Goal: Task Accomplishment & Management: Use online tool/utility

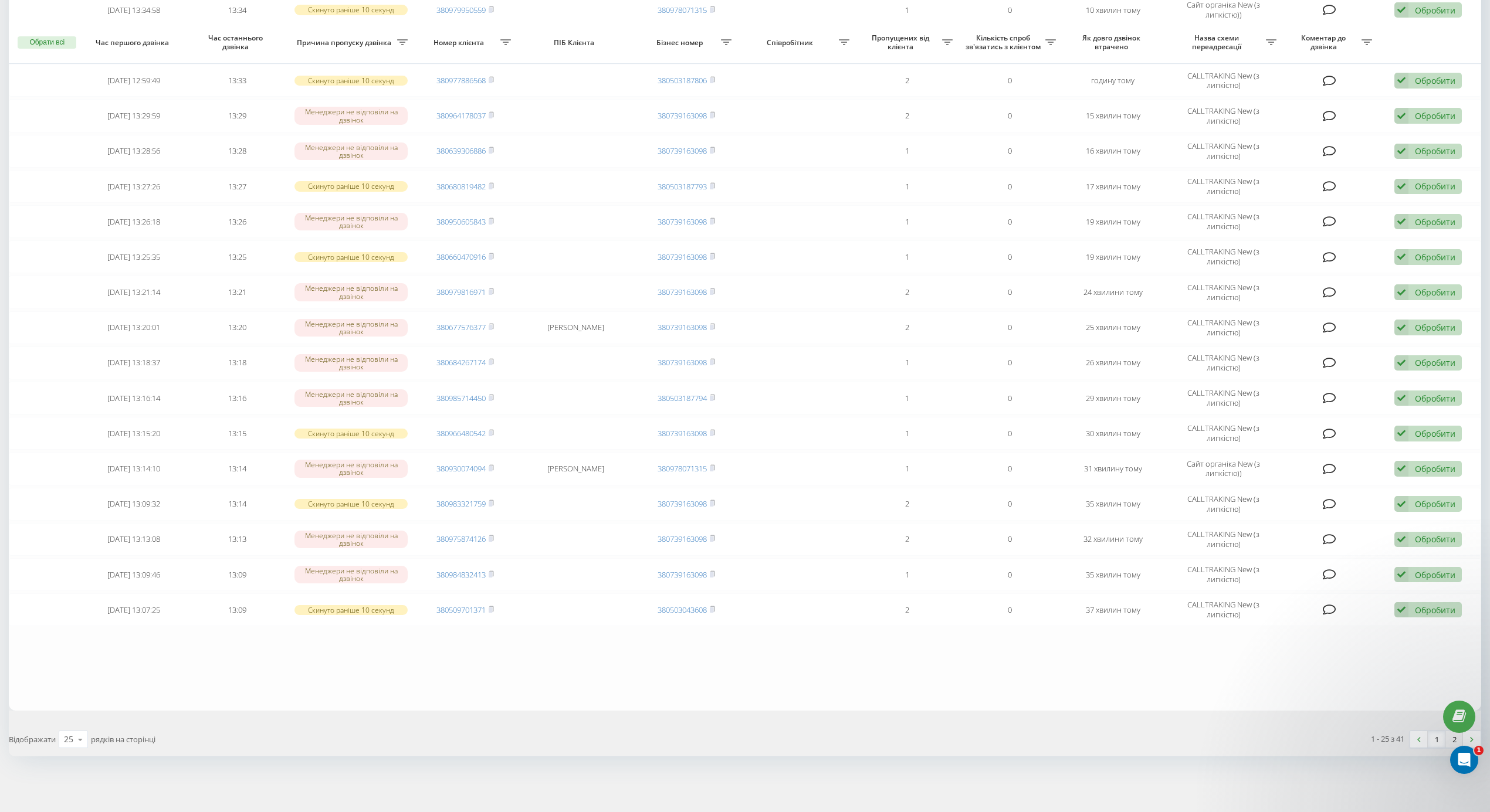
click at [1448, 741] on link "2" at bounding box center [1454, 740] width 17 height 16
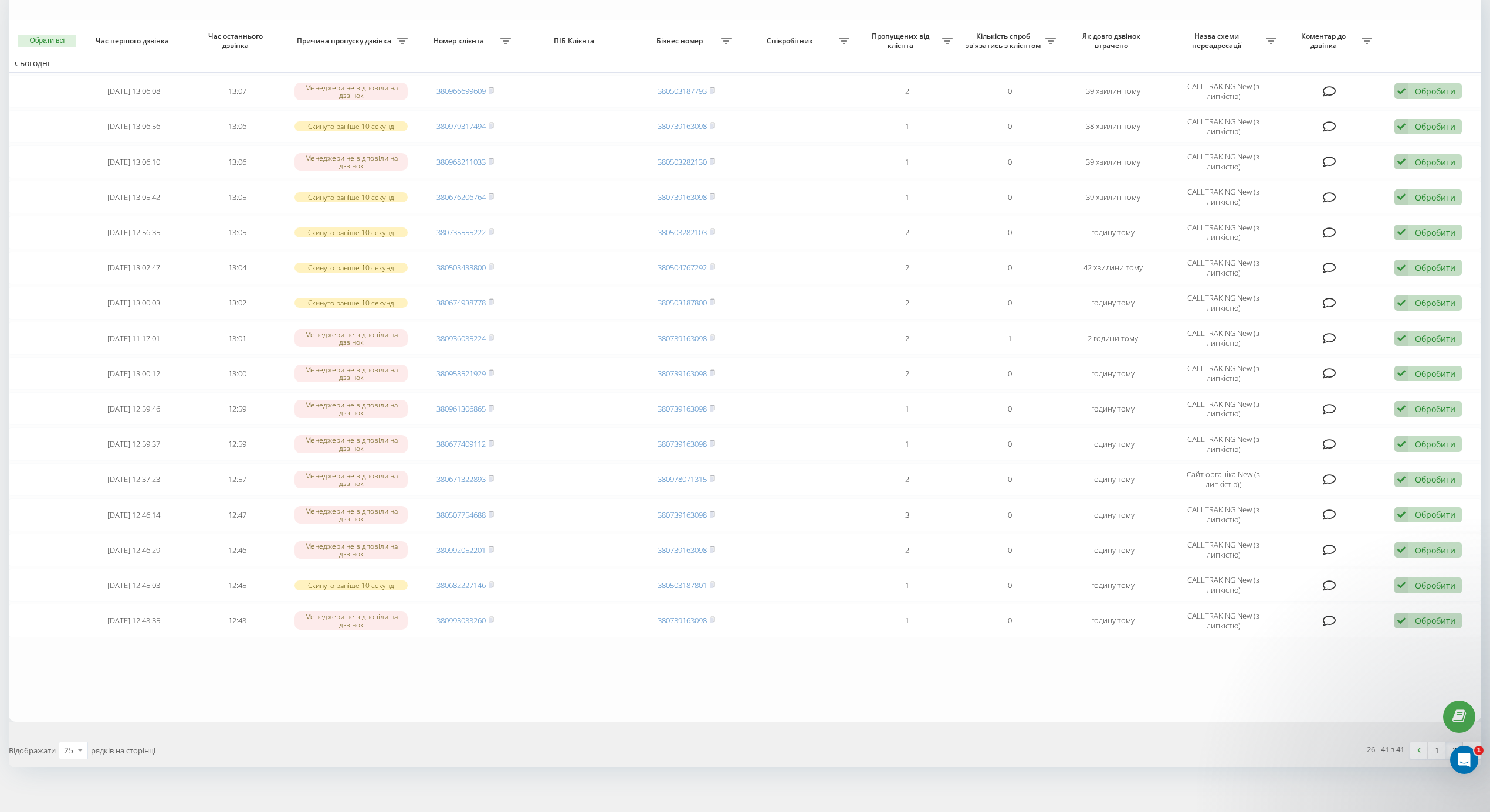
scroll to position [106, 0]
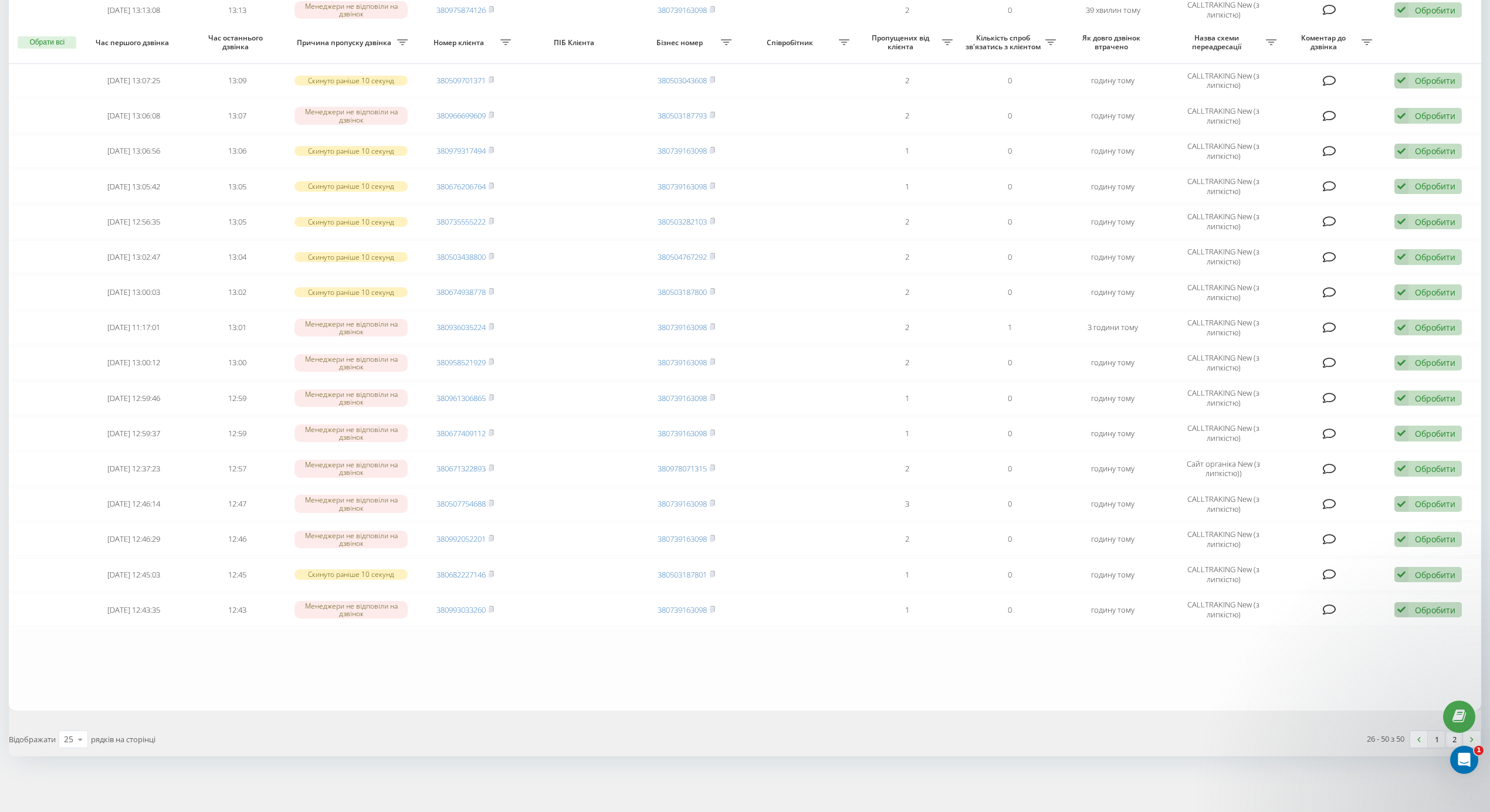
click at [1438, 742] on link "1" at bounding box center [1437, 740] width 17 height 16
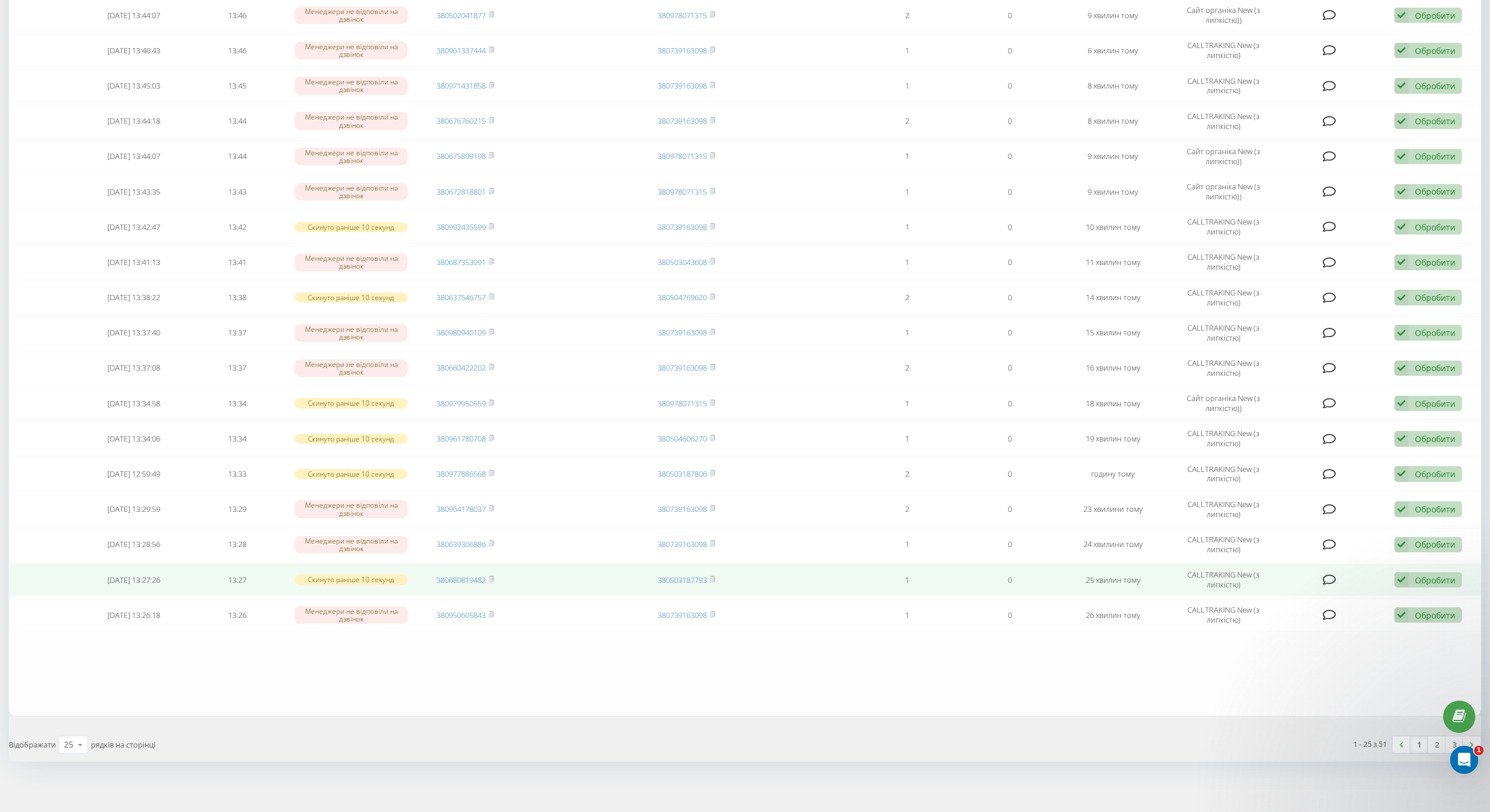
scroll to position [427, 0]
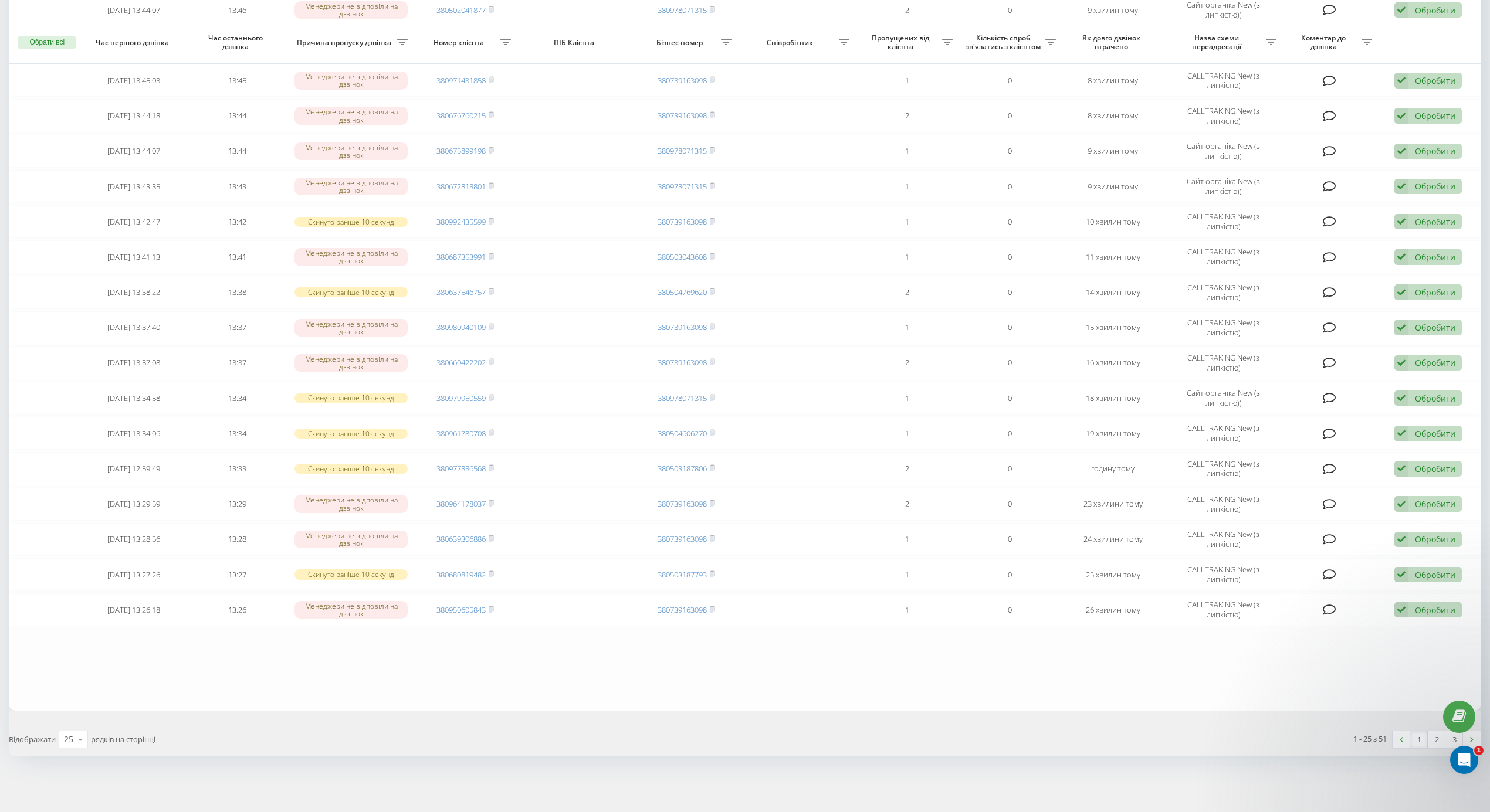
click at [1423, 742] on link "1" at bounding box center [1418, 740] width 17 height 16
click at [1448, 739] on link "3" at bounding box center [1454, 740] width 17 height 16
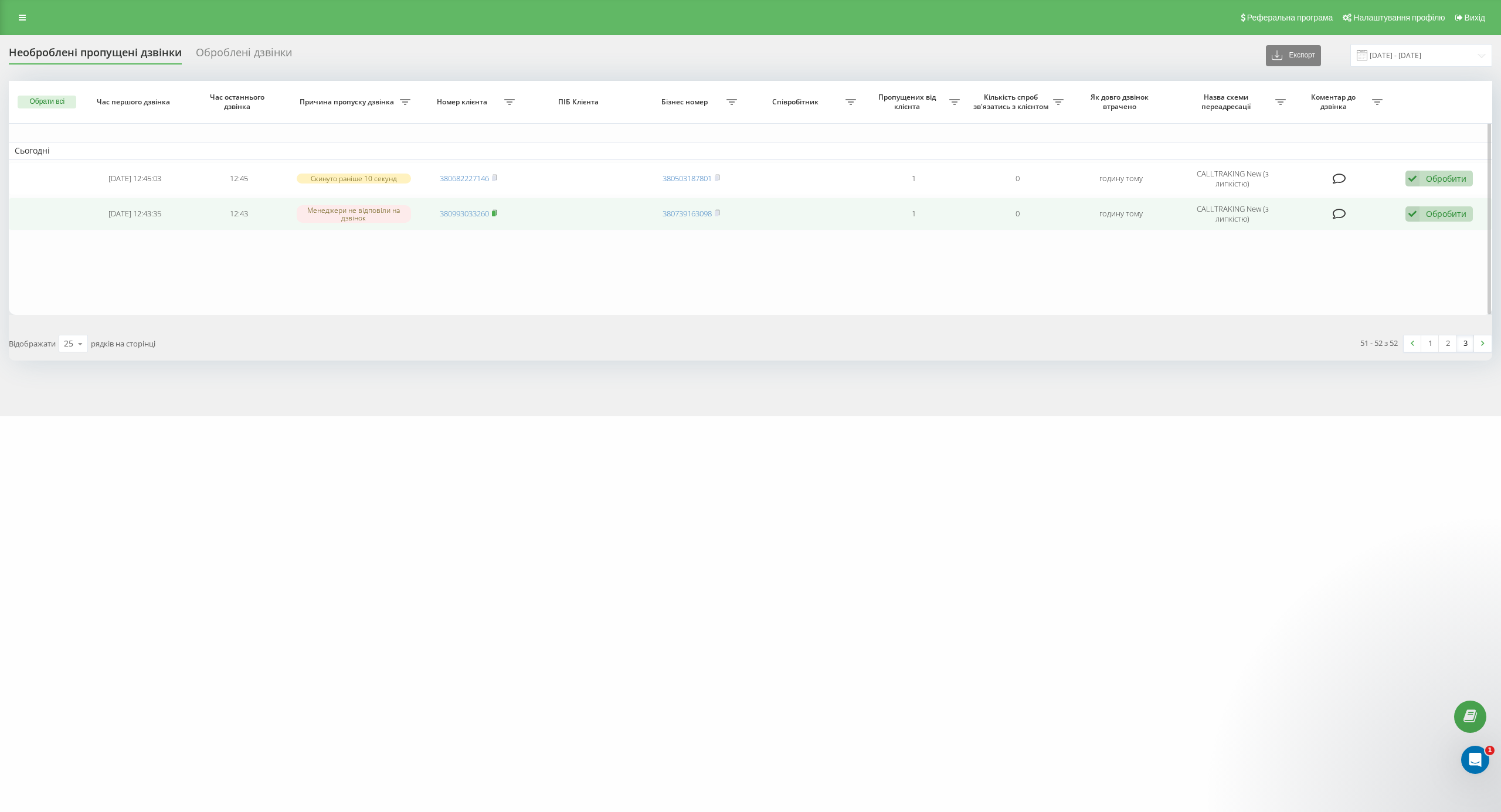
click at [495, 210] on icon at bounding box center [494, 213] width 5 height 7
click at [1418, 212] on icon at bounding box center [1413, 214] width 14 height 15
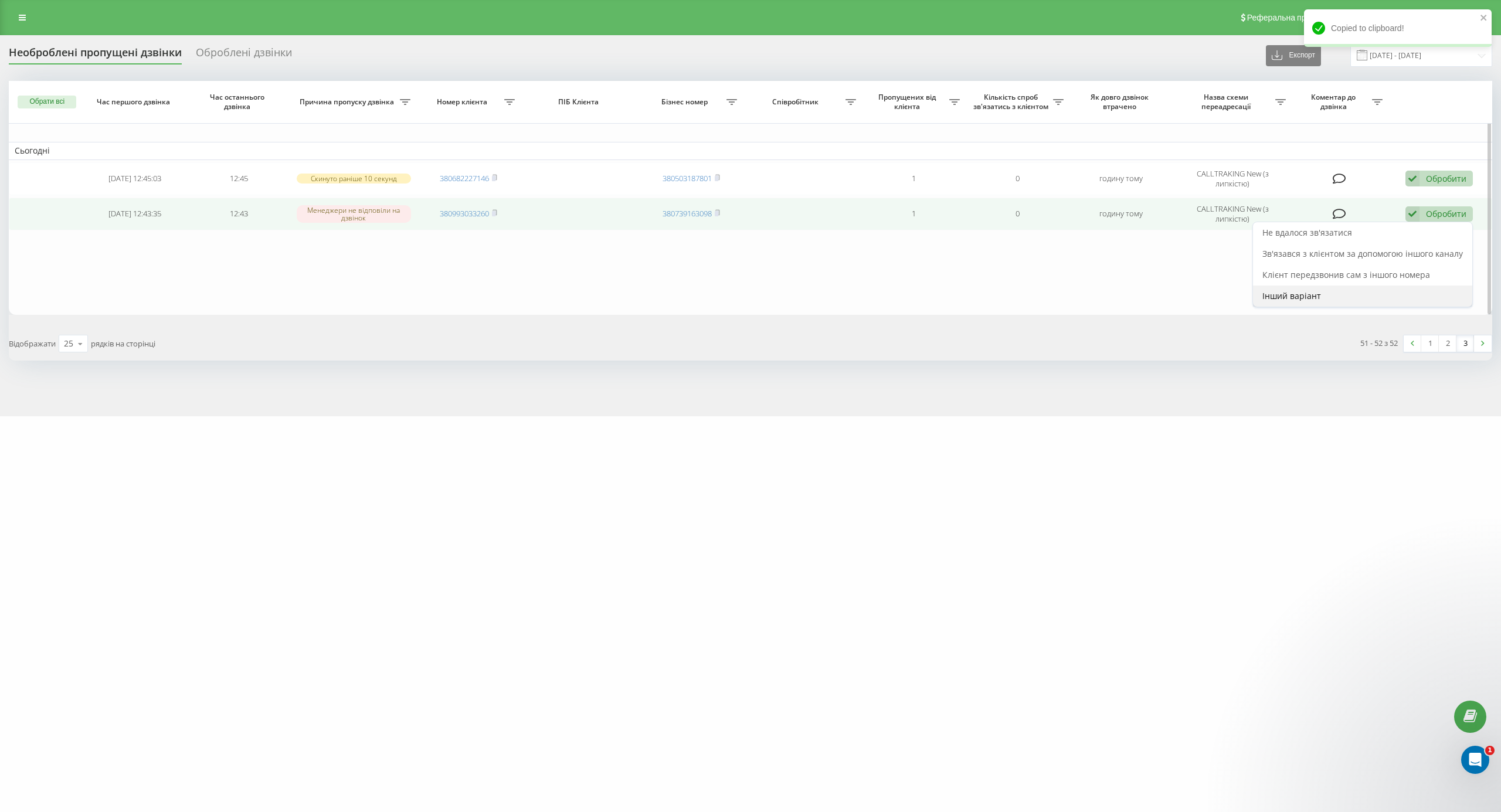
click at [1315, 293] on span "Інший варіант" at bounding box center [1292, 296] width 59 height 11
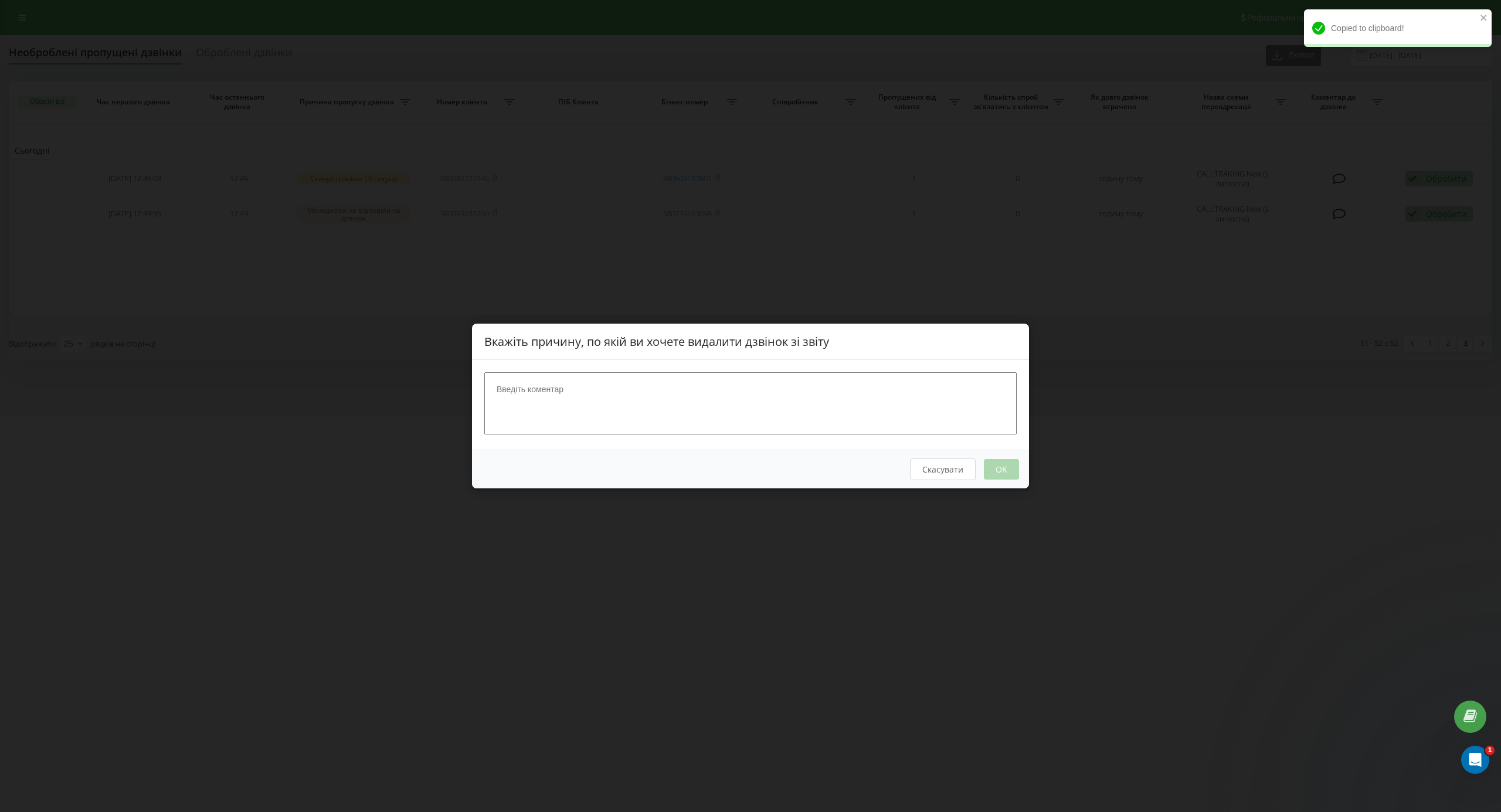
drag, startPoint x: 827, startPoint y: 393, endPoint x: 832, endPoint y: 387, distance: 7.8
click at [832, 387] on textarea at bounding box center [750, 403] width 532 height 62
type textarea "написав на вабйер"
click at [998, 476] on button "OK" at bounding box center [1001, 469] width 35 height 21
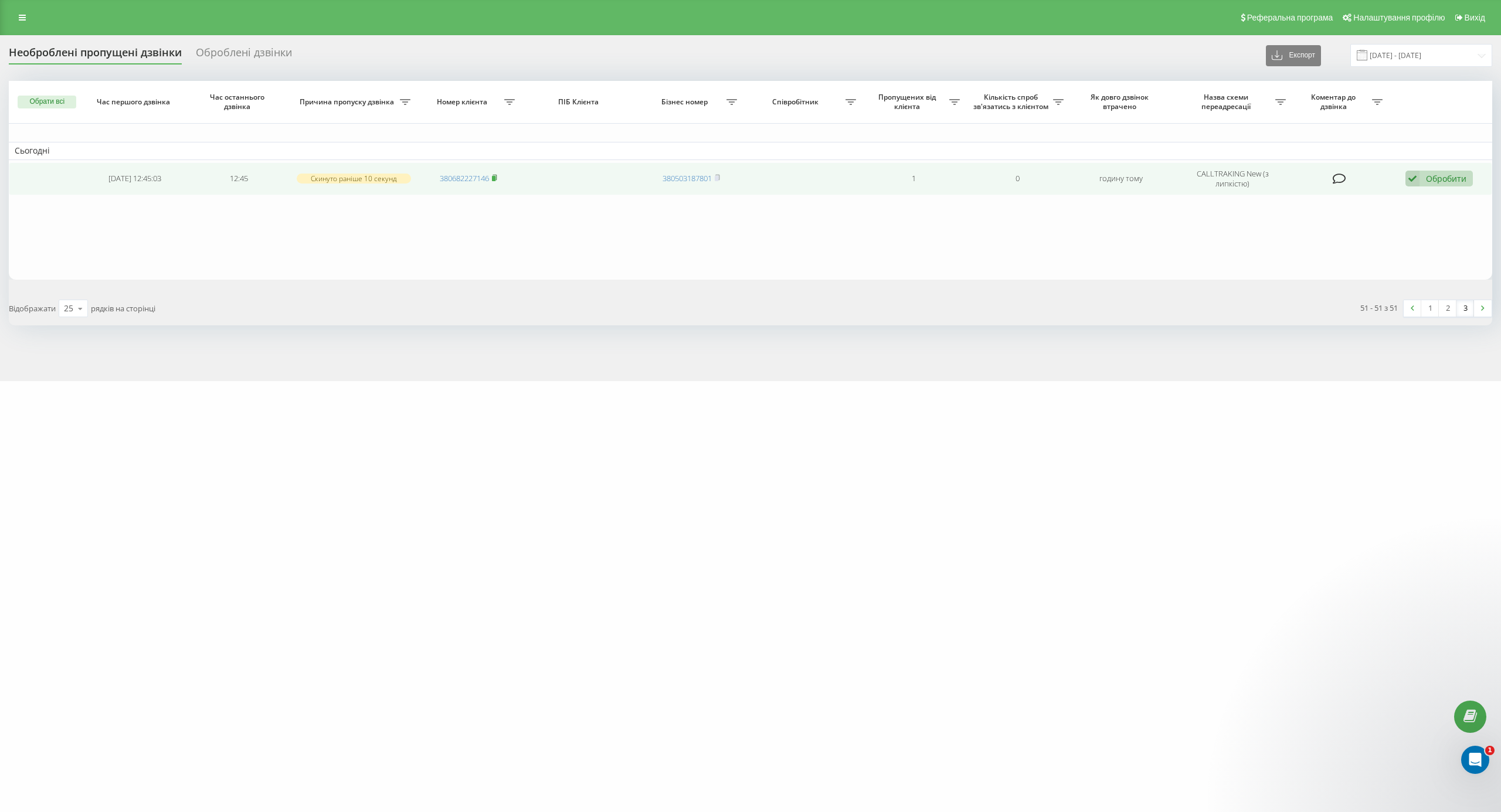
click at [495, 178] on rect at bounding box center [493, 178] width 4 height 5
click at [495, 179] on rect at bounding box center [493, 178] width 4 height 5
click at [1436, 179] on div "Обробити" at bounding box center [1446, 178] width 41 height 11
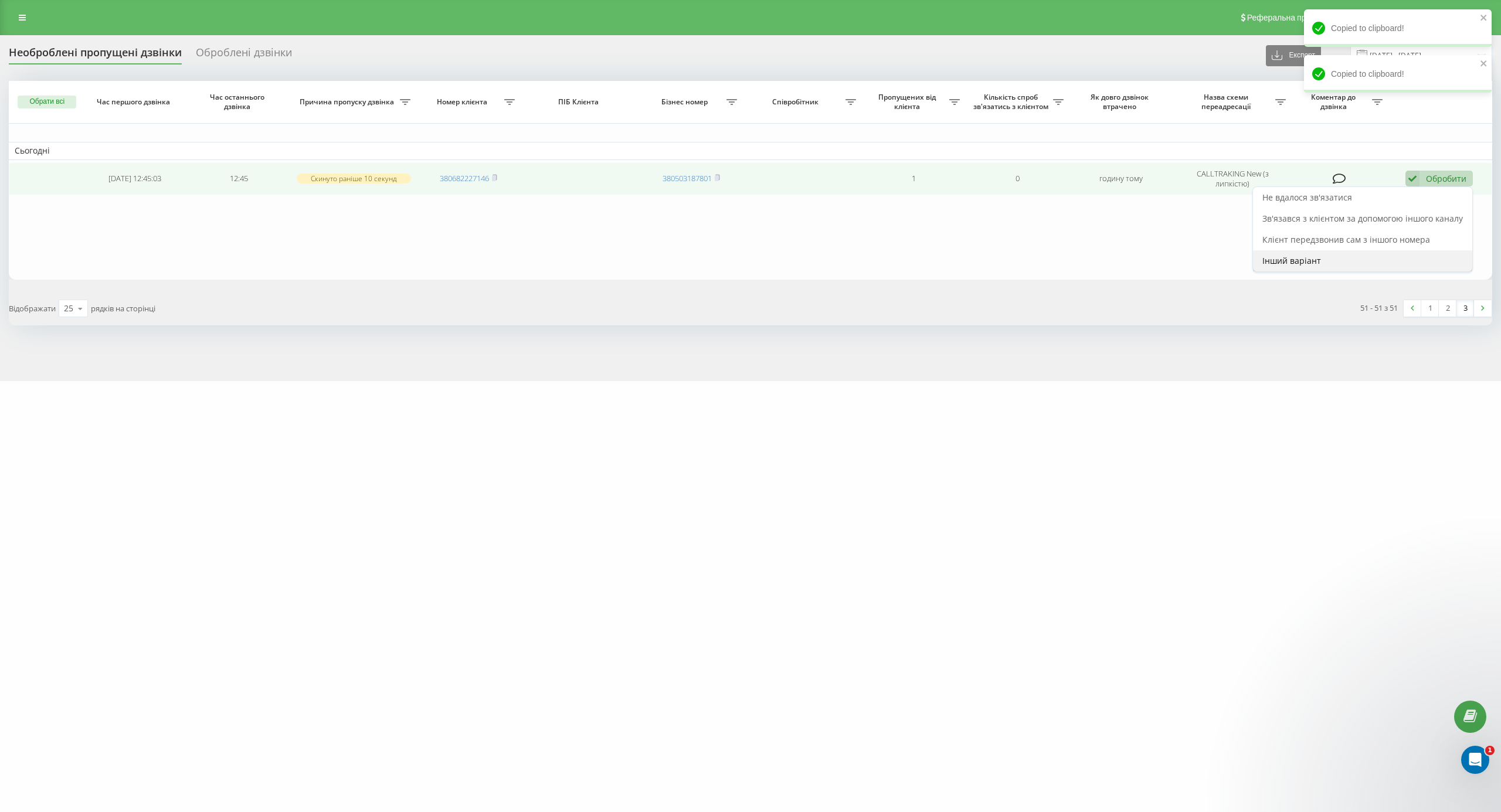
click at [1382, 261] on div "Інший варіант" at bounding box center [1362, 261] width 219 height 21
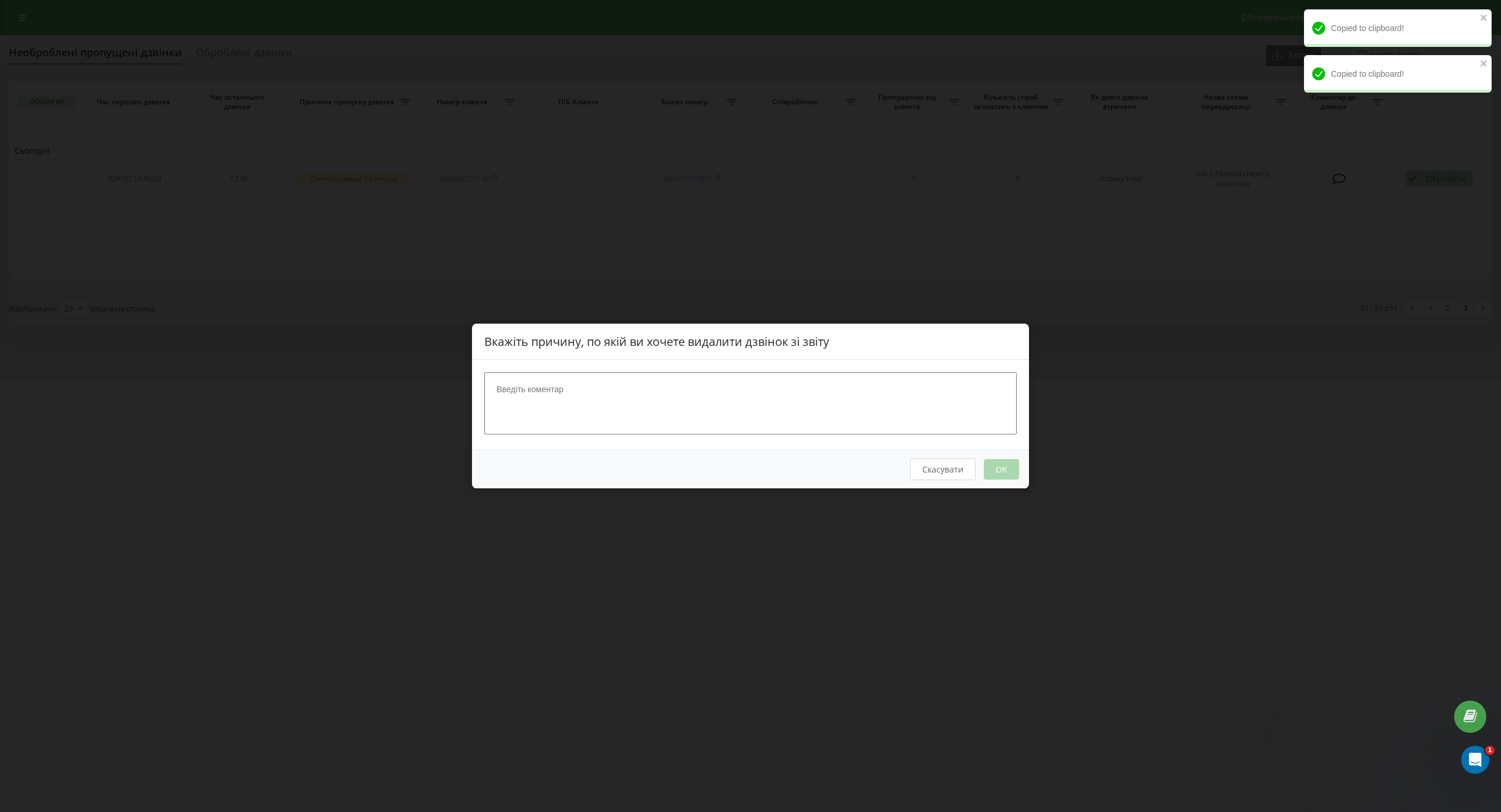
click at [800, 374] on textarea at bounding box center [750, 403] width 532 height 62
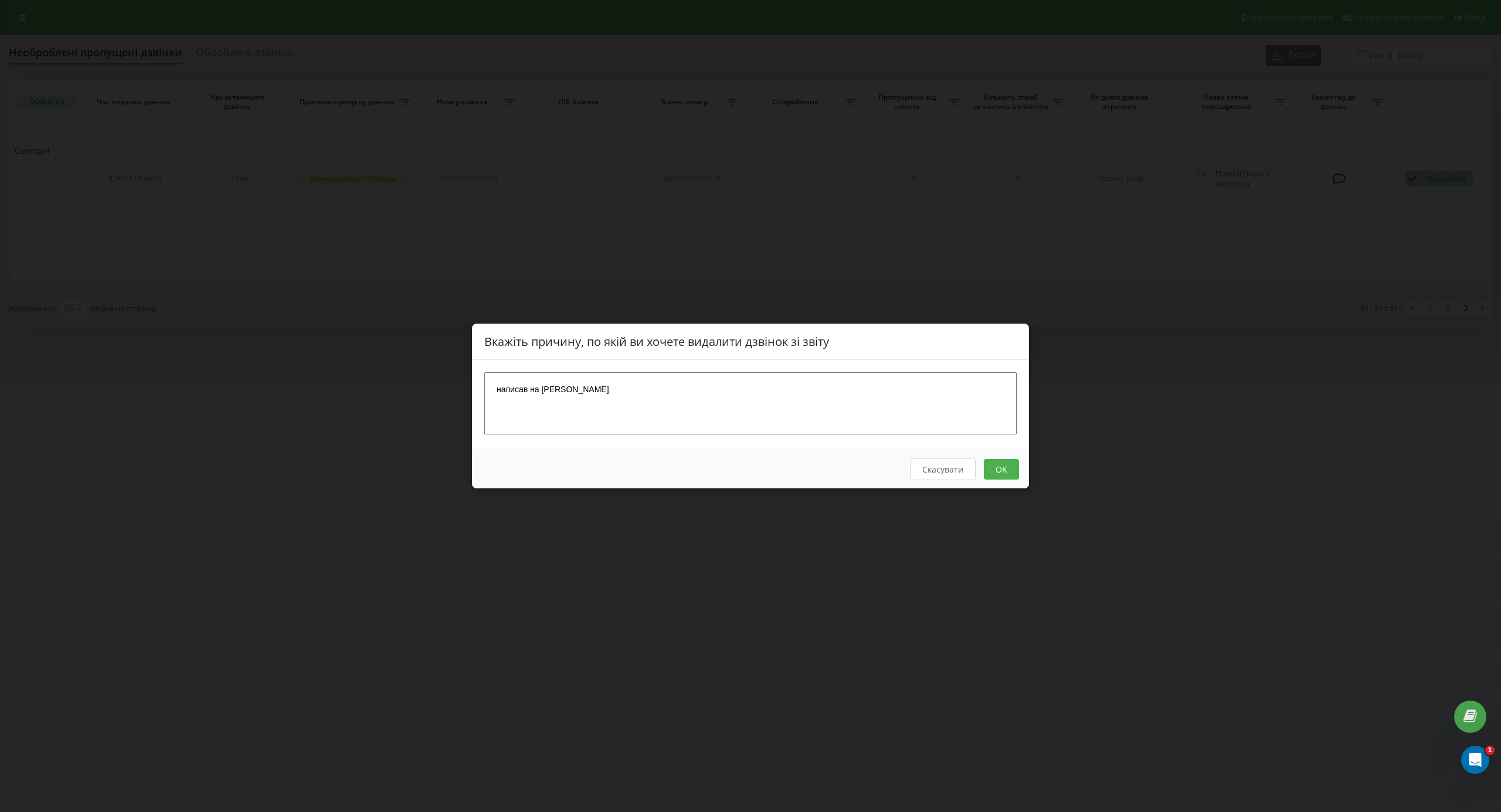
type textarea "написав на вайбер"
click at [999, 467] on button "OK" at bounding box center [1001, 469] width 35 height 21
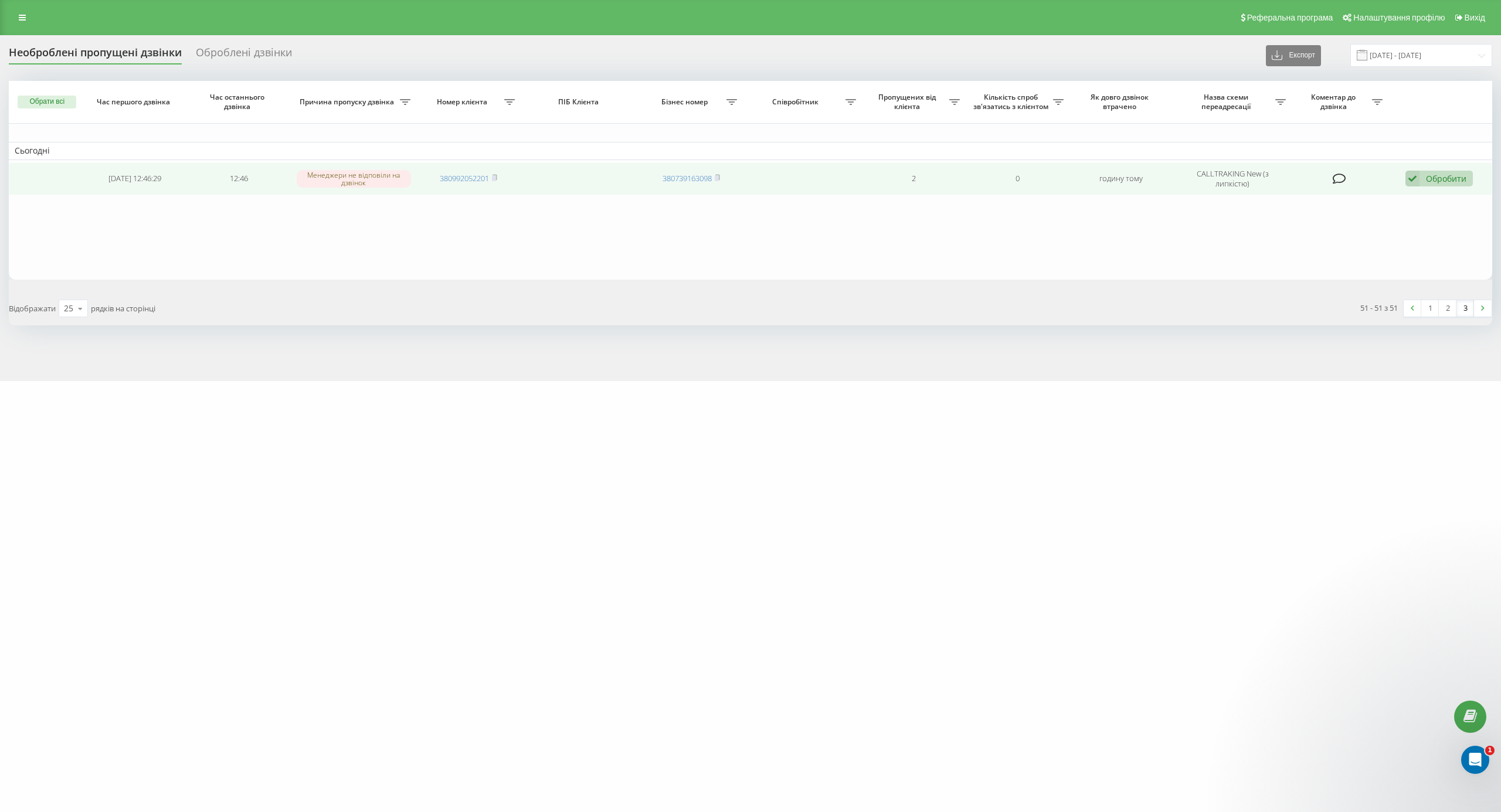
click at [492, 177] on span "380992052201" at bounding box center [468, 178] width 57 height 11
click at [495, 179] on rect at bounding box center [493, 178] width 4 height 5
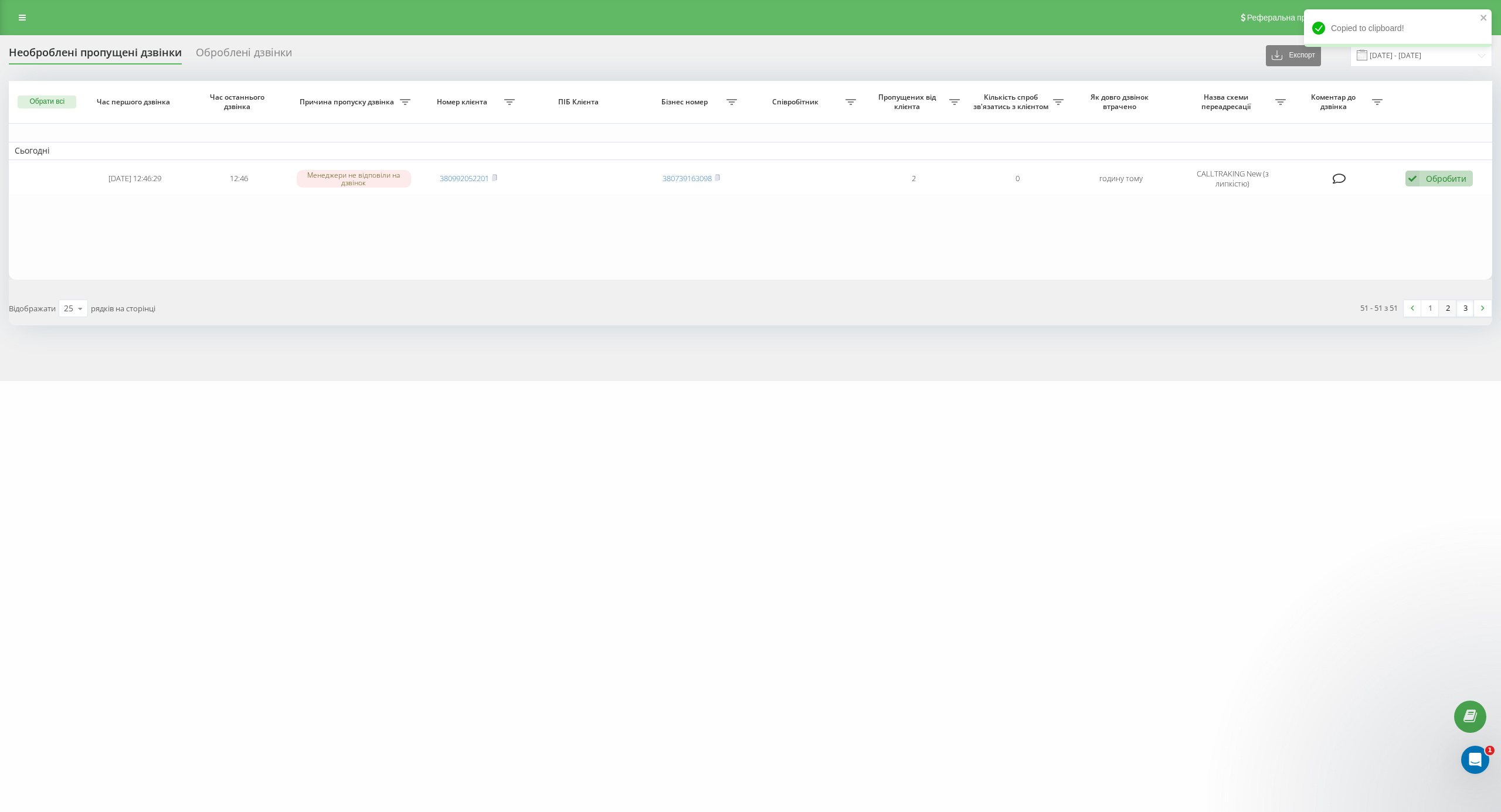
click at [1451, 306] on link "2" at bounding box center [1448, 309] width 17 height 16
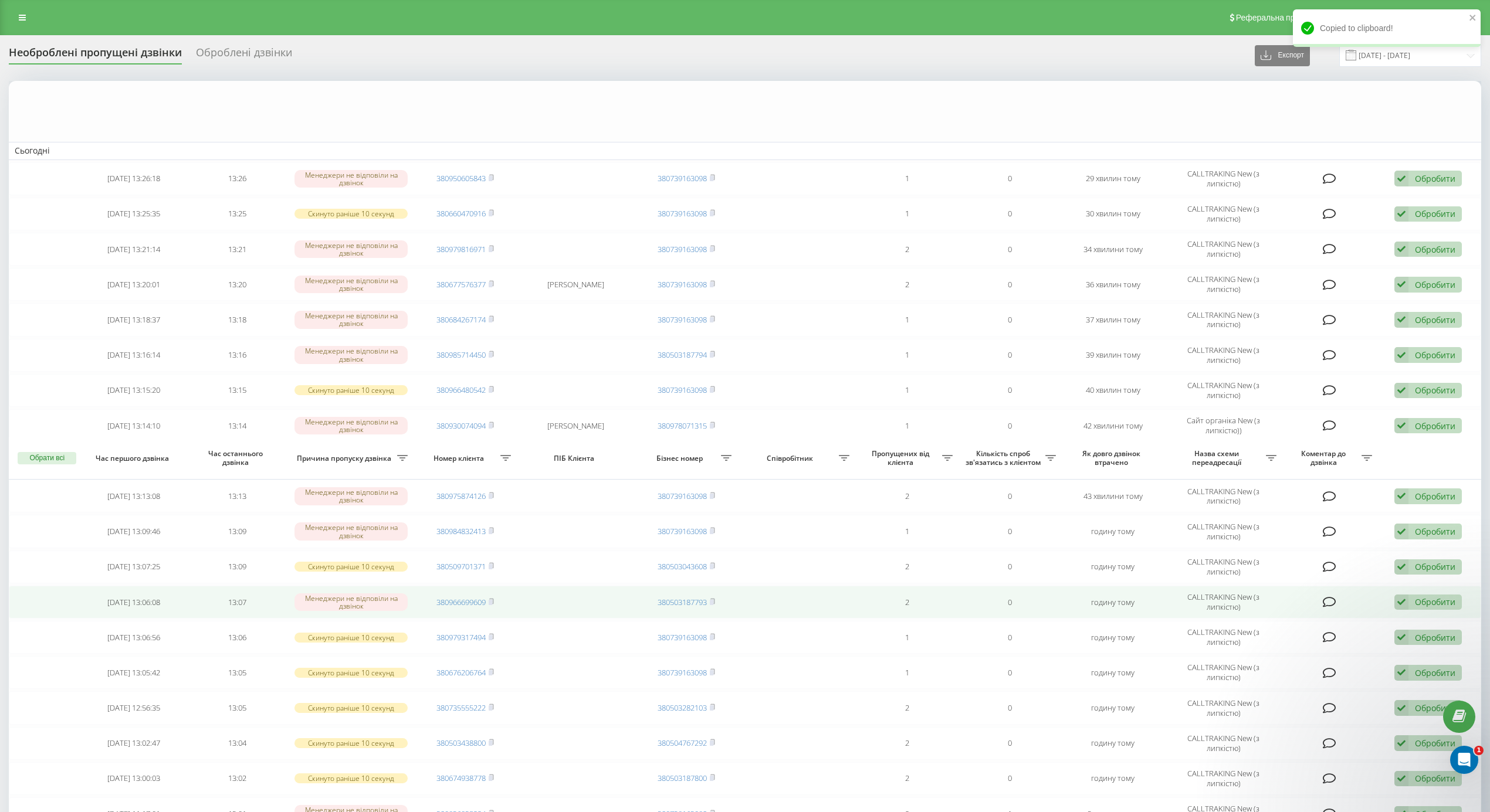
scroll to position [427, 0]
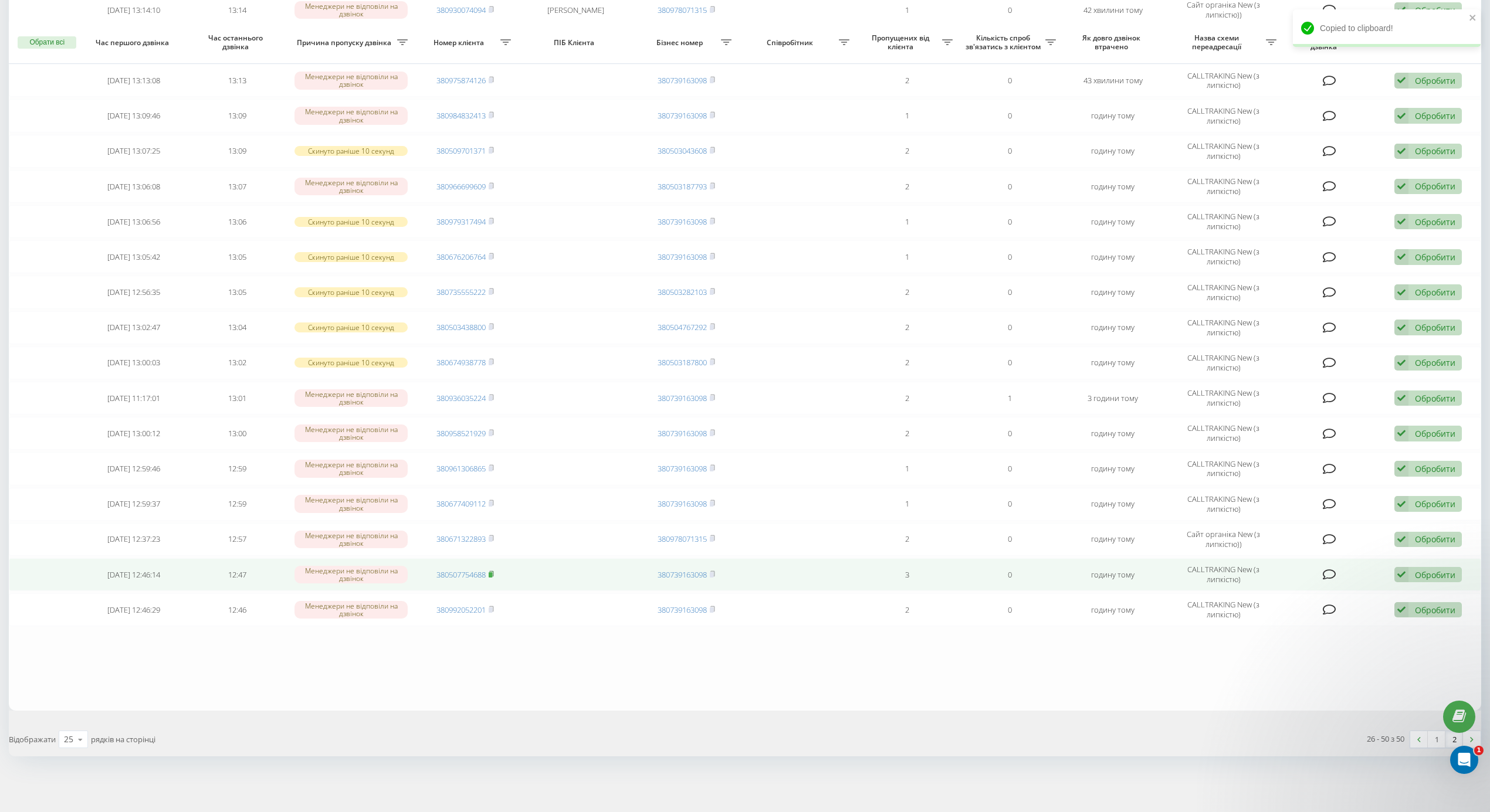
click at [494, 572] on icon at bounding box center [492, 574] width 5 height 7
click at [492, 572] on rect at bounding box center [491, 575] width 4 height 5
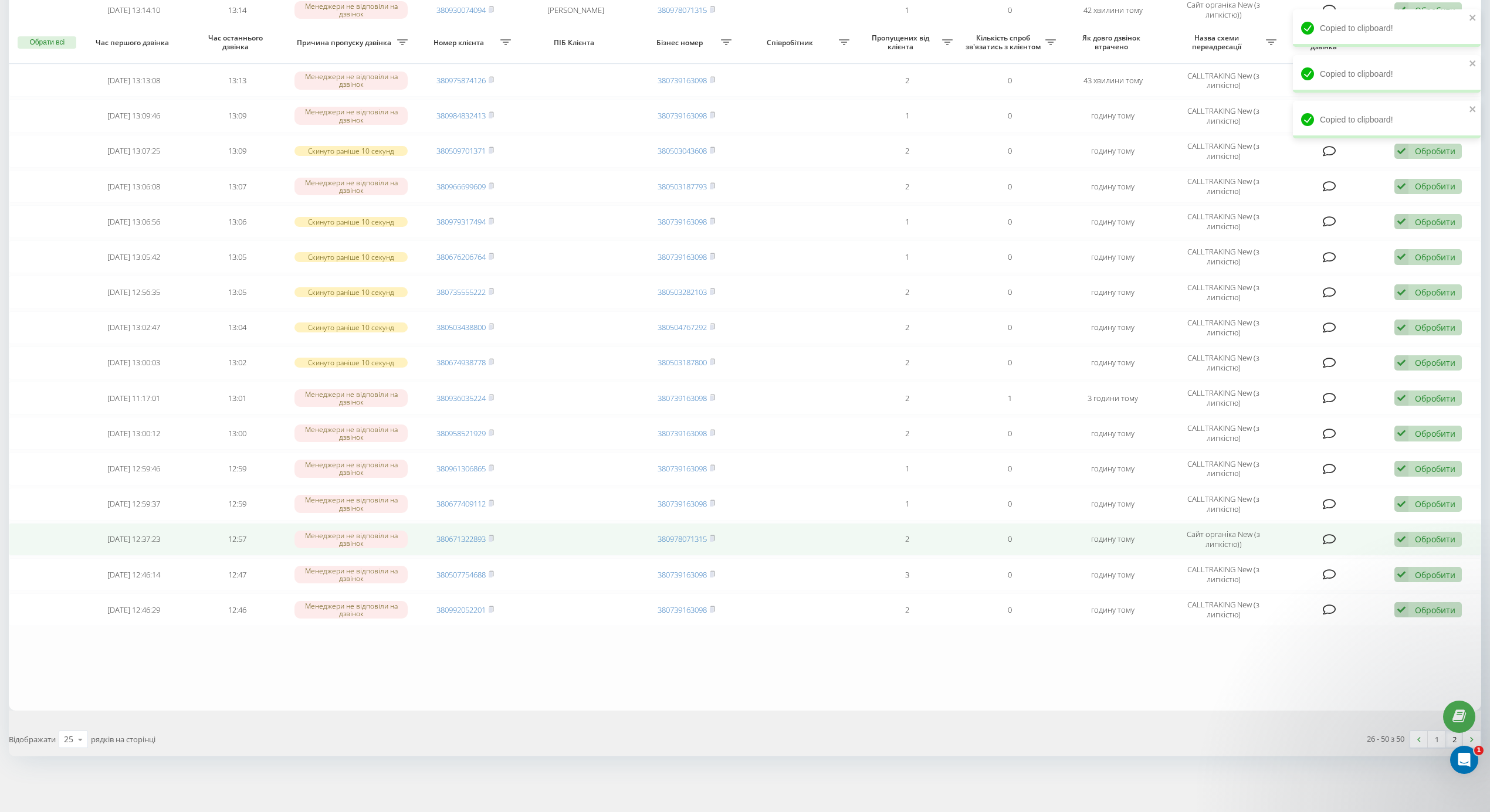
click at [487, 535] on span "380671322893" at bounding box center [465, 539] width 57 height 11
click at [492, 537] on rect at bounding box center [491, 540] width 4 height 5
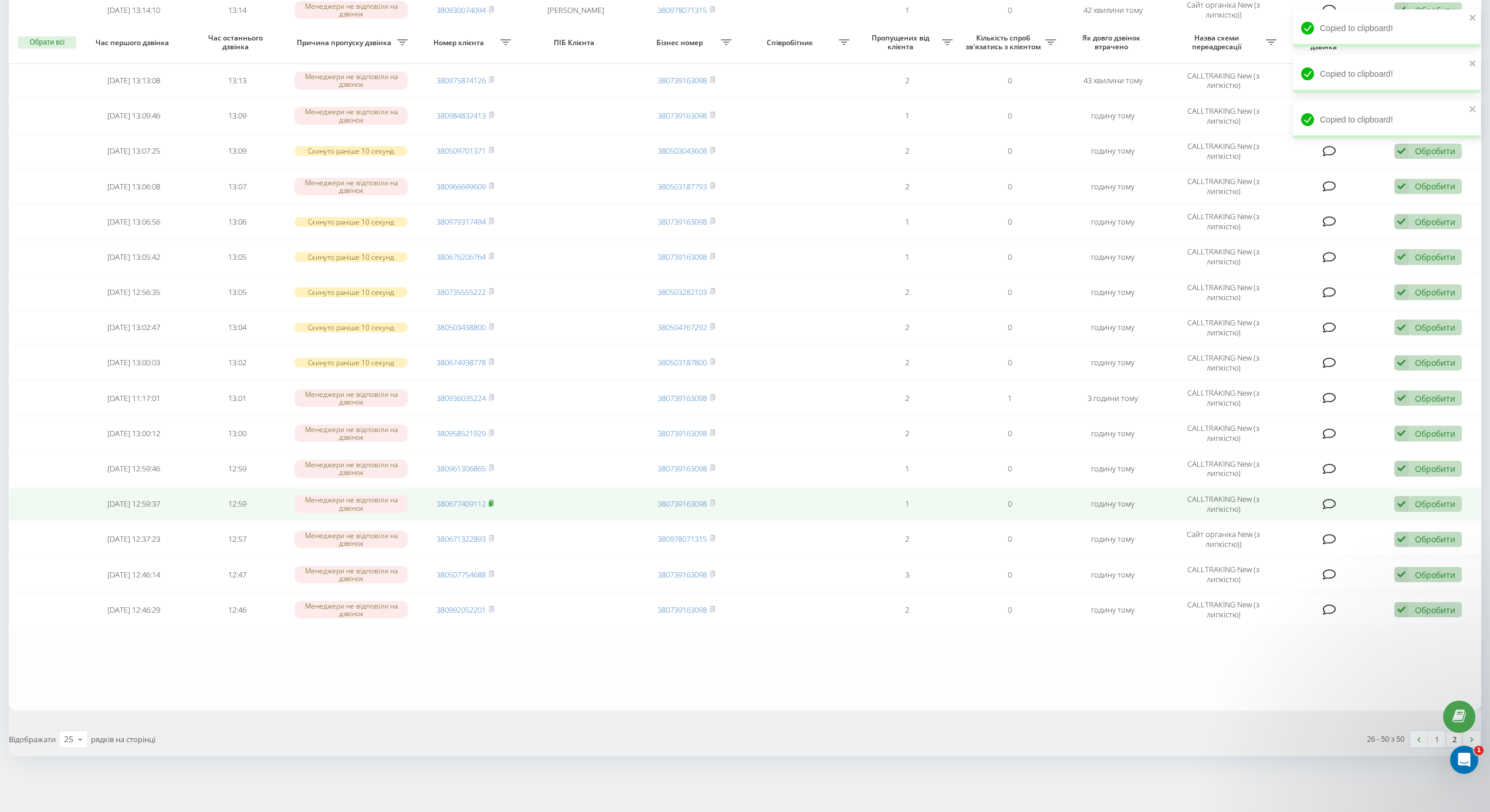
click at [494, 501] on icon at bounding box center [492, 503] width 5 height 7
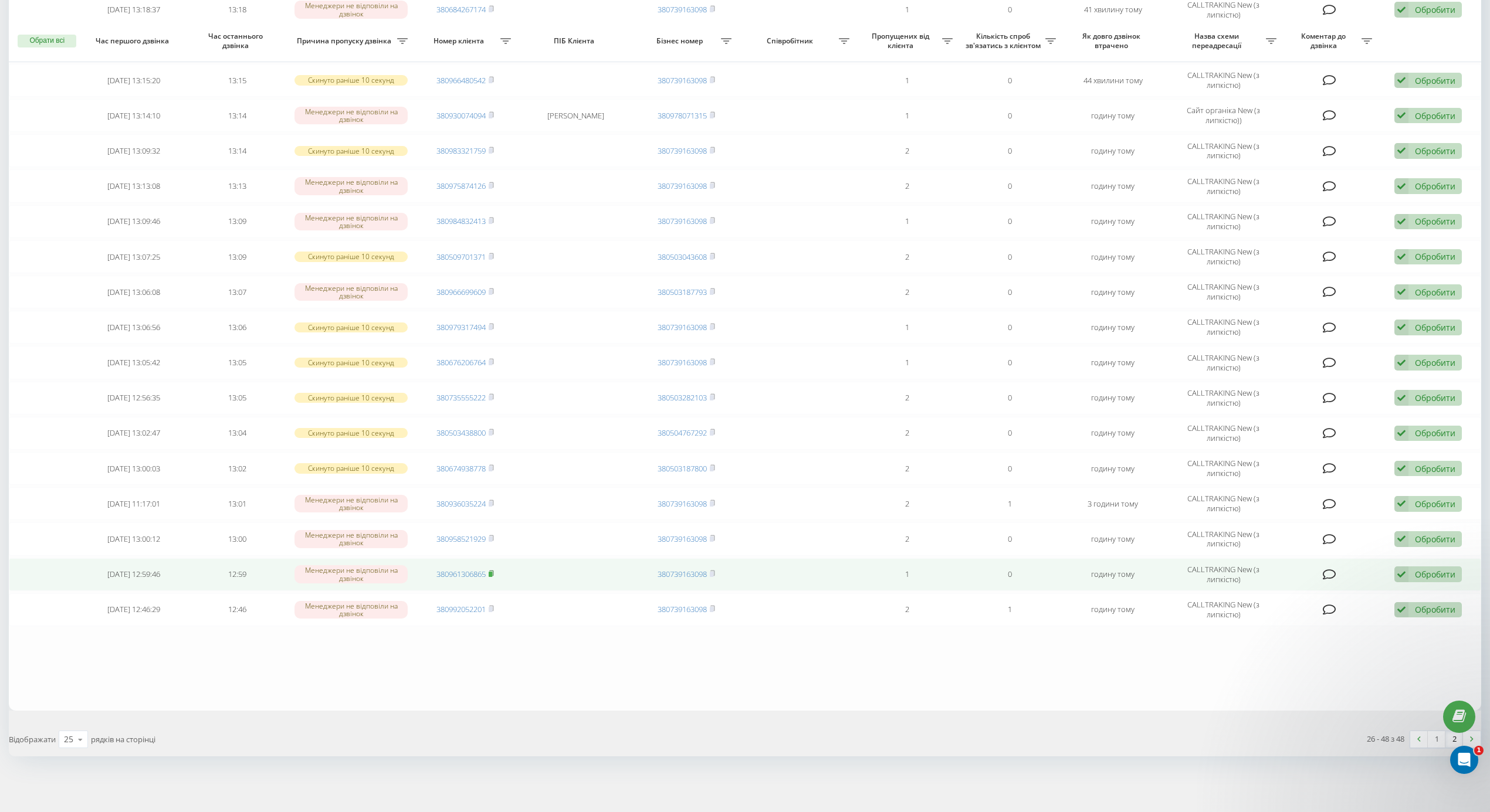
click at [492, 574] on rect at bounding box center [491, 575] width 4 height 5
click at [1410, 568] on div "Обробити Не вдалося зв'язатися Зв'язався з клієнтом за допомогою іншого каналу …" at bounding box center [1428, 574] width 67 height 15
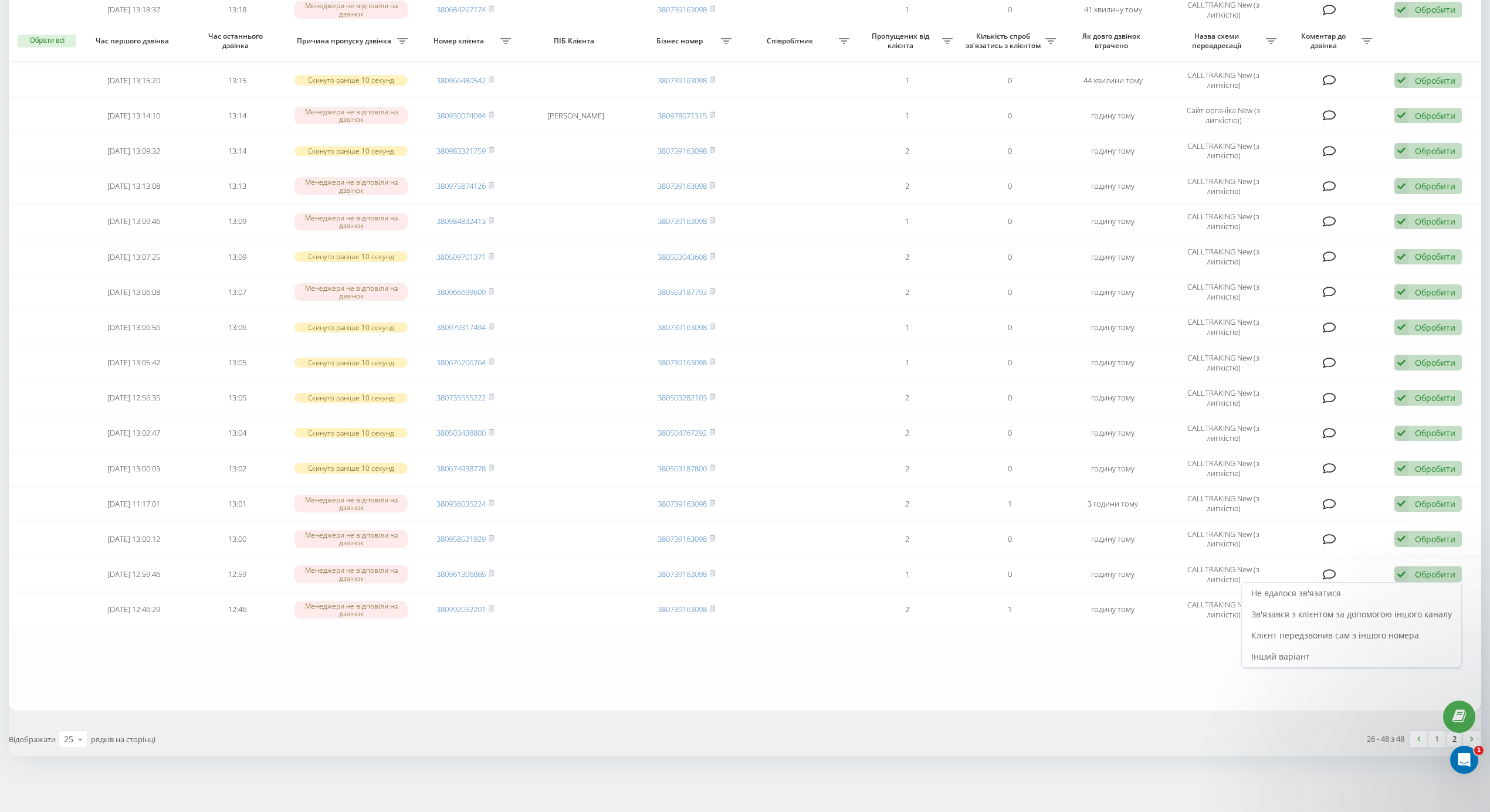
click at [1301, 672] on table "Сьогодні 2025-09-19 13:27:26 13:27 Скинуто раніше 10 секунд 380680819482 380503…" at bounding box center [745, 223] width 1473 height 975
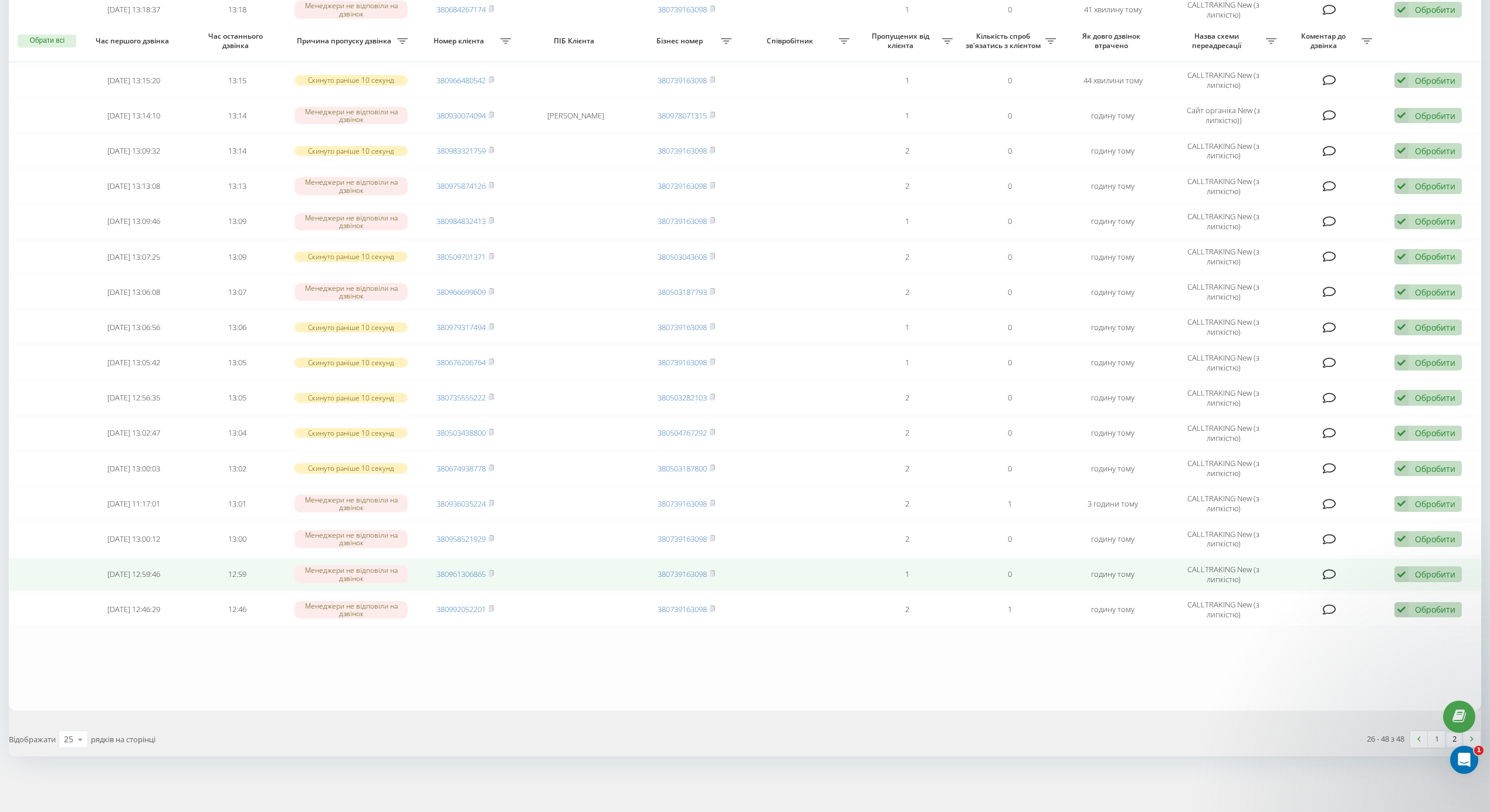
click at [1404, 568] on icon at bounding box center [1402, 574] width 14 height 15
click at [1312, 660] on div "Інший варіант" at bounding box center [1351, 656] width 219 height 21
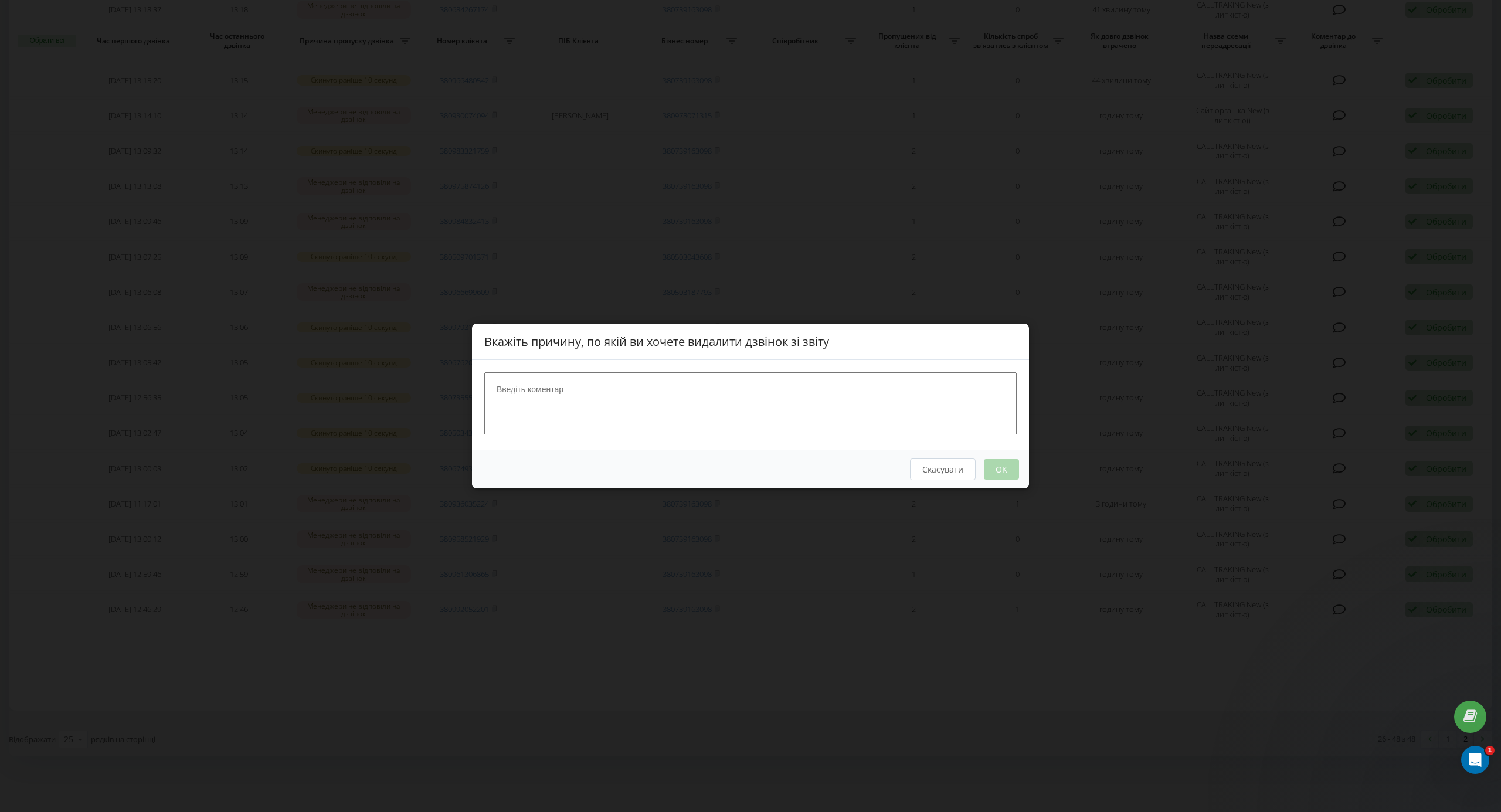
click at [825, 366] on div at bounding box center [750, 405] width 557 height 90
click at [835, 370] on div at bounding box center [750, 405] width 557 height 90
click at [815, 406] on textarea at bounding box center [750, 403] width 532 height 62
type textarea "написав на вайбер"
click at [999, 460] on button "OK" at bounding box center [1001, 469] width 35 height 21
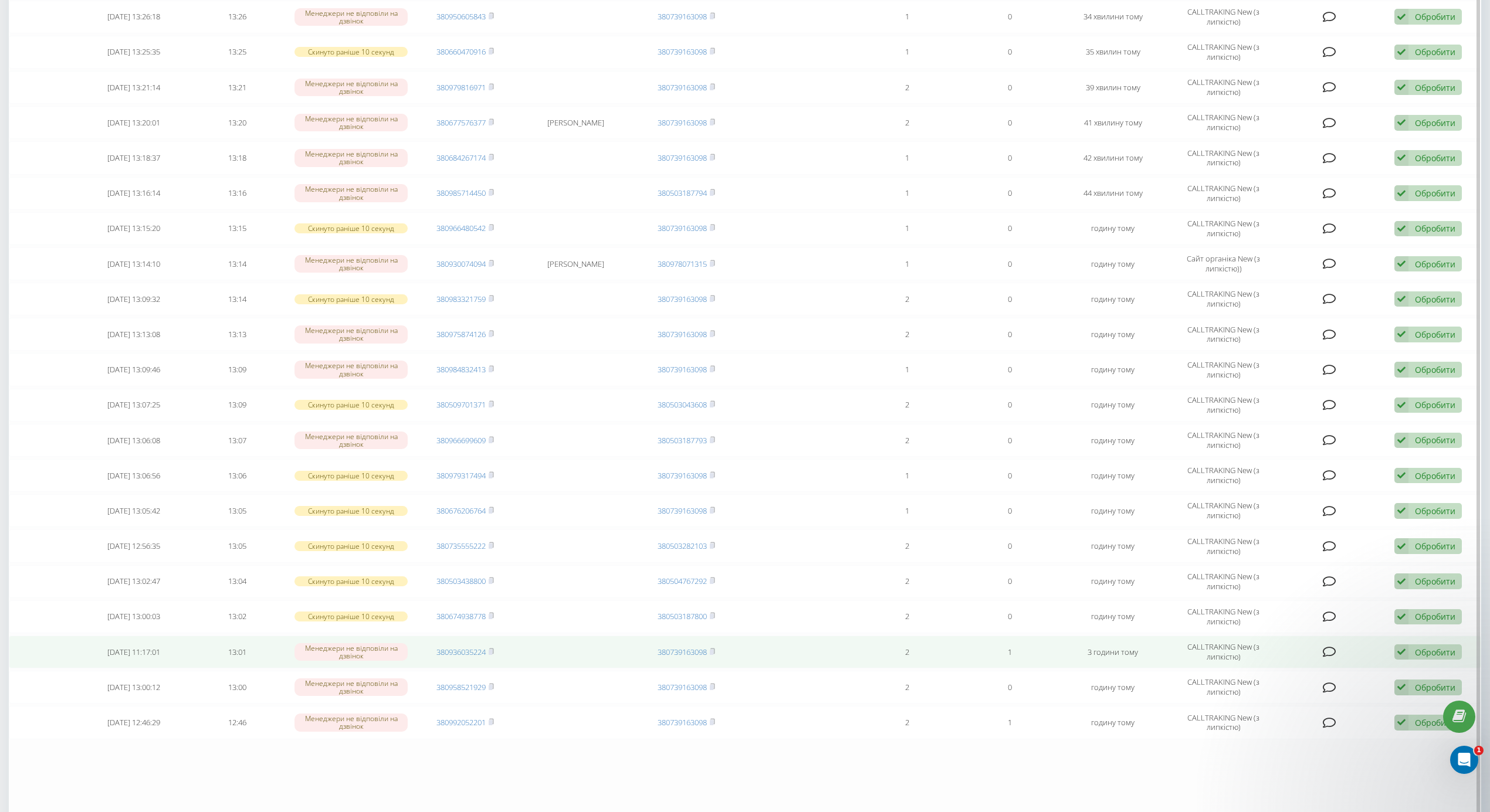
scroll to position [284, 0]
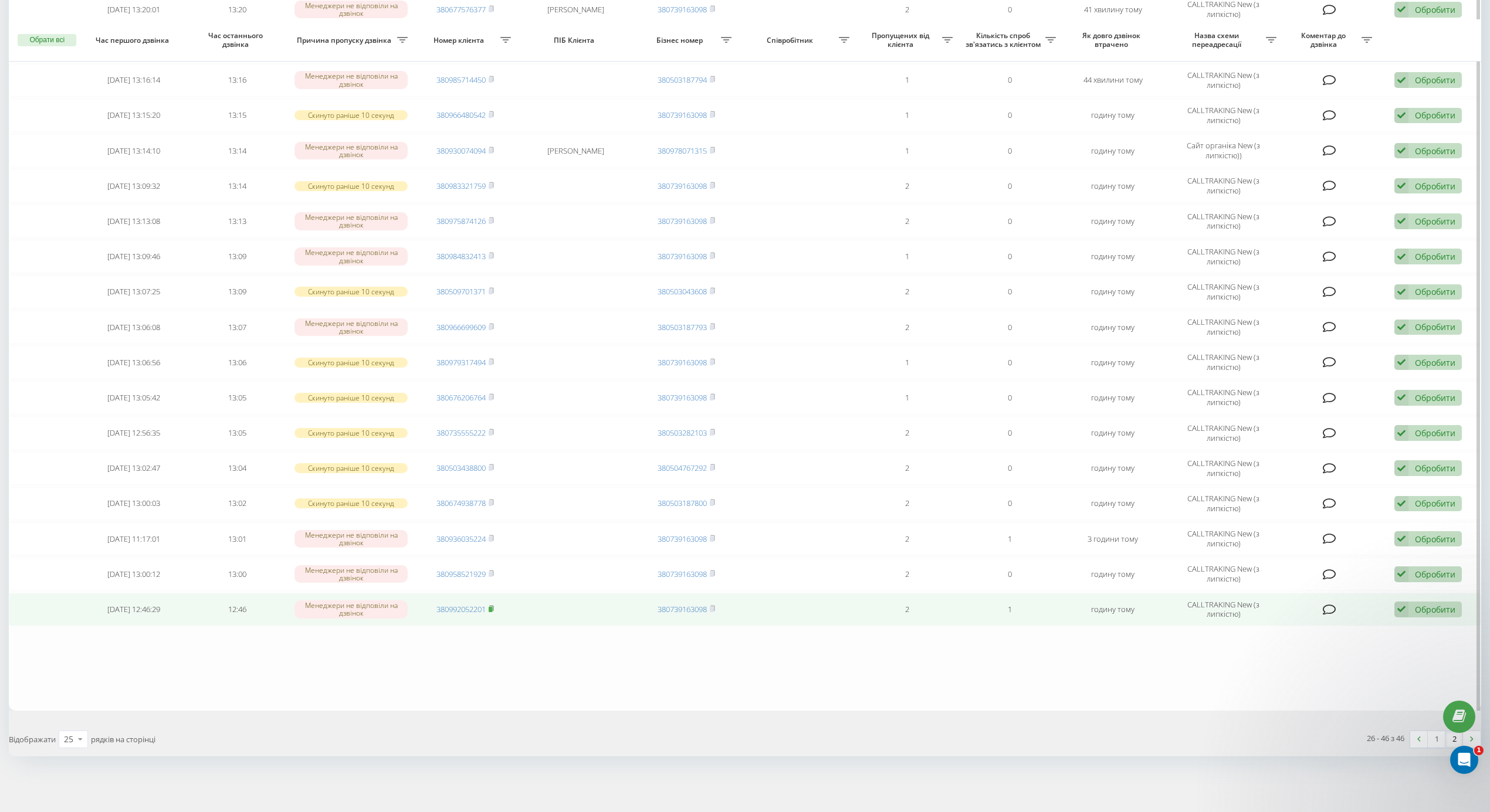
click at [492, 606] on icon at bounding box center [492, 609] width 5 height 7
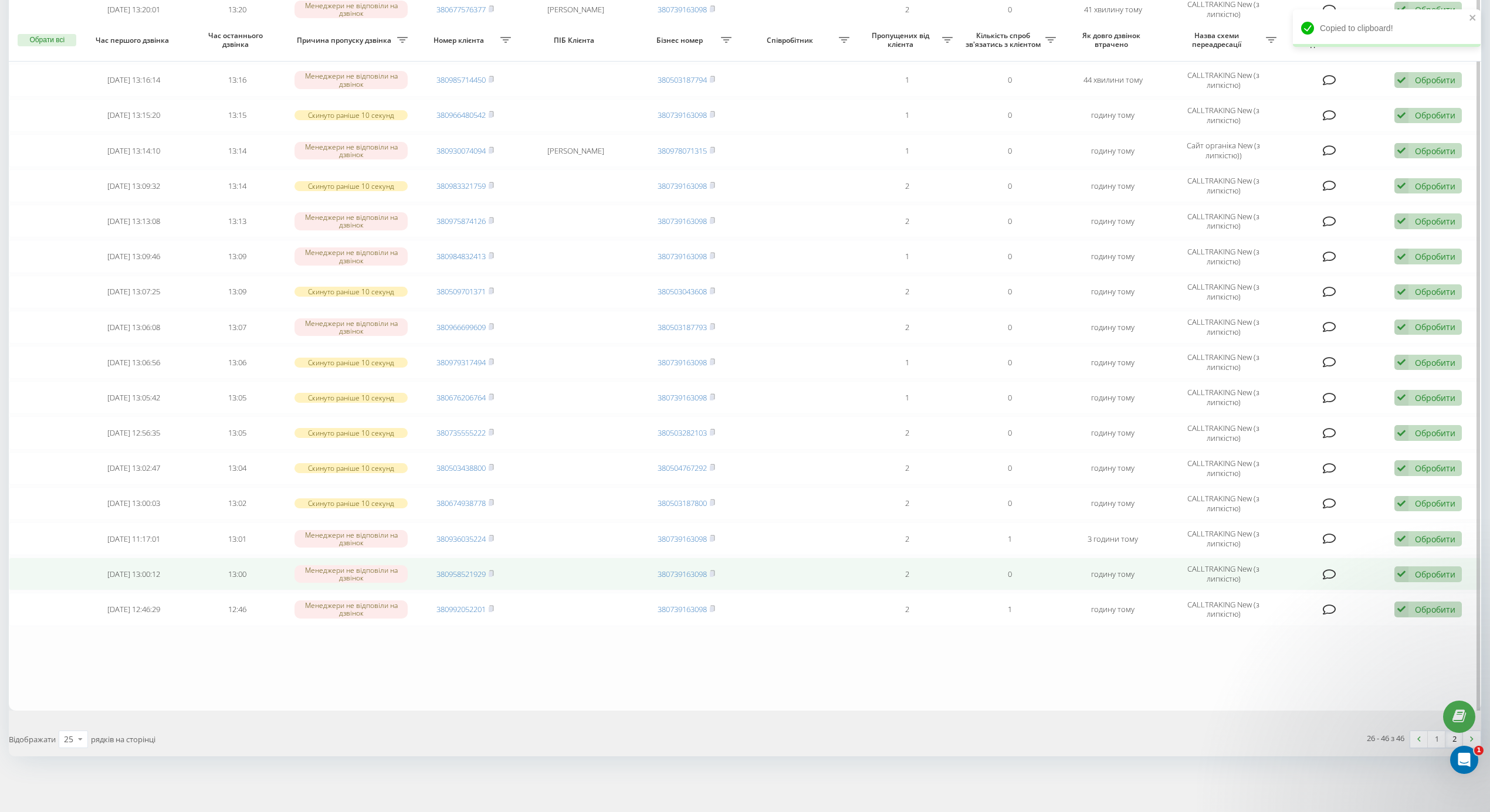
drag, startPoint x: 493, startPoint y: 570, endPoint x: 482, endPoint y: 565, distance: 12.1
click at [492, 572] on rect at bounding box center [491, 575] width 4 height 5
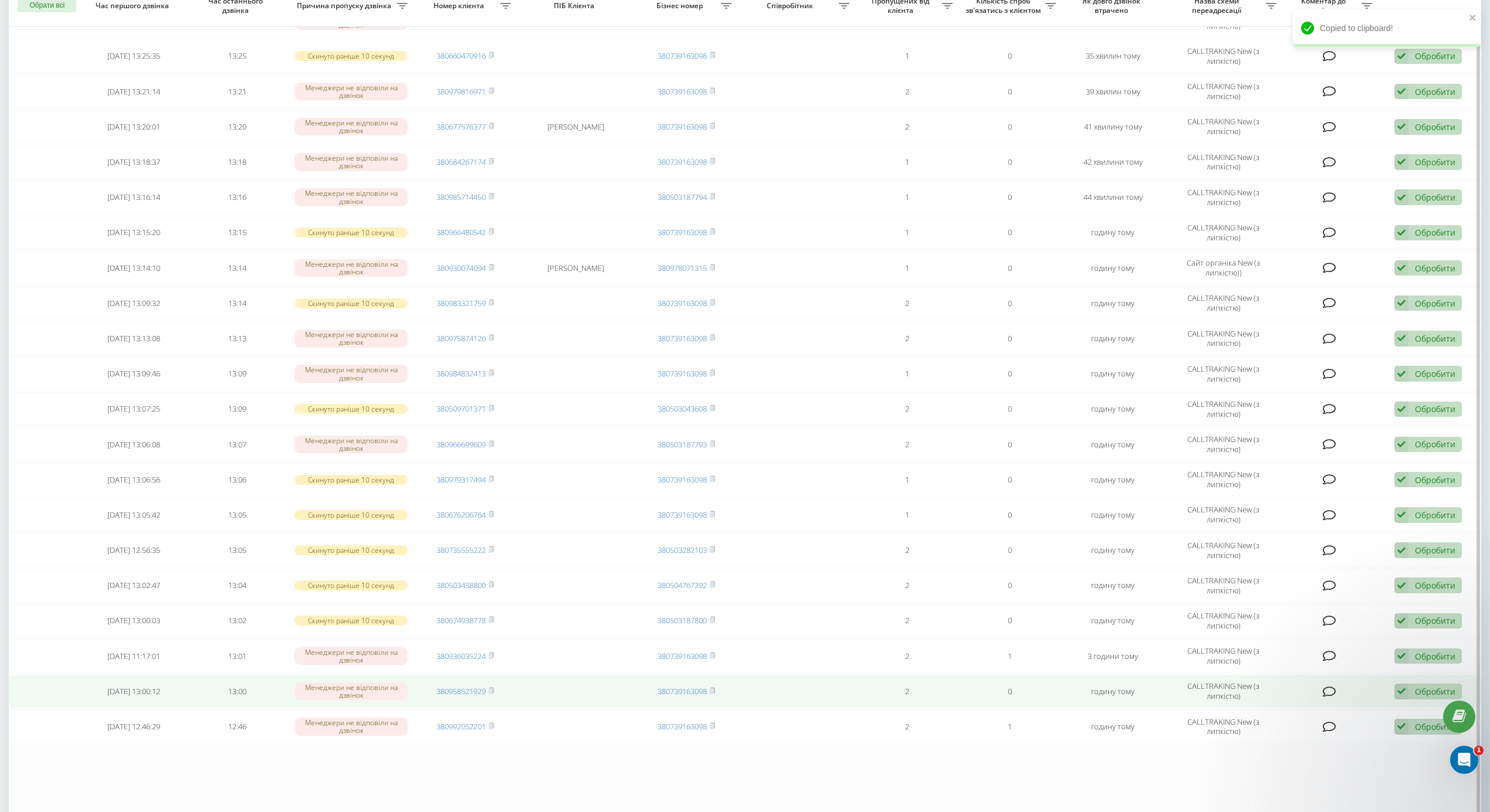
scroll to position [205, 0]
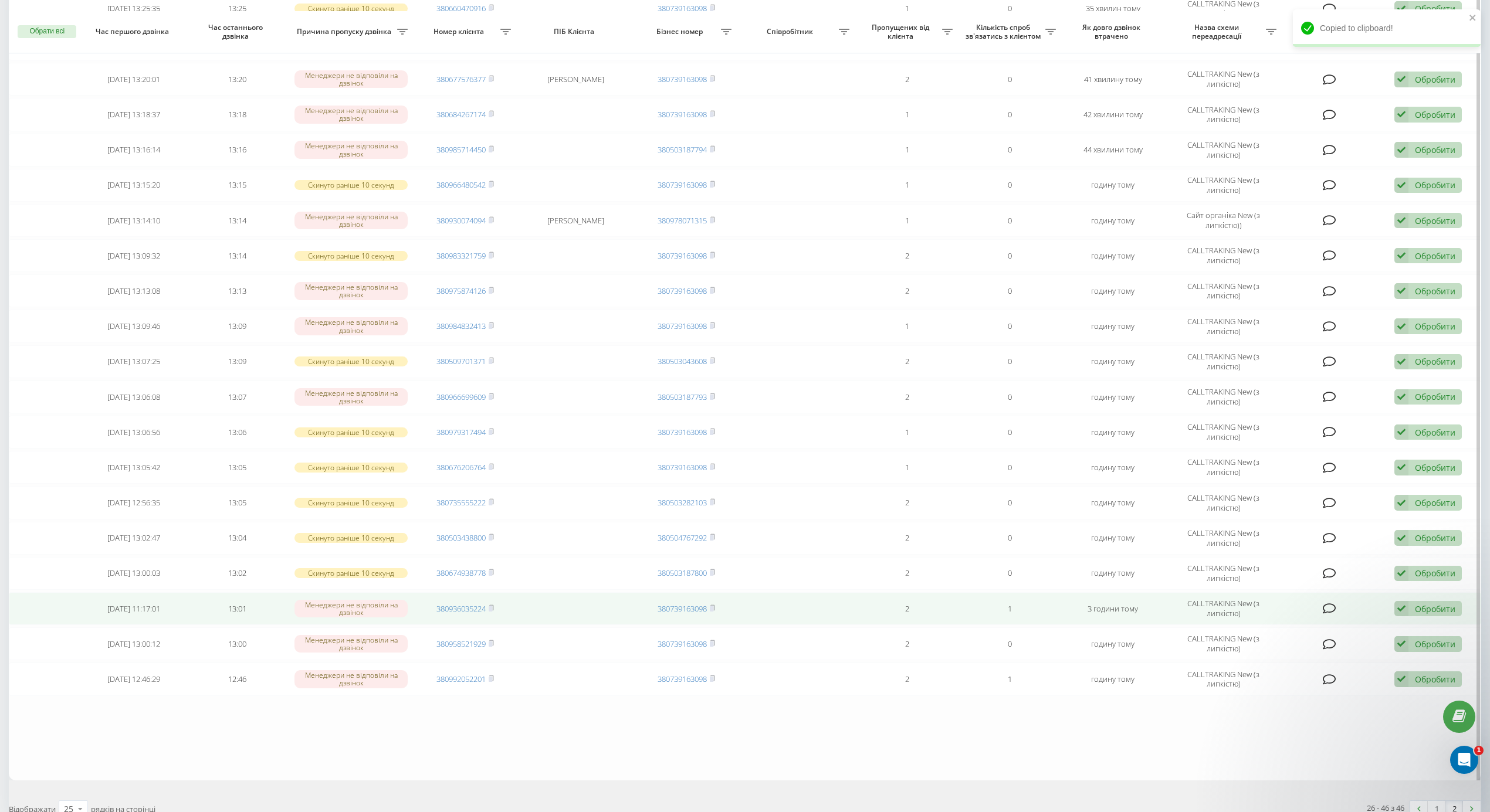
click at [498, 604] on td "380936035224" at bounding box center [466, 608] width 103 height 33
click at [492, 612] on rect at bounding box center [491, 609] width 4 height 5
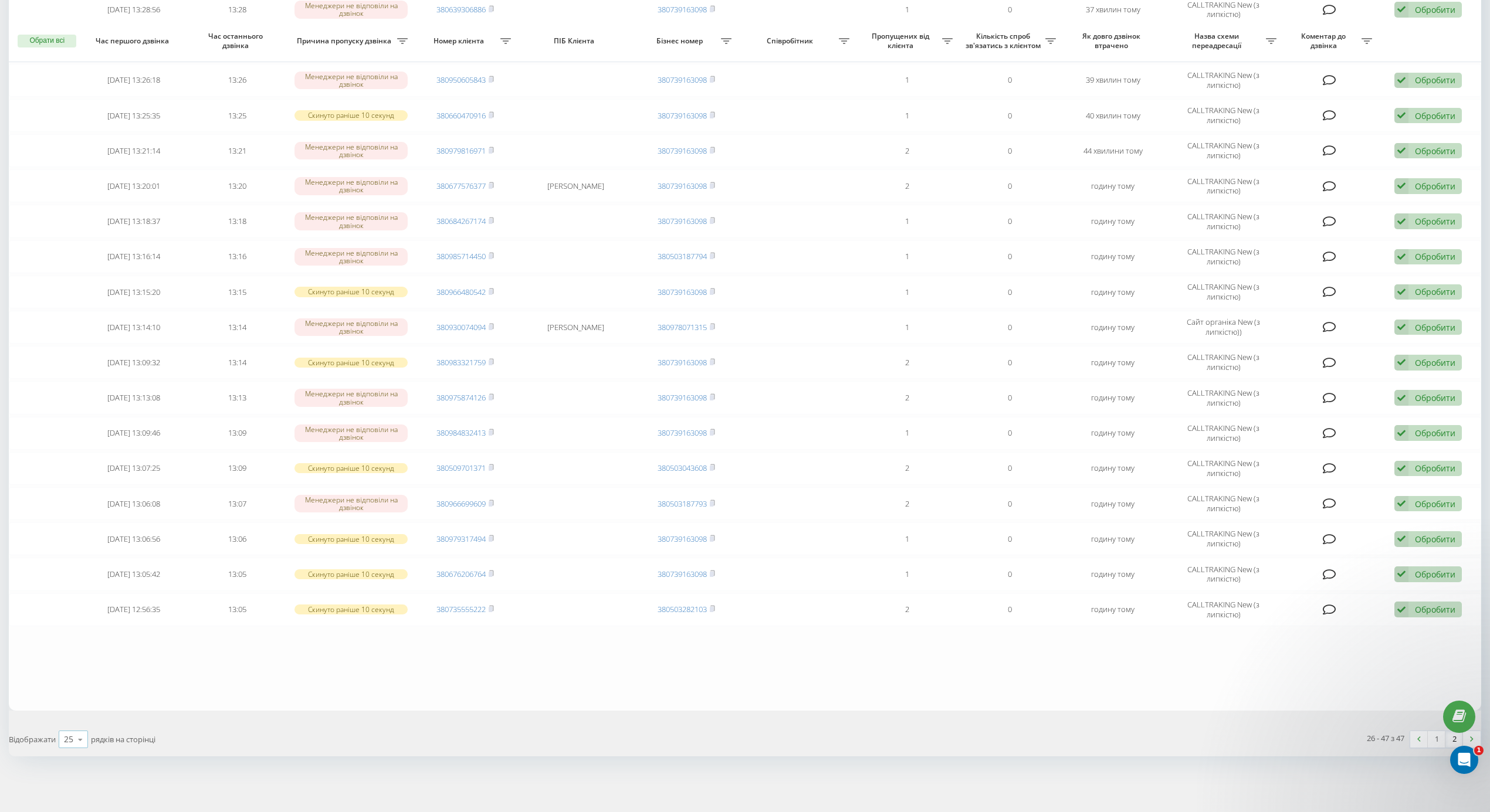
click at [79, 740] on icon at bounding box center [80, 740] width 17 height 23
click at [81, 719] on div "100" at bounding box center [72, 722] width 28 height 17
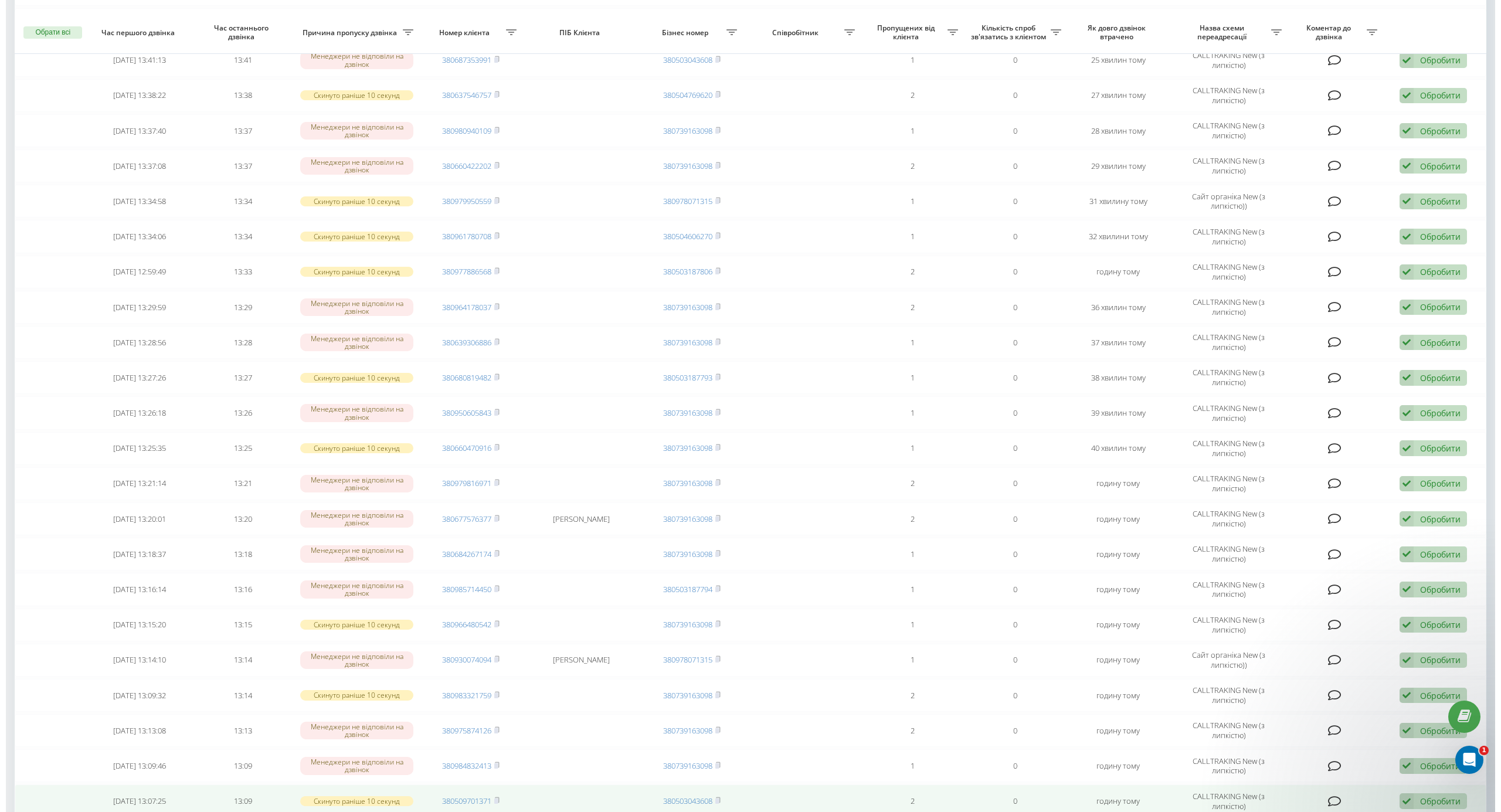
scroll to position [1211, 0]
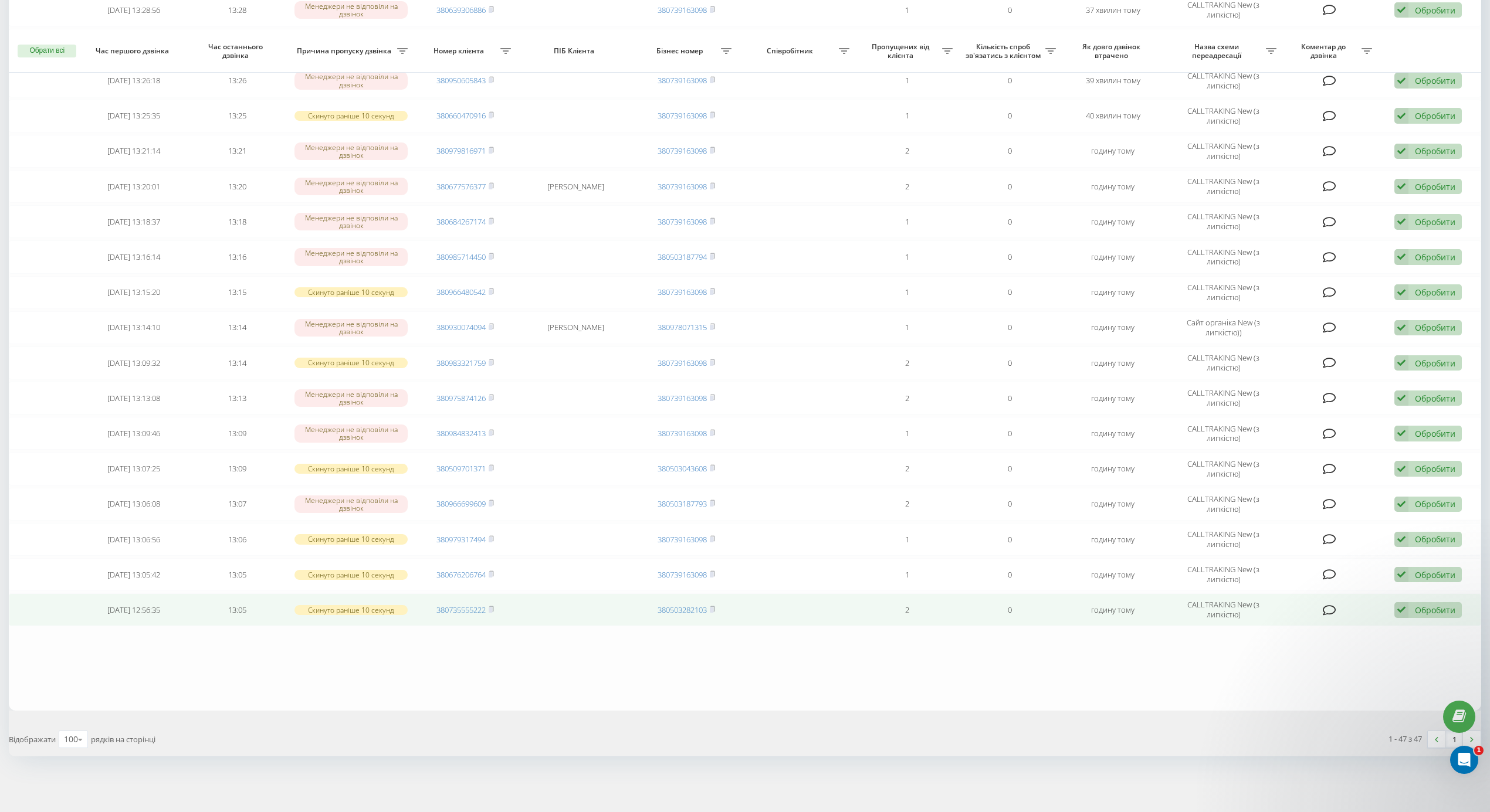
click at [488, 608] on span "380735555222" at bounding box center [465, 610] width 57 height 11
click at [496, 606] on td "380735555222" at bounding box center [466, 610] width 103 height 33
click at [492, 608] on rect at bounding box center [491, 610] width 4 height 5
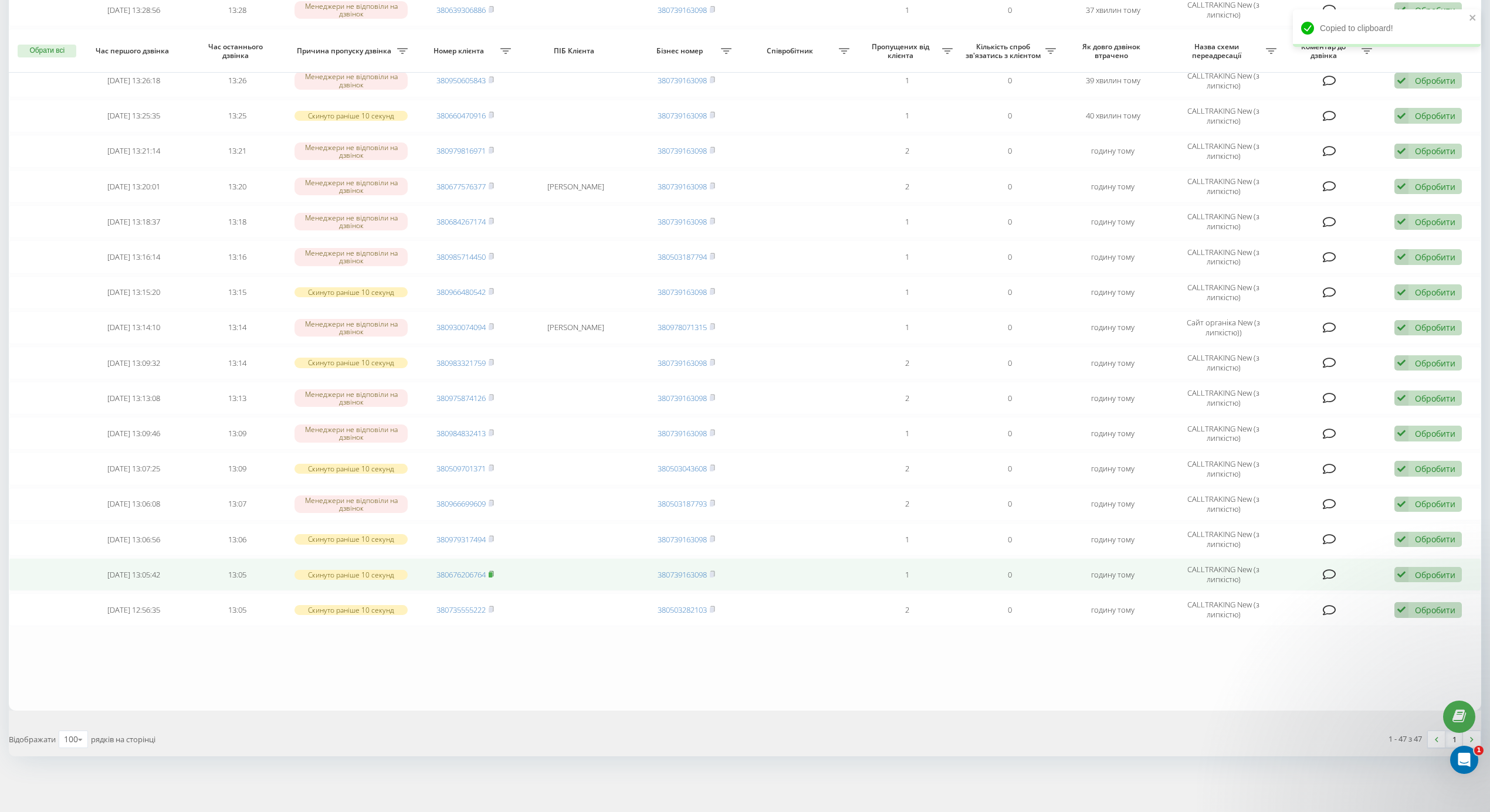
click at [492, 572] on rect at bounding box center [491, 575] width 4 height 5
click at [495, 567] on td "380676206764" at bounding box center [466, 575] width 103 height 33
click at [492, 573] on rect at bounding box center [491, 575] width 4 height 5
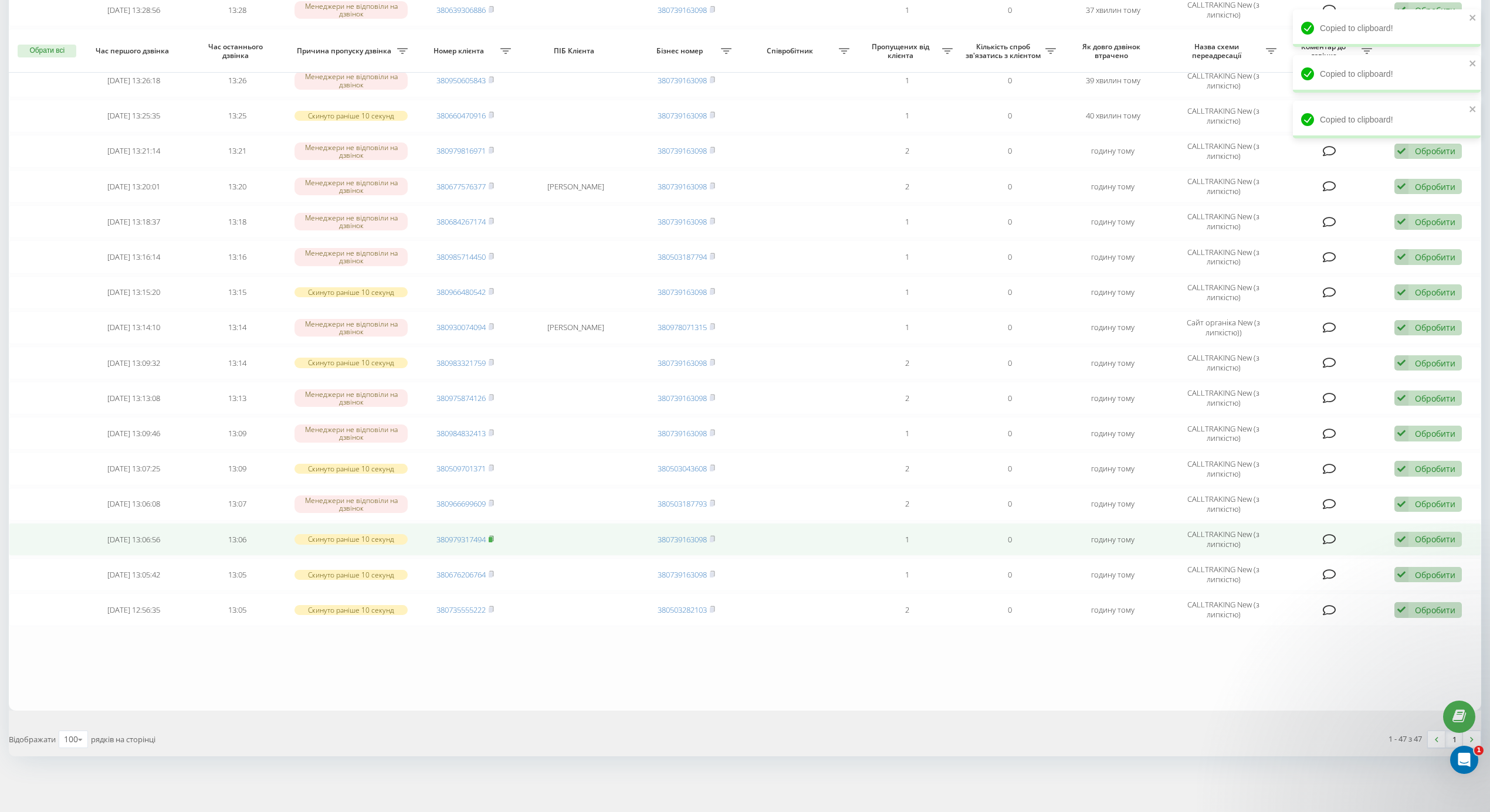
click at [491, 540] on span at bounding box center [492, 540] width 5 height 11
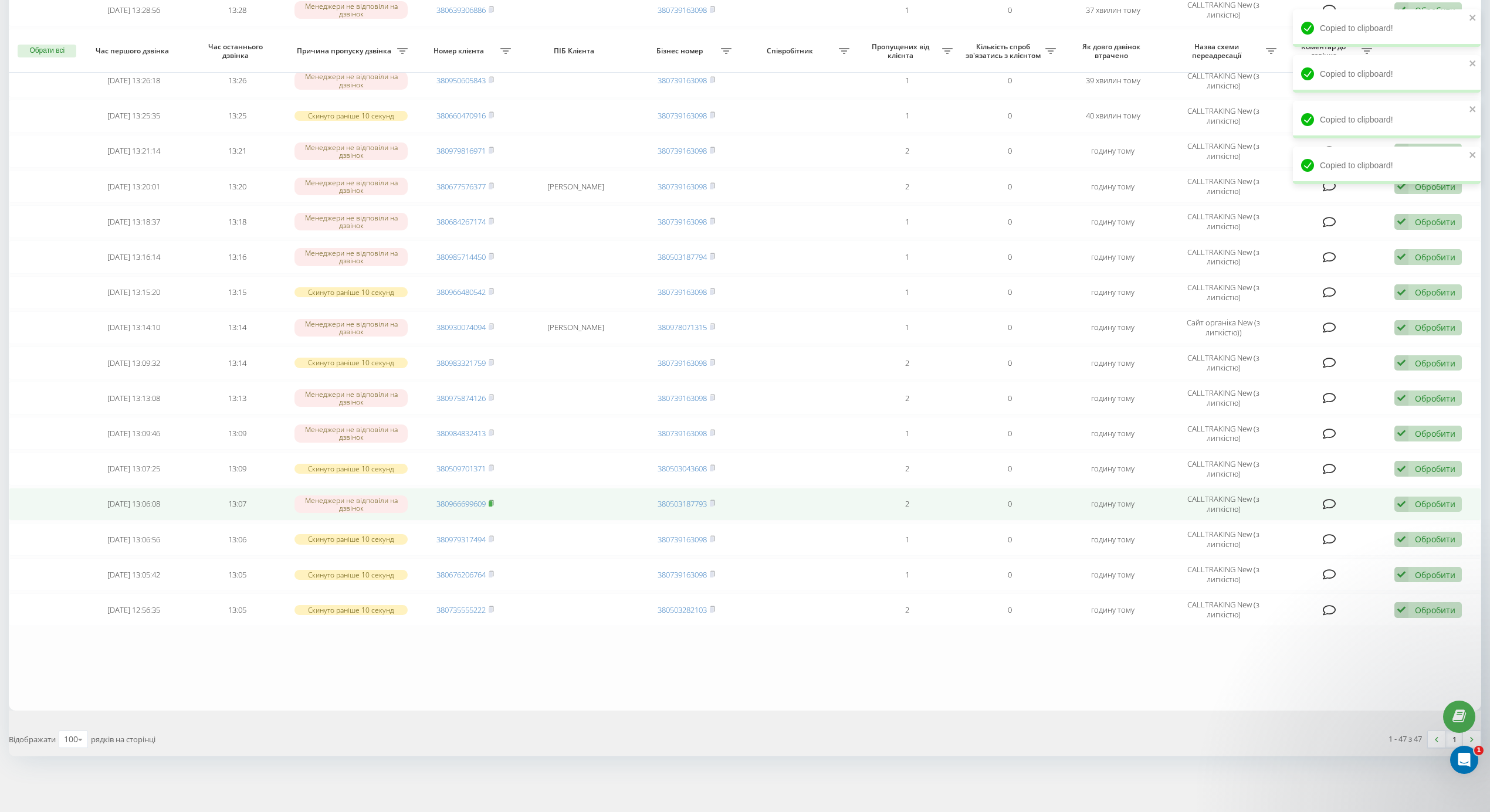
click at [491, 500] on icon at bounding box center [492, 503] width 5 height 7
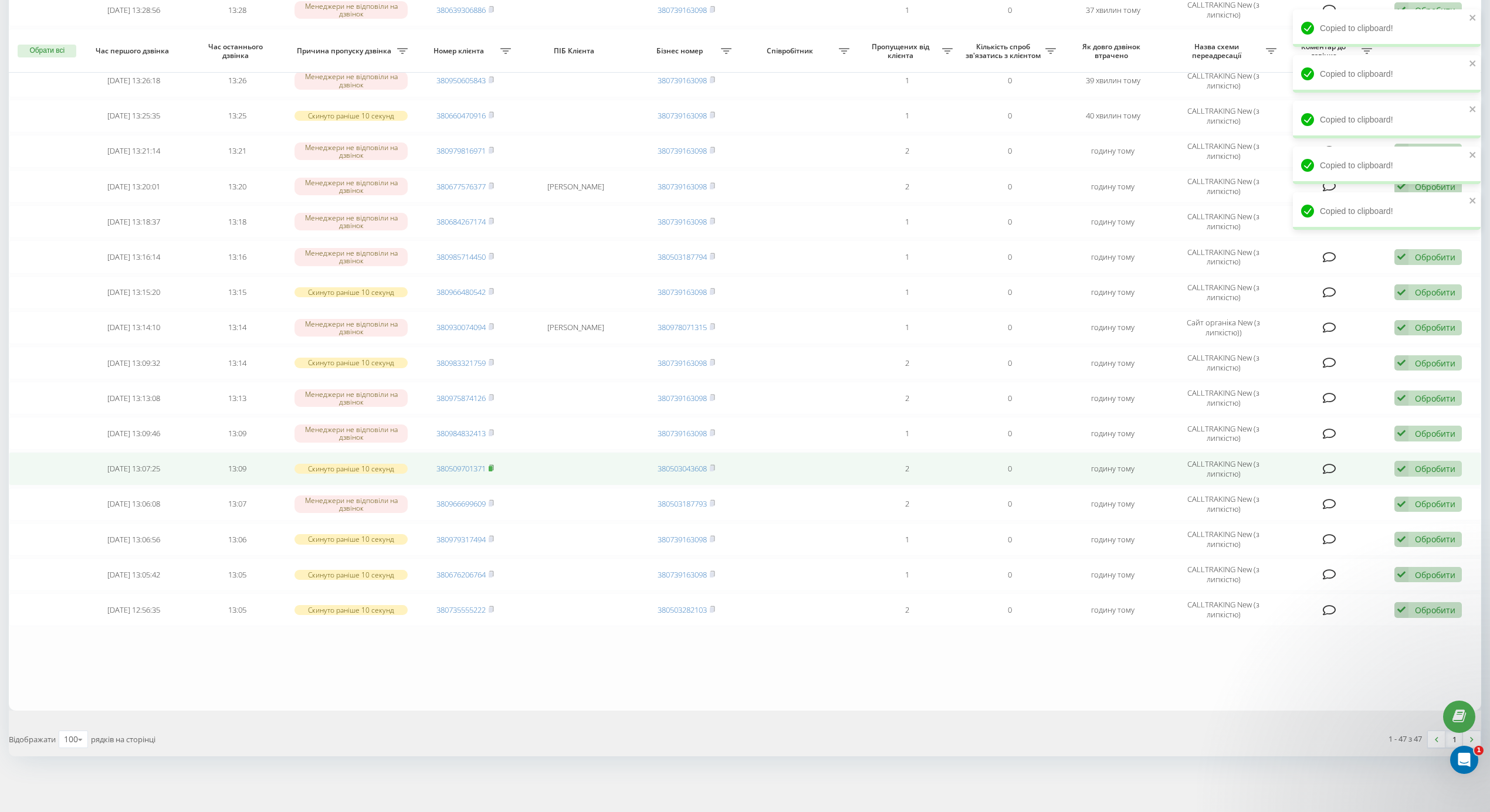
click at [492, 466] on rect at bounding box center [491, 469] width 4 height 5
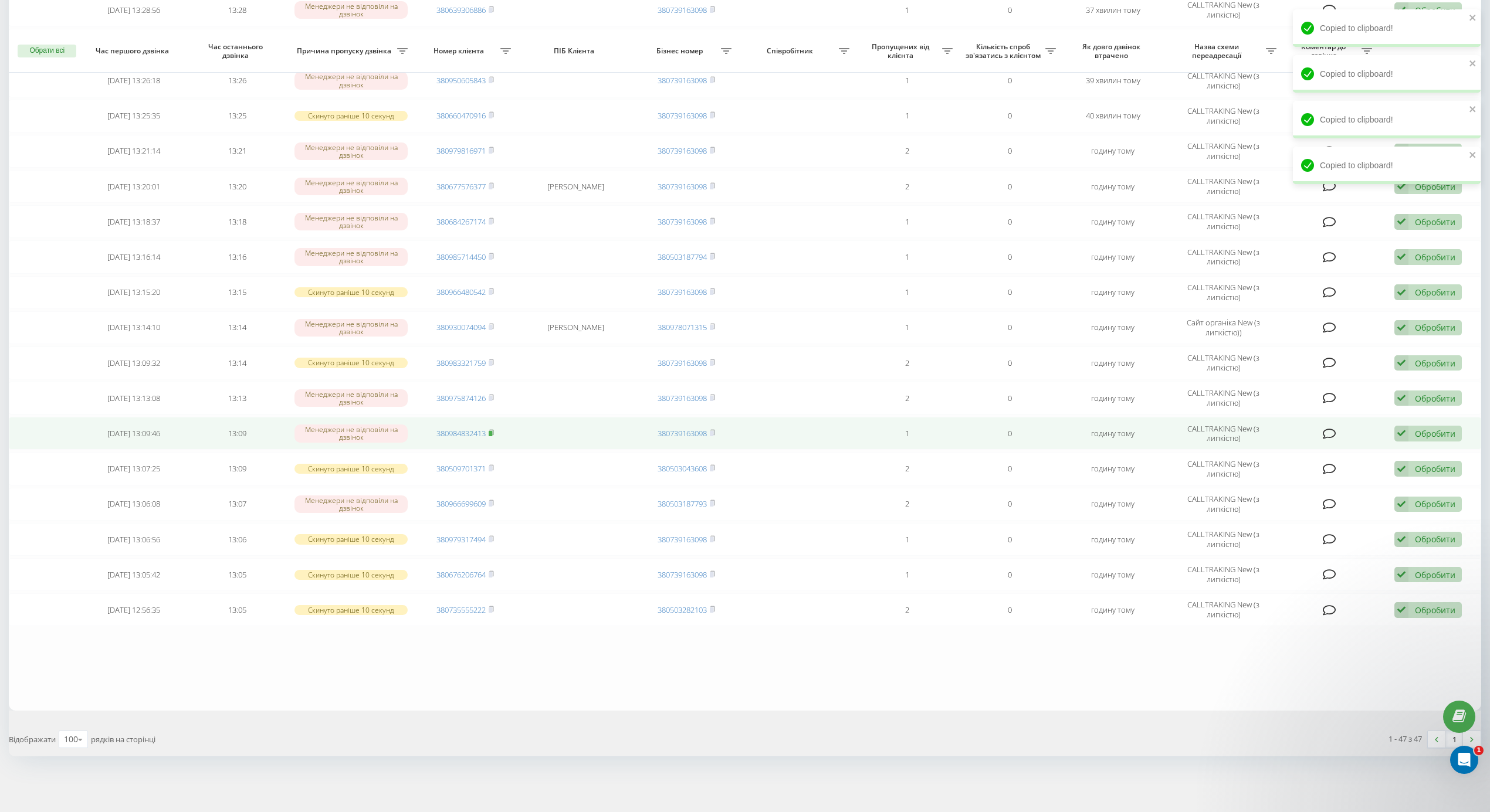
click at [492, 433] on span at bounding box center [492, 434] width 5 height 11
click at [1433, 432] on div "Обробити" at bounding box center [1435, 434] width 41 height 11
click at [1299, 511] on span "Інший варіант" at bounding box center [1281, 516] width 59 height 11
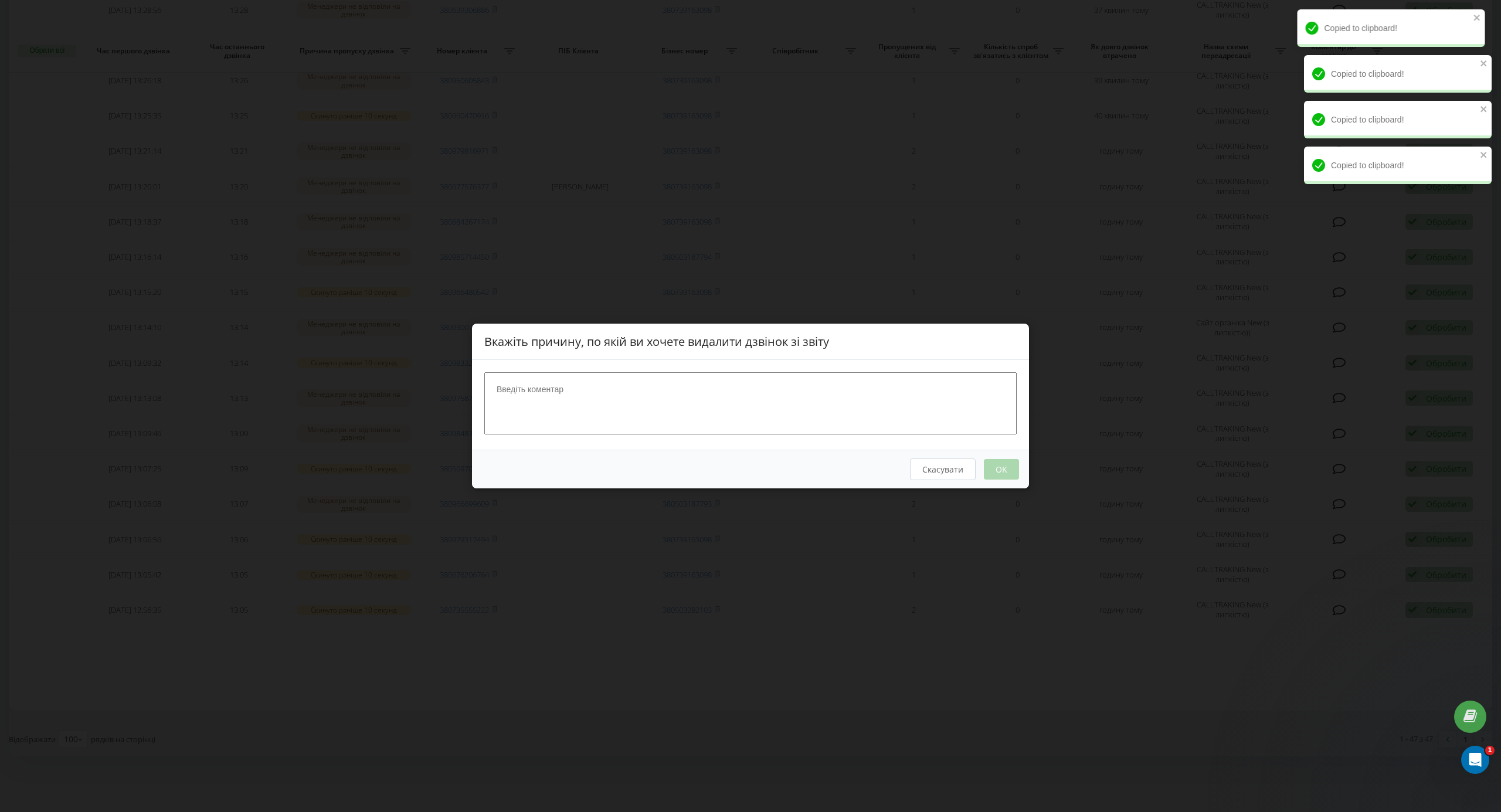
click at [848, 397] on textarea at bounding box center [750, 403] width 532 height 62
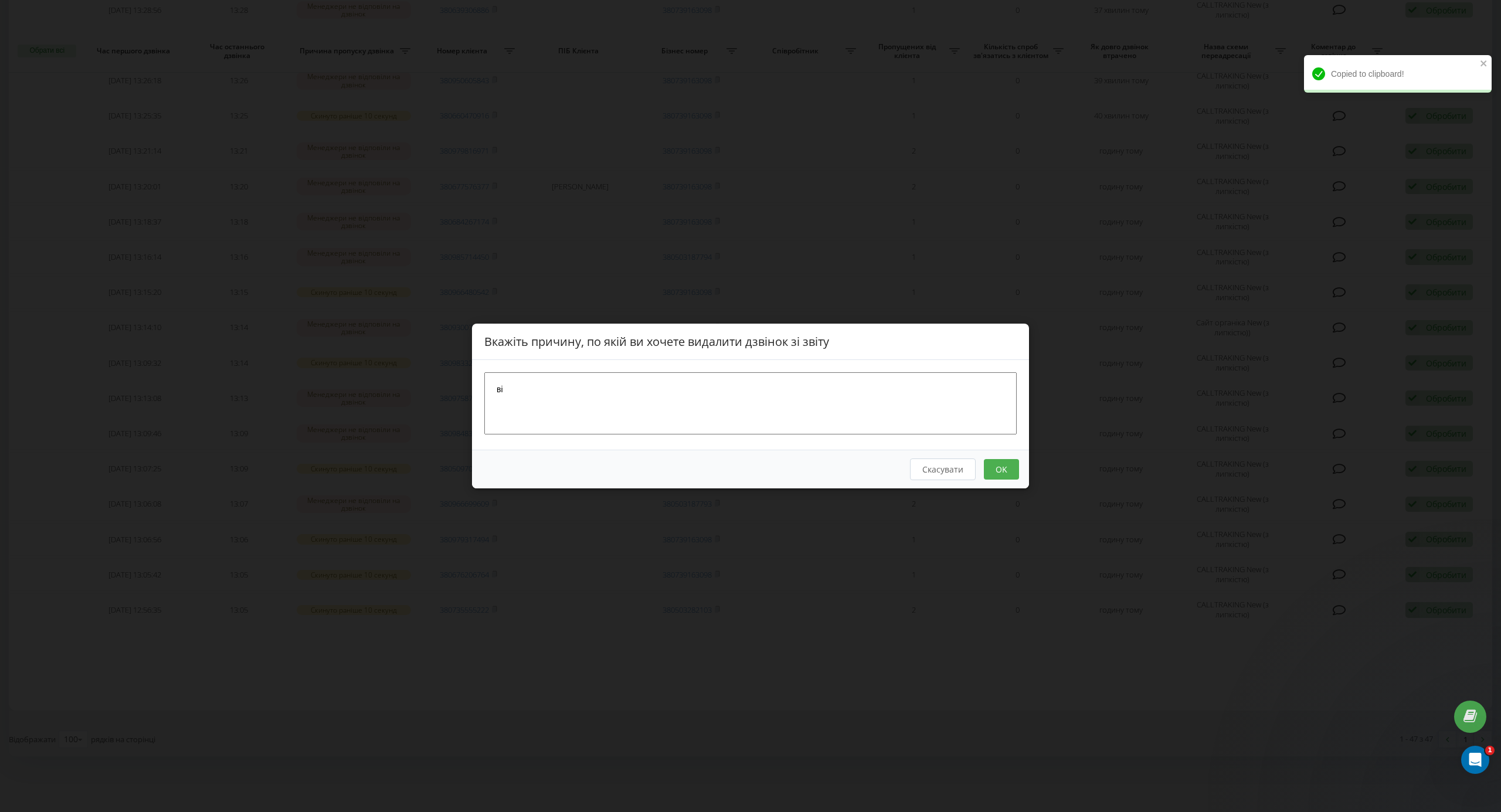
type textarea "в"
type textarea "н"
type textarea "авто відповідач"
drag, startPoint x: 1016, startPoint y: 463, endPoint x: 1002, endPoint y: 465, distance: 14.1
click at [1003, 465] on button "OK" at bounding box center [1001, 469] width 35 height 21
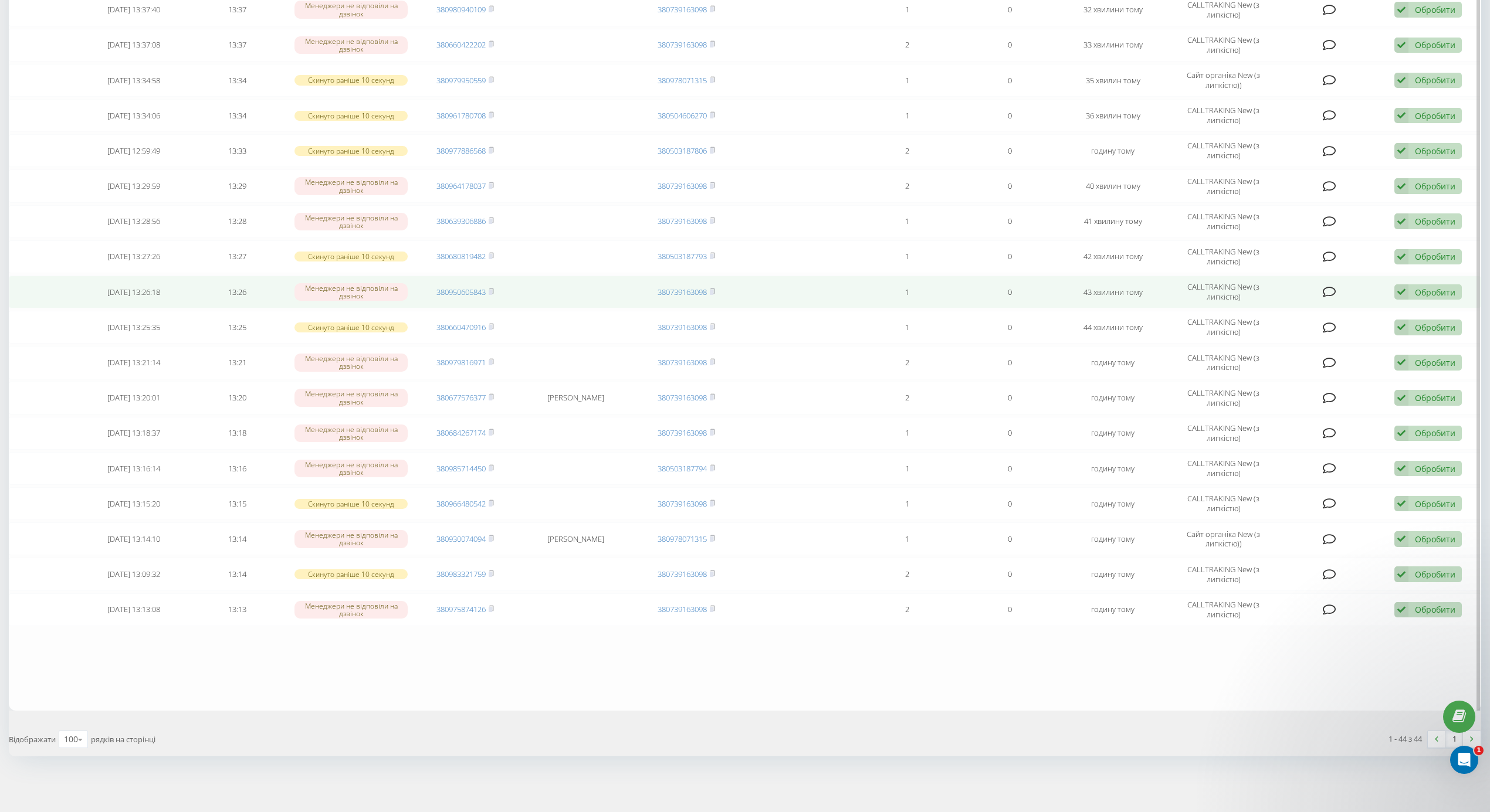
scroll to position [1104, 0]
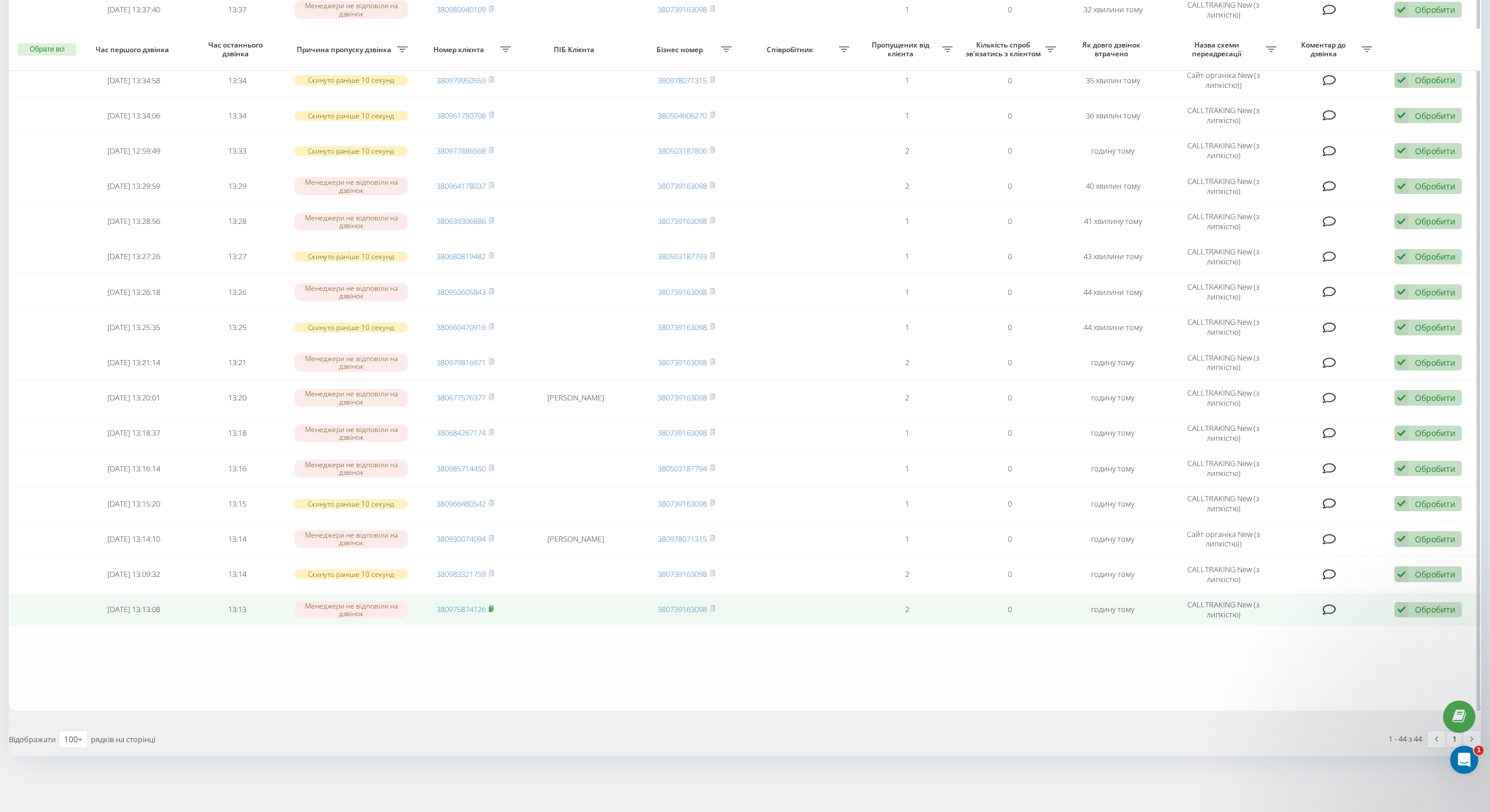
click at [492, 608] on rect at bounding box center [491, 609] width 4 height 5
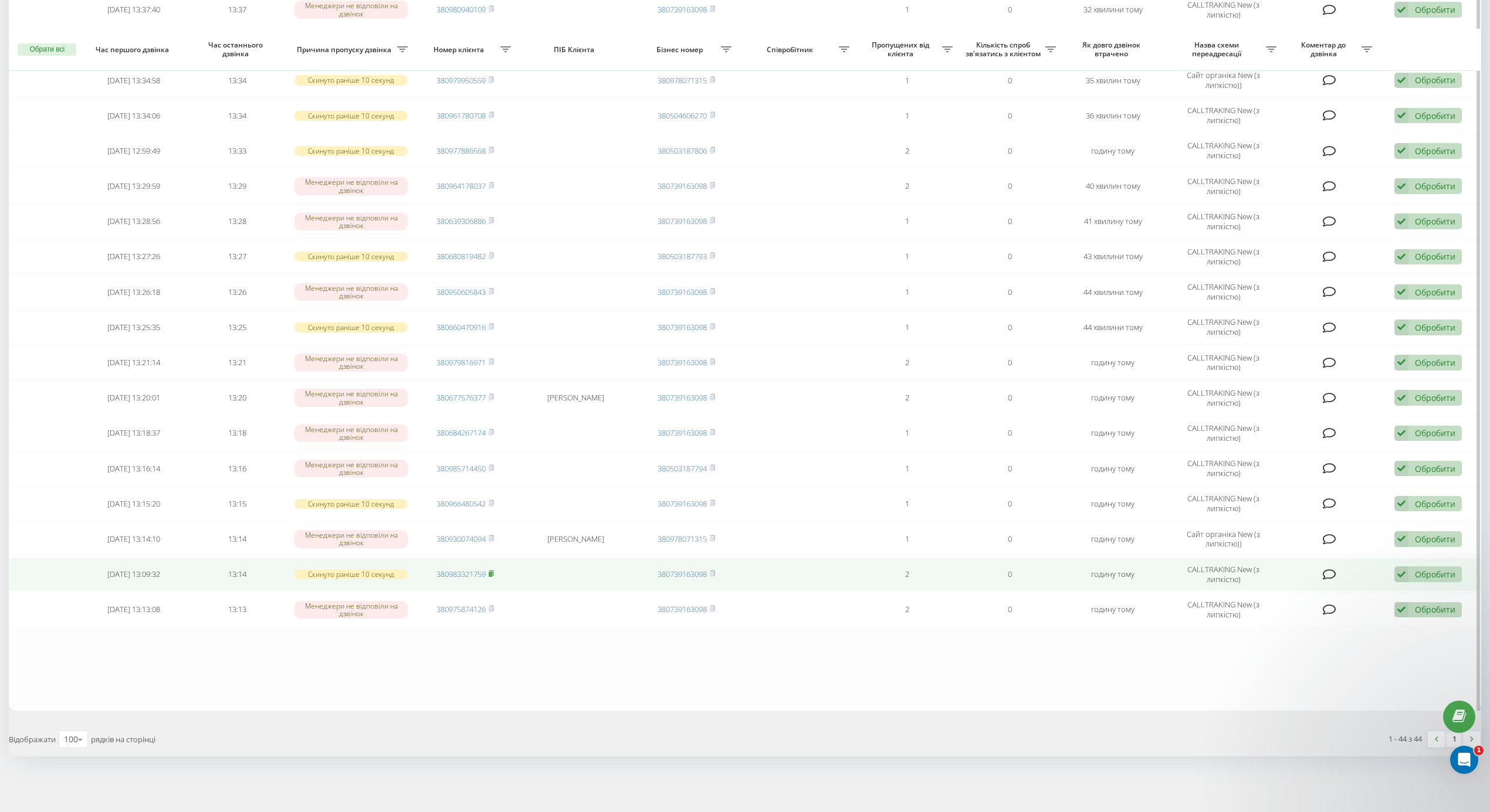
click at [494, 572] on icon at bounding box center [492, 574] width 5 height 7
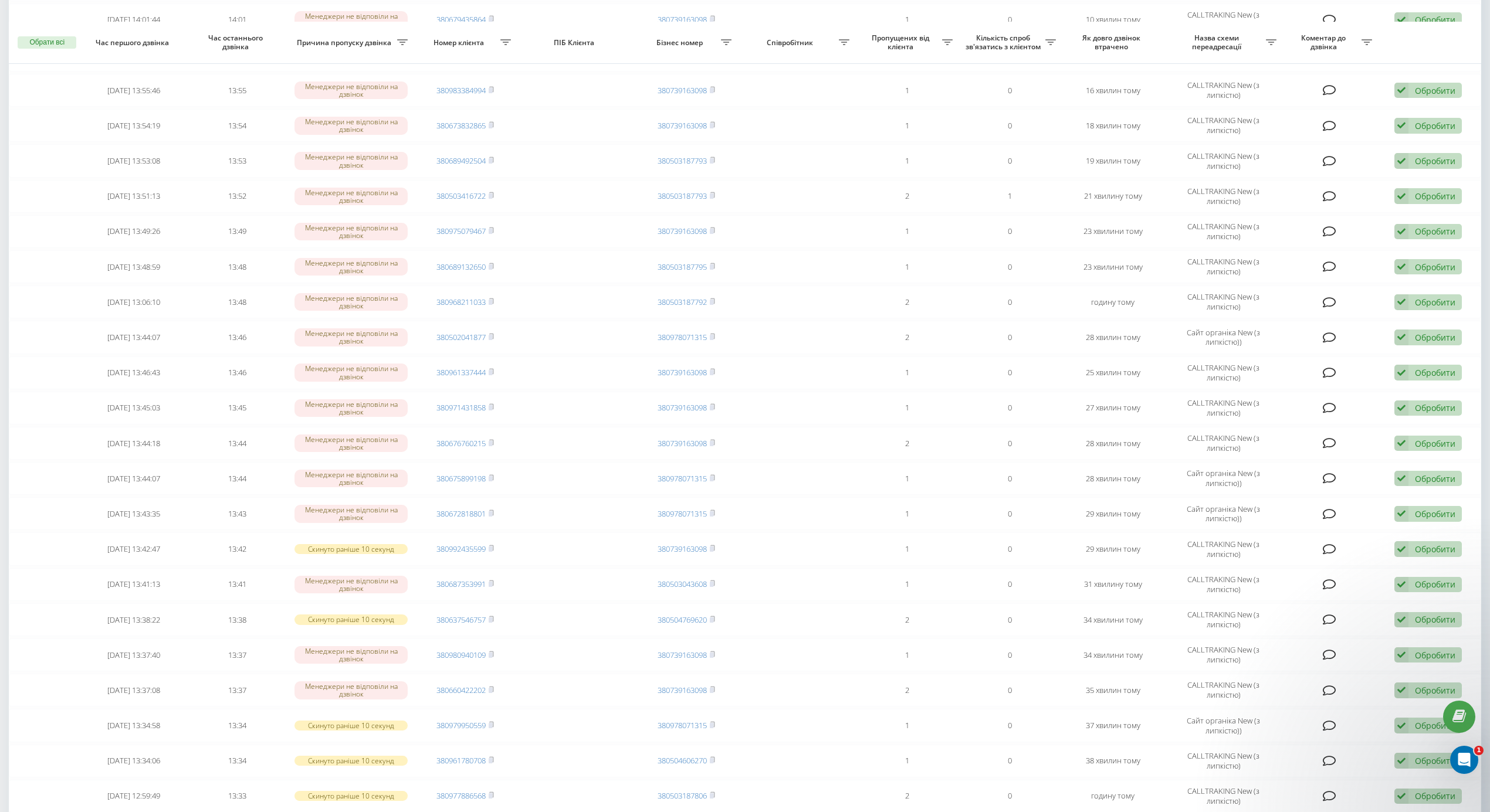
scroll to position [1176, 0]
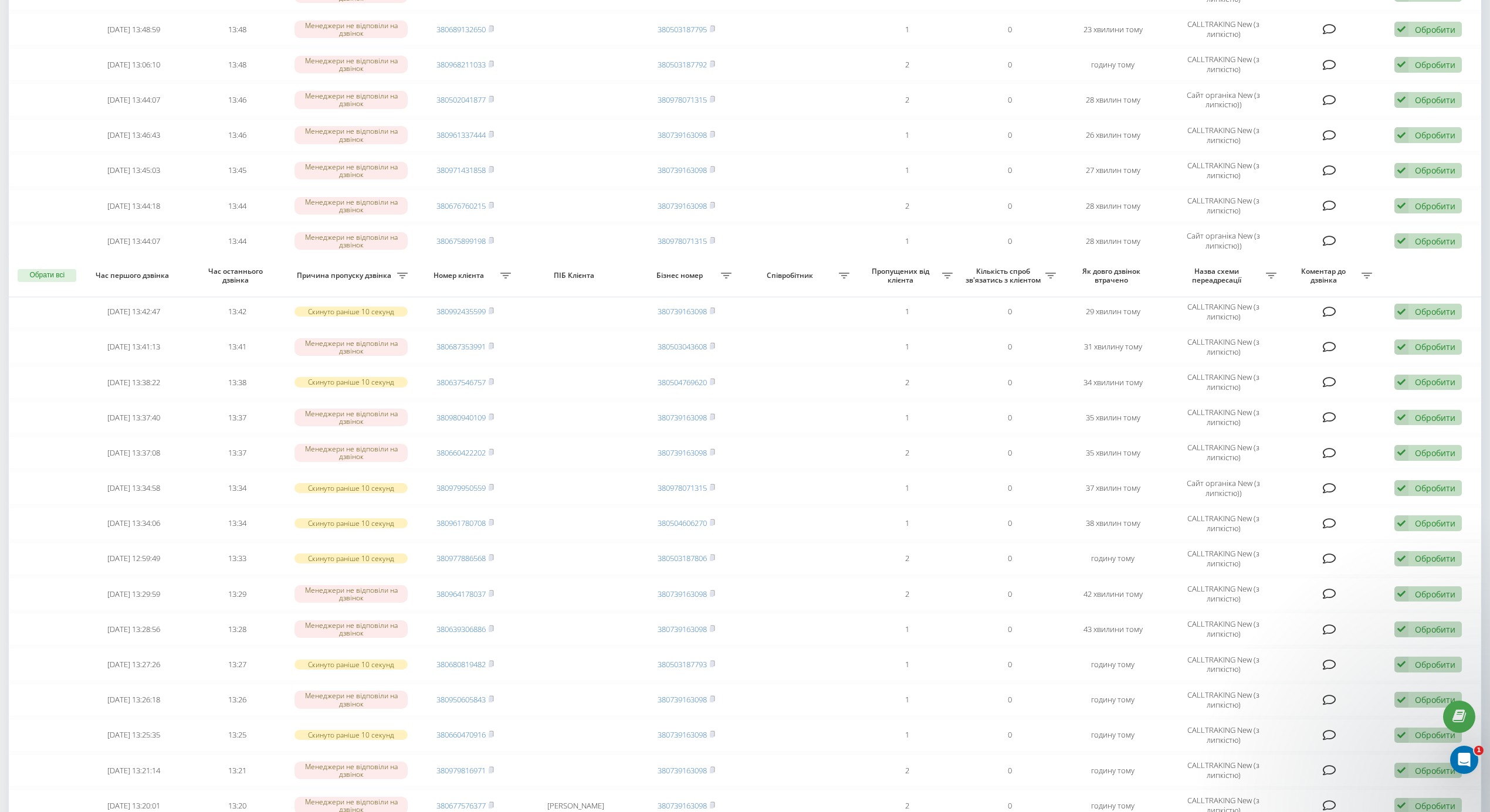
scroll to position [1176, 0]
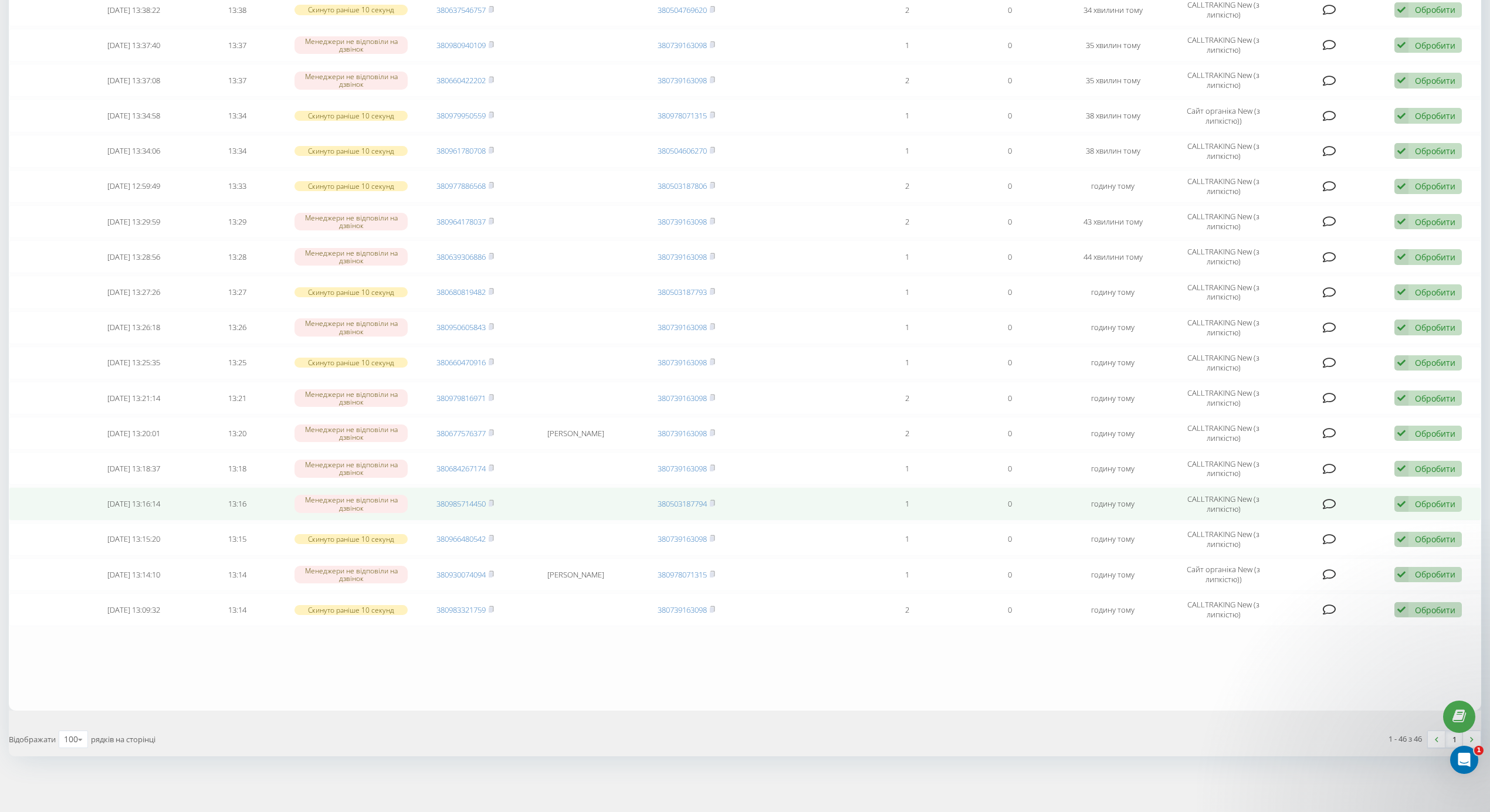
scroll to position [1176, 0]
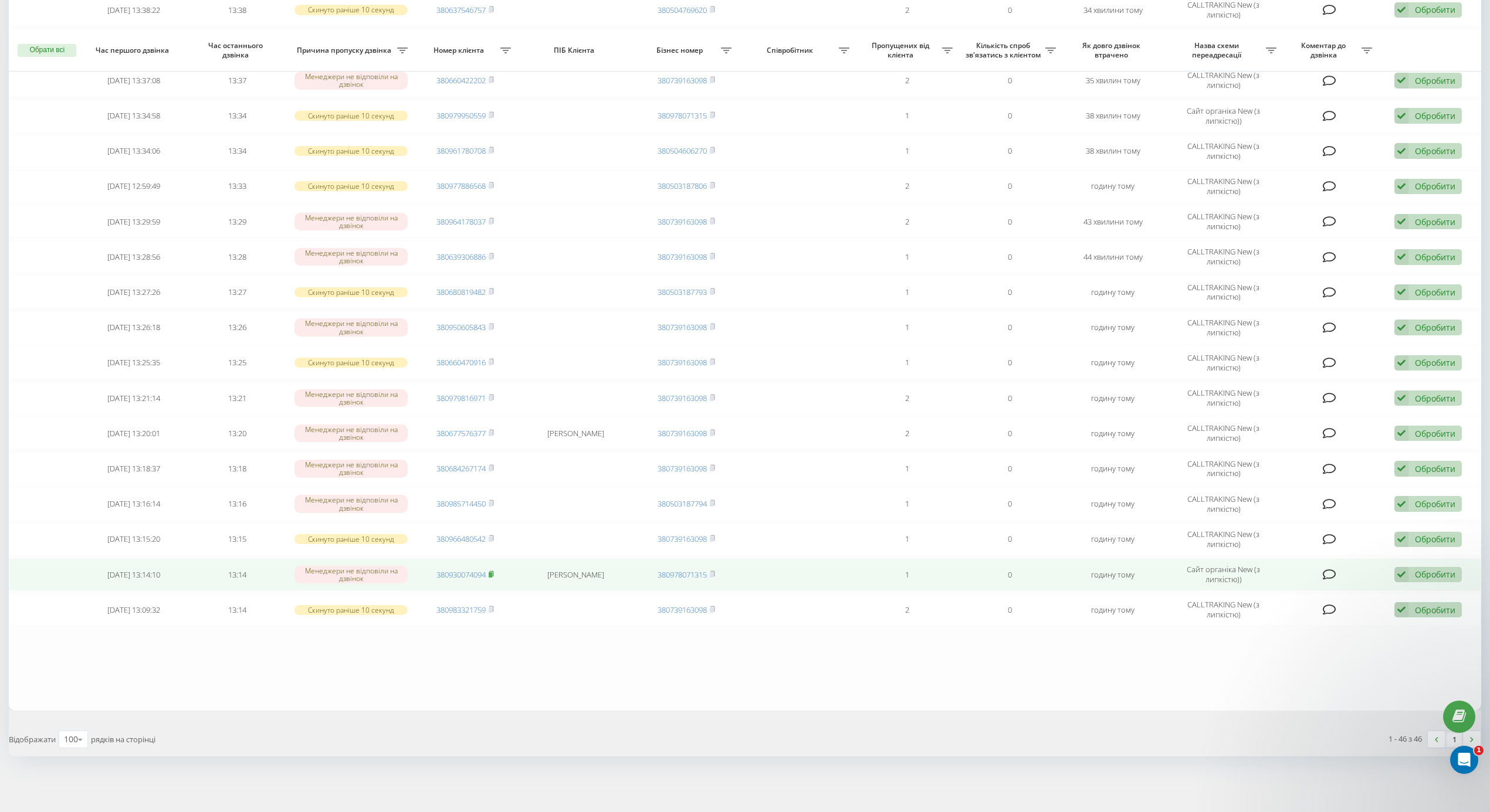
click at [492, 572] on rect at bounding box center [491, 575] width 4 height 5
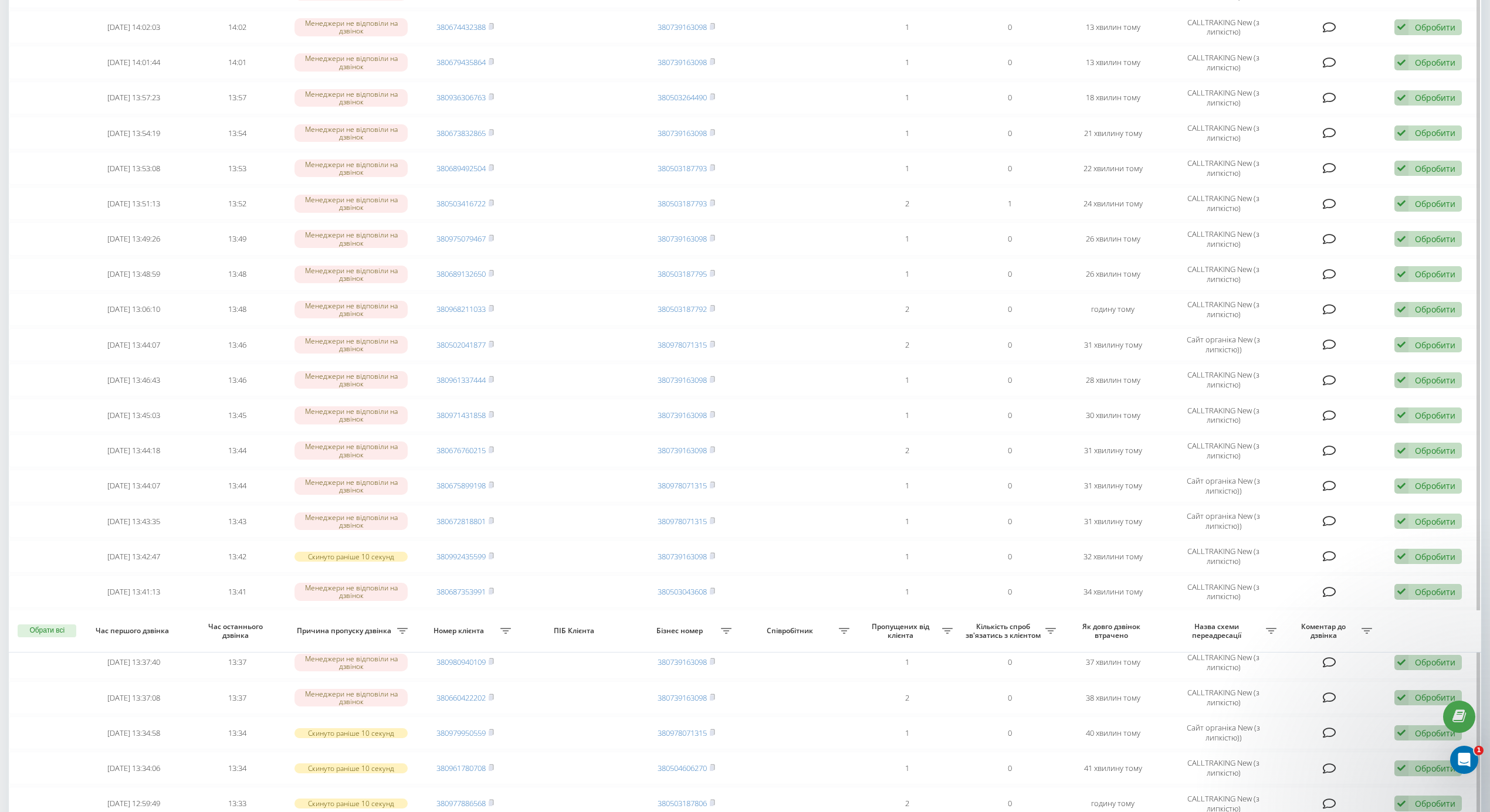
scroll to position [1068, 0]
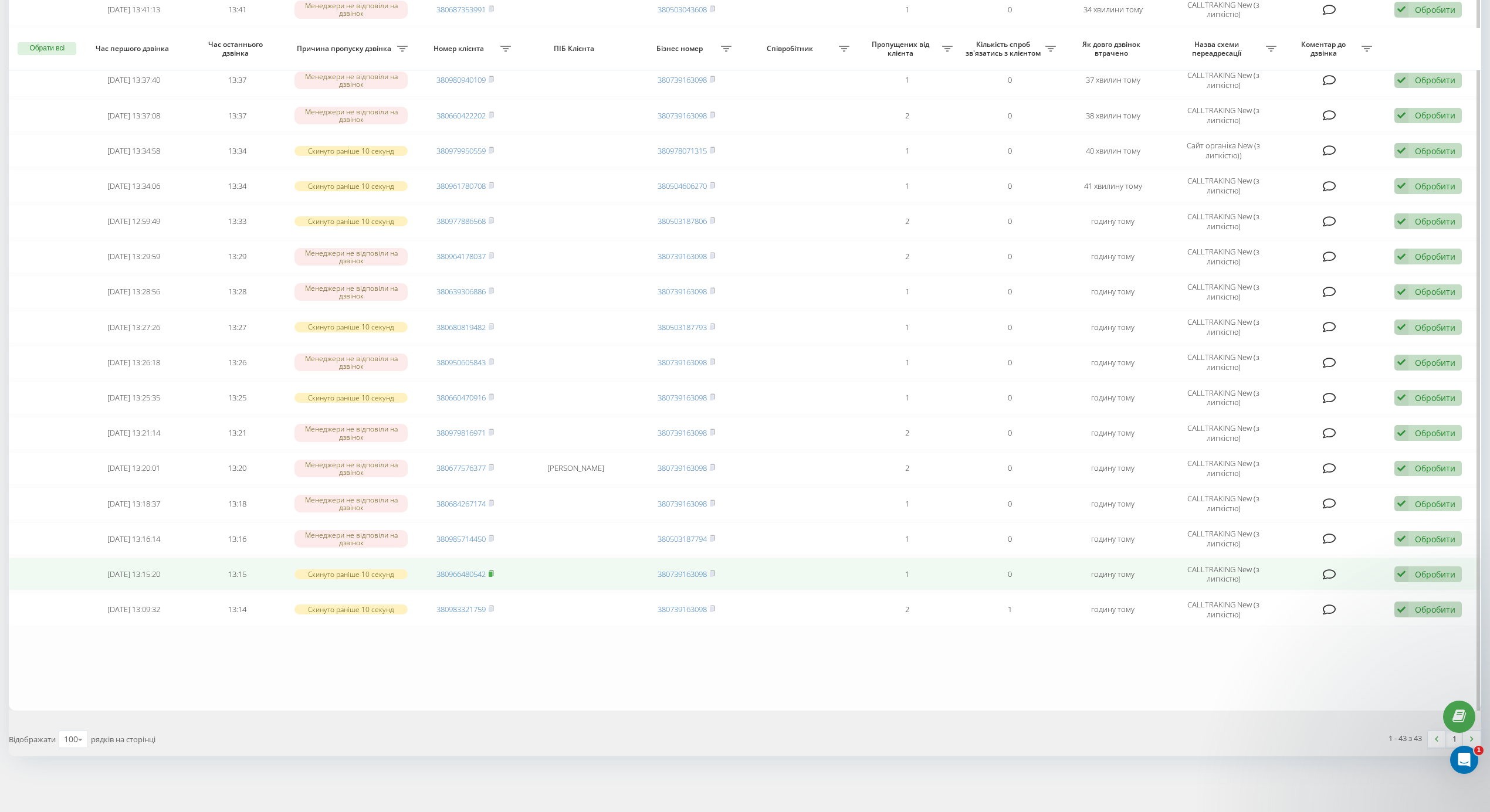
click at [491, 572] on icon at bounding box center [492, 574] width 5 height 7
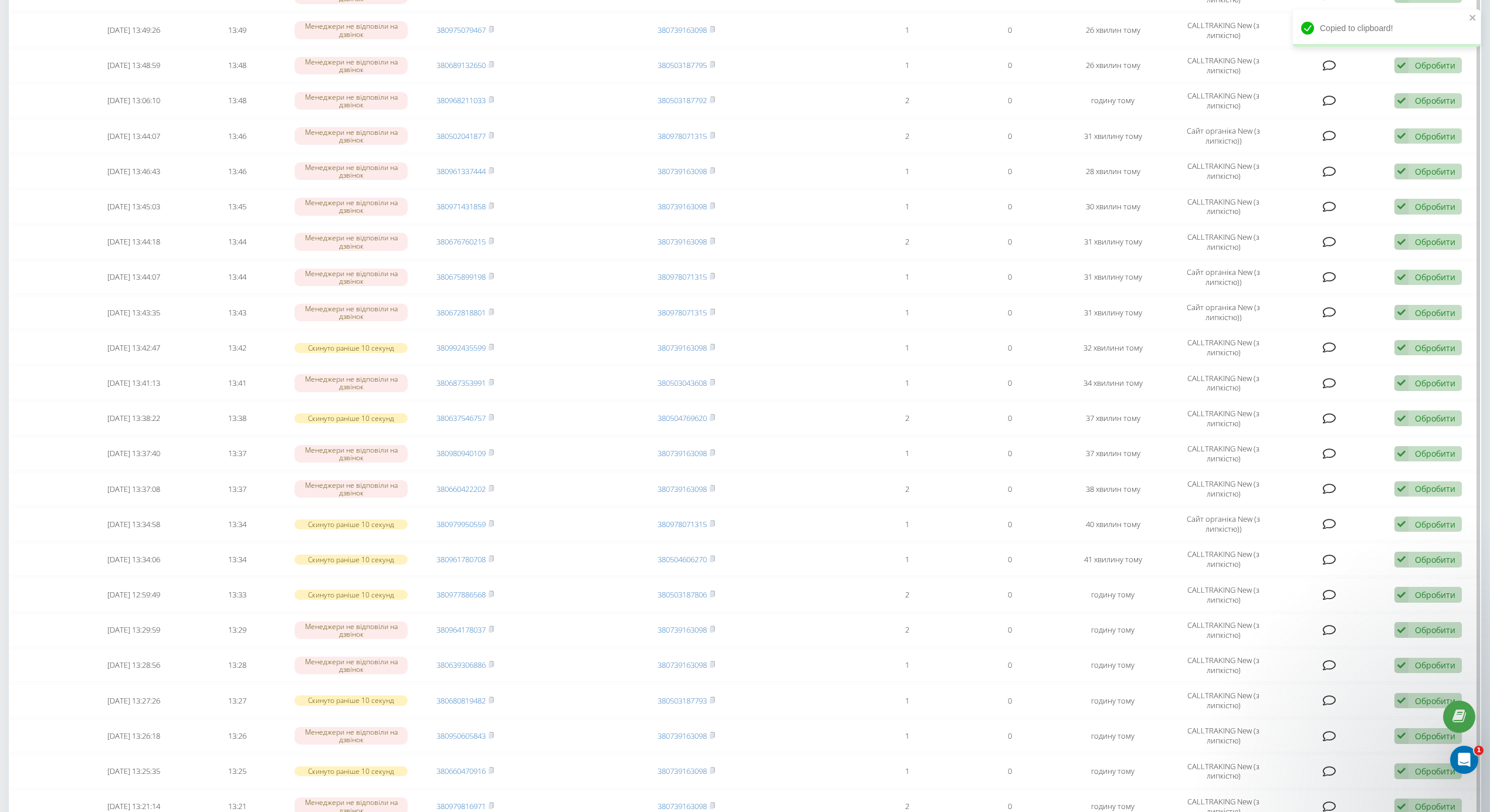
scroll to position [209, 0]
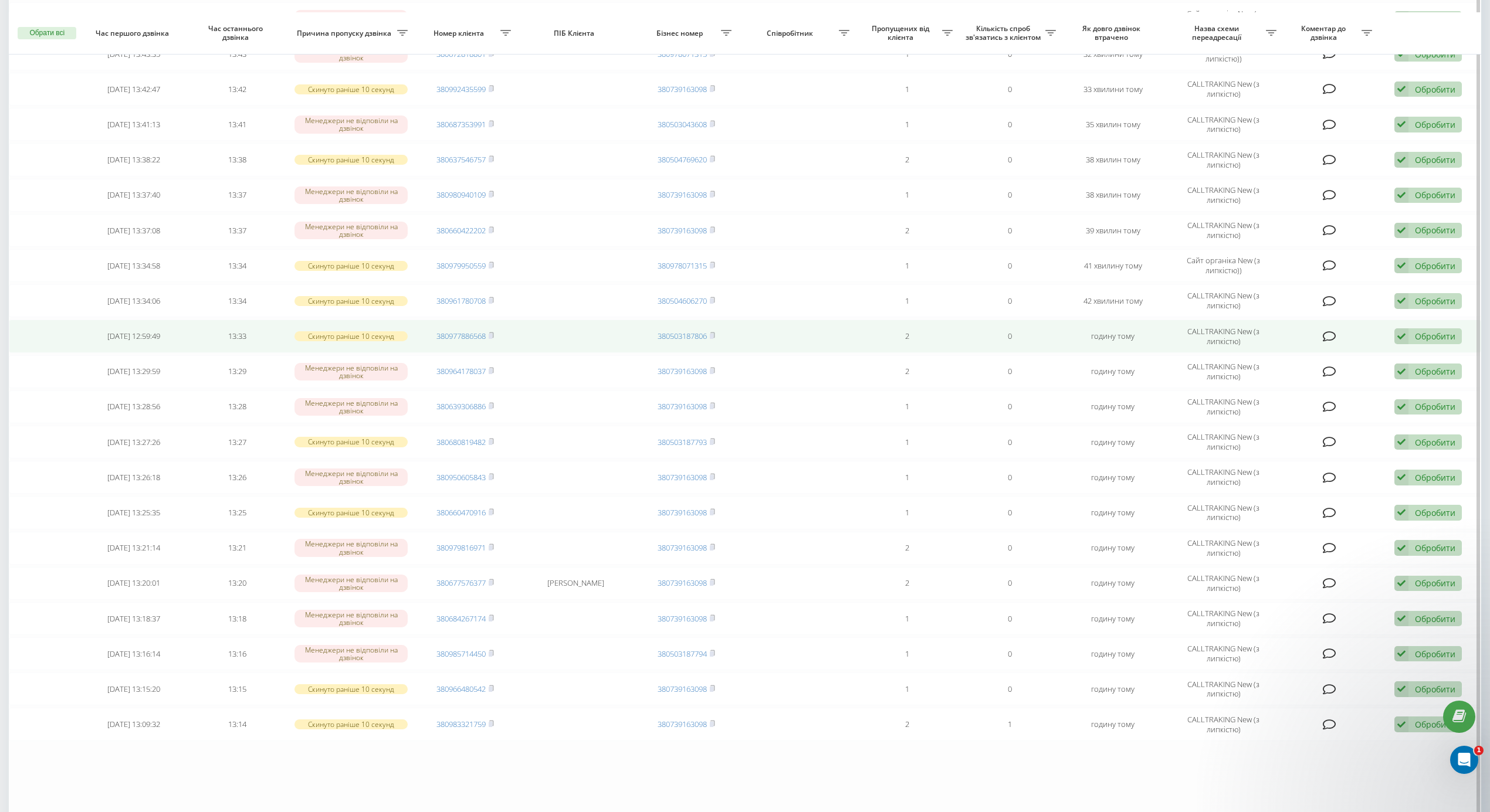
scroll to position [938, 0]
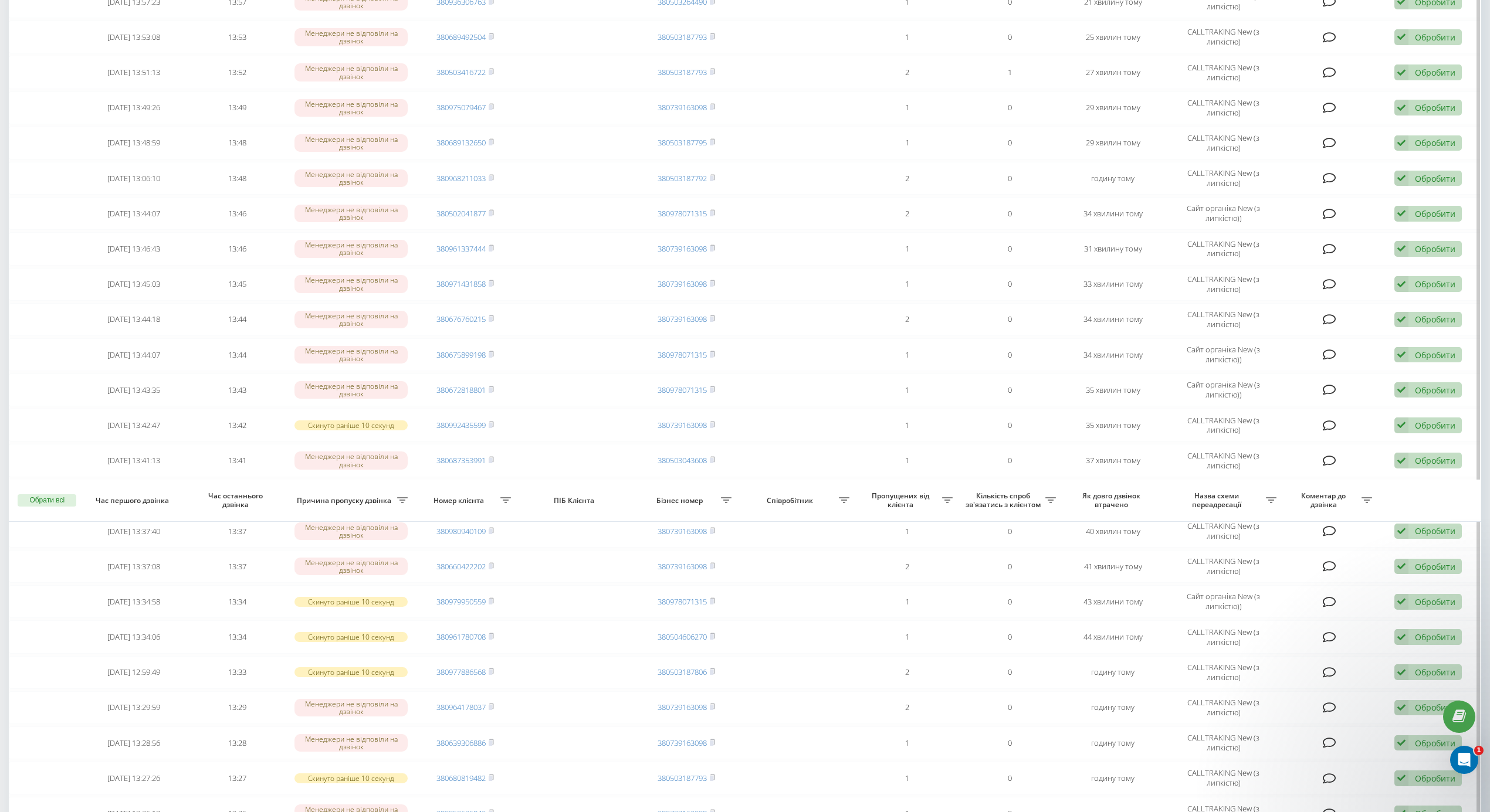
scroll to position [1104, 0]
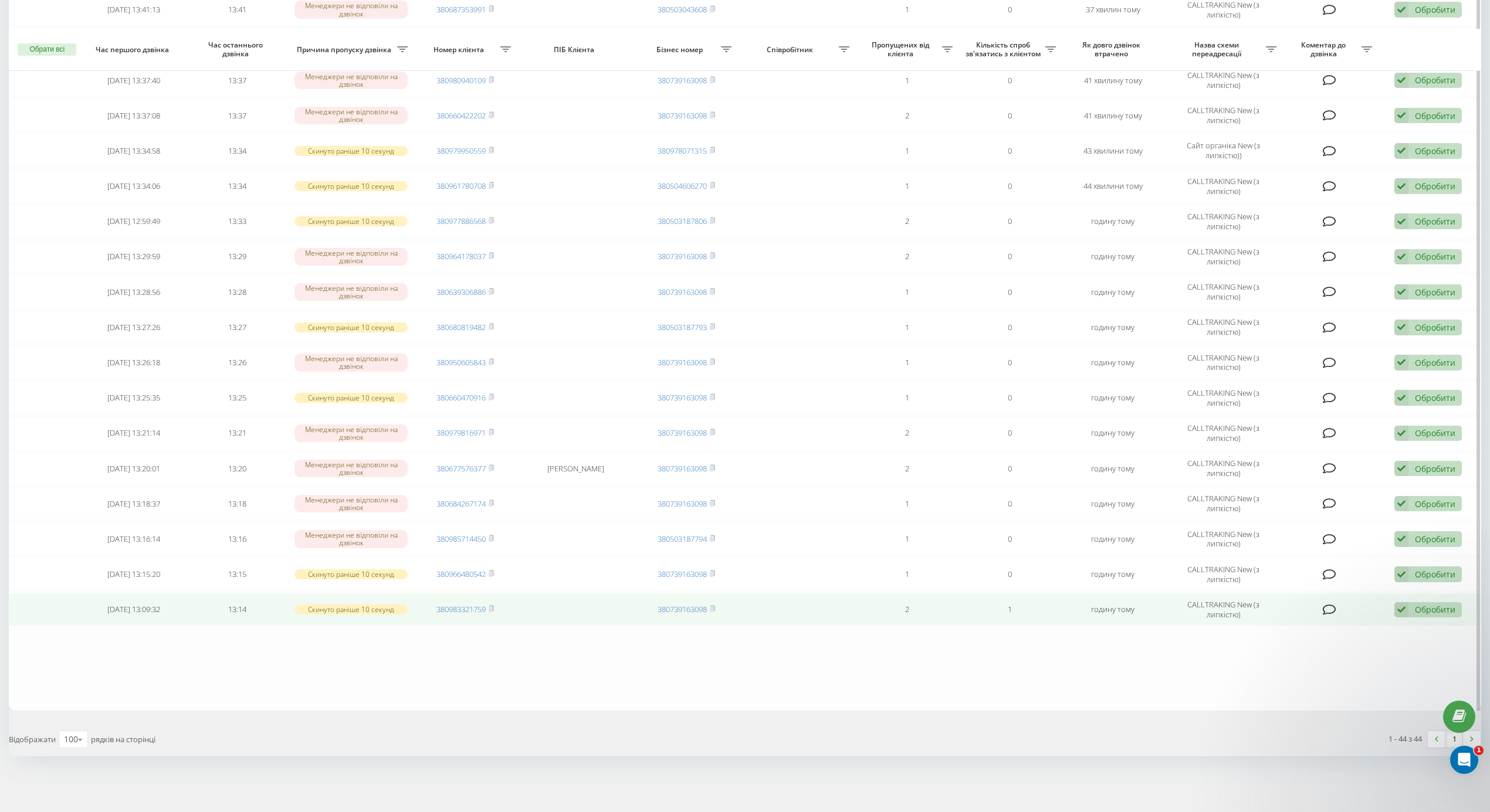
scroll to position [1104, 0]
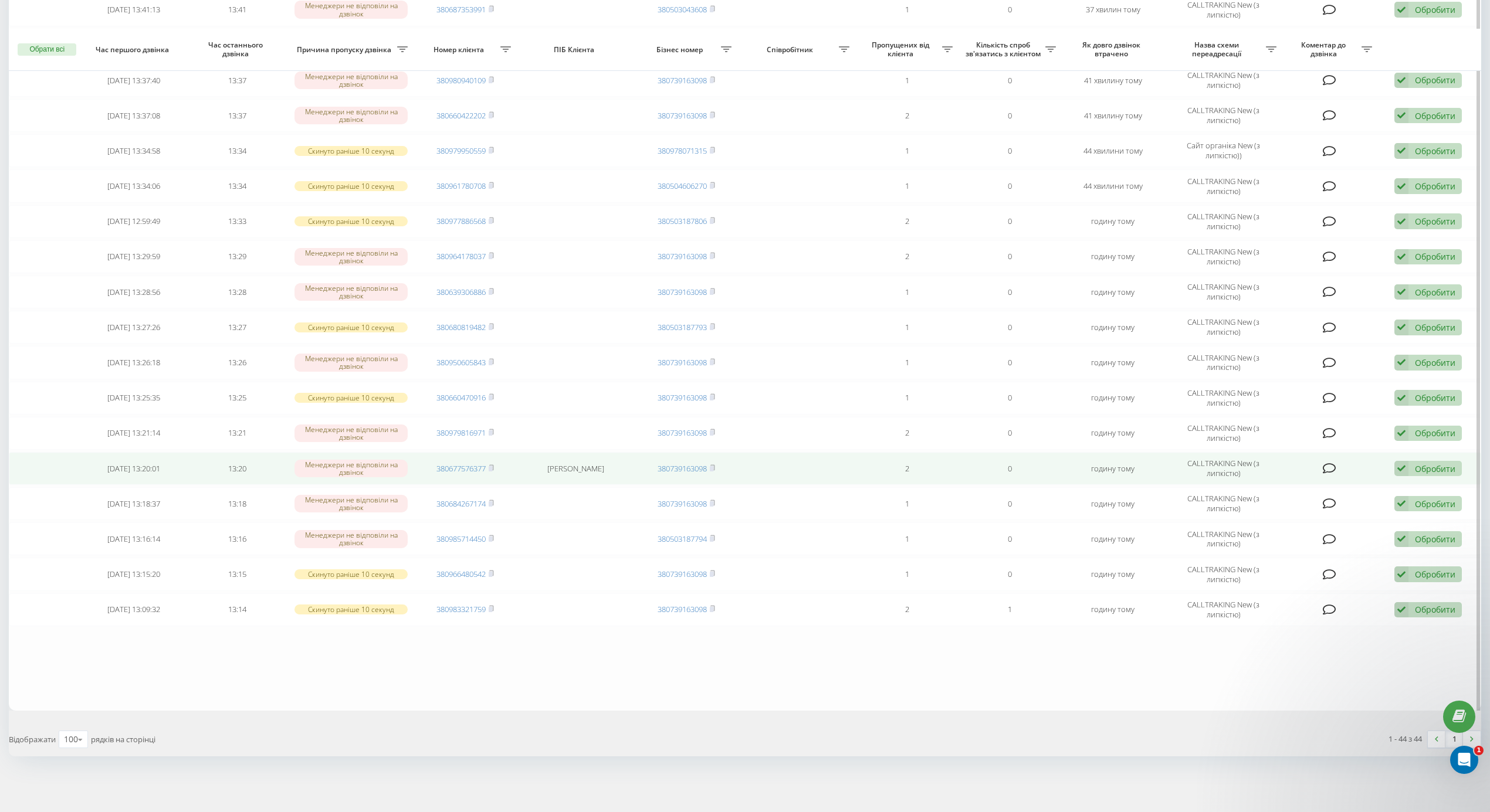
scroll to position [870, 0]
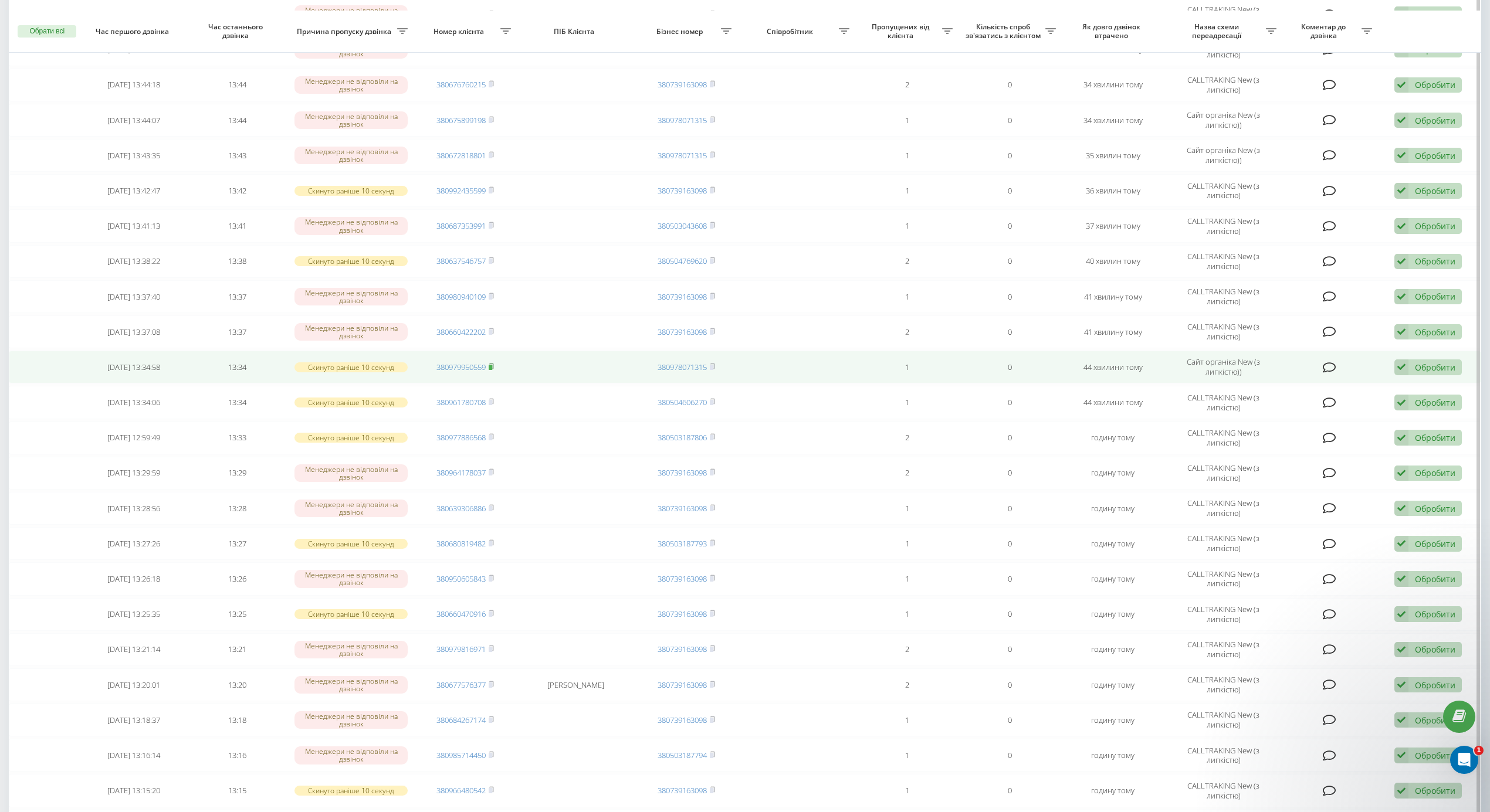
click at [494, 368] on icon at bounding box center [492, 367] width 5 height 5
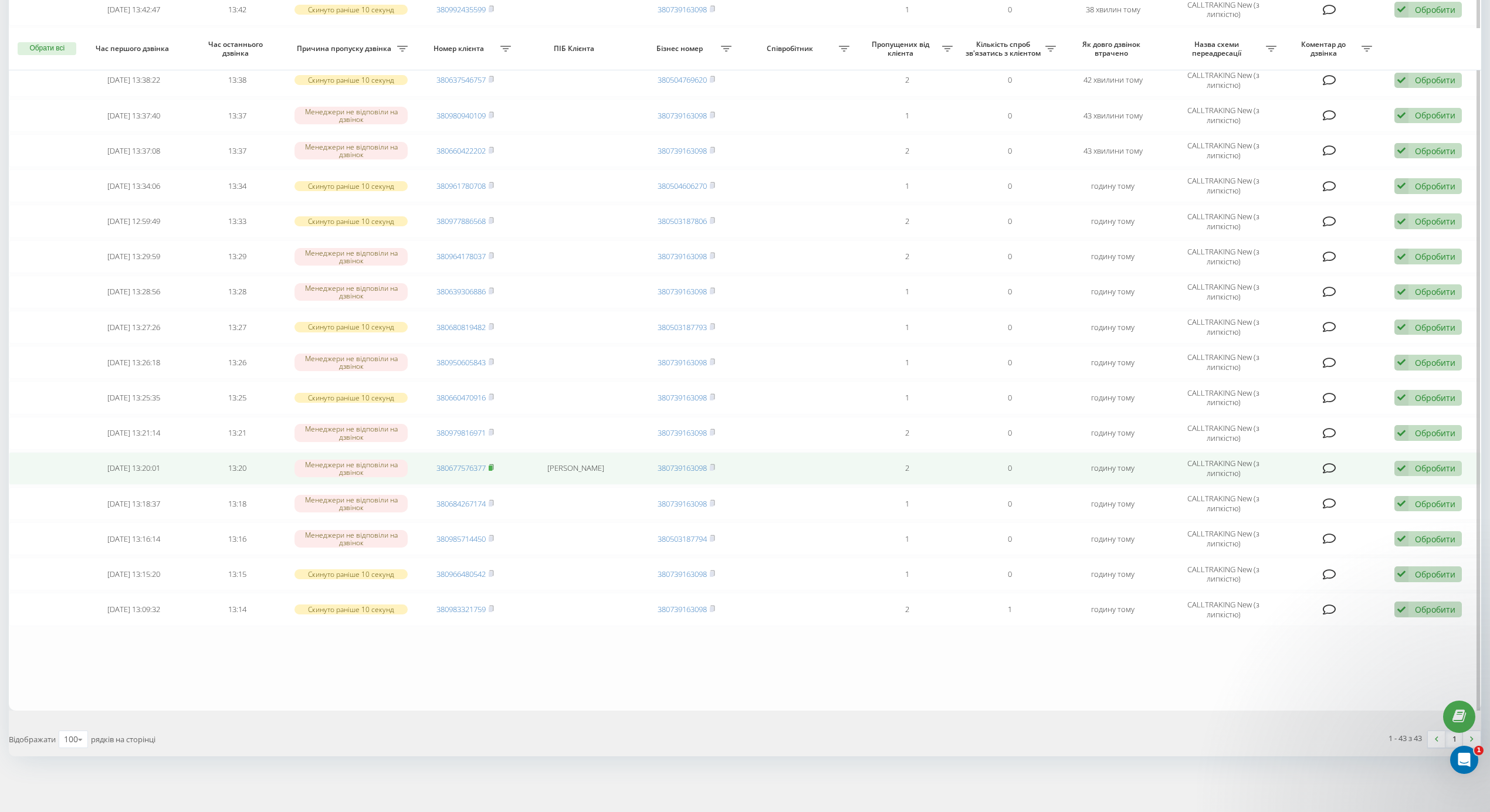
click at [492, 467] on rect at bounding box center [491, 468] width 4 height 5
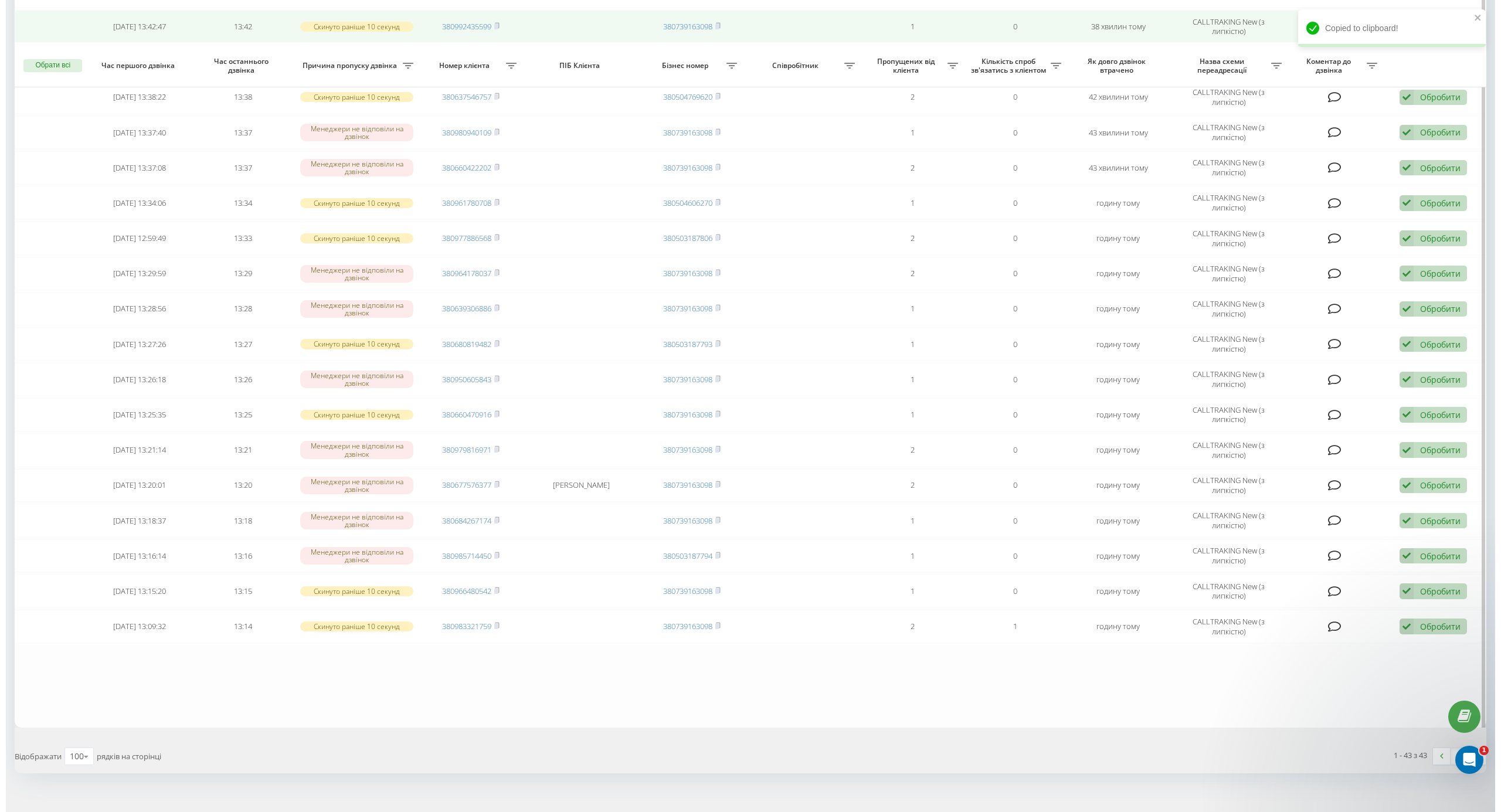
scroll to position [756, 0]
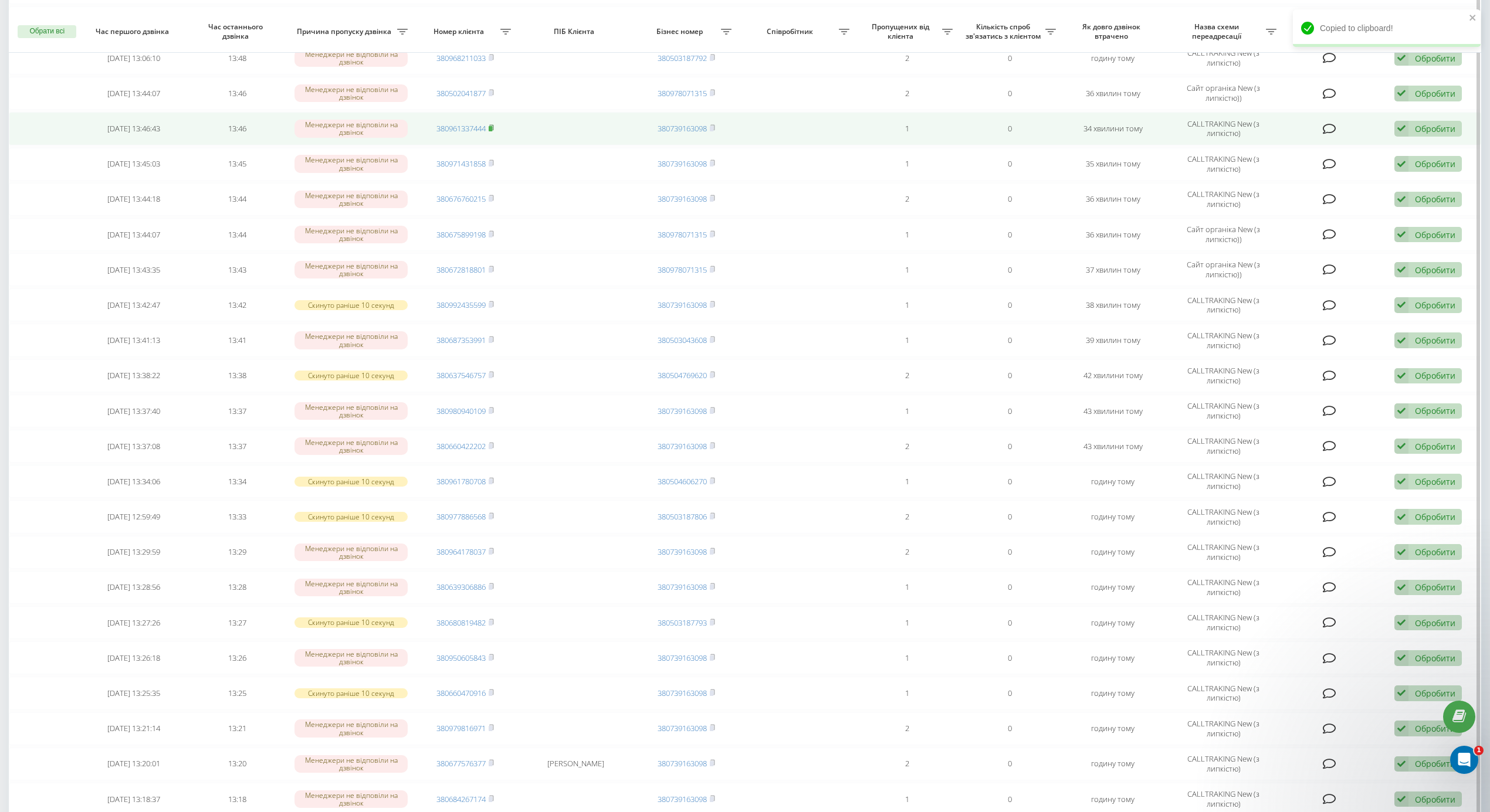
click at [494, 131] on icon at bounding box center [492, 128] width 5 height 7
click at [1454, 134] on div "Обробити" at bounding box center [1435, 129] width 41 height 11
click at [1351, 222] on div "Інший варіант" at bounding box center [1351, 211] width 219 height 21
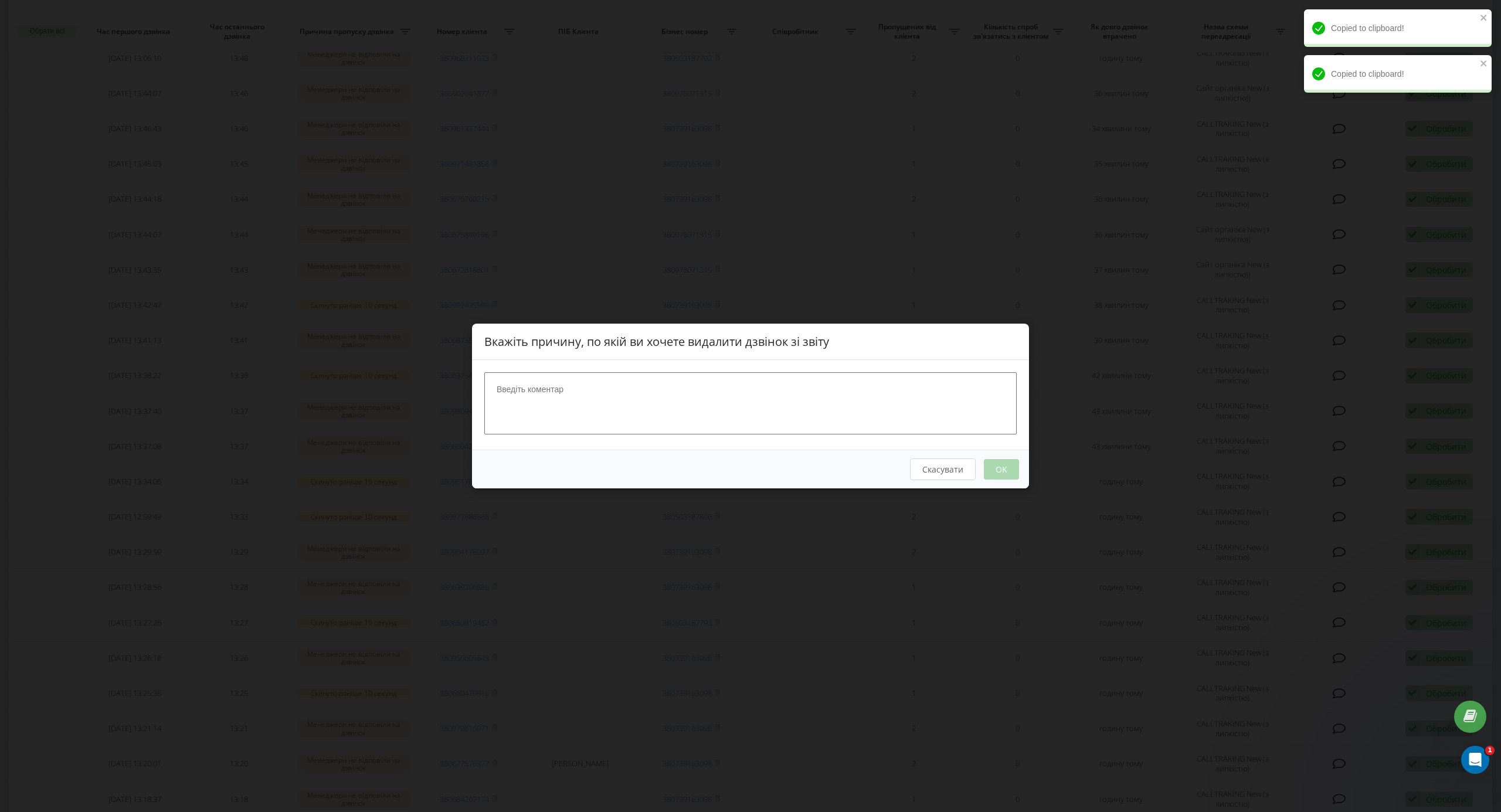
click at [658, 402] on textarea at bounding box center [750, 403] width 532 height 62
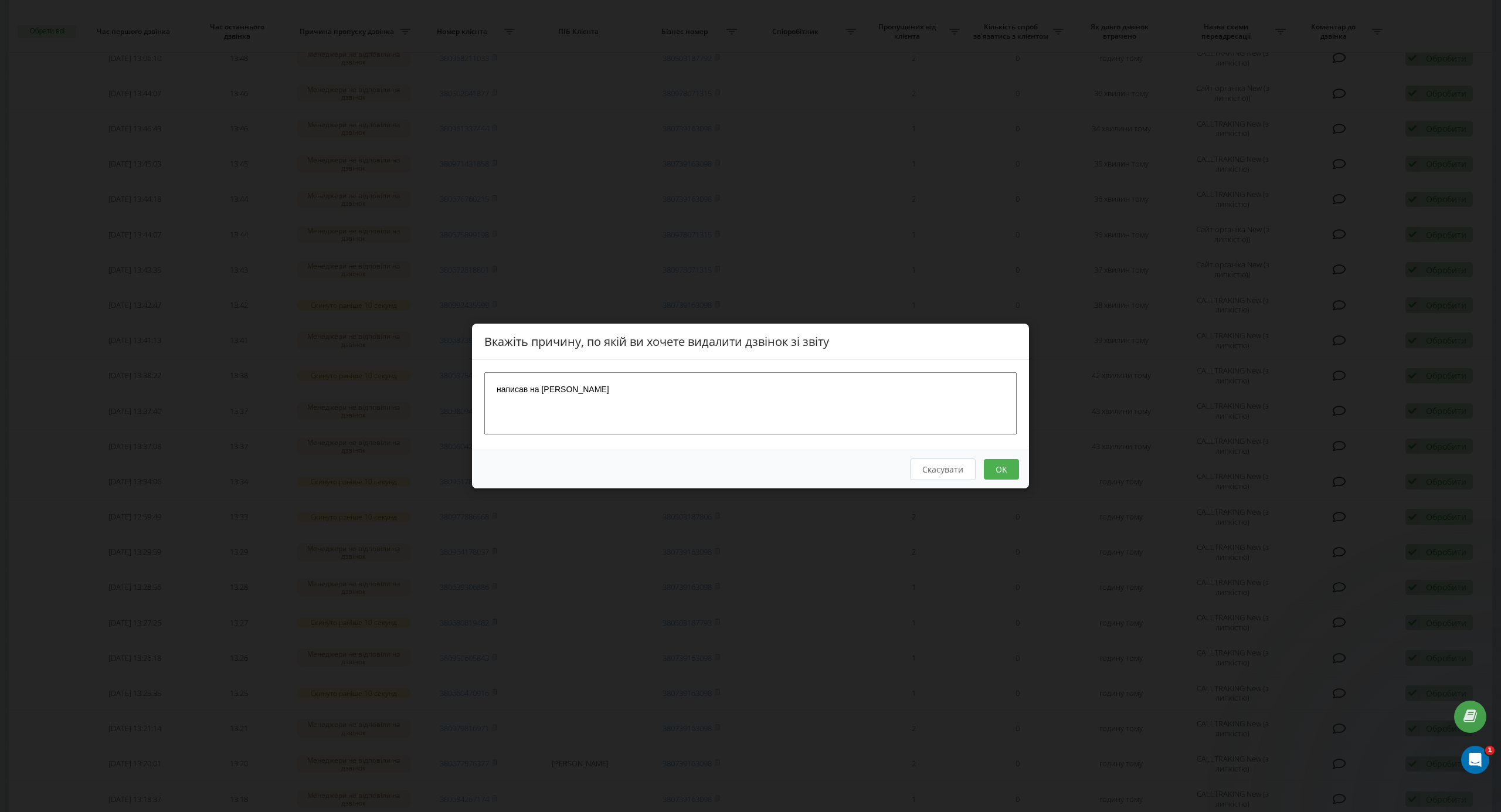
type textarea "написав на вайбер"
click at [995, 461] on button "OK" at bounding box center [1001, 469] width 35 height 21
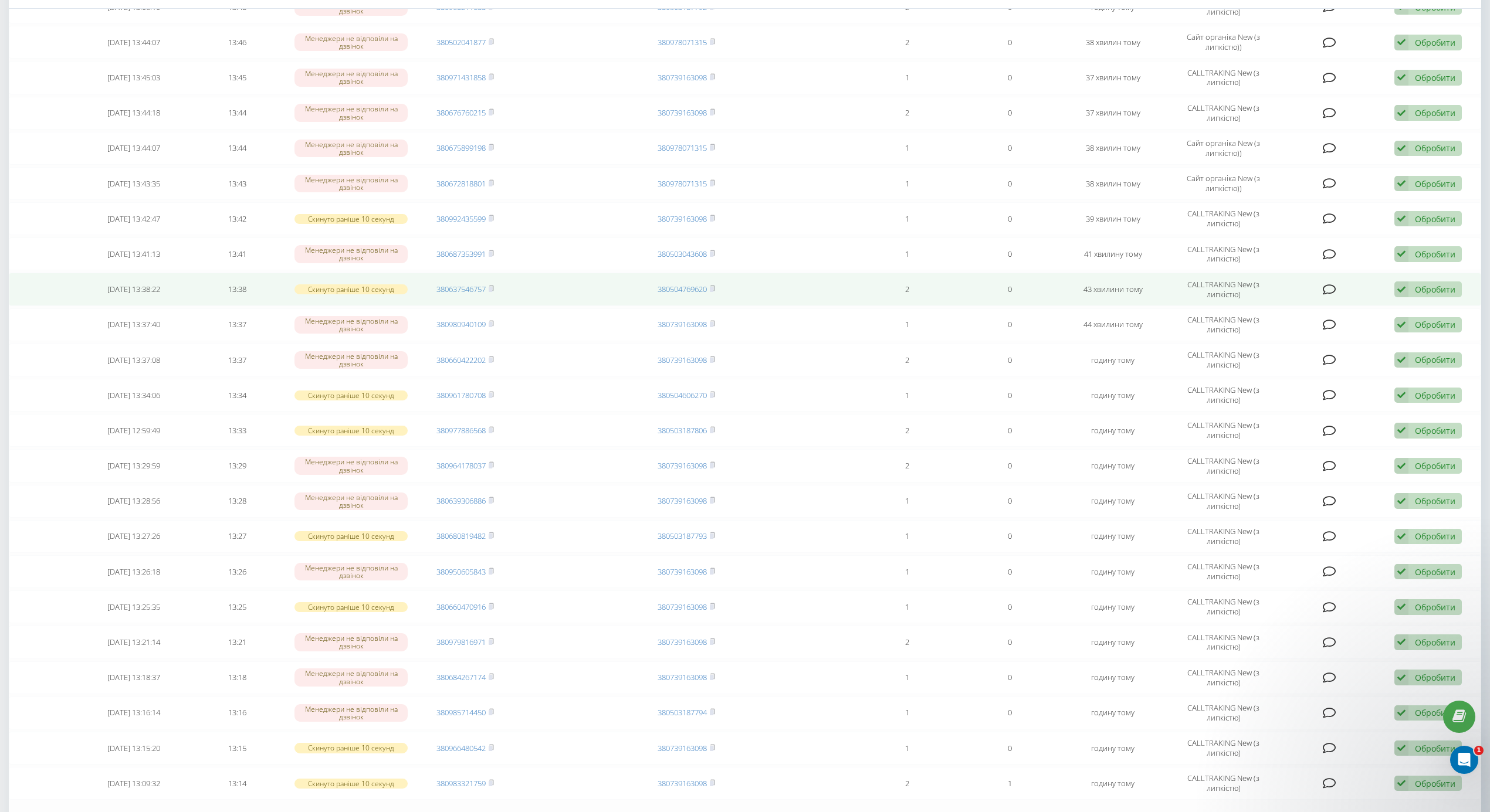
scroll to position [763, 0]
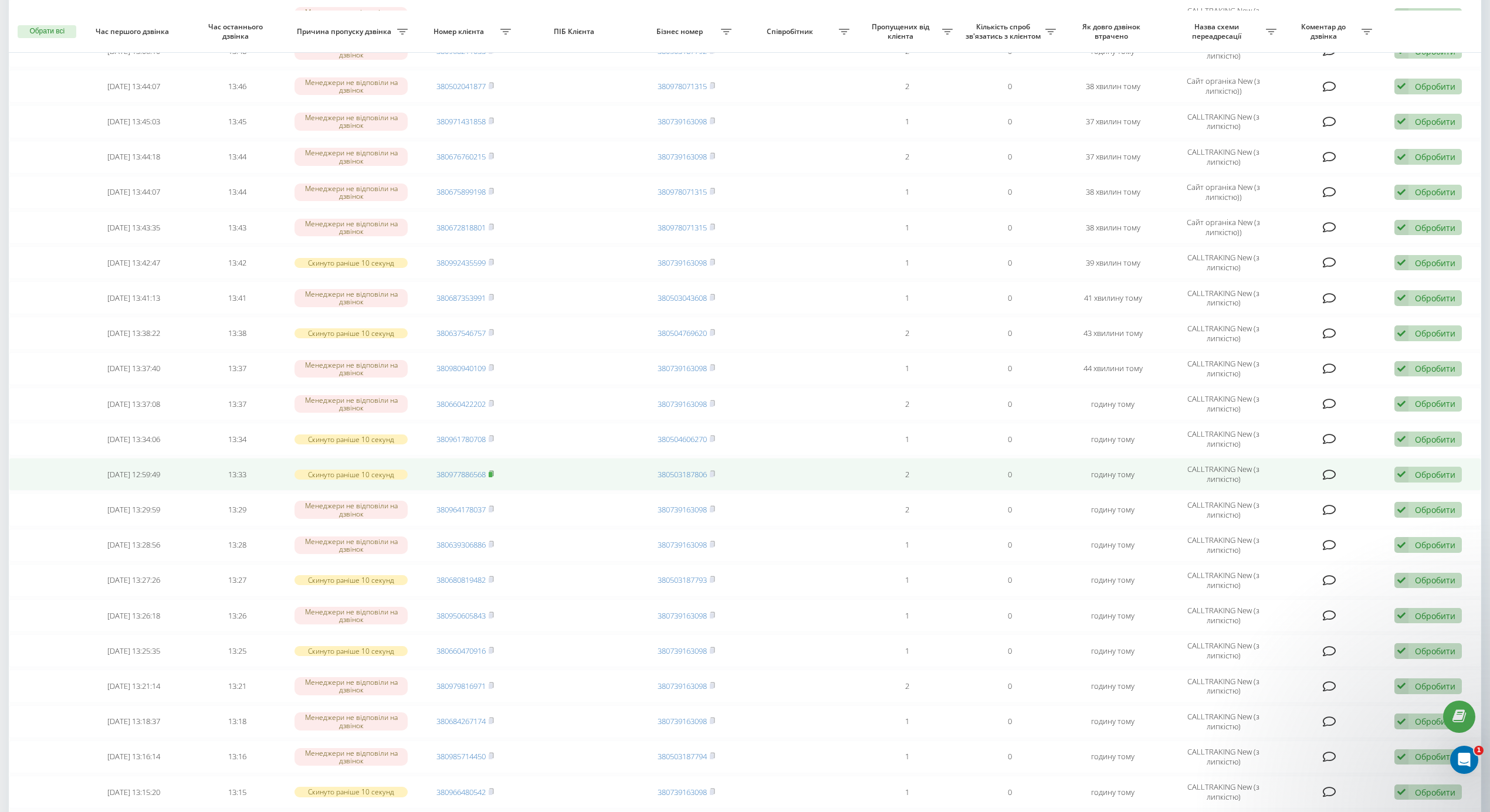
click at [491, 477] on icon at bounding box center [492, 474] width 5 height 7
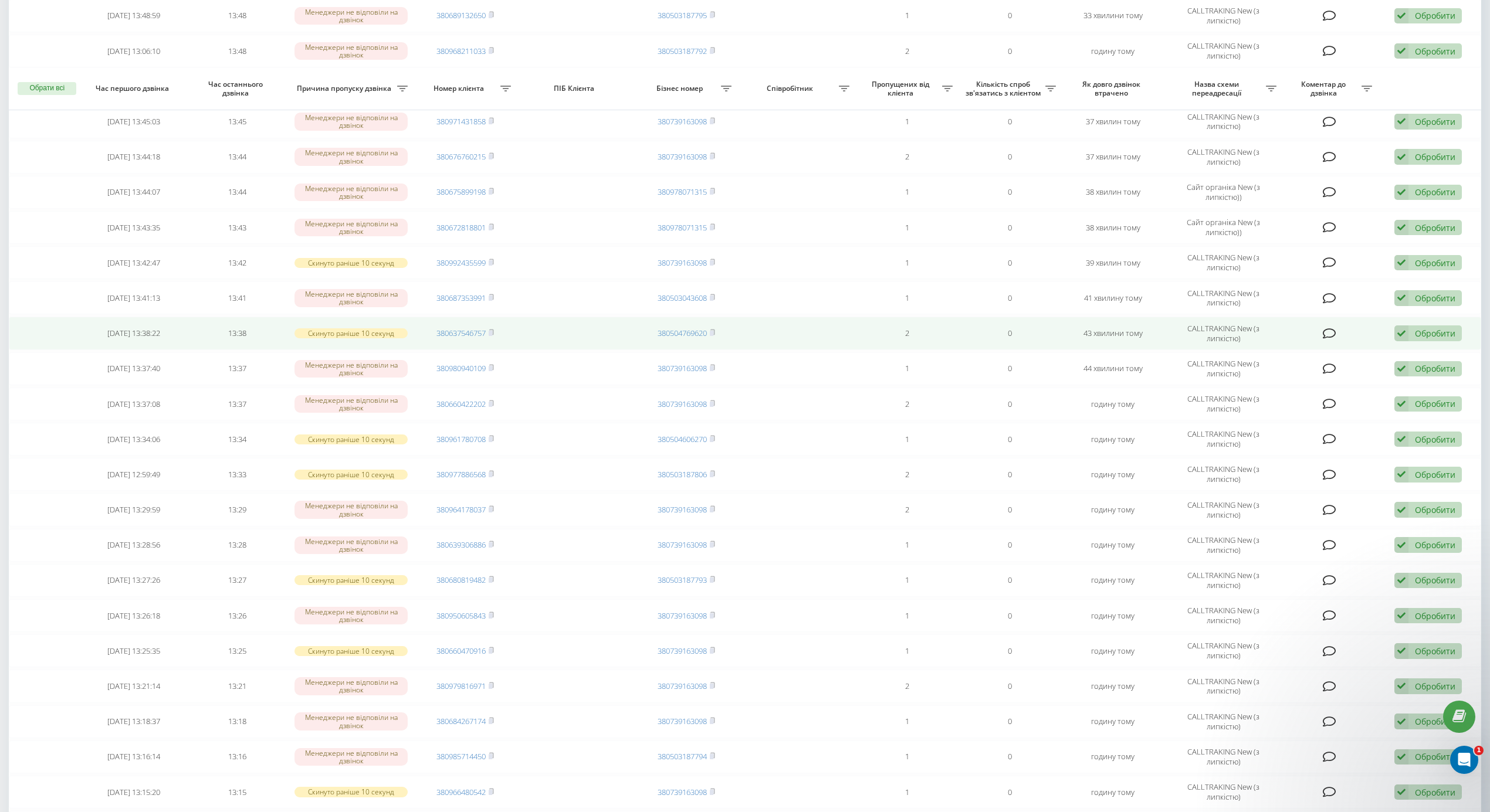
scroll to position [998, 0]
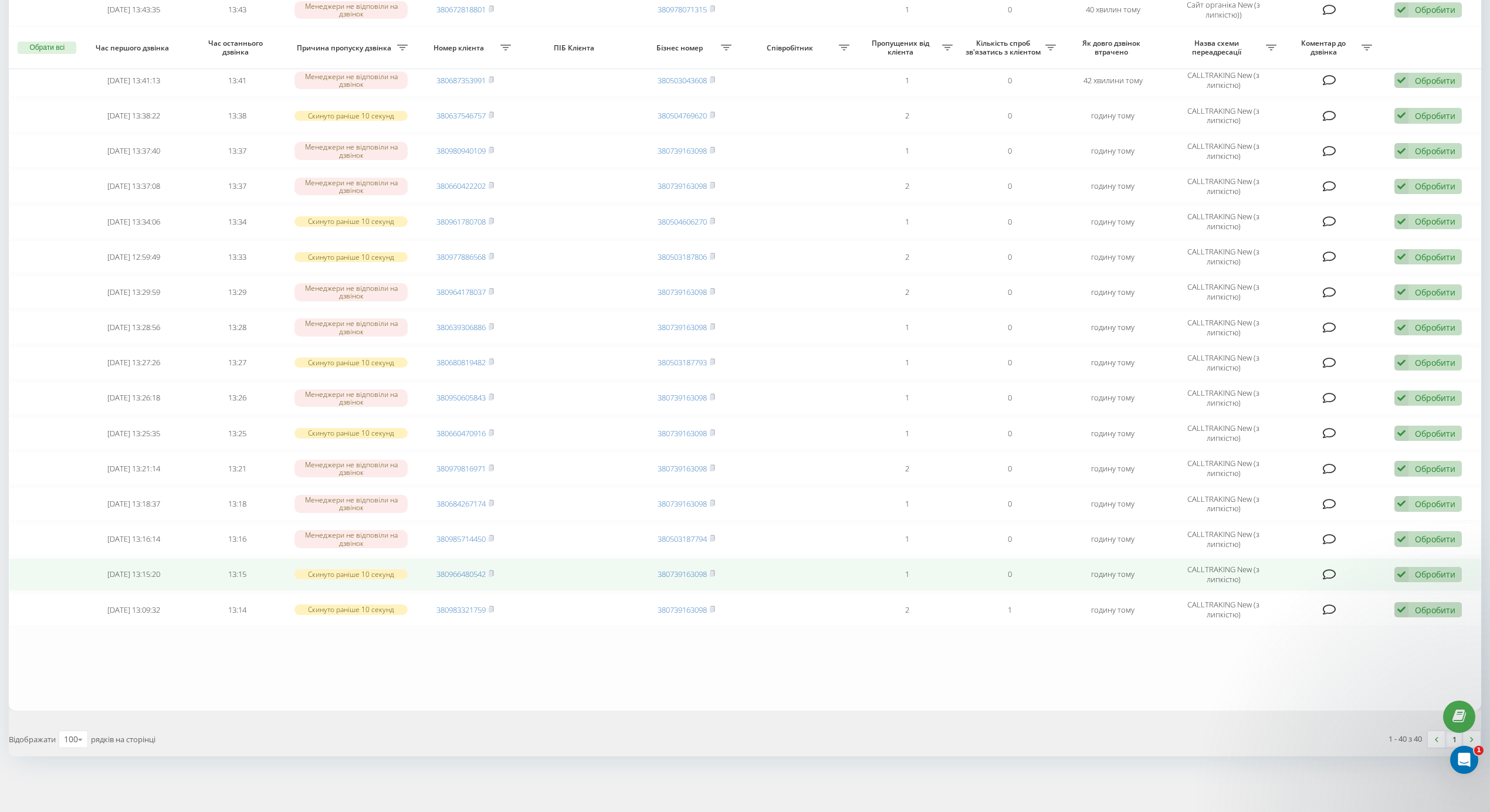
click at [497, 570] on td "380966480542" at bounding box center [466, 575] width 103 height 33
click at [488, 570] on span "380966480542" at bounding box center [465, 574] width 57 height 11
click at [491, 572] on rect at bounding box center [491, 575] width 4 height 5
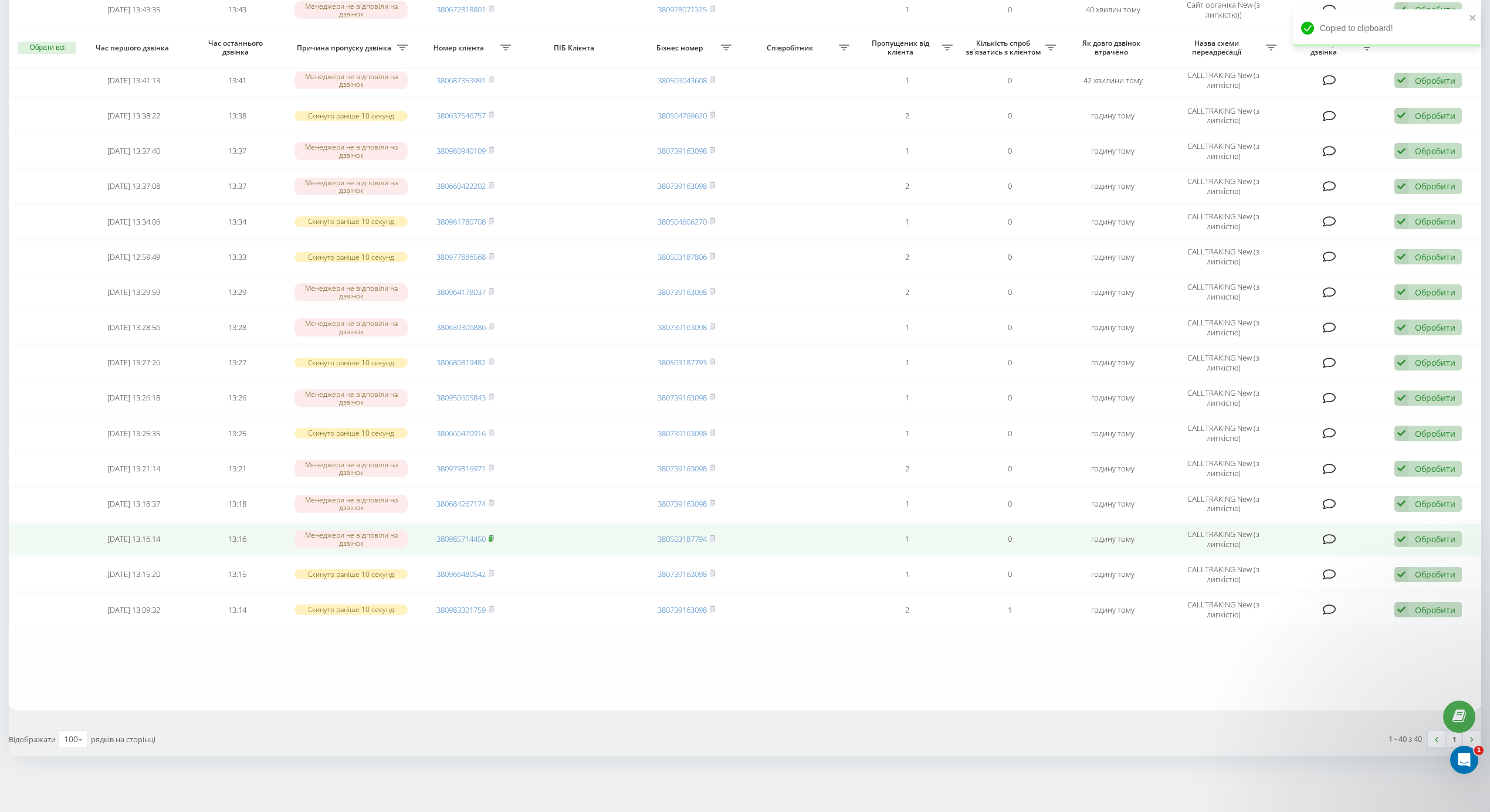
click at [492, 538] on rect at bounding box center [491, 540] width 4 height 5
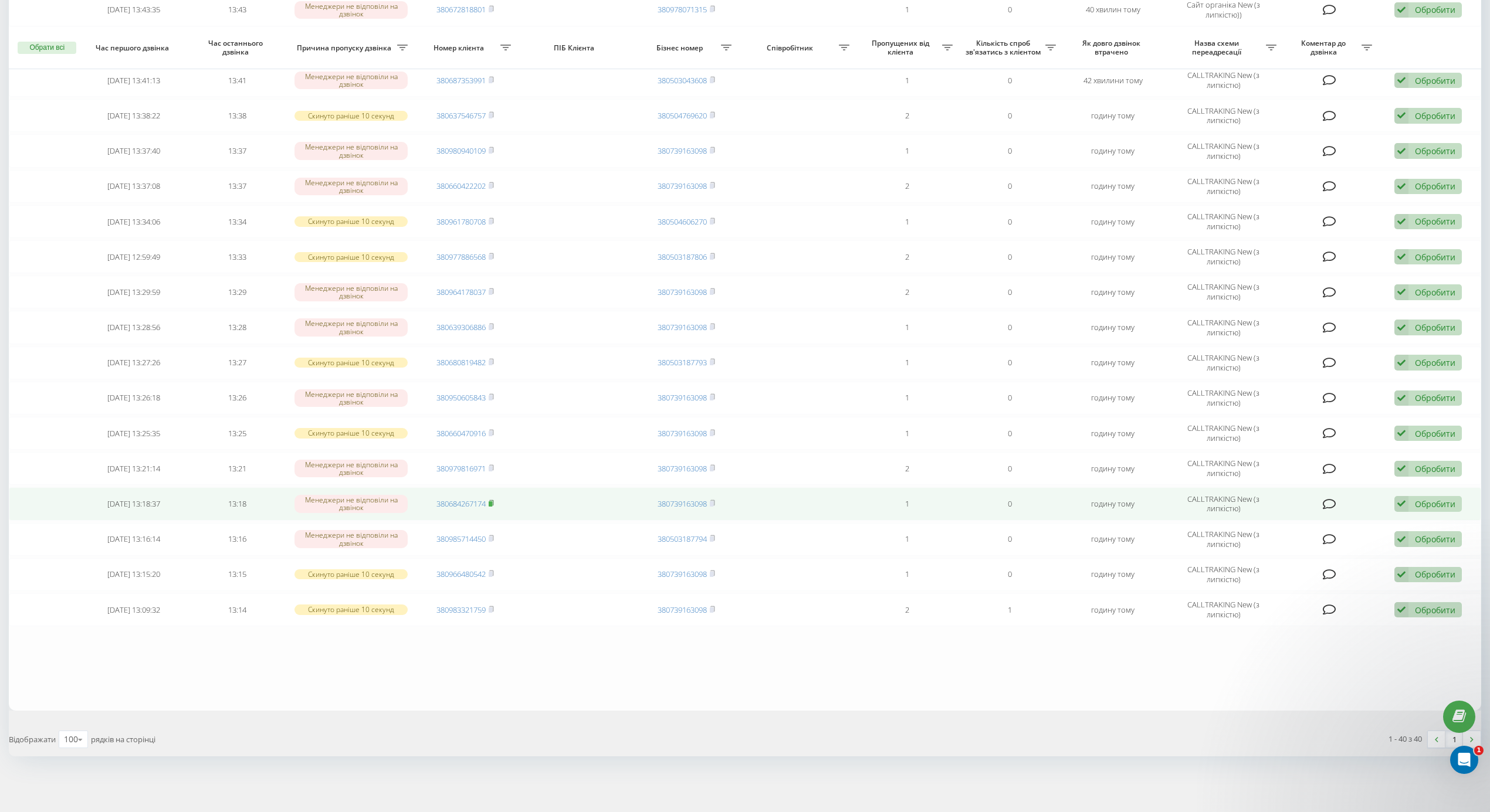
click at [492, 502] on rect at bounding box center [491, 504] width 4 height 5
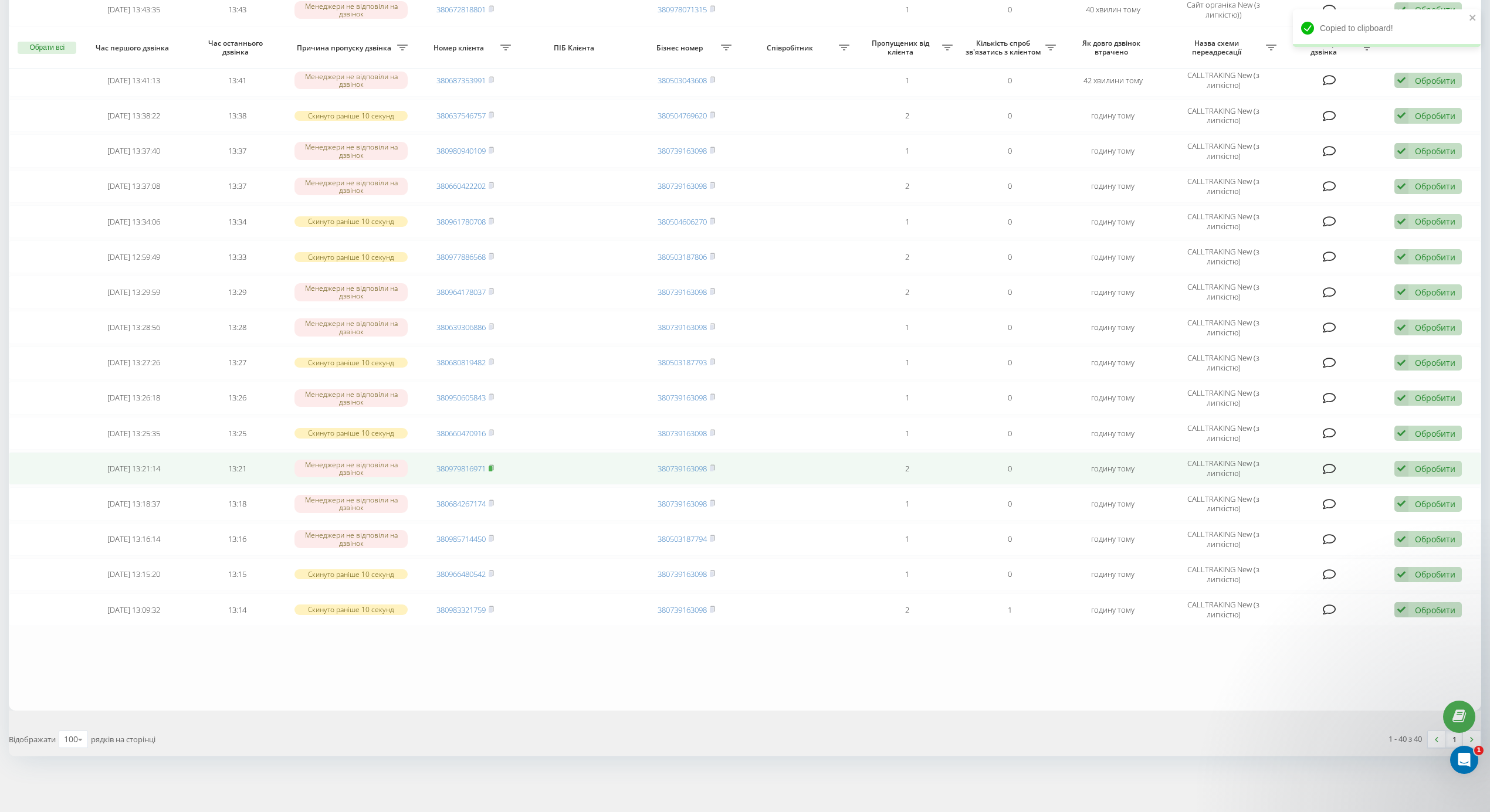
click at [491, 466] on rect at bounding box center [491, 469] width 4 height 5
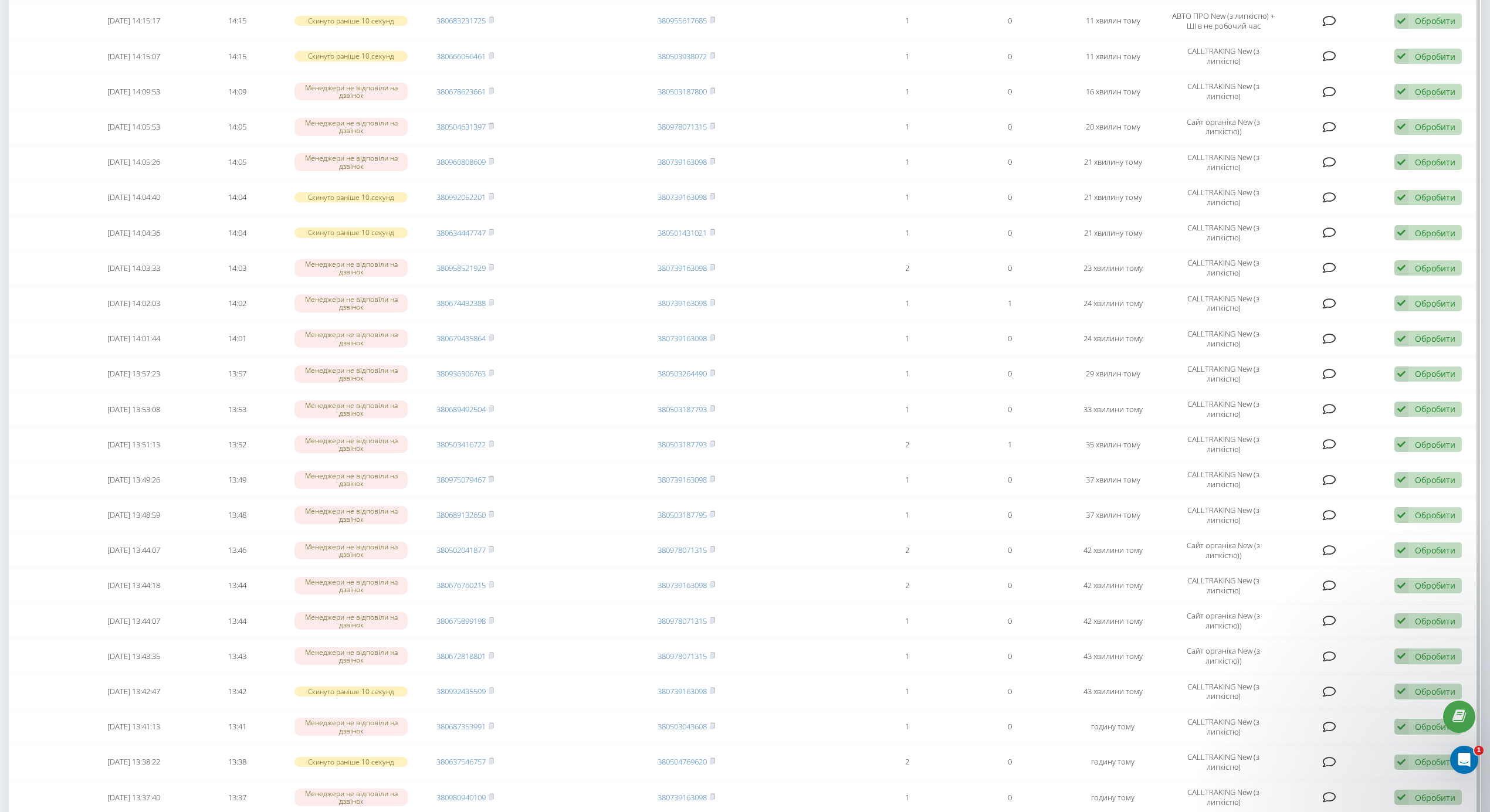
scroll to position [122, 0]
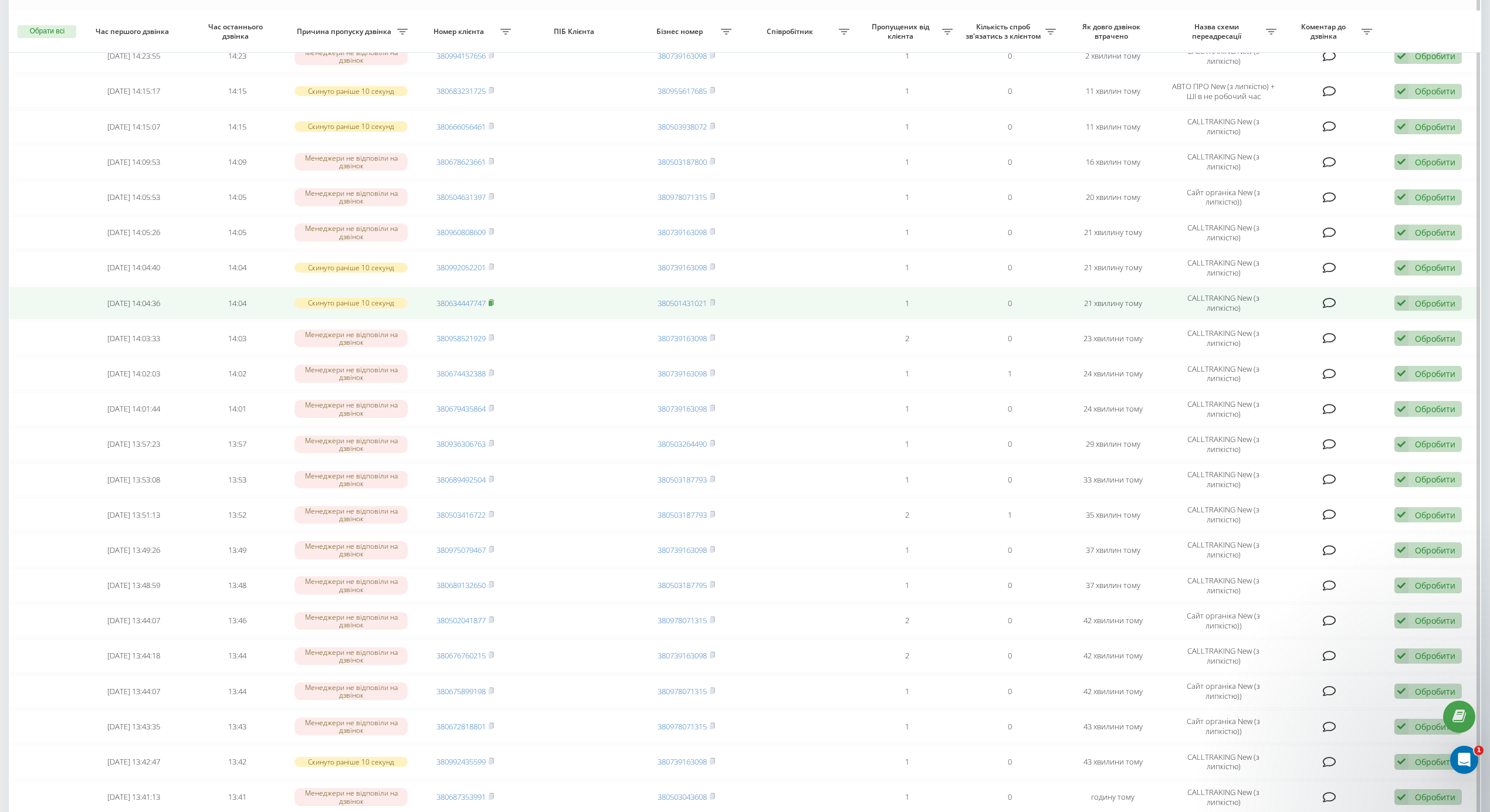
click at [492, 306] on rect at bounding box center [491, 303] width 4 height 5
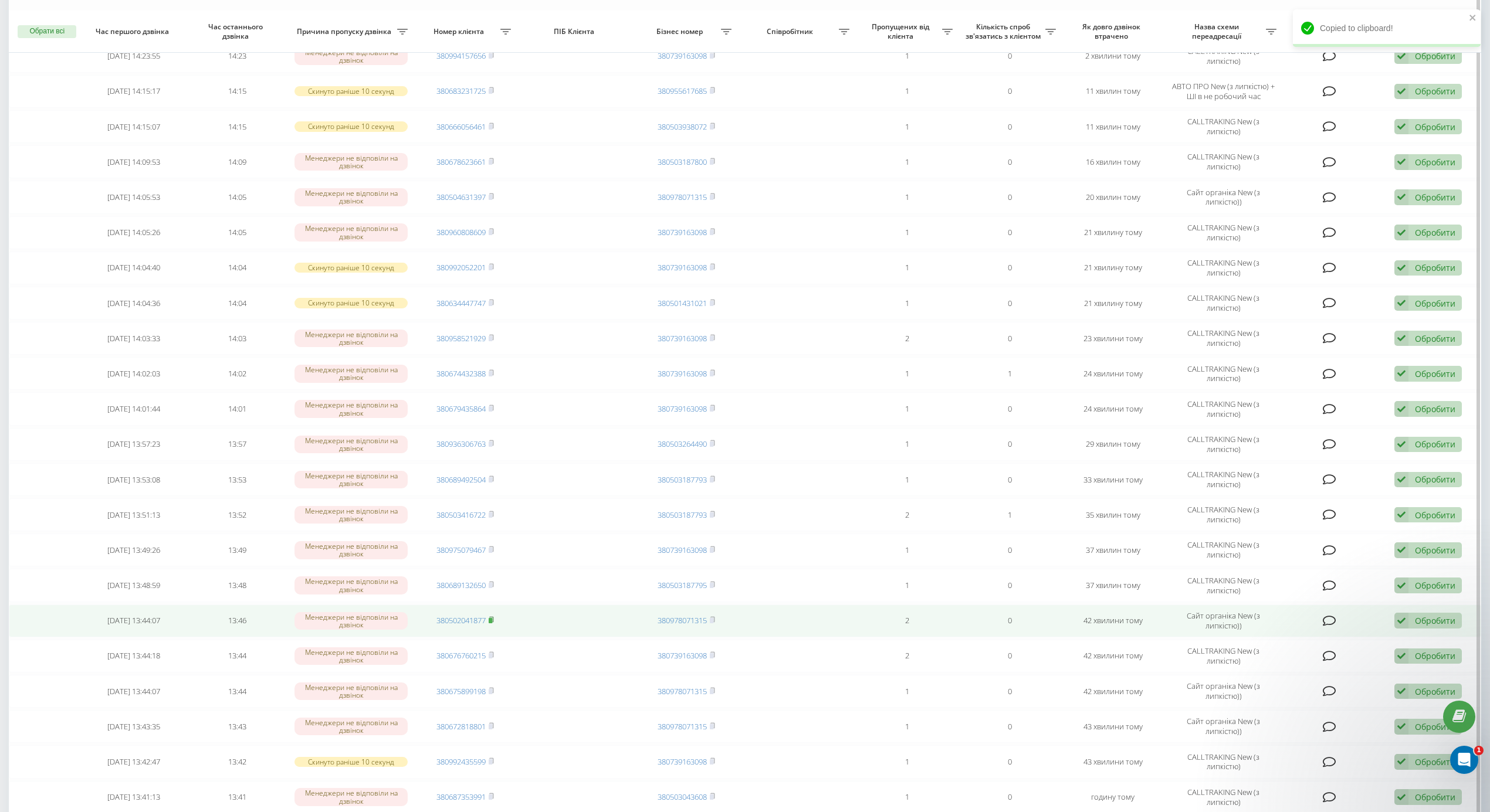
click at [491, 624] on rect at bounding box center [491, 621] width 4 height 5
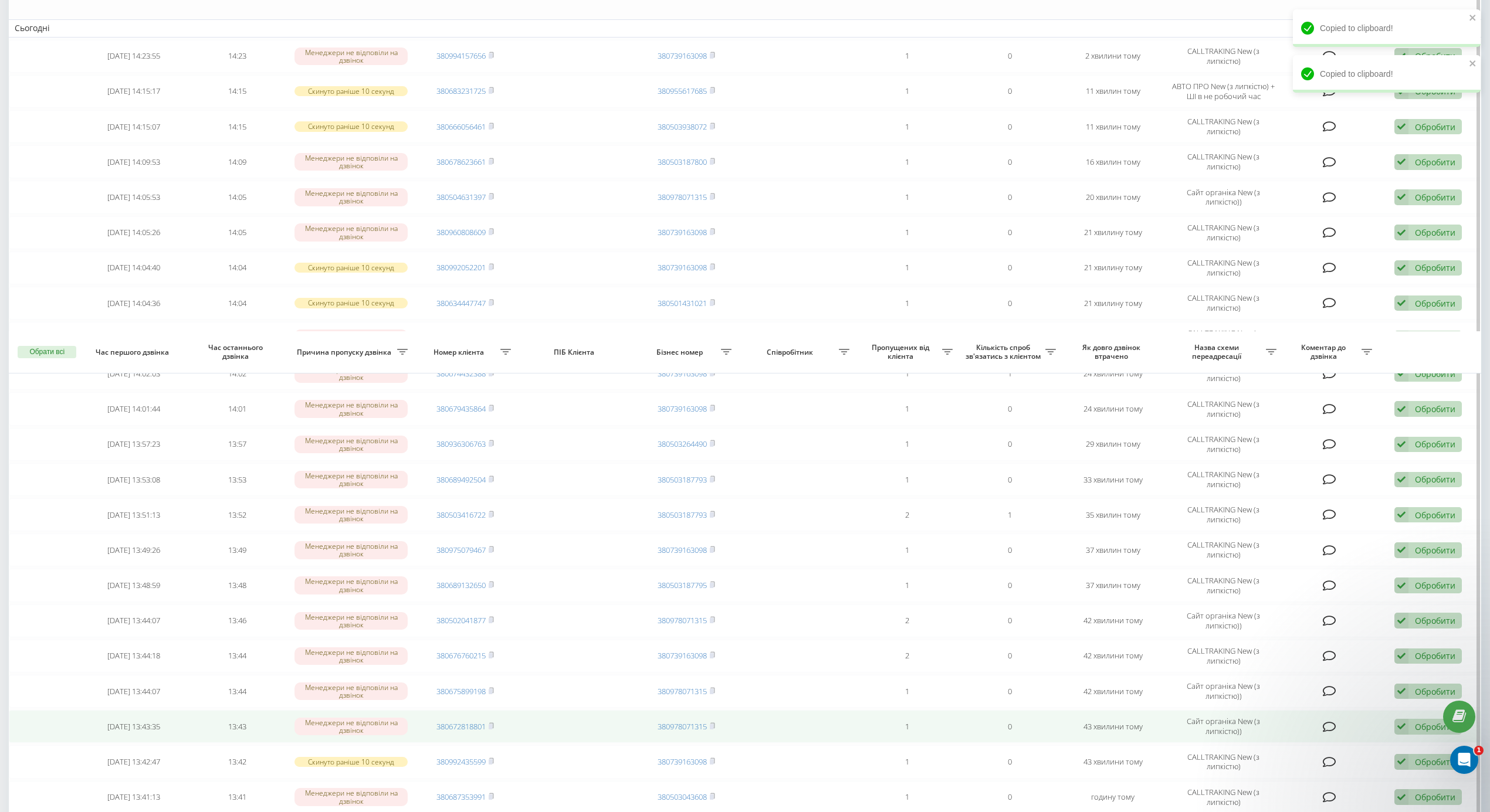
scroll to position [592, 0]
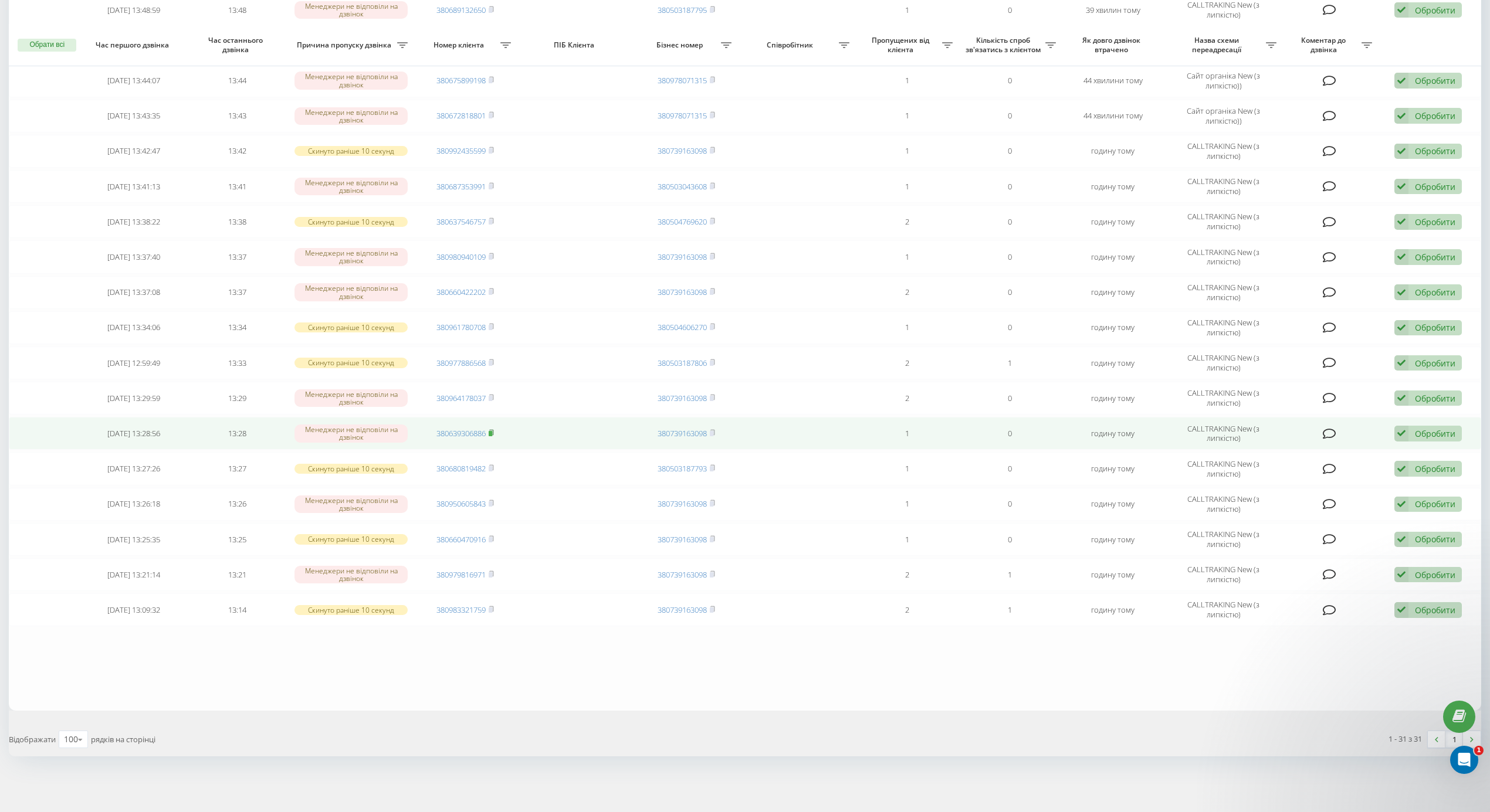
click at [491, 429] on icon at bounding box center [492, 433] width 5 height 7
drag, startPoint x: 1407, startPoint y: 425, endPoint x: 1385, endPoint y: 473, distance: 52.8
click at [1408, 425] on div "Обробити Не вдалося зв'язатися Зв'язався з клієнтом за допомогою іншого каналу …" at bounding box center [1428, 433] width 67 height 15
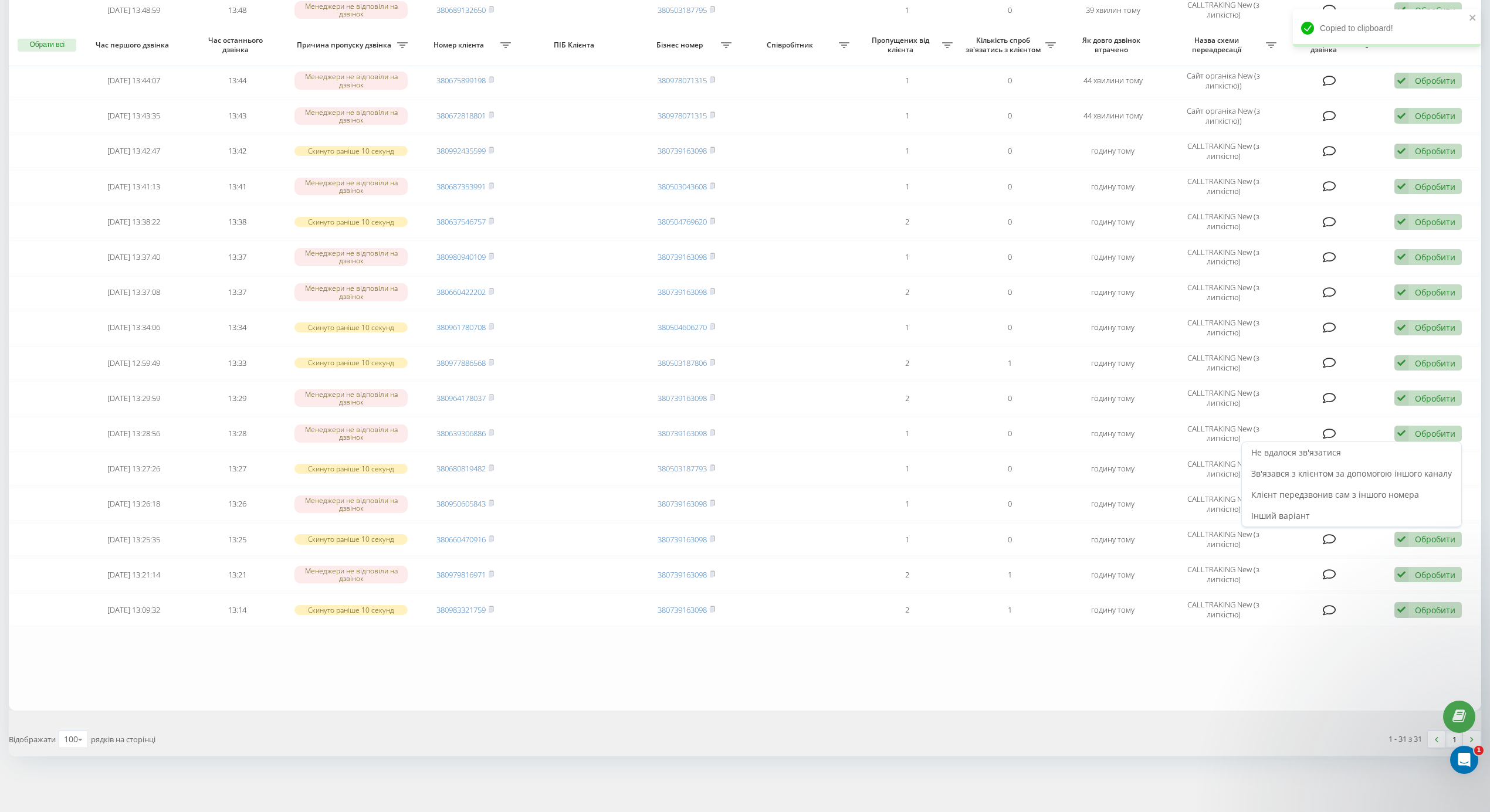
click at [1350, 473] on span "Зв'язався з клієнтом за допомогою іншого каналу" at bounding box center [1352, 473] width 201 height 11
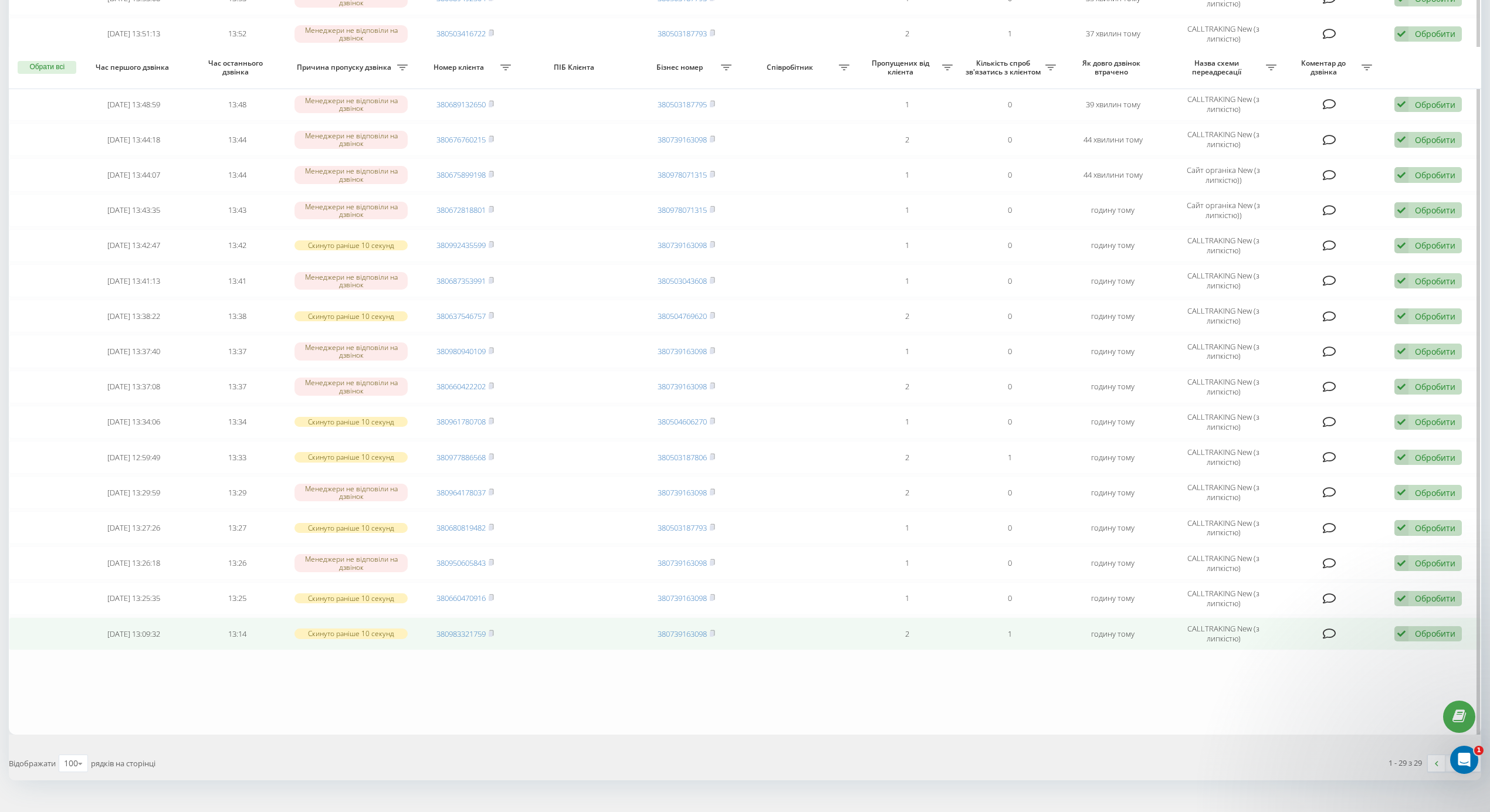
scroll to position [568, 0]
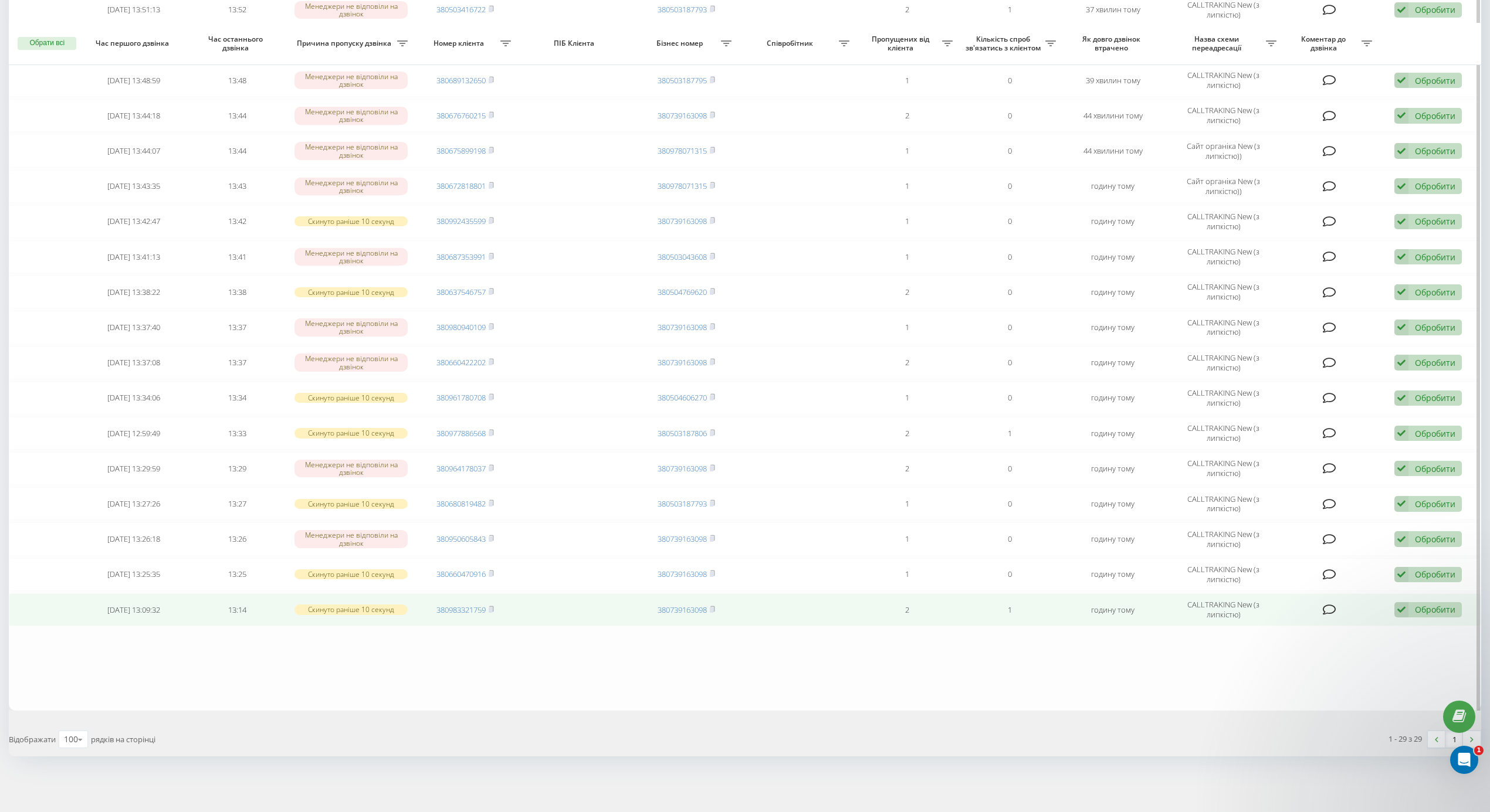
click at [1439, 610] on div "Обробити" at bounding box center [1435, 609] width 41 height 11
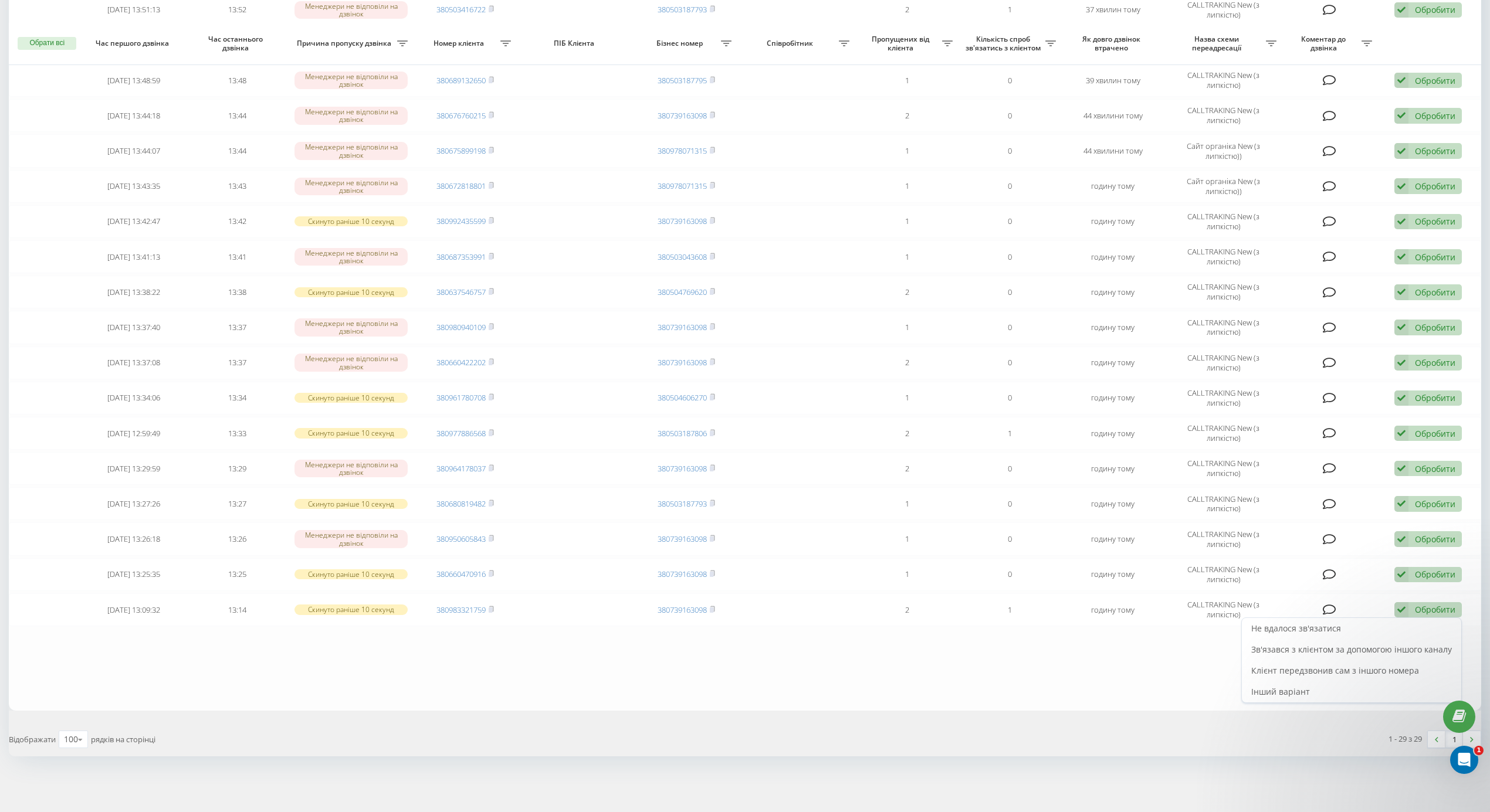
click at [1373, 668] on span "Клієнт передзвонив сам з іншого номера" at bounding box center [1335, 671] width 168 height 11
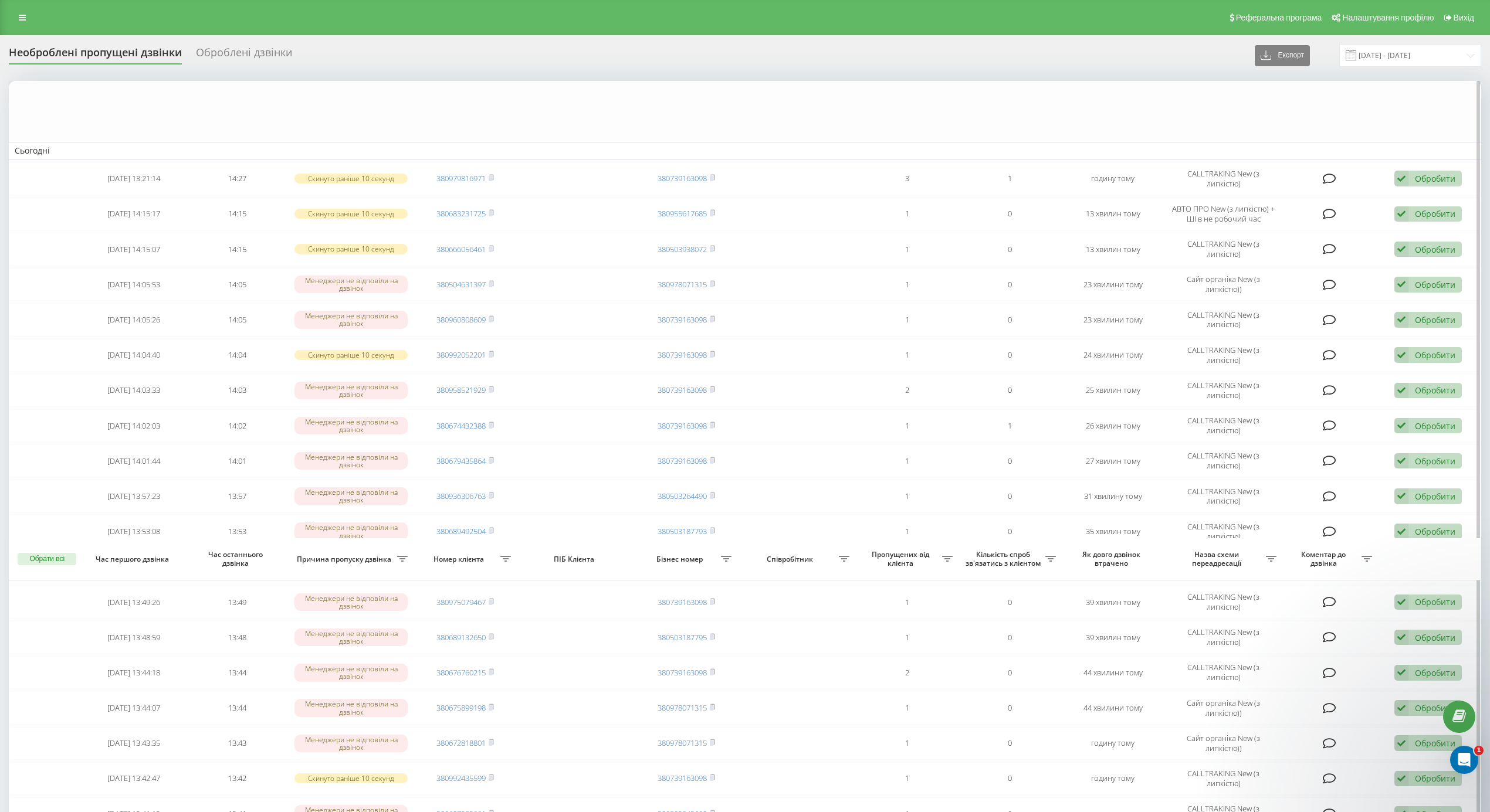
scroll to position [533, 0]
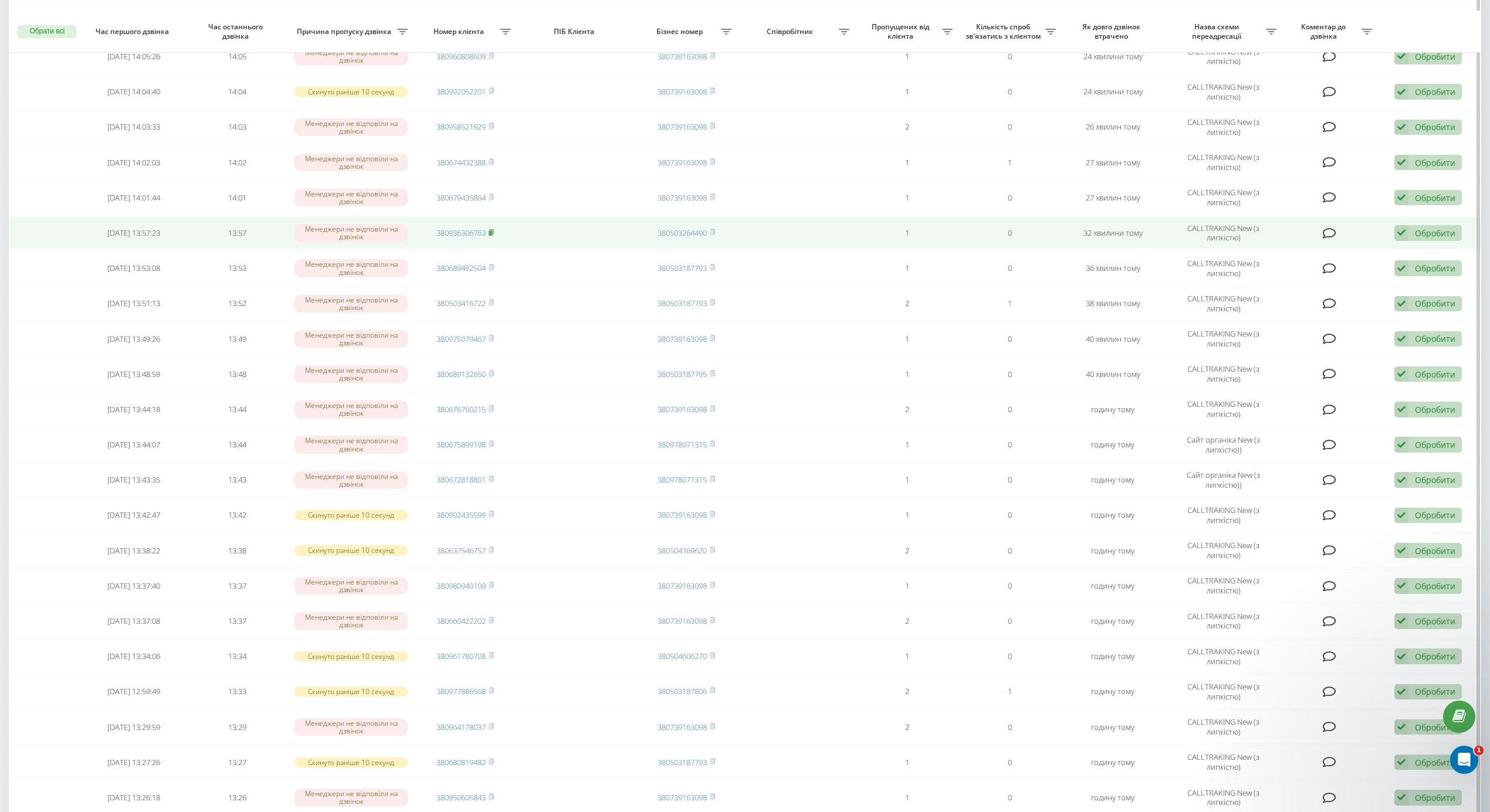
click at [491, 235] on rect at bounding box center [491, 234] width 4 height 5
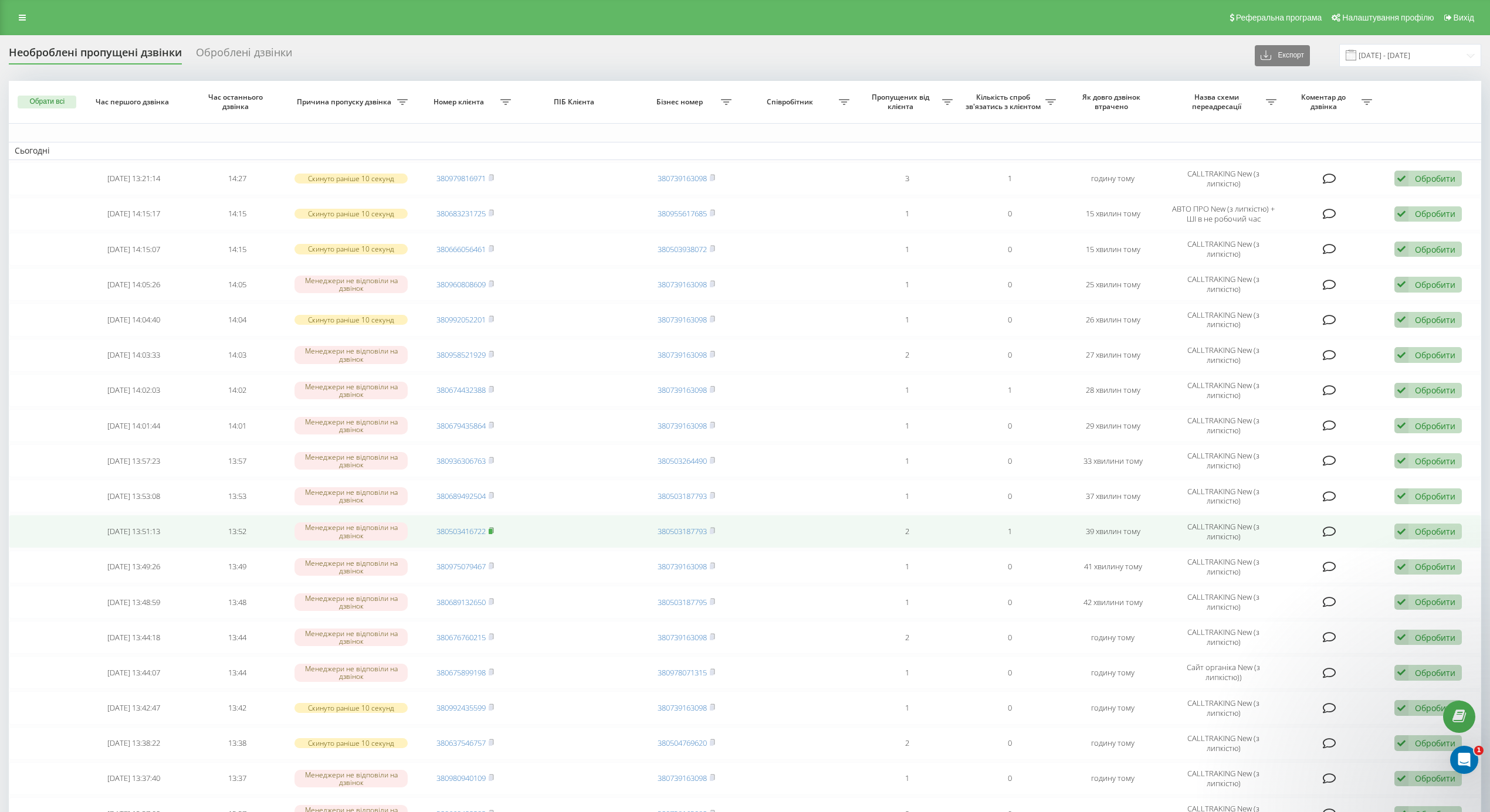
click at [492, 534] on rect at bounding box center [491, 531] width 4 height 5
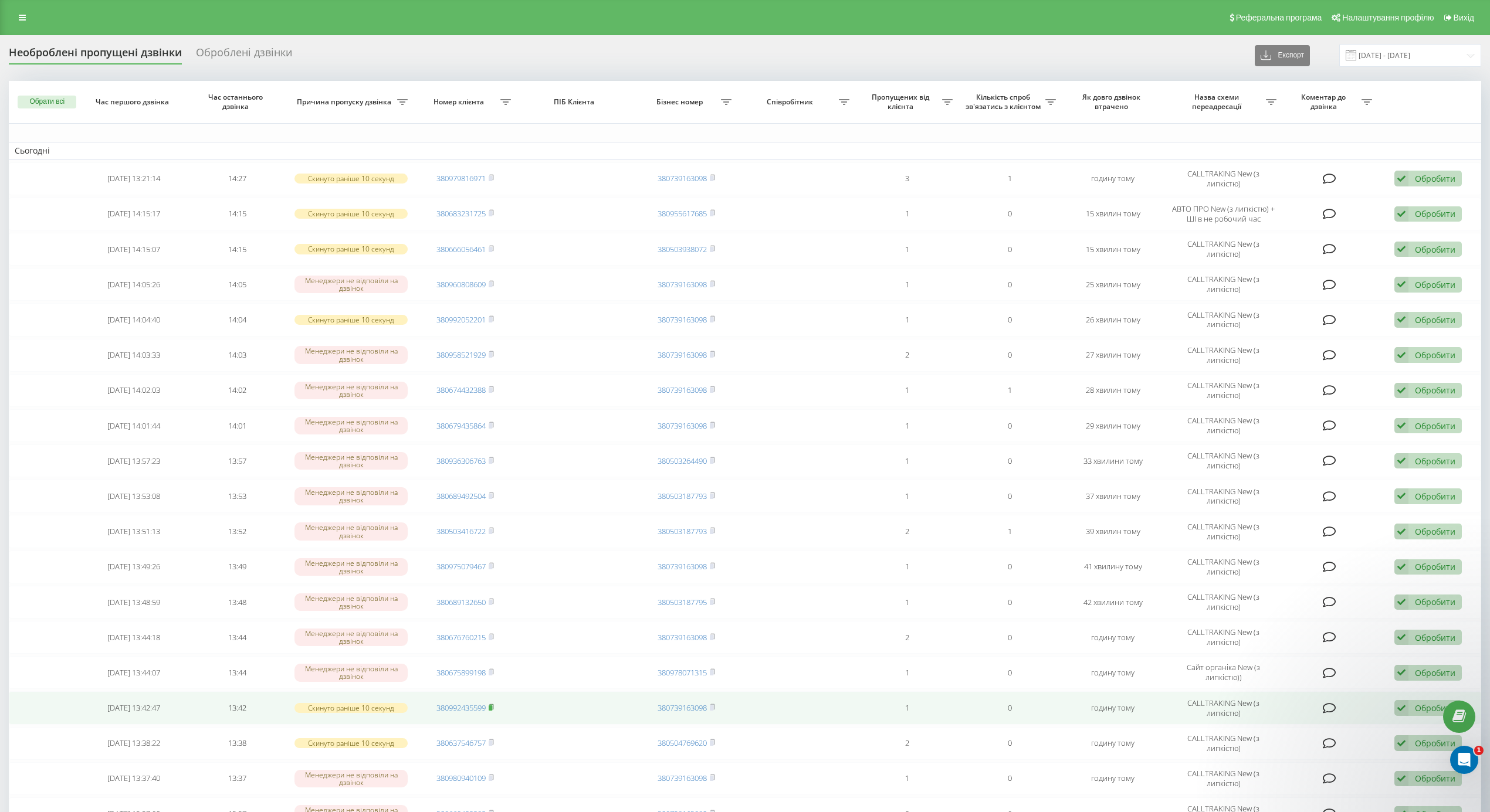
click at [494, 710] on icon at bounding box center [492, 707] width 5 height 5
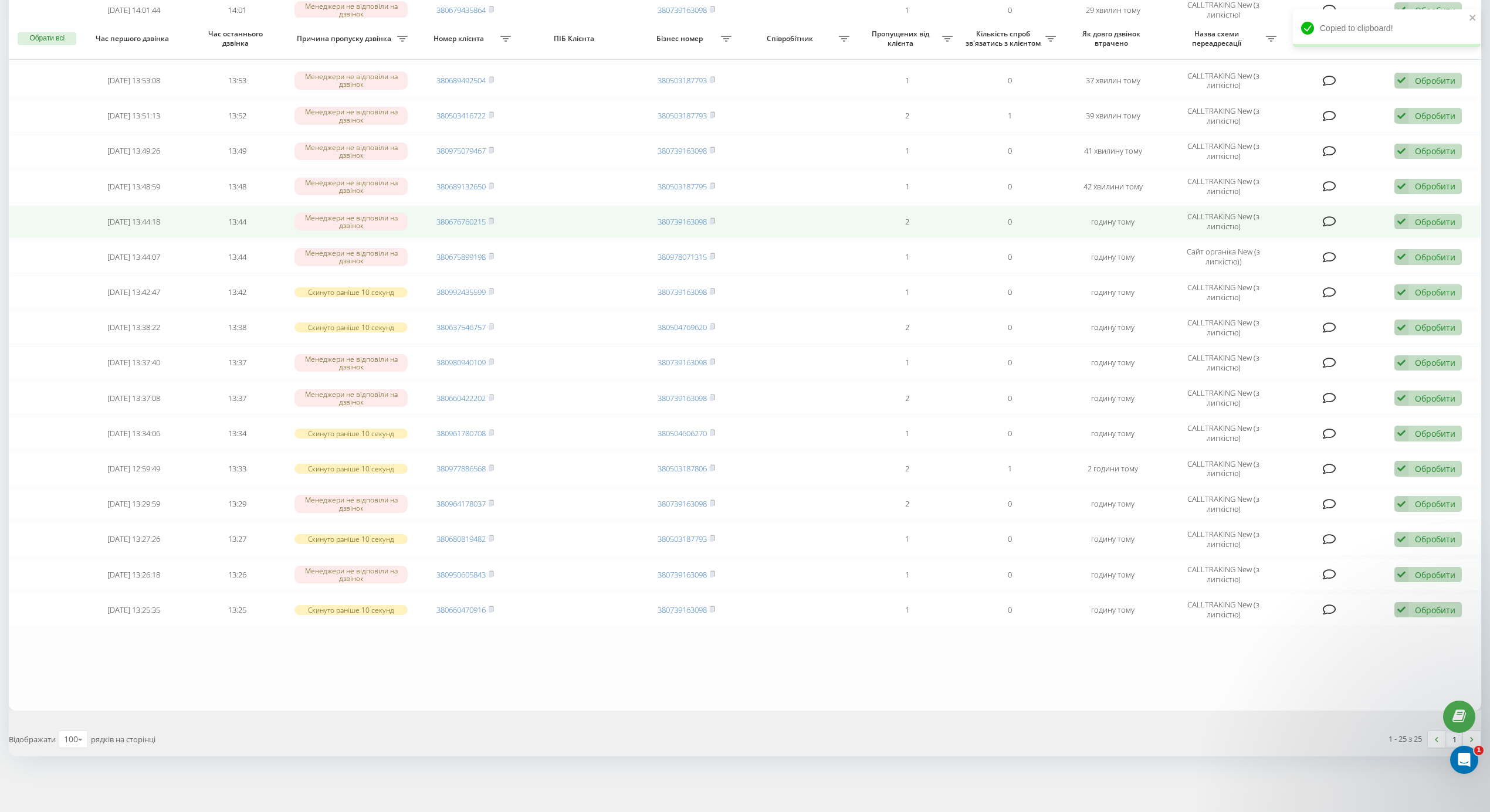
scroll to position [427, 0]
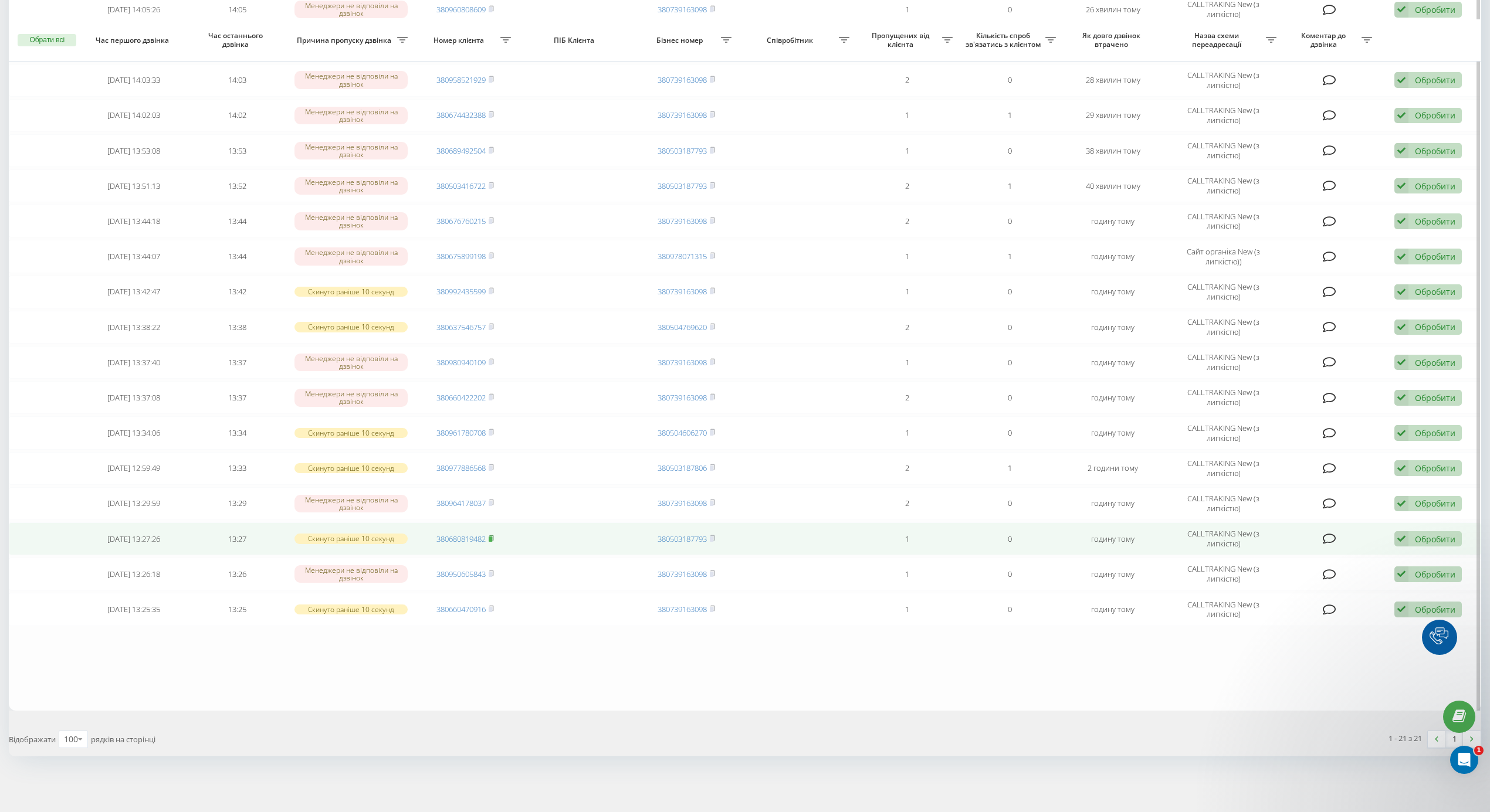
click at [494, 535] on icon at bounding box center [492, 538] width 5 height 5
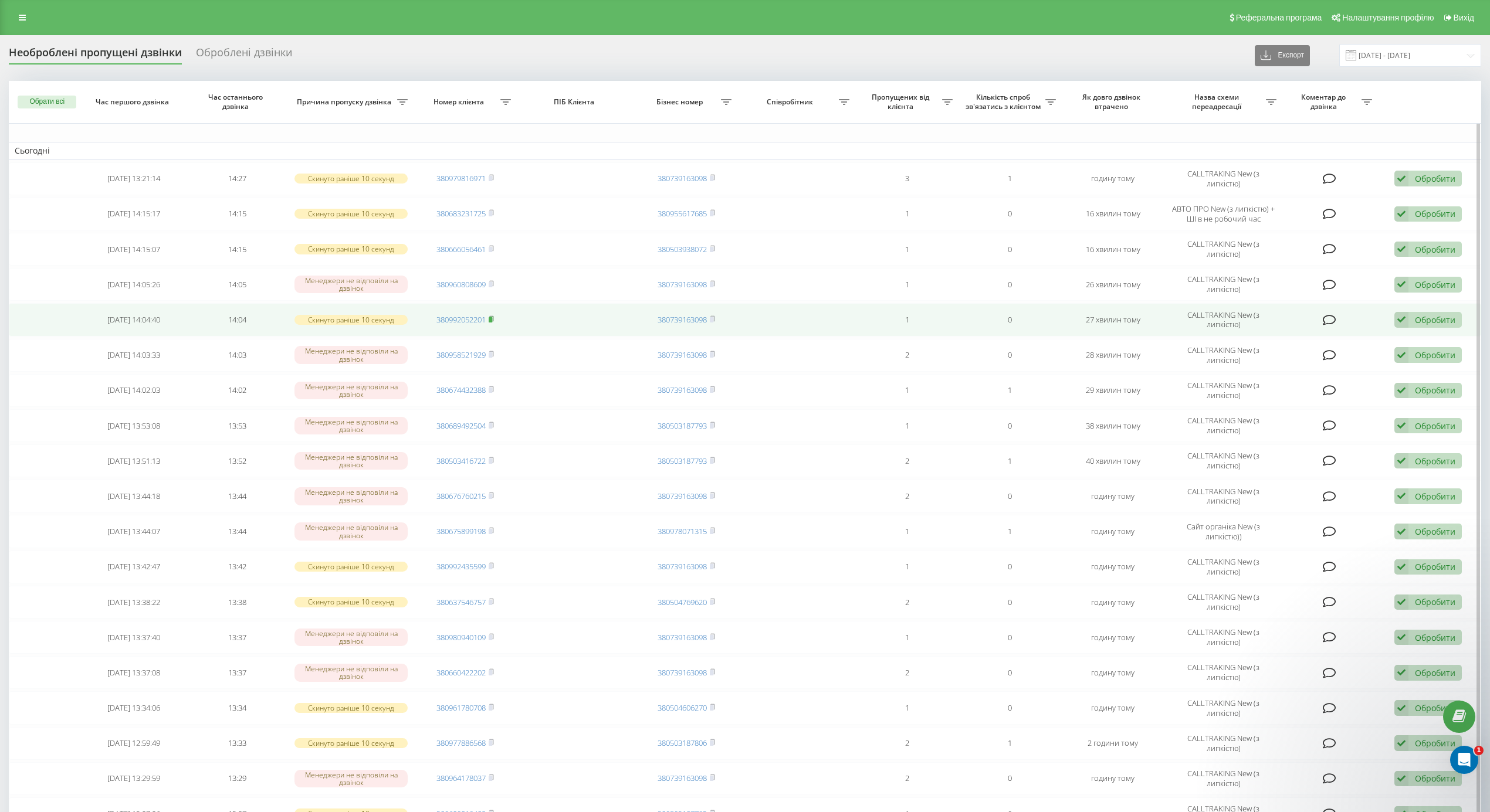
click at [491, 321] on rect at bounding box center [491, 320] width 4 height 5
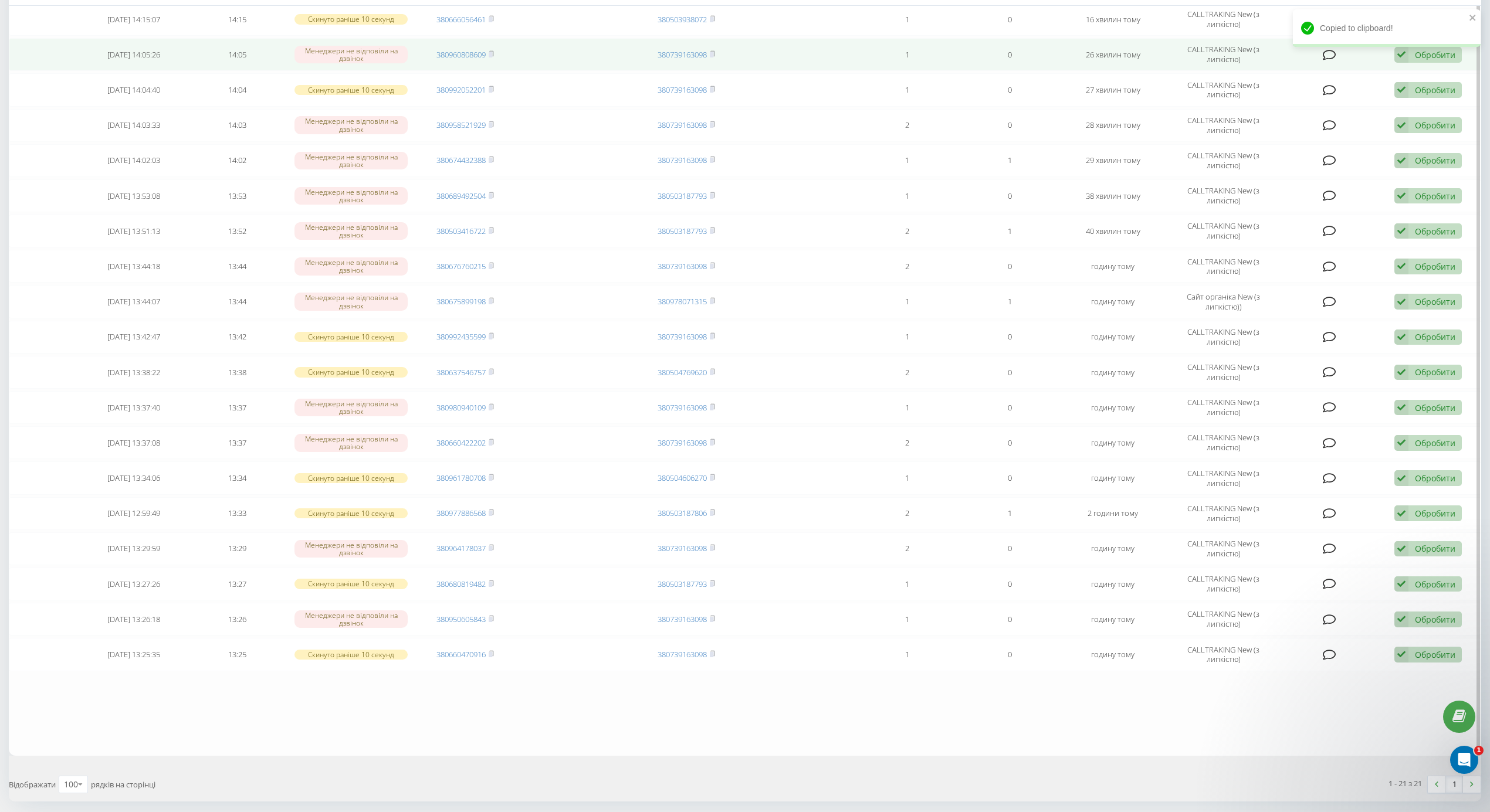
scroll to position [284, 0]
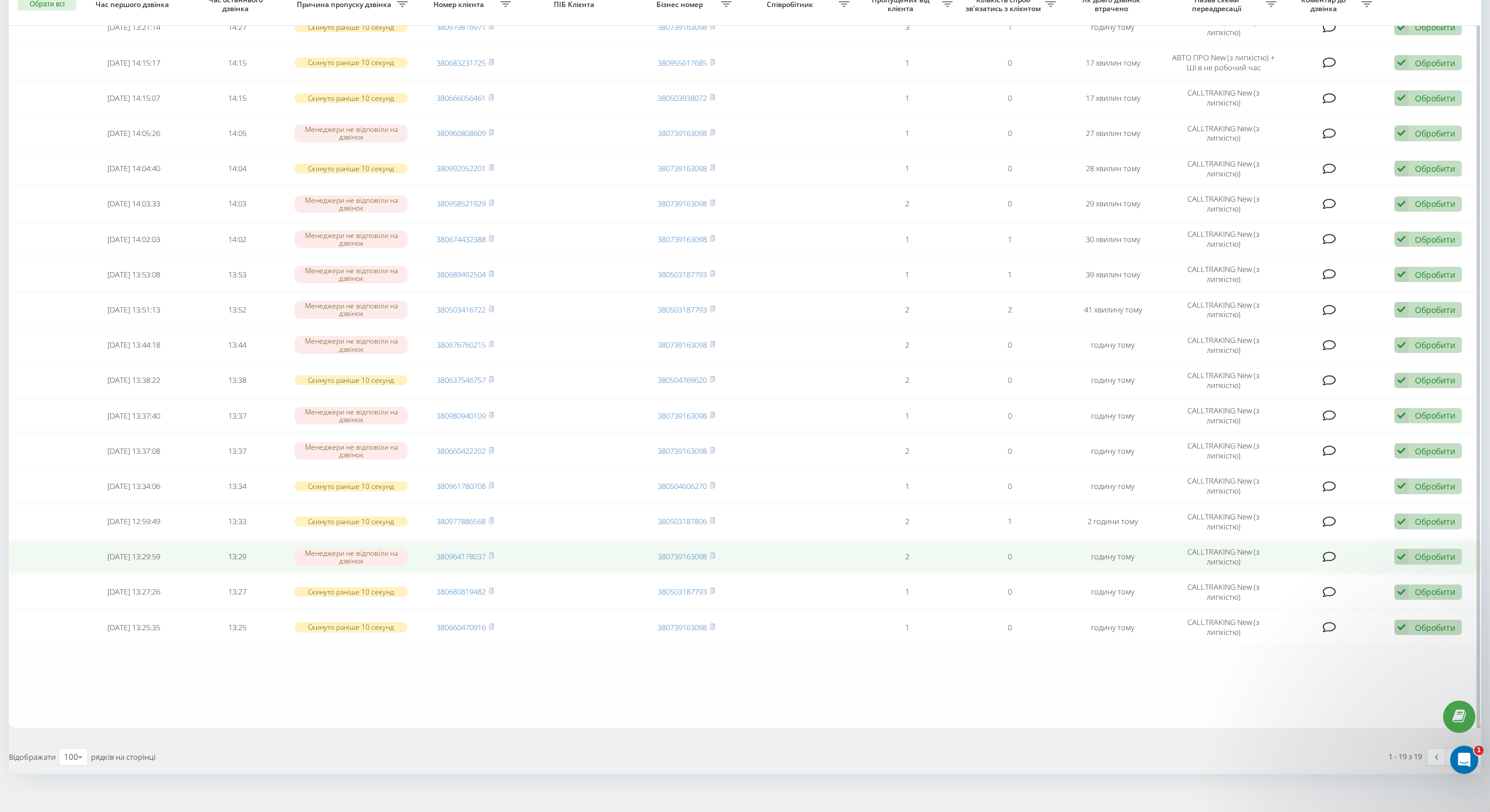
scroll to position [212, 0]
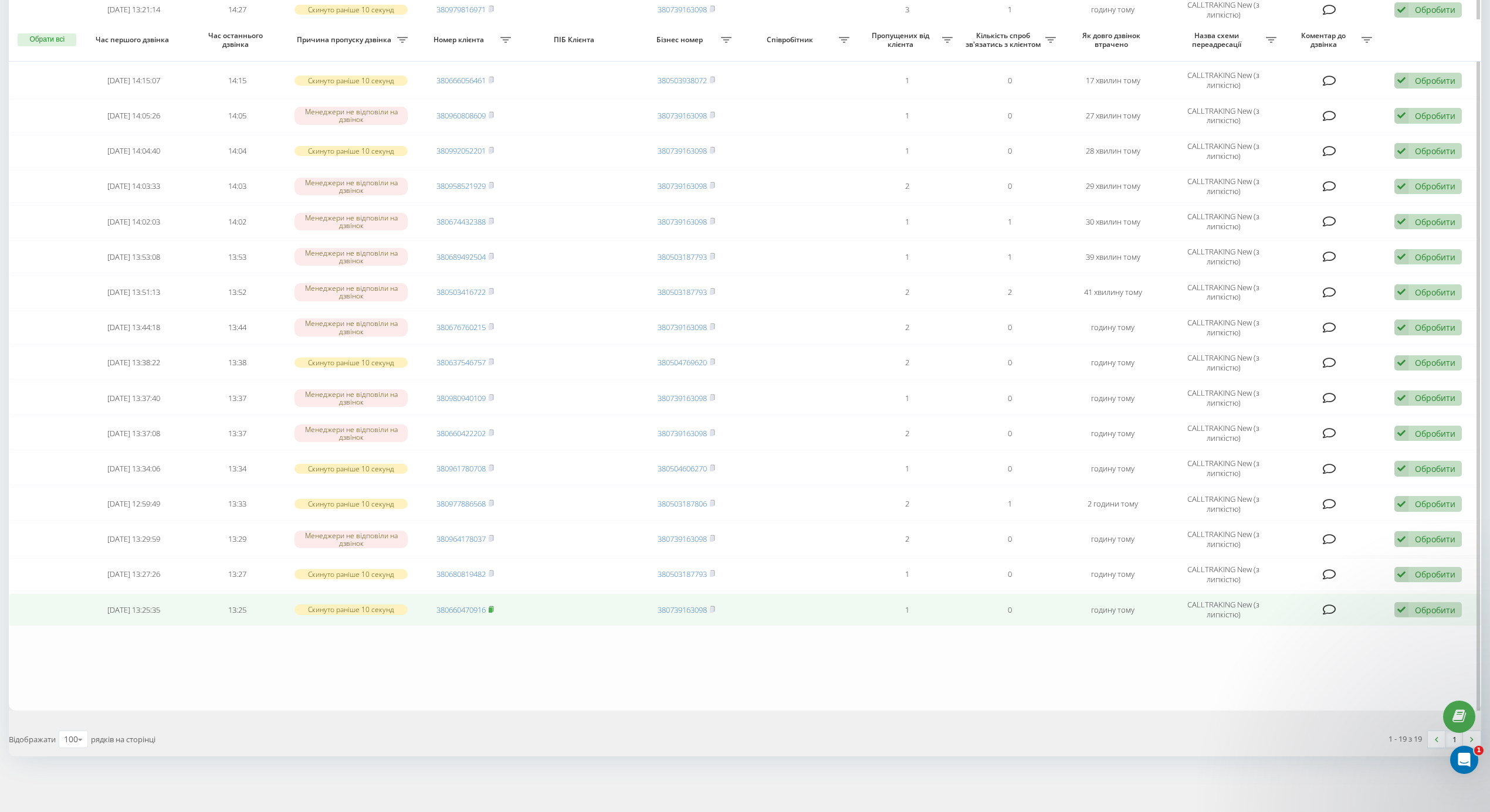
click at [491, 608] on rect at bounding box center [491, 610] width 4 height 5
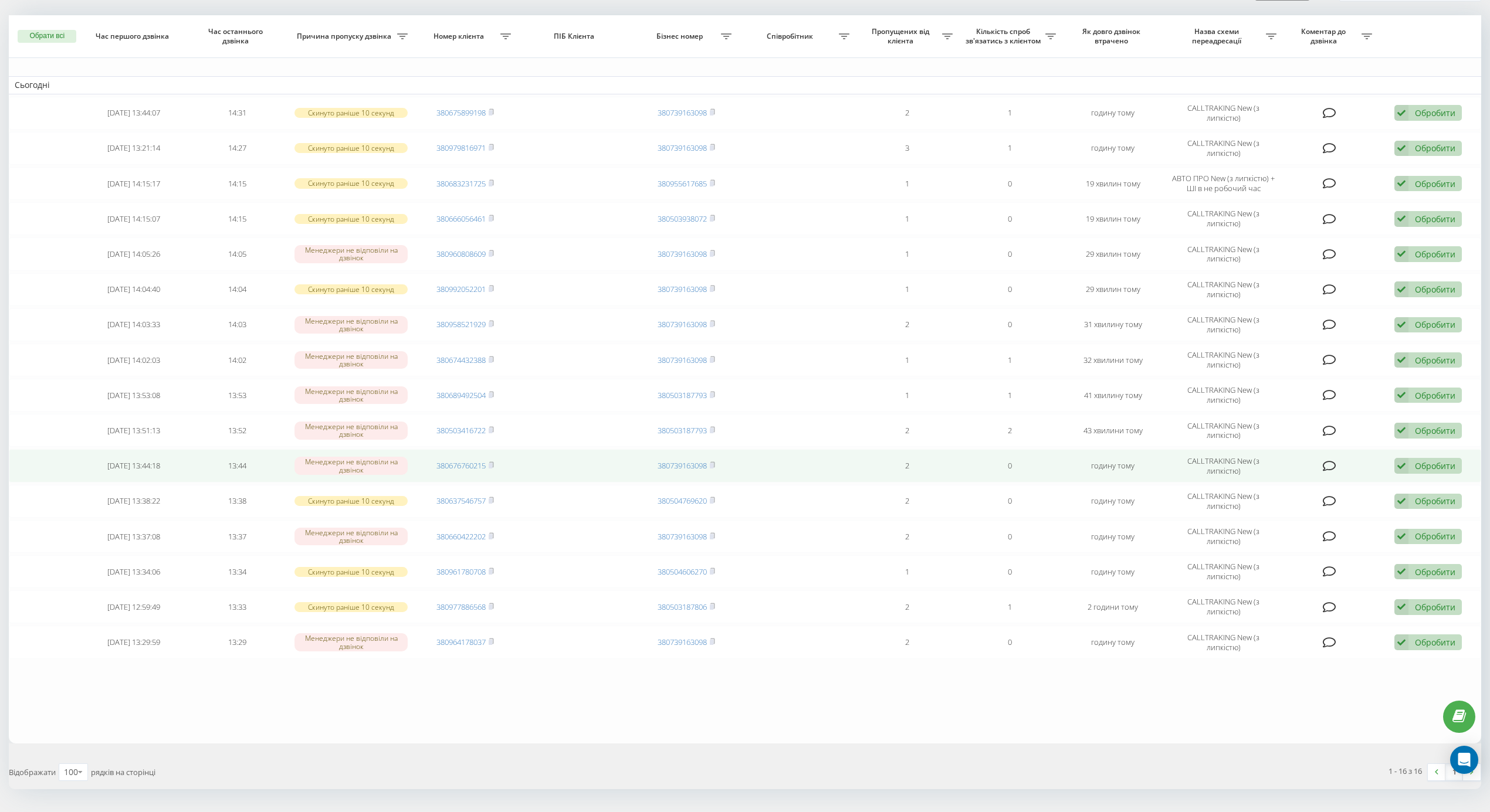
scroll to position [106, 0]
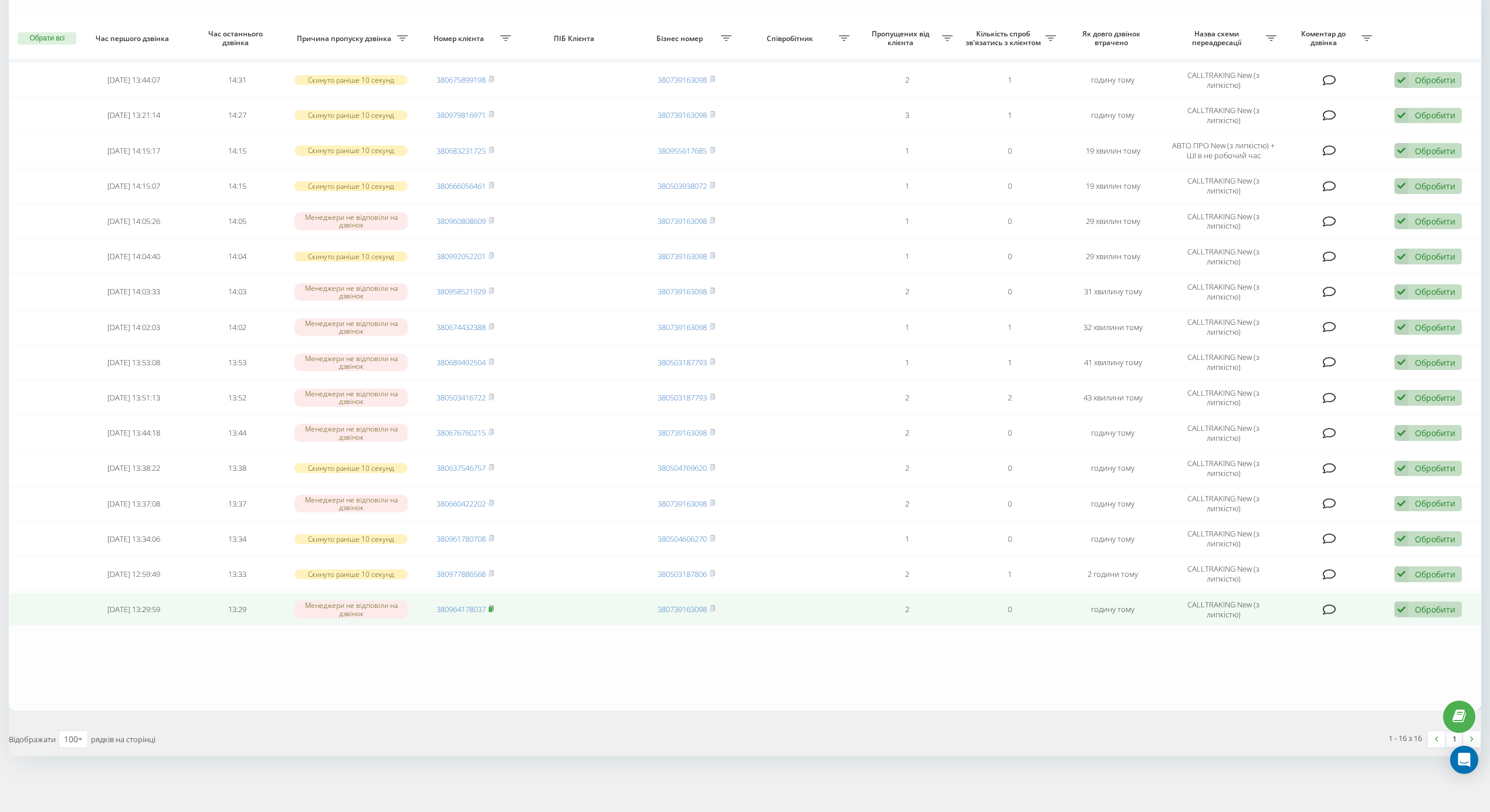
click at [489, 607] on icon at bounding box center [492, 609] width 5 height 7
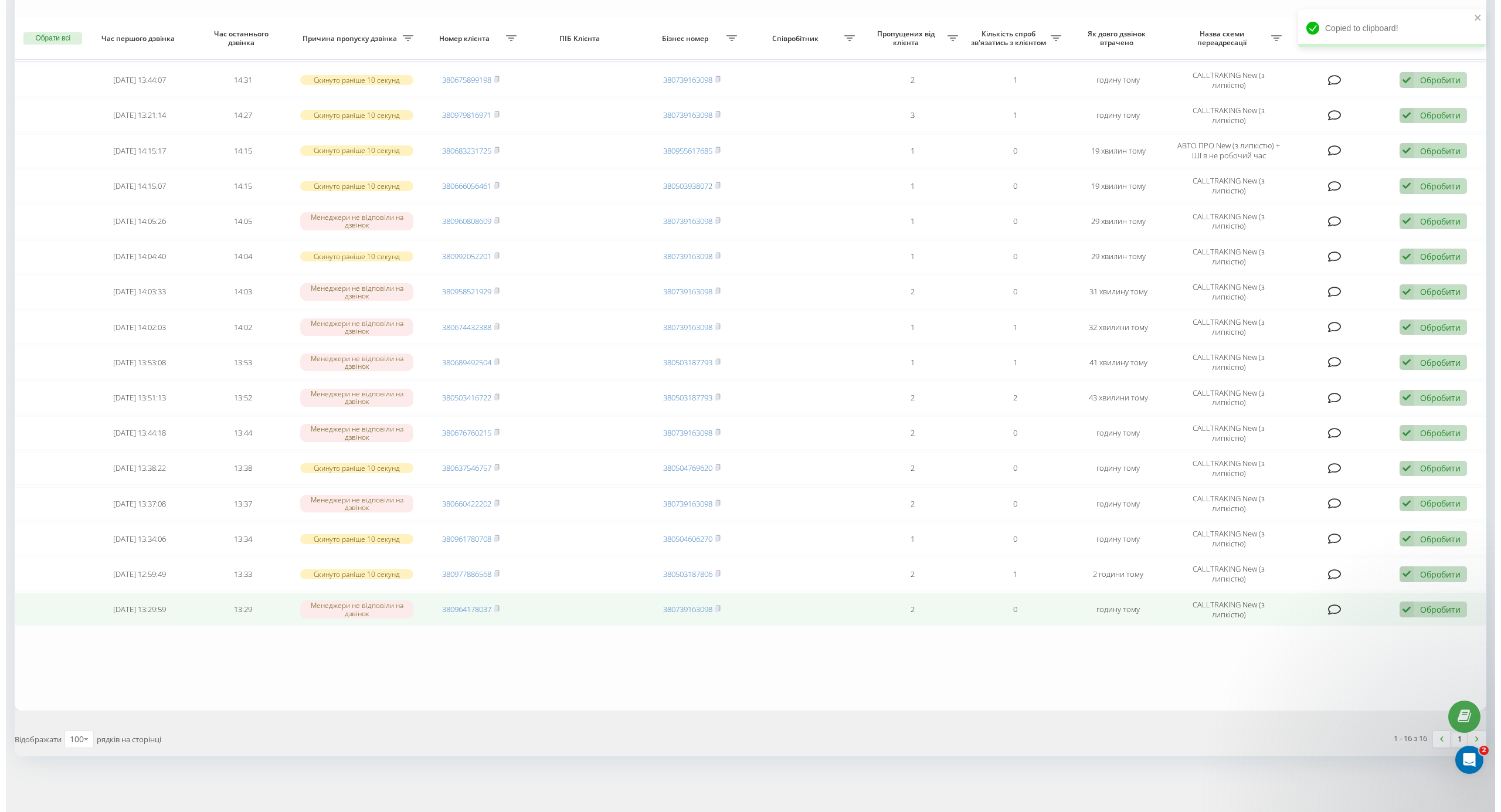
scroll to position [0, 0]
drag, startPoint x: 1432, startPoint y: 615, endPoint x: 1425, endPoint y: 610, distance: 8.6
click at [1428, 610] on div "Обробити" at bounding box center [1434, 609] width 41 height 11
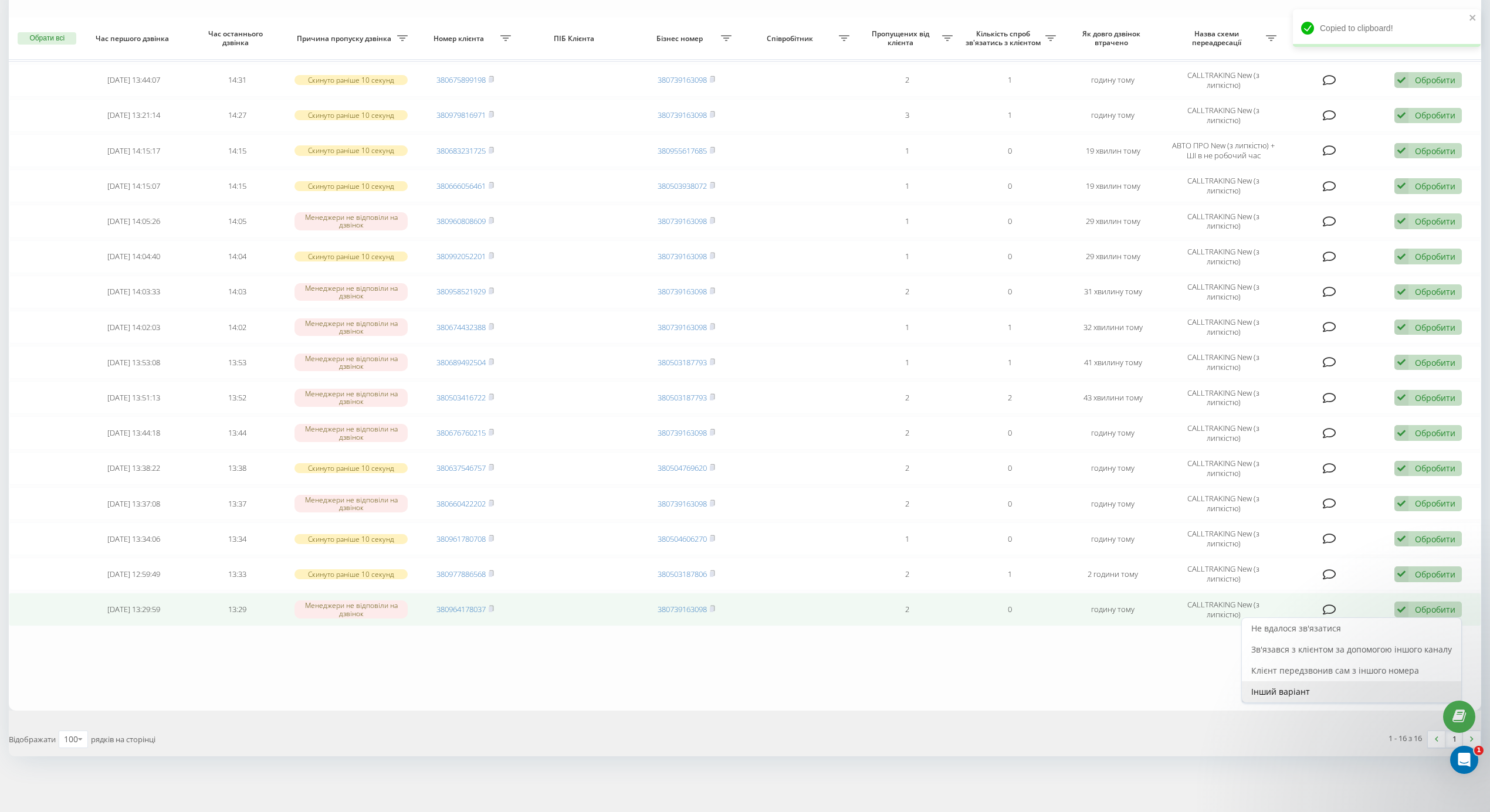
click at [1378, 690] on div "Інший варіант" at bounding box center [1351, 692] width 219 height 21
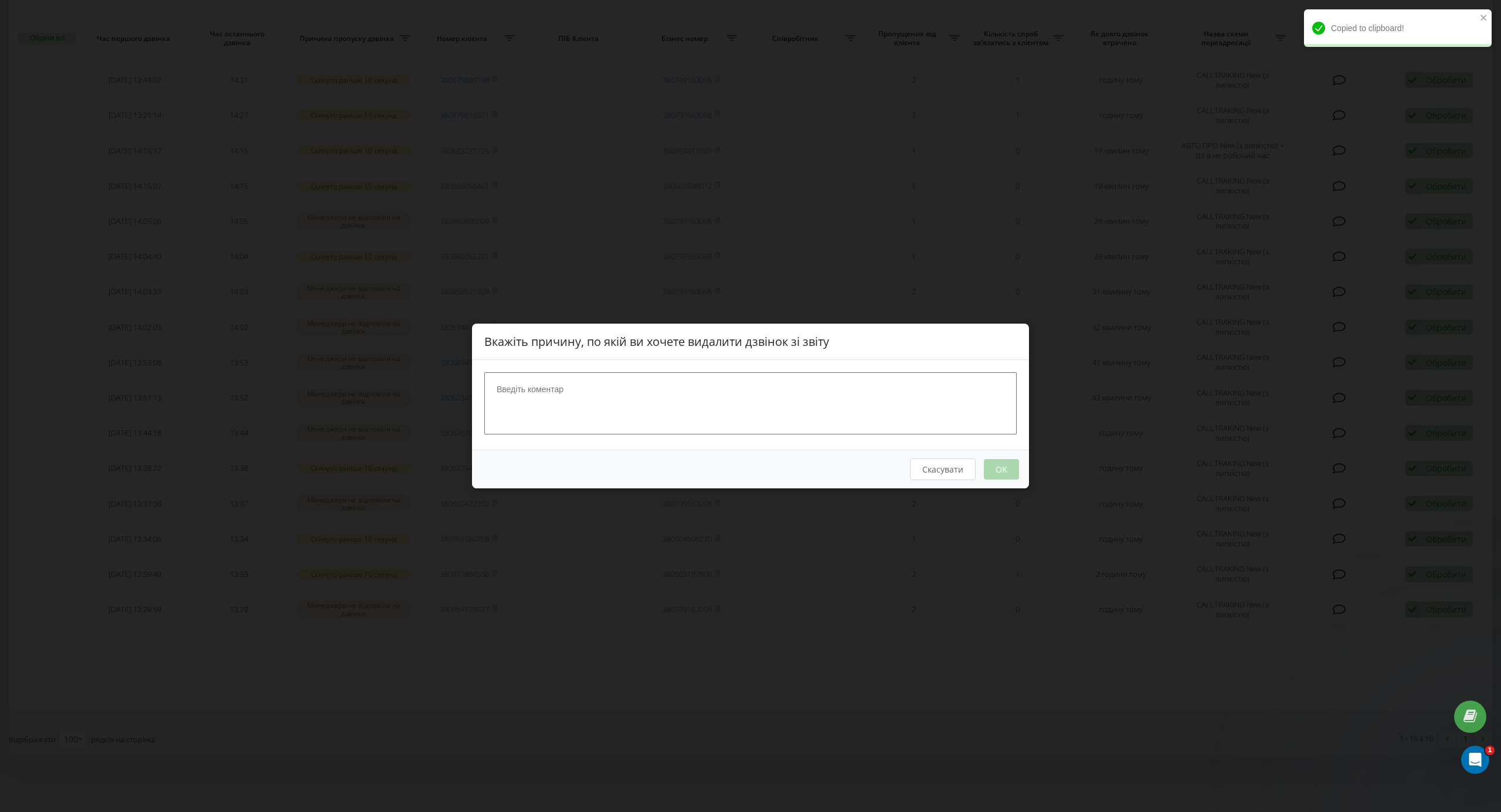
drag, startPoint x: 569, startPoint y: 353, endPoint x: 569, endPoint y: 372, distance: 19.0
click at [569, 356] on div "Вкажіть причину, по якій ви хочете видалити дзвінок зі звіту" at bounding box center [750, 342] width 557 height 36
click at [565, 394] on textarea at bounding box center [750, 403] width 532 height 62
type textarea "напсиав на [PERSON_NAME]"
click at [1018, 462] on button "OK" at bounding box center [1001, 469] width 35 height 21
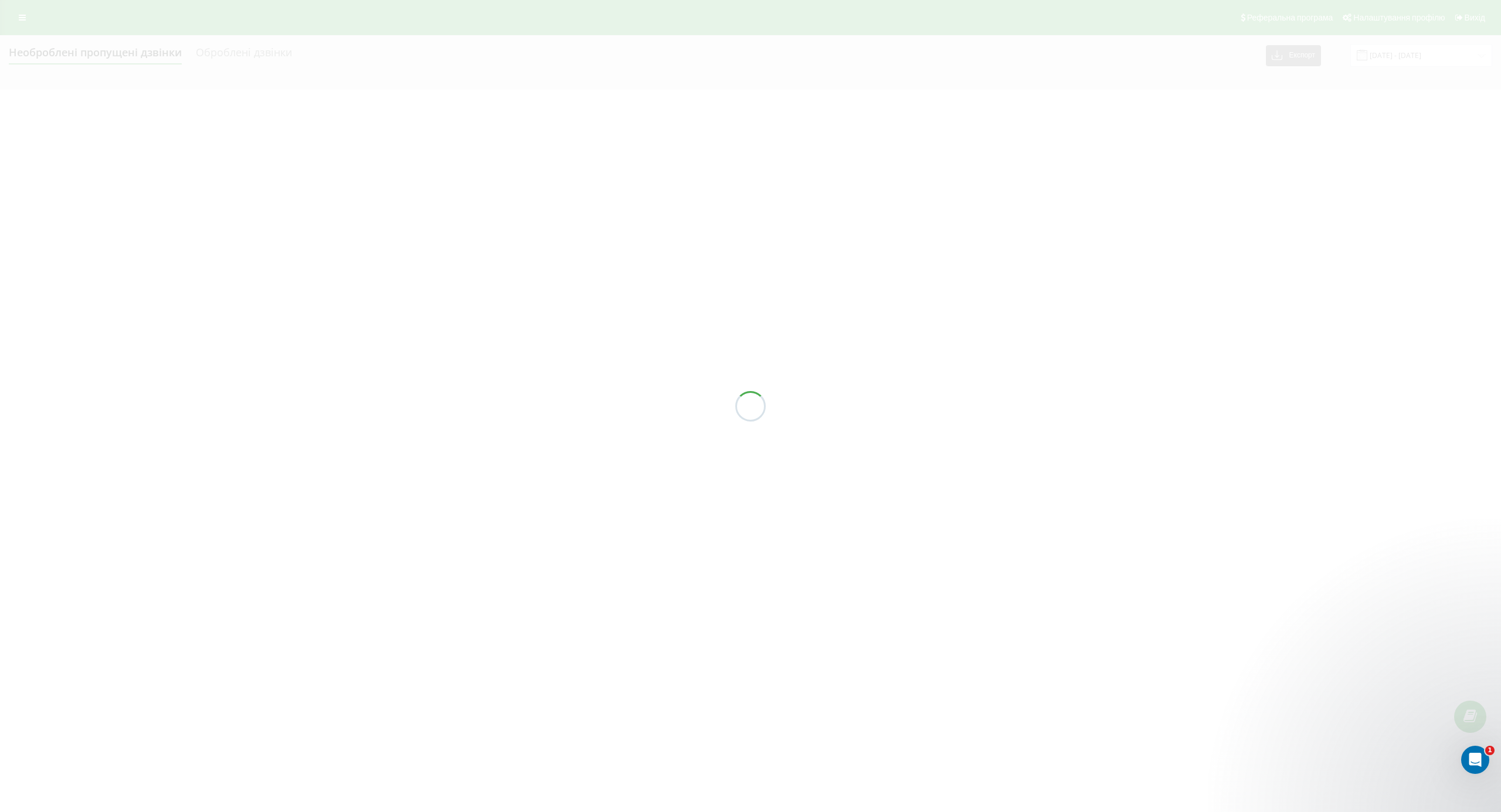
click at [1018, 465] on div at bounding box center [750, 406] width 1501 height 812
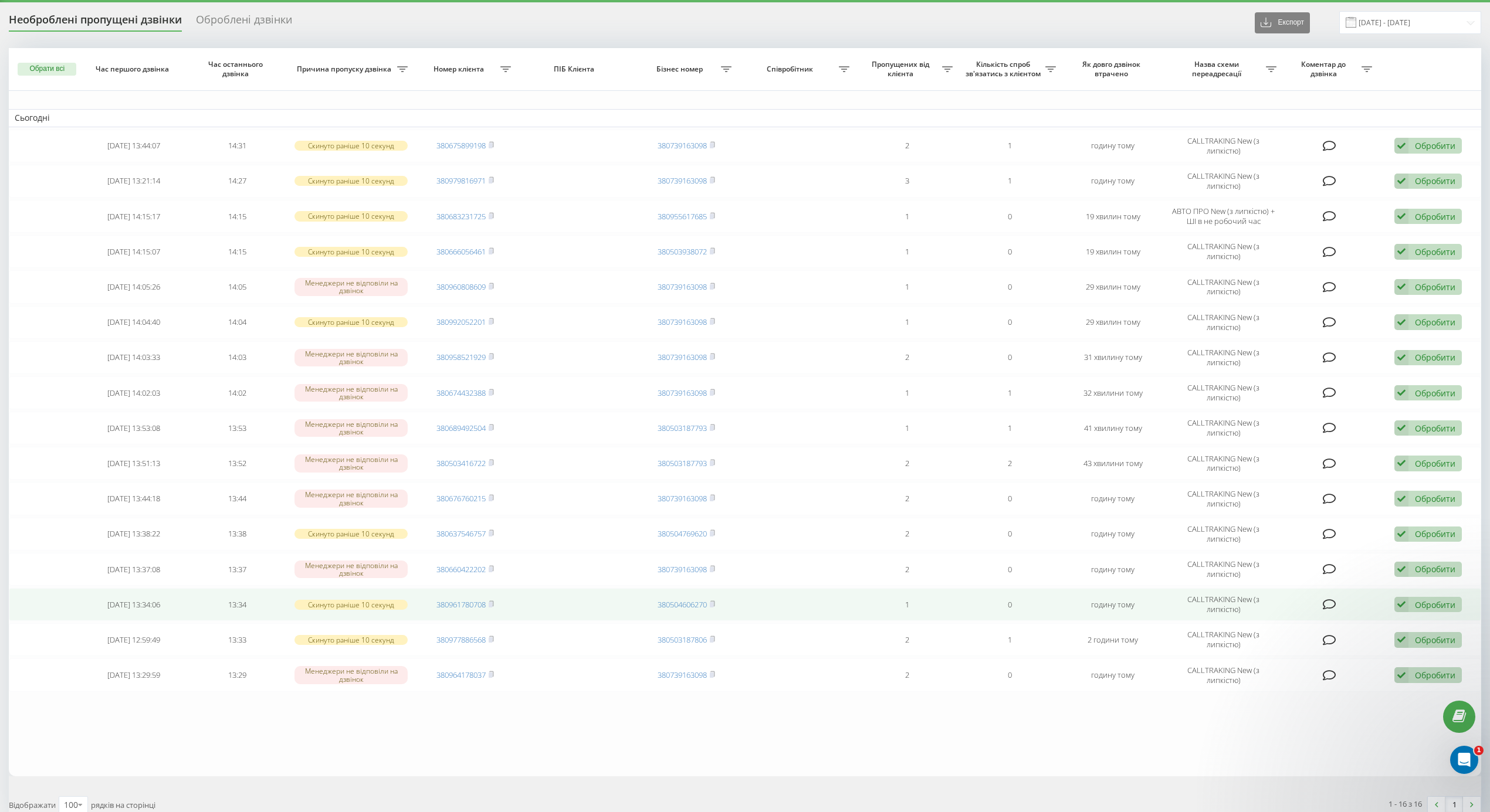
scroll to position [106, 0]
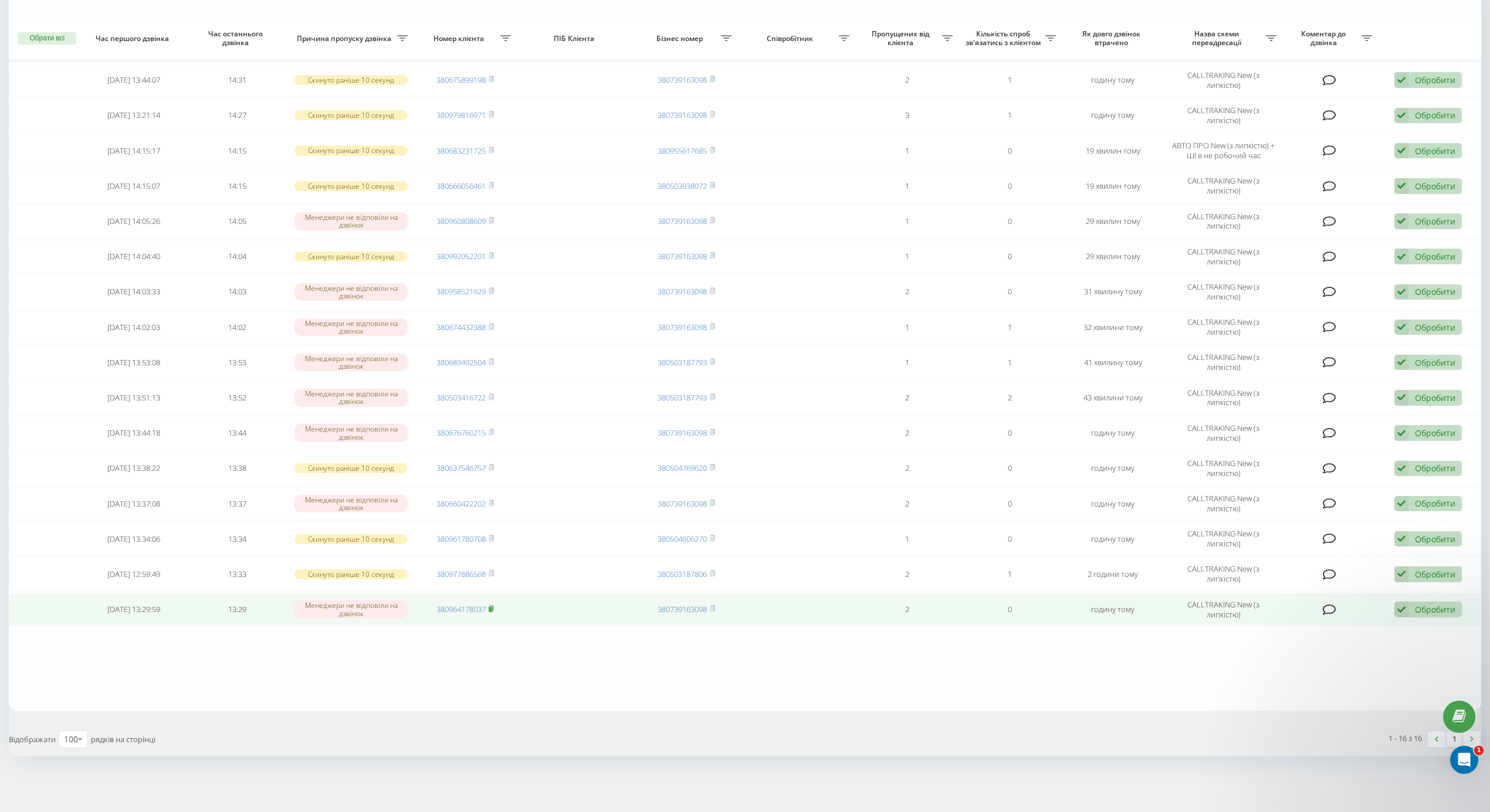
click at [493, 612] on span at bounding box center [492, 609] width 5 height 11
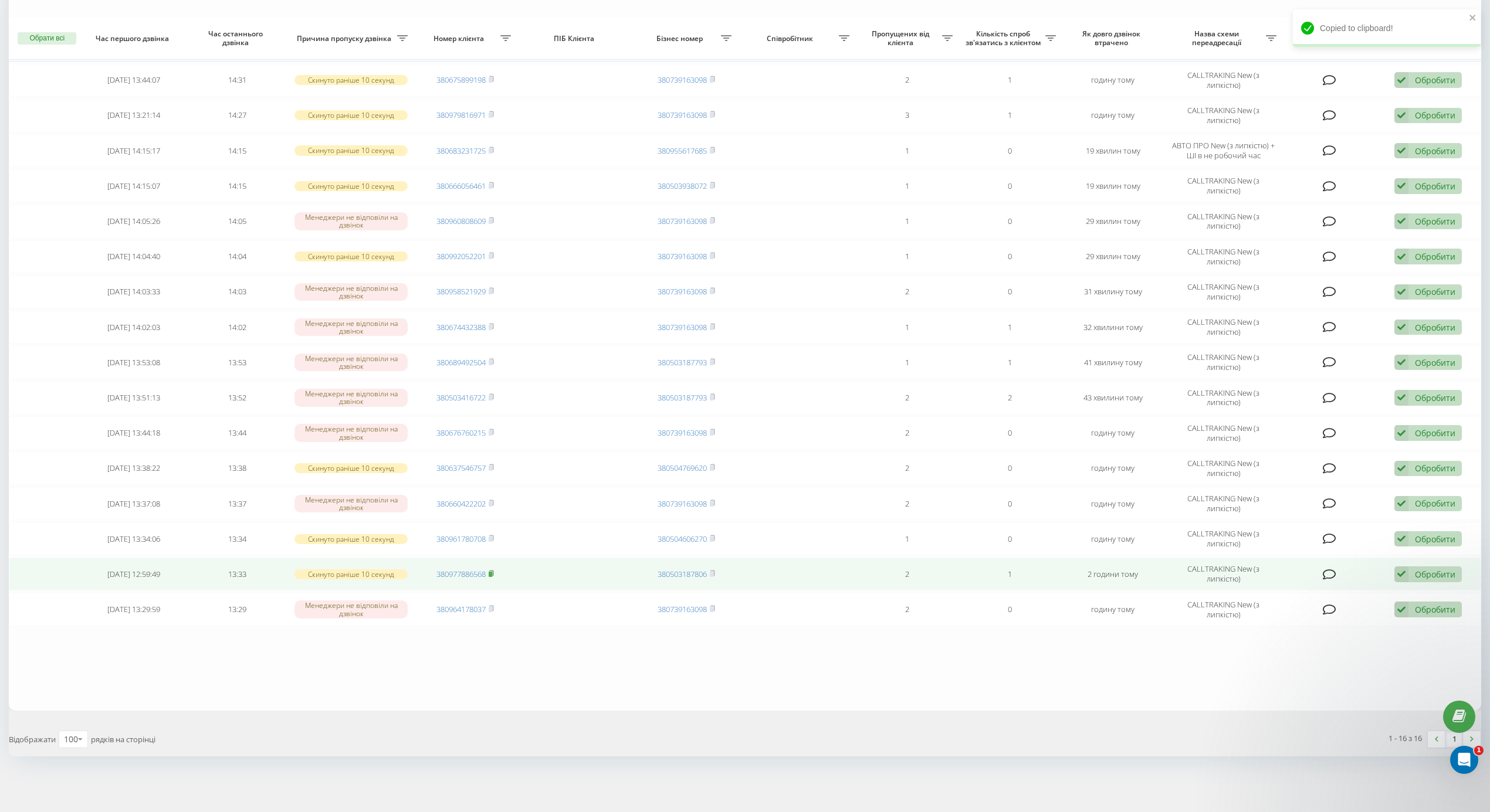
click at [492, 572] on rect at bounding box center [491, 575] width 4 height 5
click at [1422, 574] on div "Обробити" at bounding box center [1435, 574] width 41 height 11
click at [1302, 616] on span "Зв'язався з клієнтом за допомогою іншого каналу" at bounding box center [1352, 614] width 201 height 11
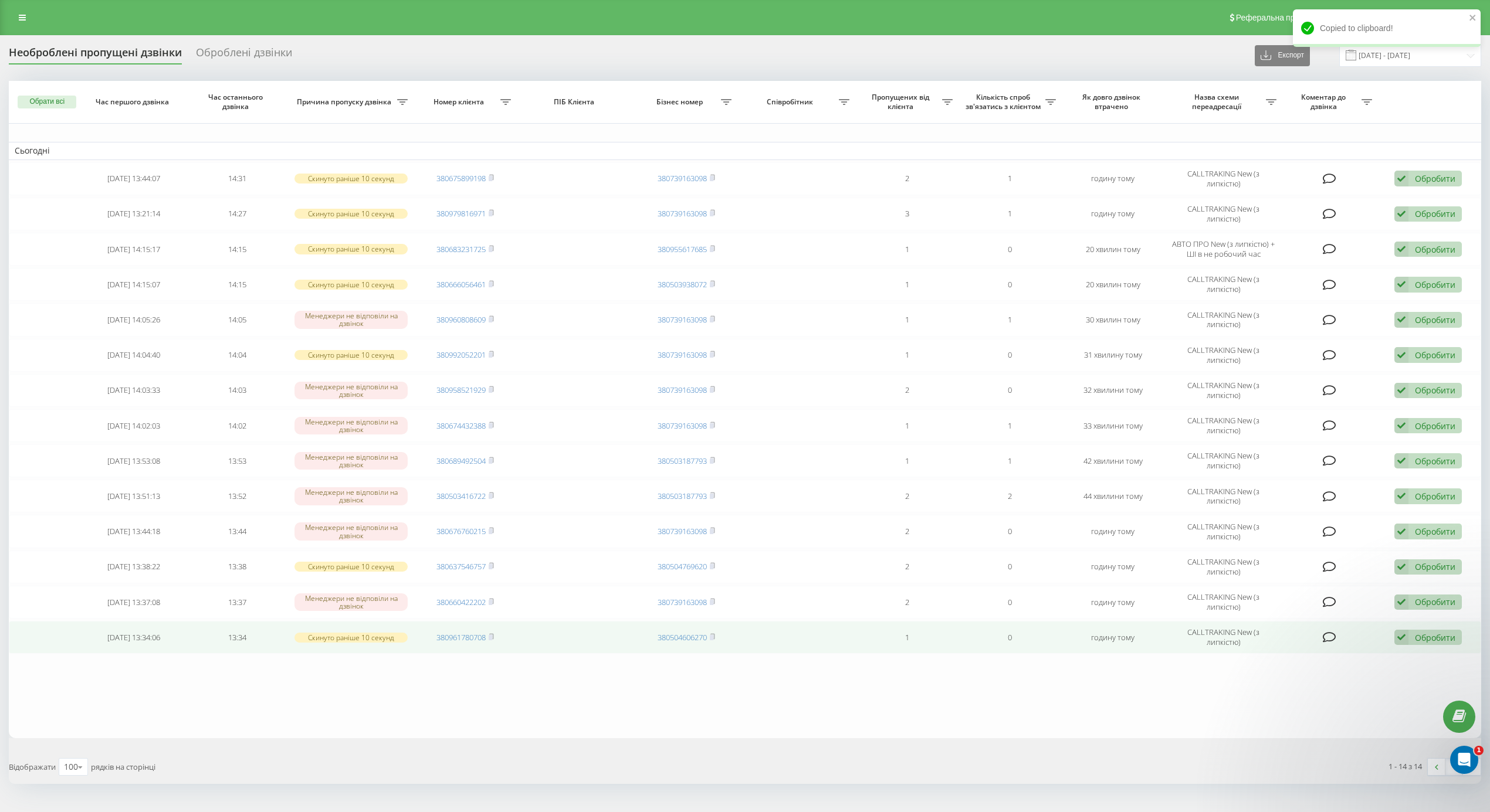
scroll to position [33, 0]
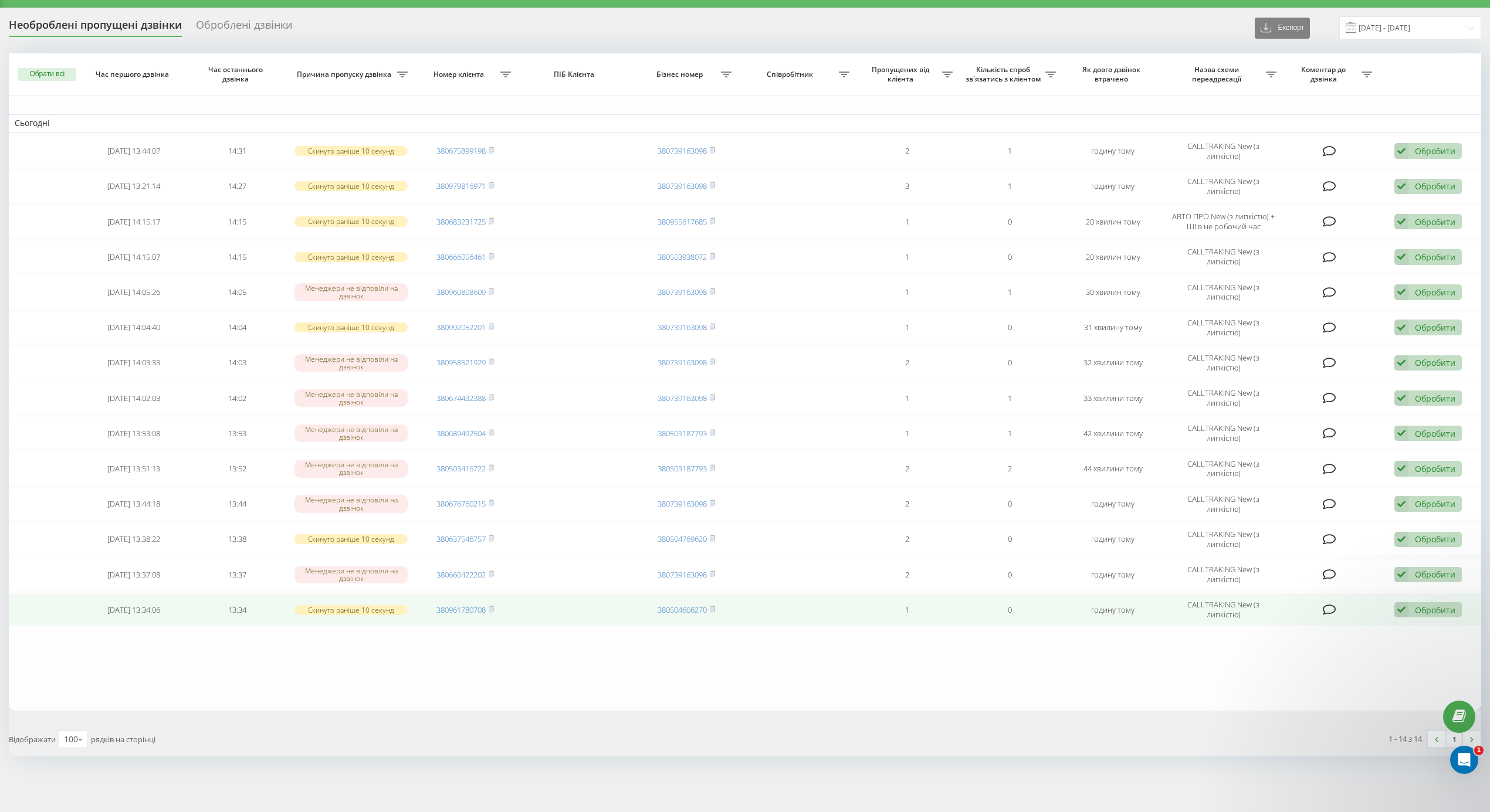
click at [1423, 610] on div "Обробити" at bounding box center [1435, 610] width 41 height 11
drag, startPoint x: 640, startPoint y: 672, endPoint x: 466, endPoint y: 626, distance: 180.0
click at [637, 673] on table "Сьогодні 2025-09-19 13:44:07 14:31 Скинуто раніше 10 секунд 380675899198 380739…" at bounding box center [745, 382] width 1473 height 657
click at [491, 606] on icon at bounding box center [492, 609] width 5 height 7
click at [1418, 607] on div "Обробити" at bounding box center [1435, 610] width 41 height 11
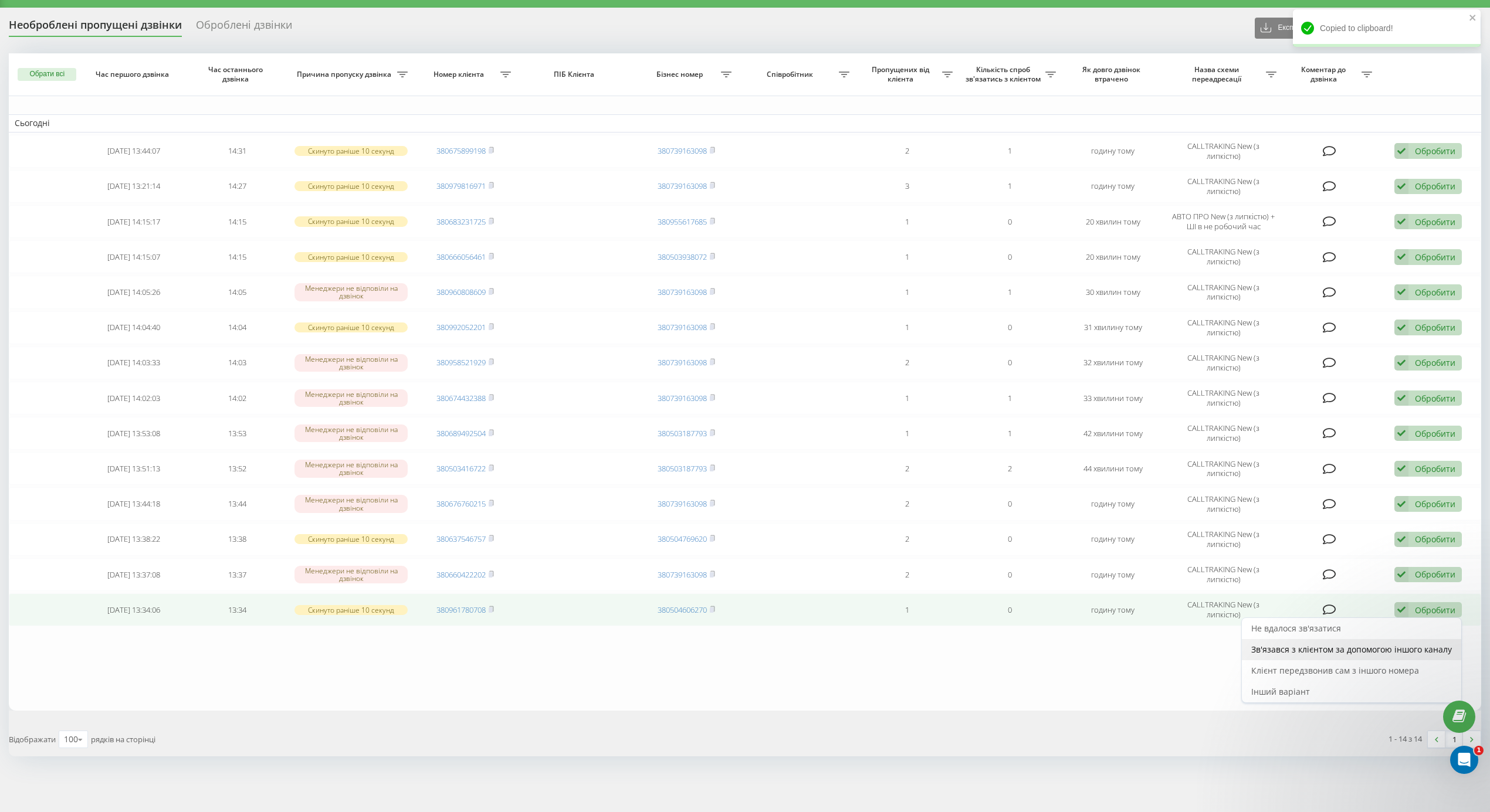
drag, startPoint x: 1411, startPoint y: 651, endPoint x: 1407, endPoint y: 660, distance: 9.8
click at [1410, 652] on span "Зв'язався з клієнтом за допомогою іншого каналу" at bounding box center [1352, 649] width 201 height 11
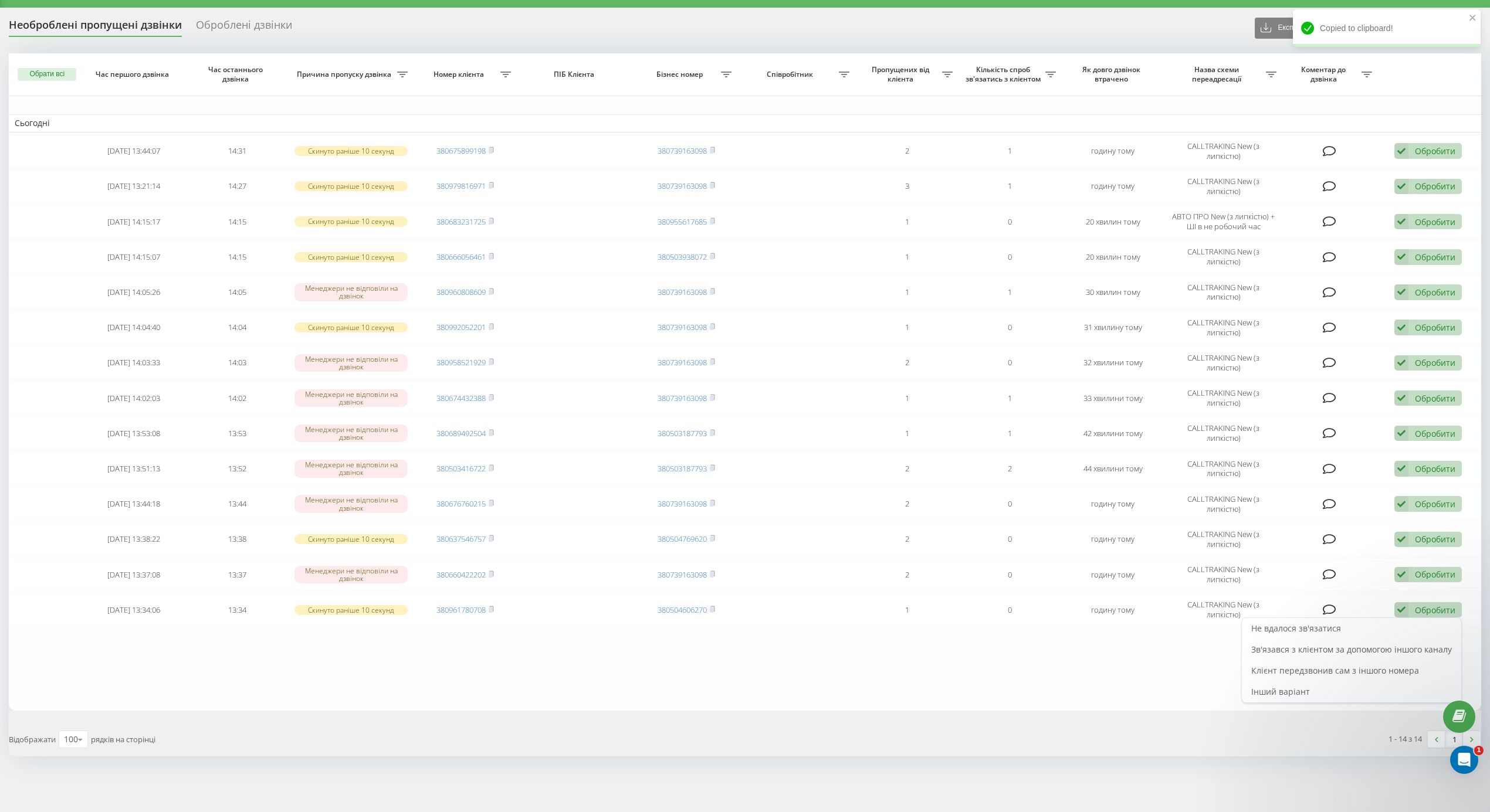
scroll to position [0, 0]
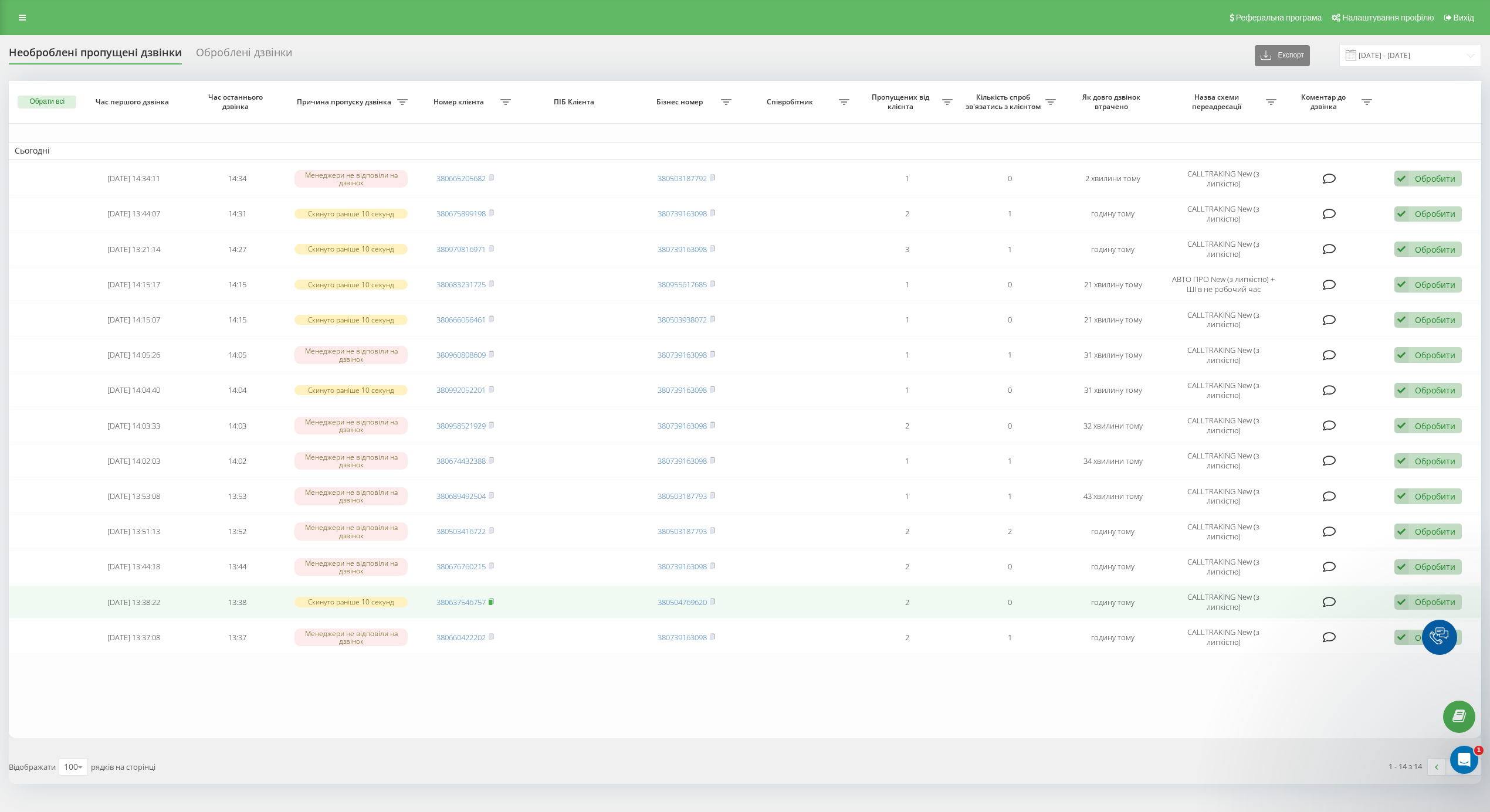
click at [492, 605] on rect at bounding box center [491, 602] width 4 height 5
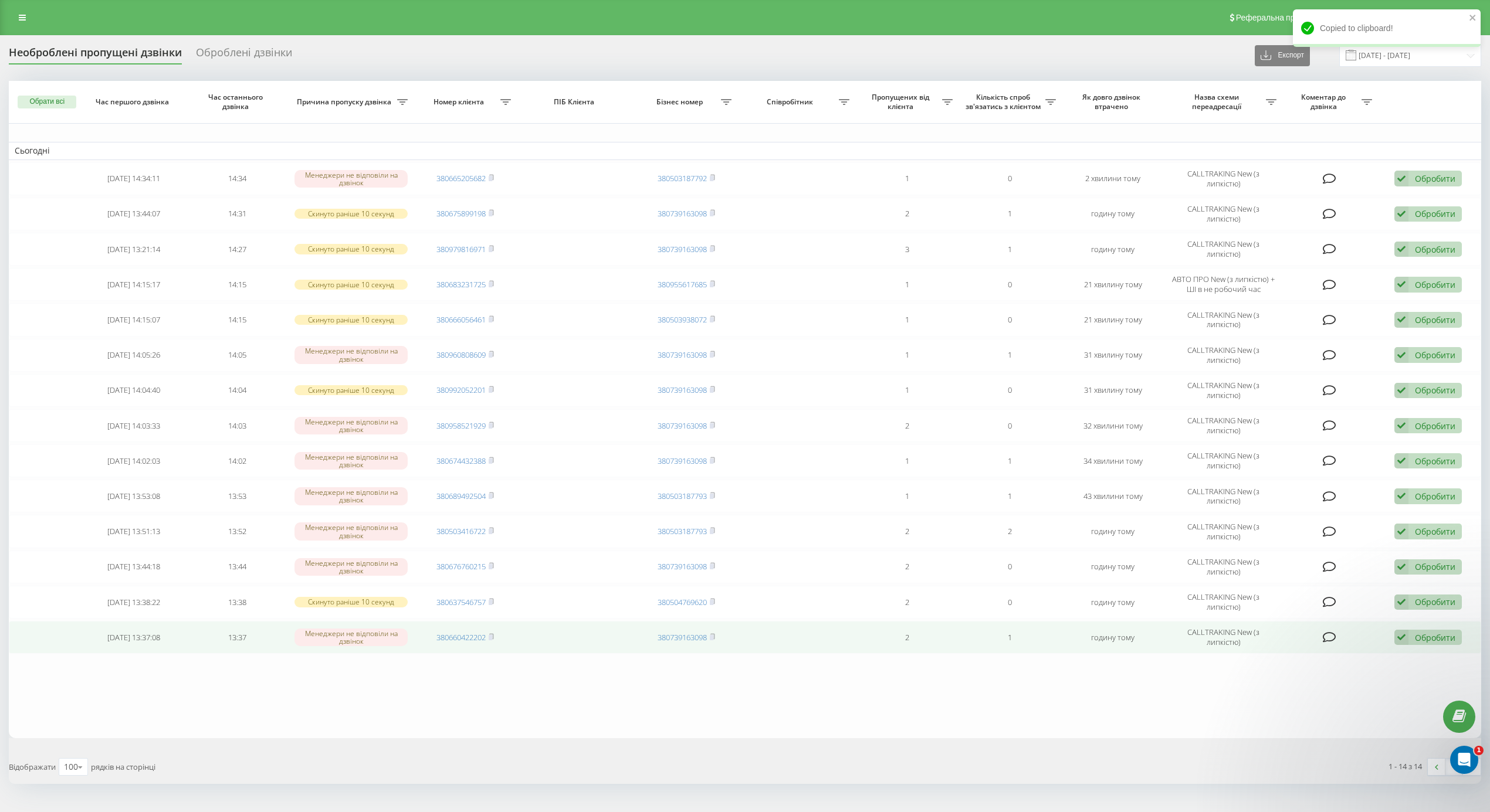
click at [1422, 644] on div "Обробити" at bounding box center [1435, 637] width 41 height 11
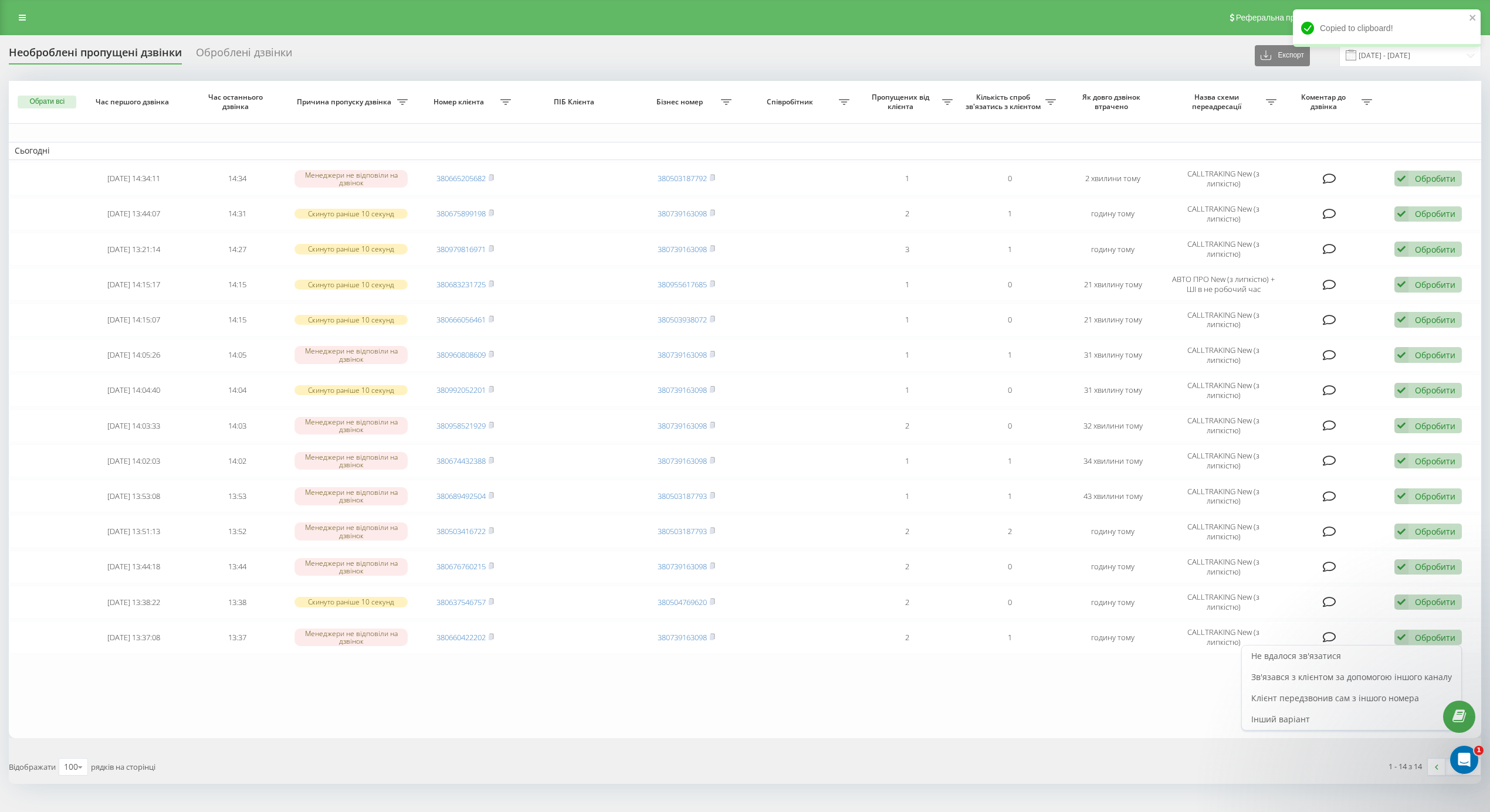
click at [1357, 679] on span "Зв'язався з клієнтом за допомогою іншого каналу" at bounding box center [1352, 677] width 201 height 11
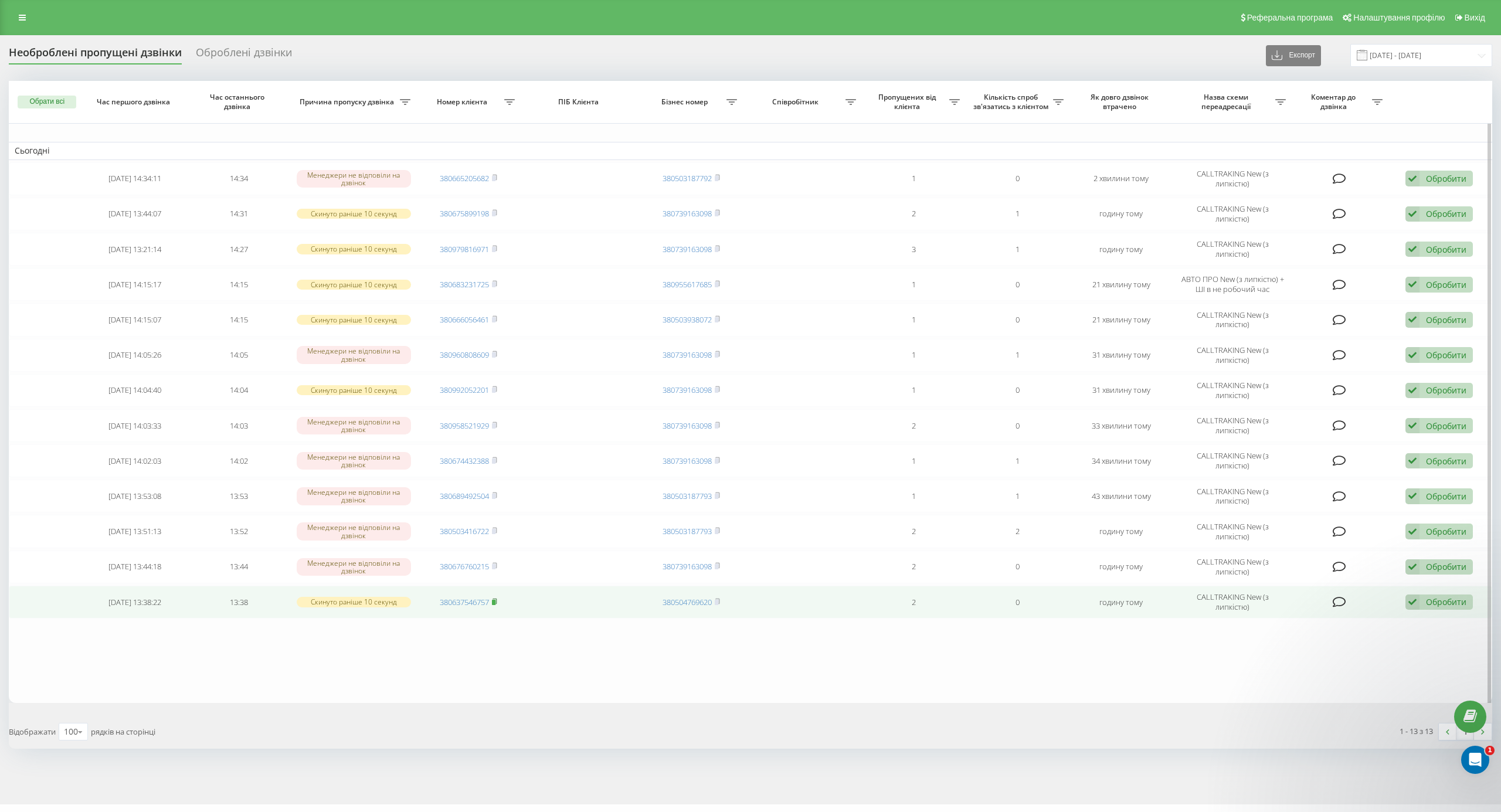
click at [493, 604] on icon at bounding box center [494, 602] width 5 height 7
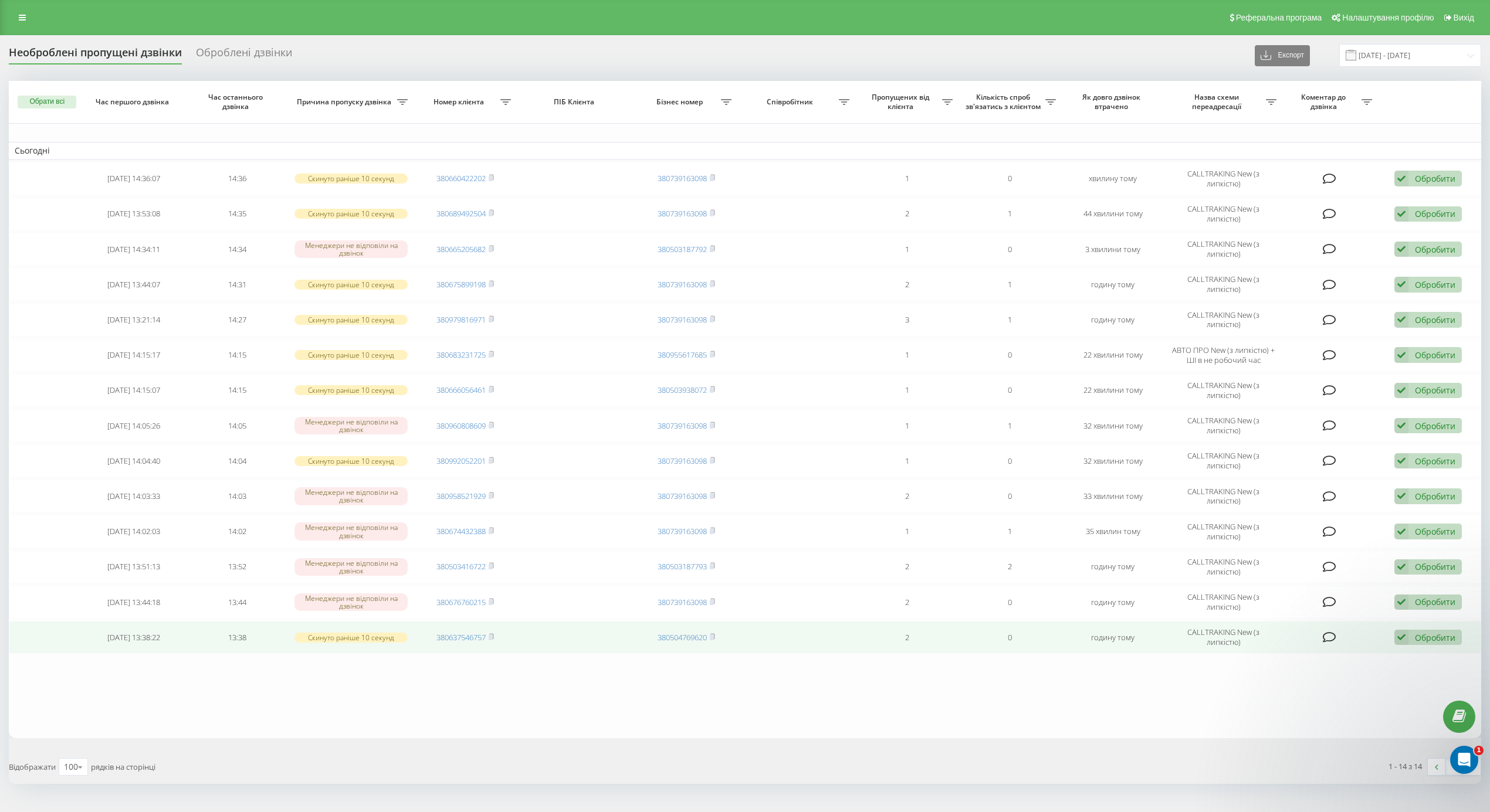
click at [1420, 636] on div "Обробити" at bounding box center [1435, 637] width 41 height 11
click at [1312, 716] on div "Інший варіант" at bounding box center [1351, 719] width 219 height 21
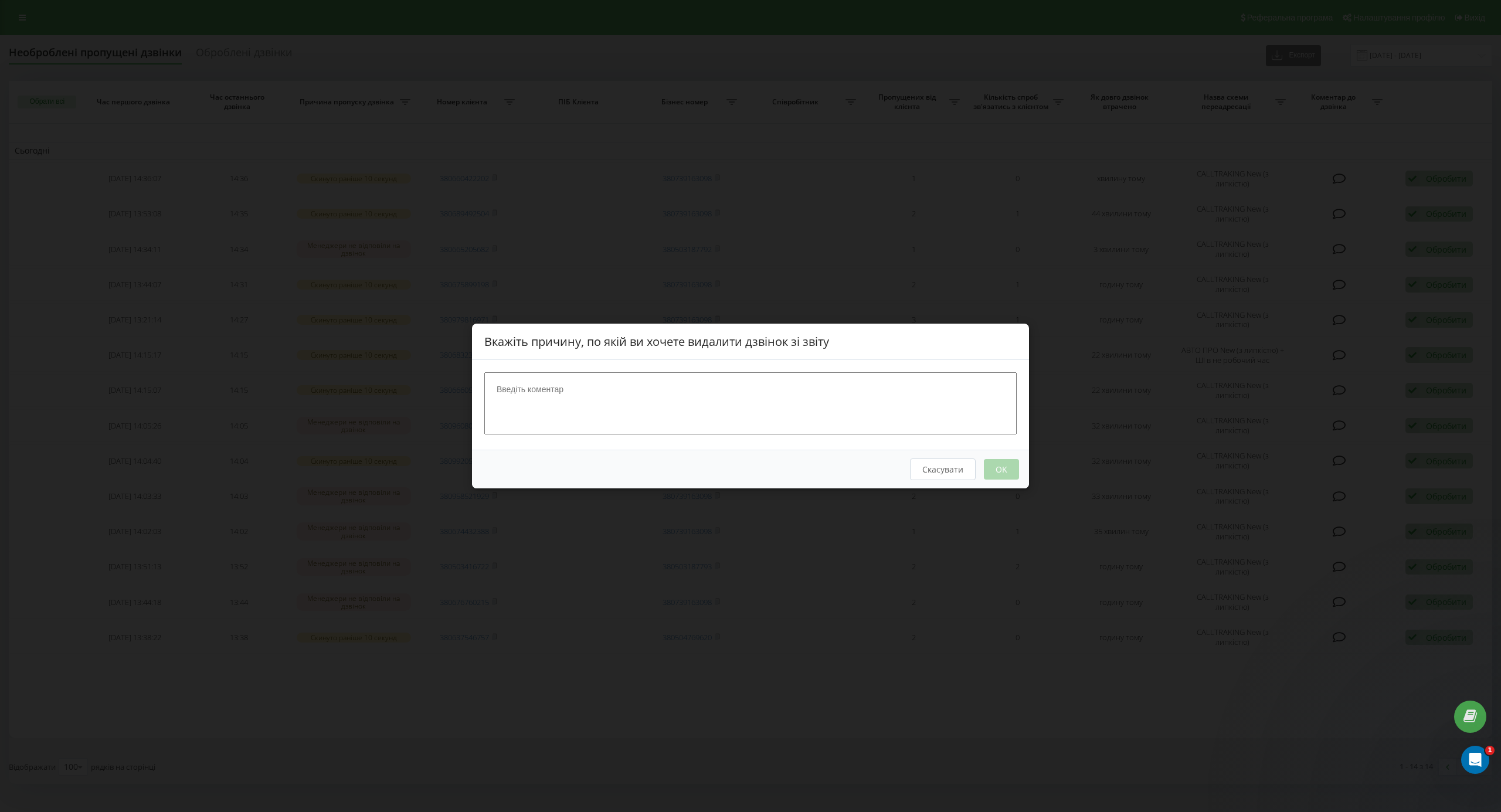
click at [817, 413] on textarea at bounding box center [750, 403] width 532 height 62
drag, startPoint x: 815, startPoint y: 406, endPoint x: 822, endPoint y: 398, distance: 10.6
click at [815, 404] on textarea at bounding box center [750, 403] width 532 height 62
type textarea "написав на [PERSON_NAME]"
click at [999, 465] on button "OK" at bounding box center [1001, 469] width 35 height 21
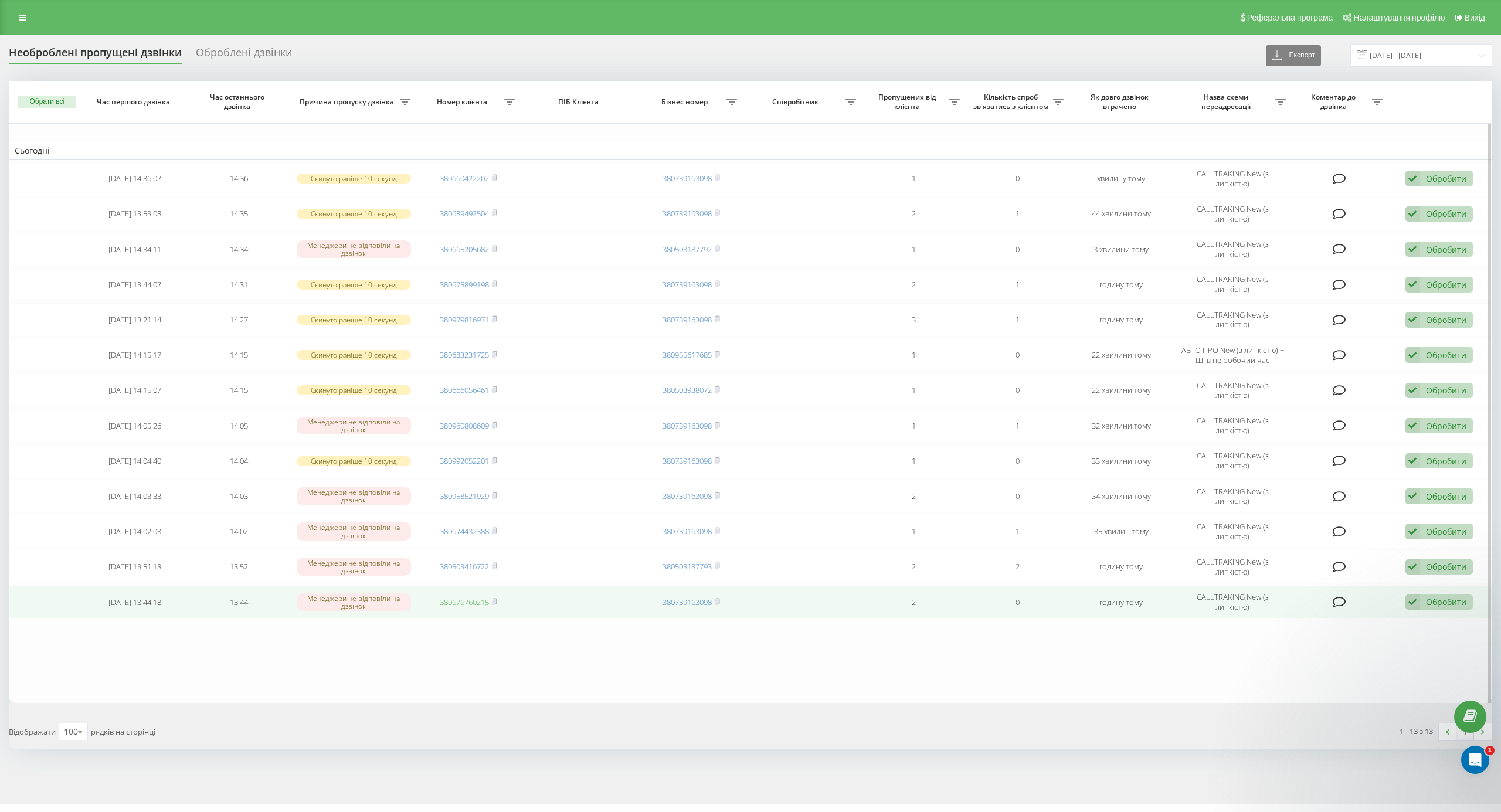
drag, startPoint x: 499, startPoint y: 607, endPoint x: 489, endPoint y: 606, distance: 10.0
click at [497, 606] on icon at bounding box center [494, 602] width 5 height 7
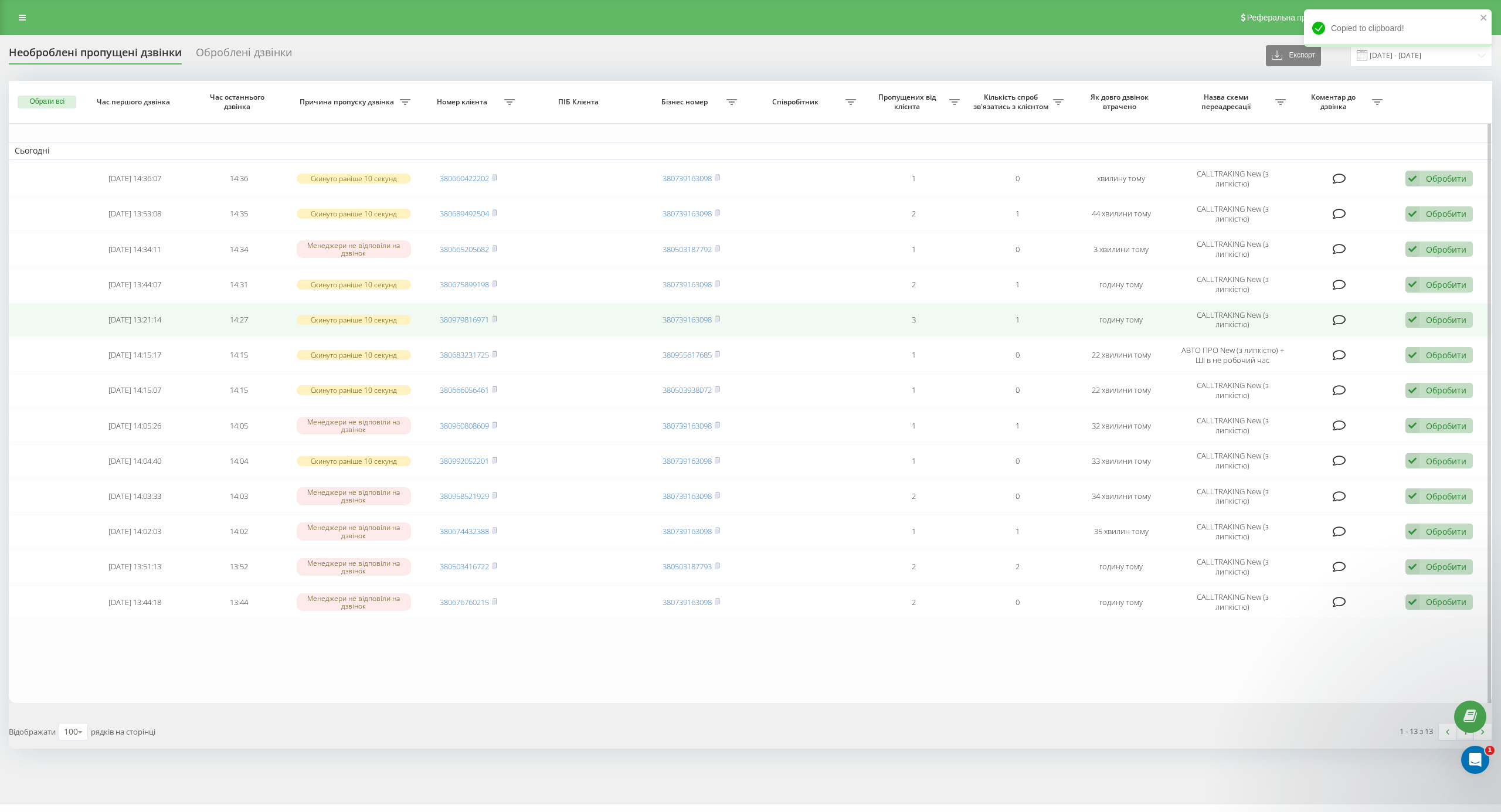
click at [491, 322] on span "380979816971" at bounding box center [468, 320] width 57 height 11
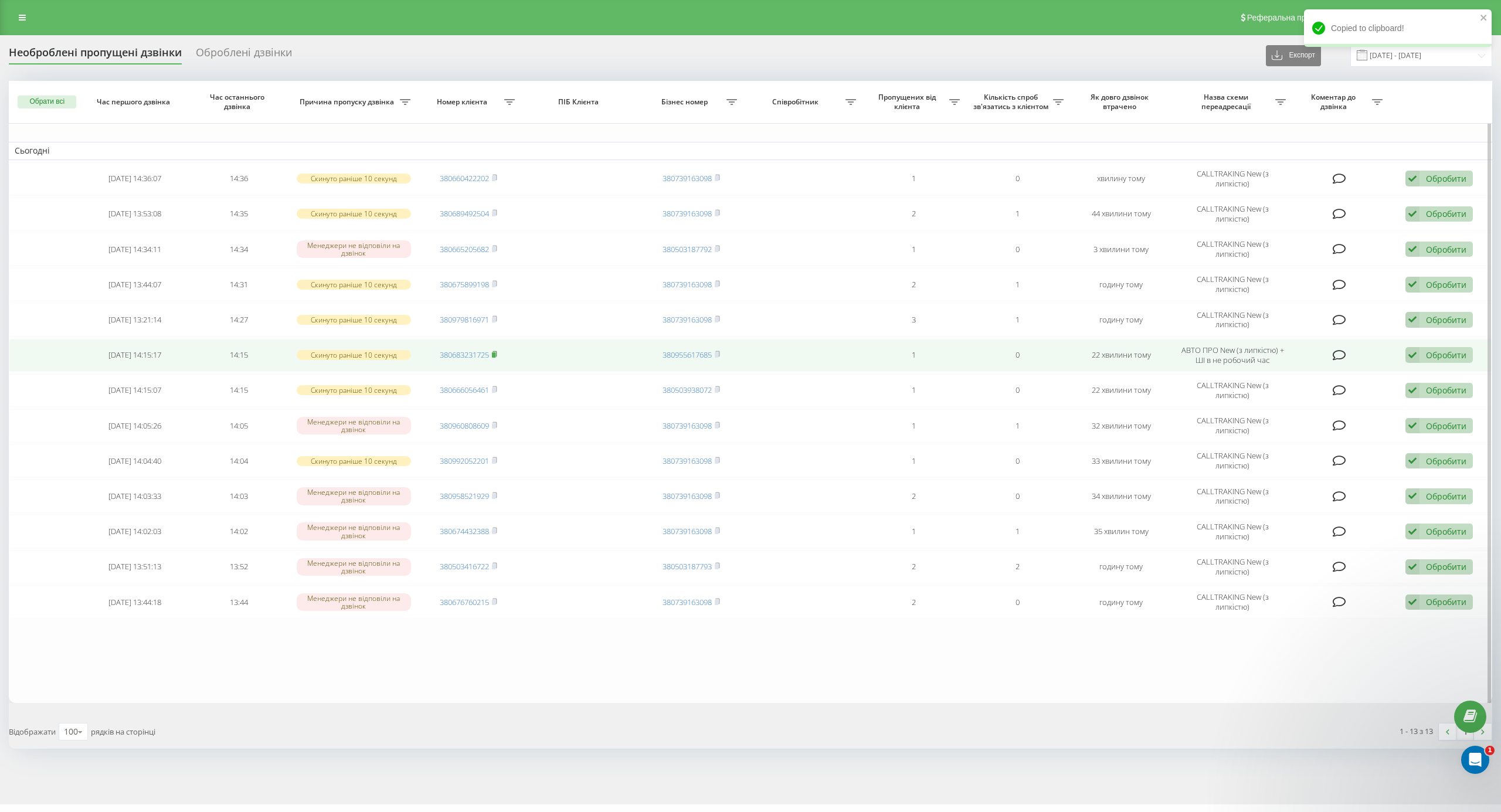
click at [495, 358] on rect at bounding box center [493, 355] width 4 height 5
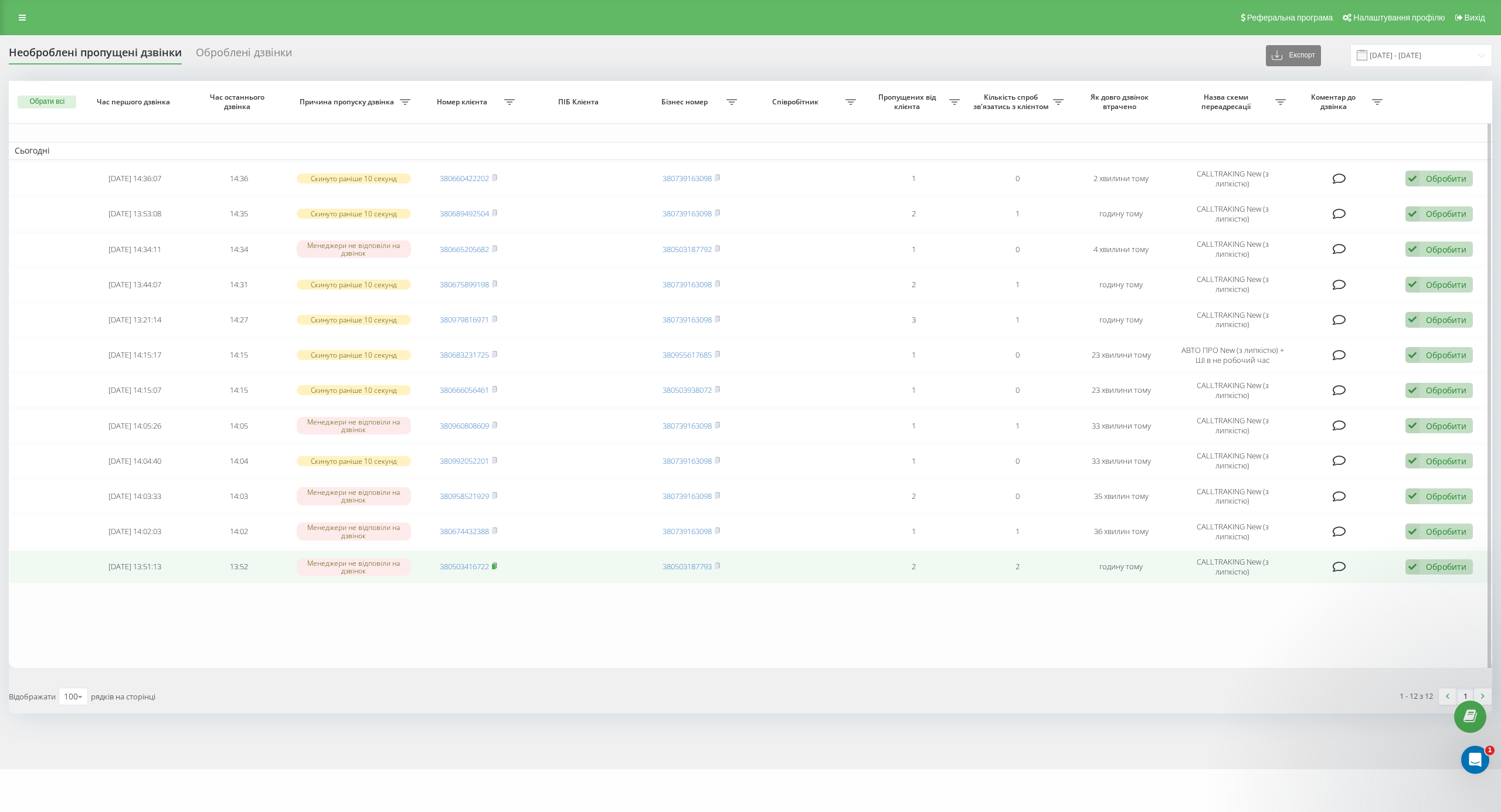
click at [495, 569] on rect at bounding box center [493, 567] width 4 height 5
click at [1420, 568] on div "Обробити Не вдалося зв'язатися Зв'язався з клієнтом за допомогою іншого каналу …" at bounding box center [1439, 567] width 67 height 15
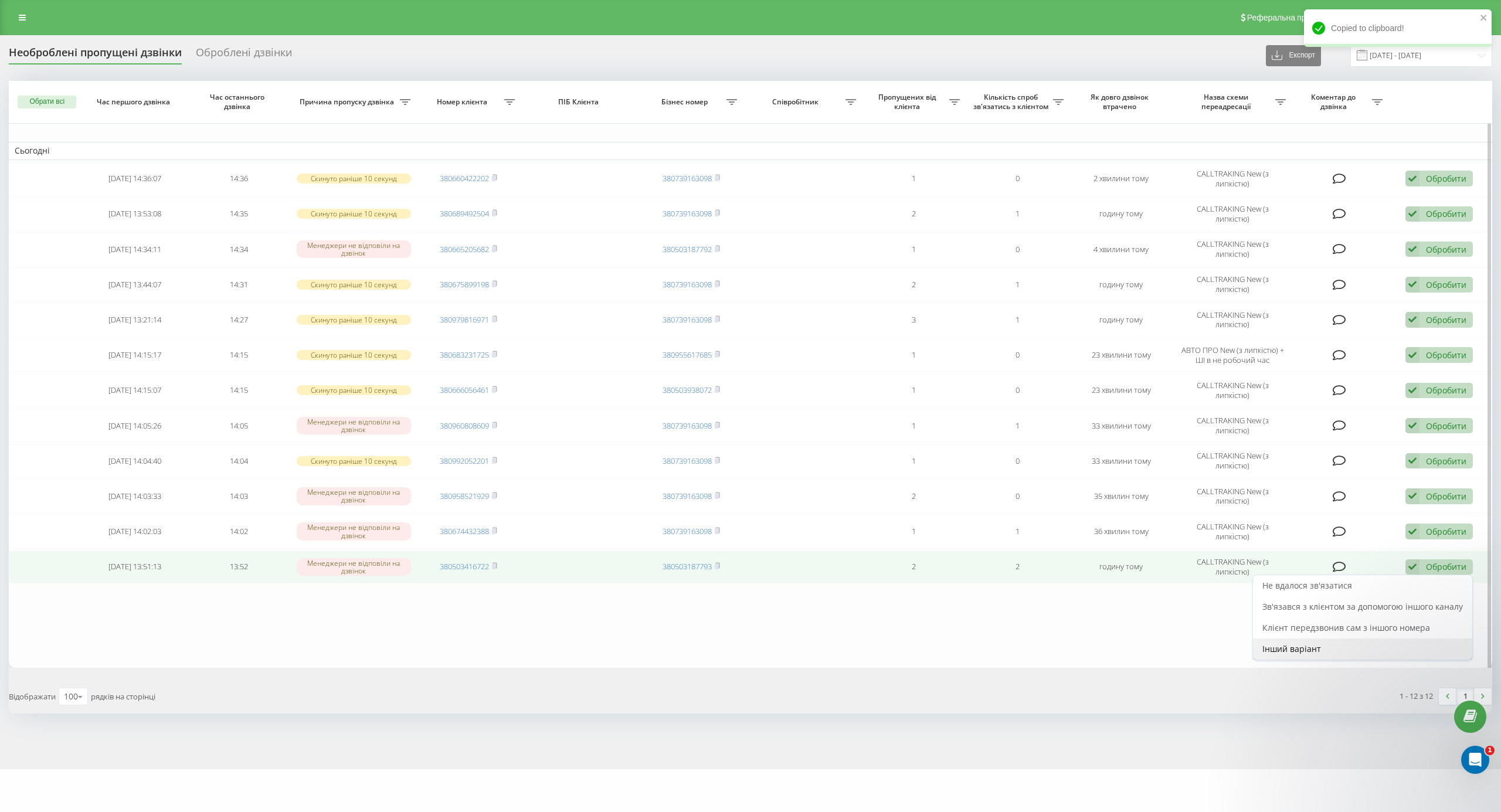
click at [1354, 651] on div "Інший варіант" at bounding box center [1362, 648] width 219 height 21
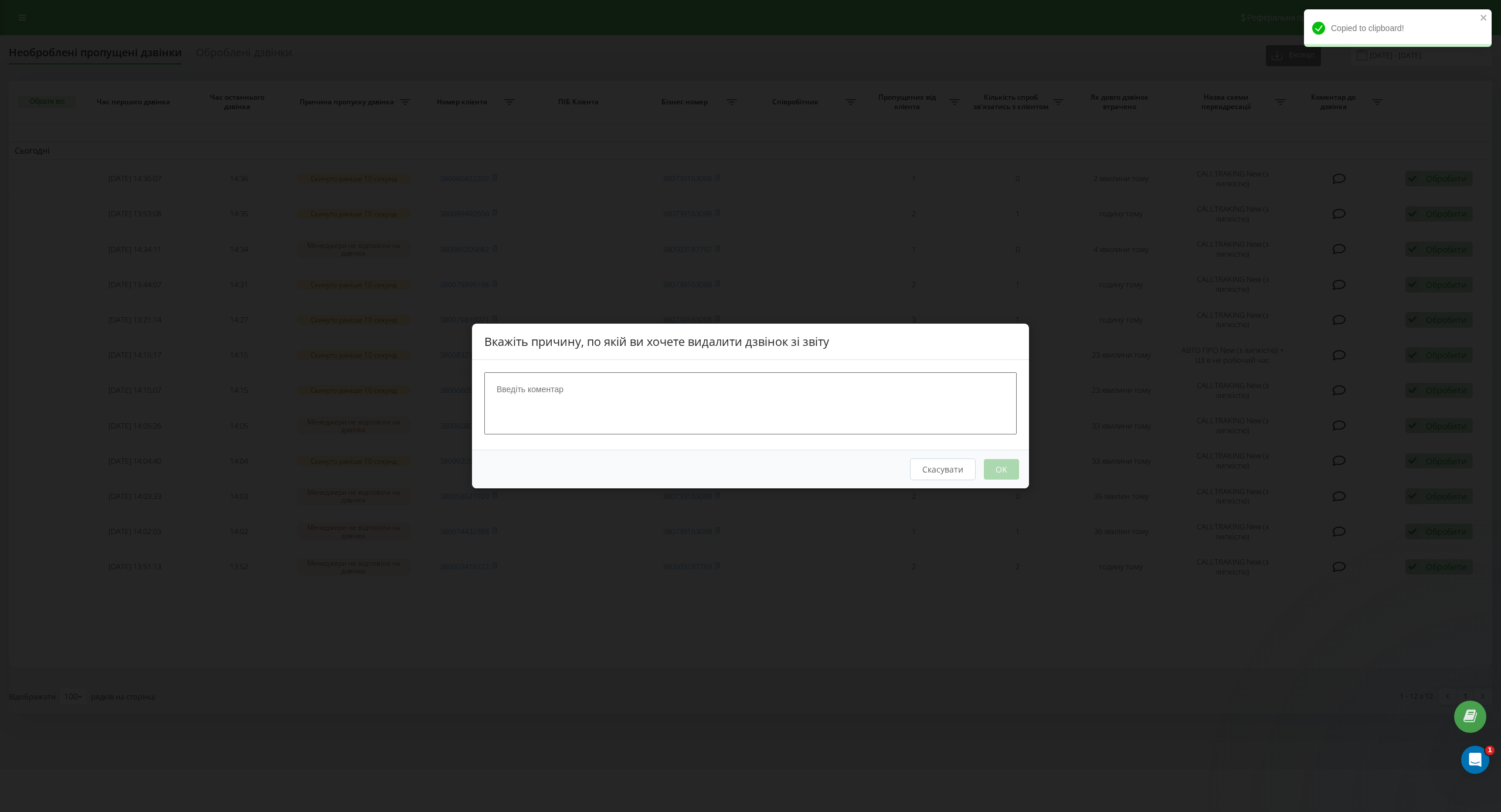
click at [620, 395] on textarea at bounding box center [750, 403] width 532 height 62
type textarea "не дозвон"
drag, startPoint x: 975, startPoint y: 482, endPoint x: 983, endPoint y: 479, distance: 8.5
click at [977, 482] on div "Скасувати OK" at bounding box center [750, 469] width 557 height 39
click at [990, 476] on button "OK" at bounding box center [1001, 469] width 35 height 21
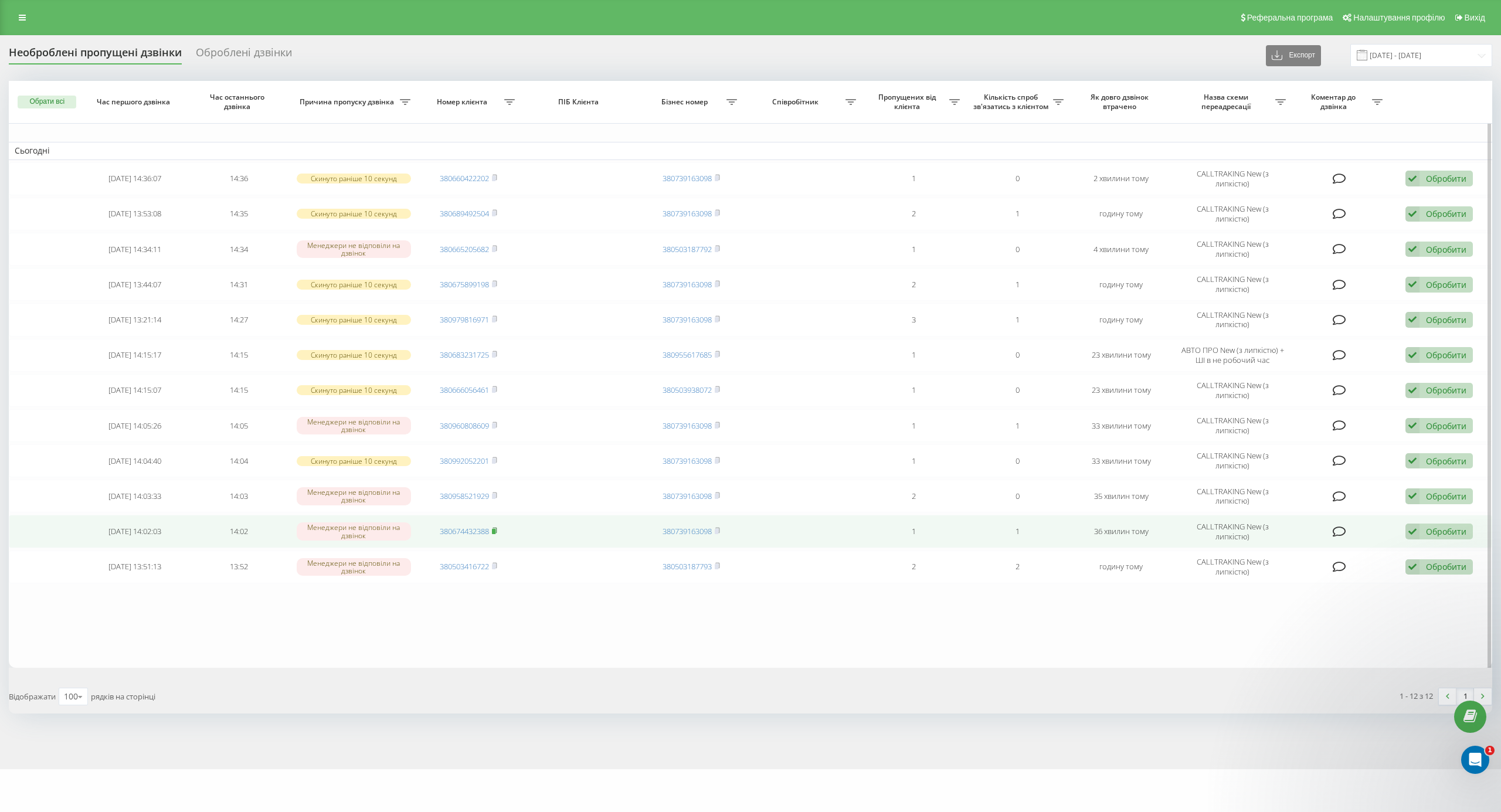
click at [495, 533] on rect at bounding box center [493, 531] width 4 height 5
click at [1417, 538] on icon at bounding box center [1413, 530] width 14 height 15
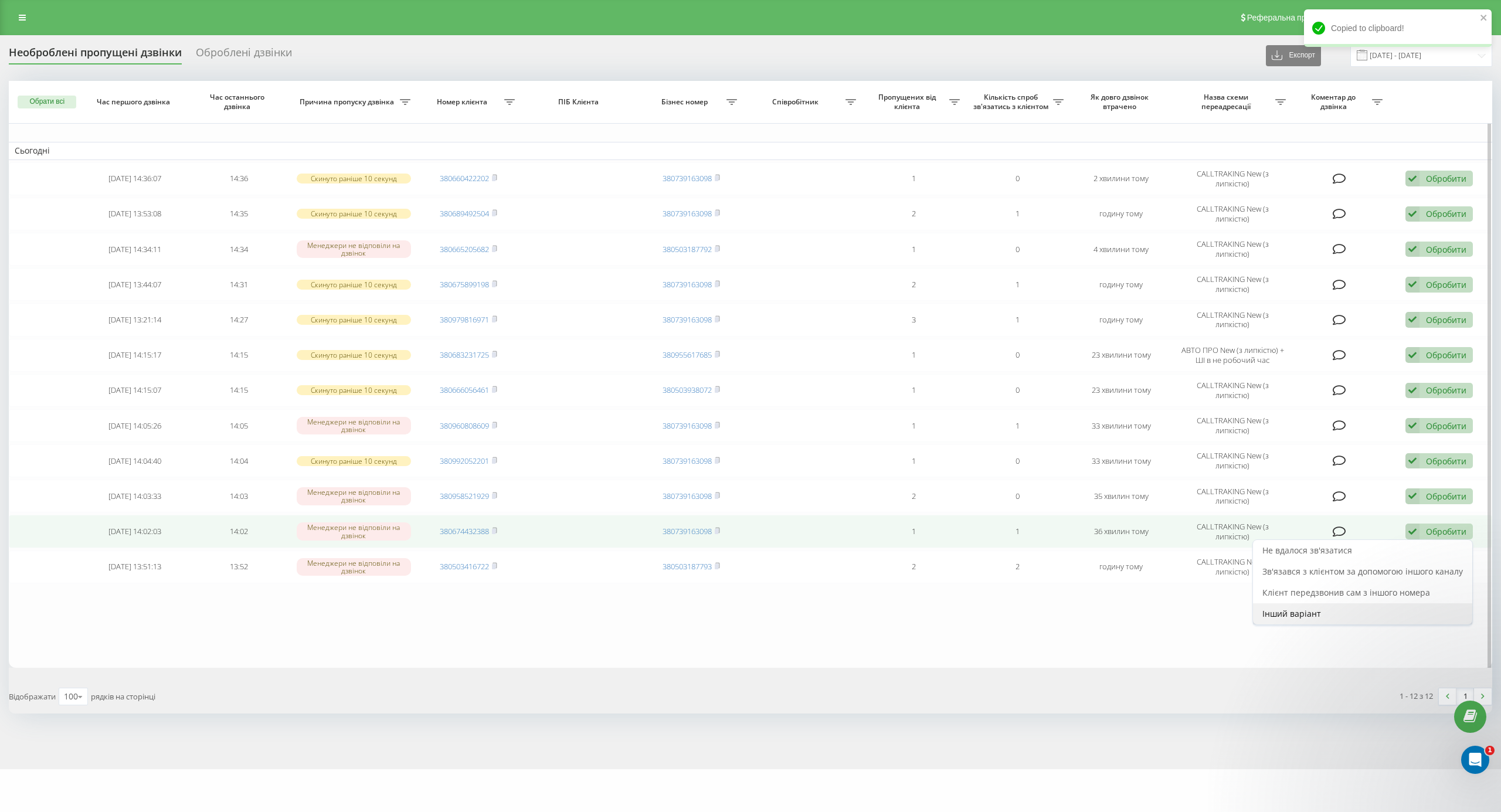
click at [1348, 613] on div "Інший варіант" at bounding box center [1362, 614] width 219 height 21
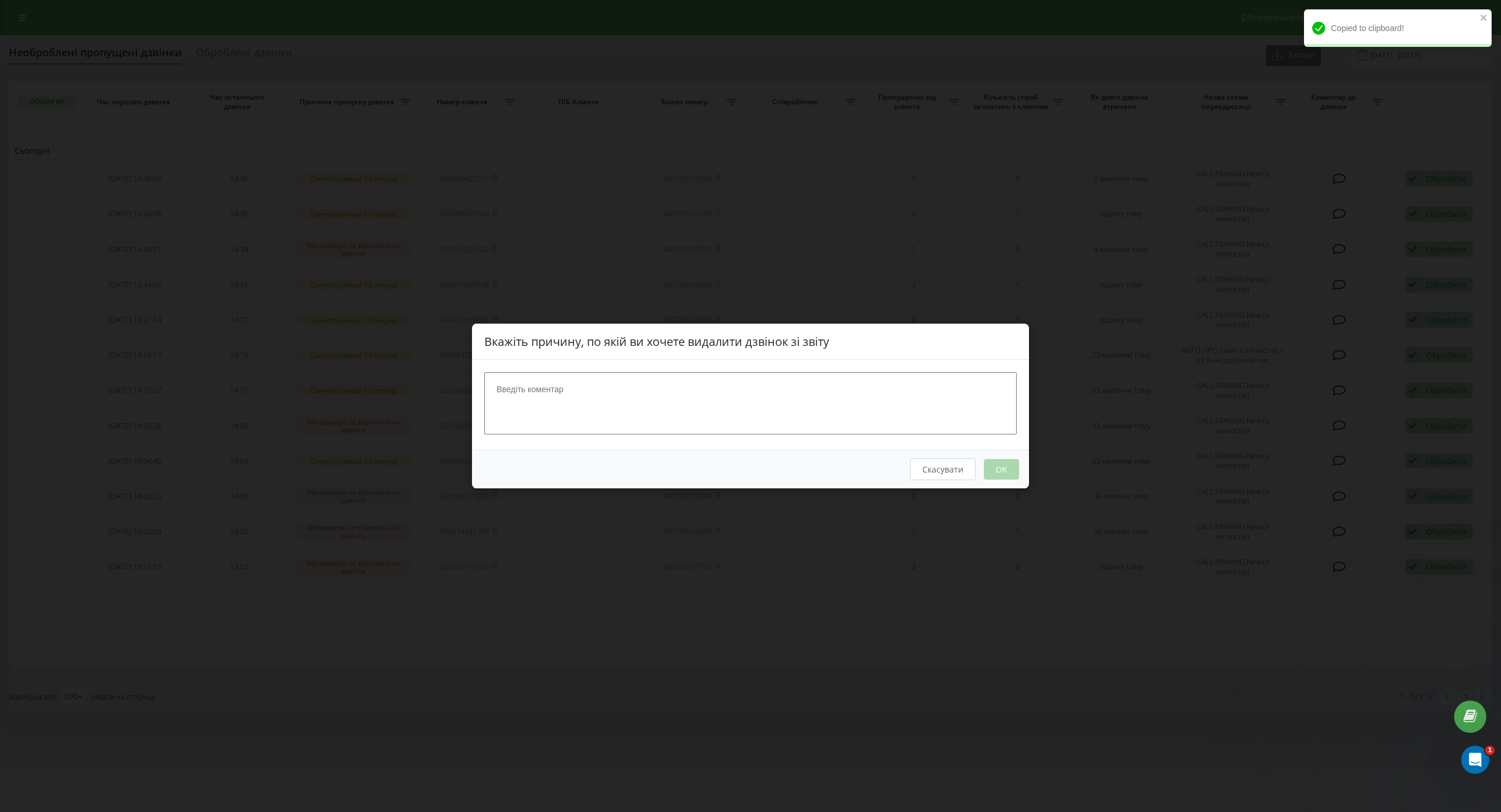
drag, startPoint x: 734, startPoint y: 418, endPoint x: 777, endPoint y: 435, distance: 46.2
click at [733, 418] on textarea at bounding box center [750, 403] width 532 height 62
type textarea "написав на вайбер"
click at [1008, 465] on button "OK" at bounding box center [1001, 469] width 35 height 21
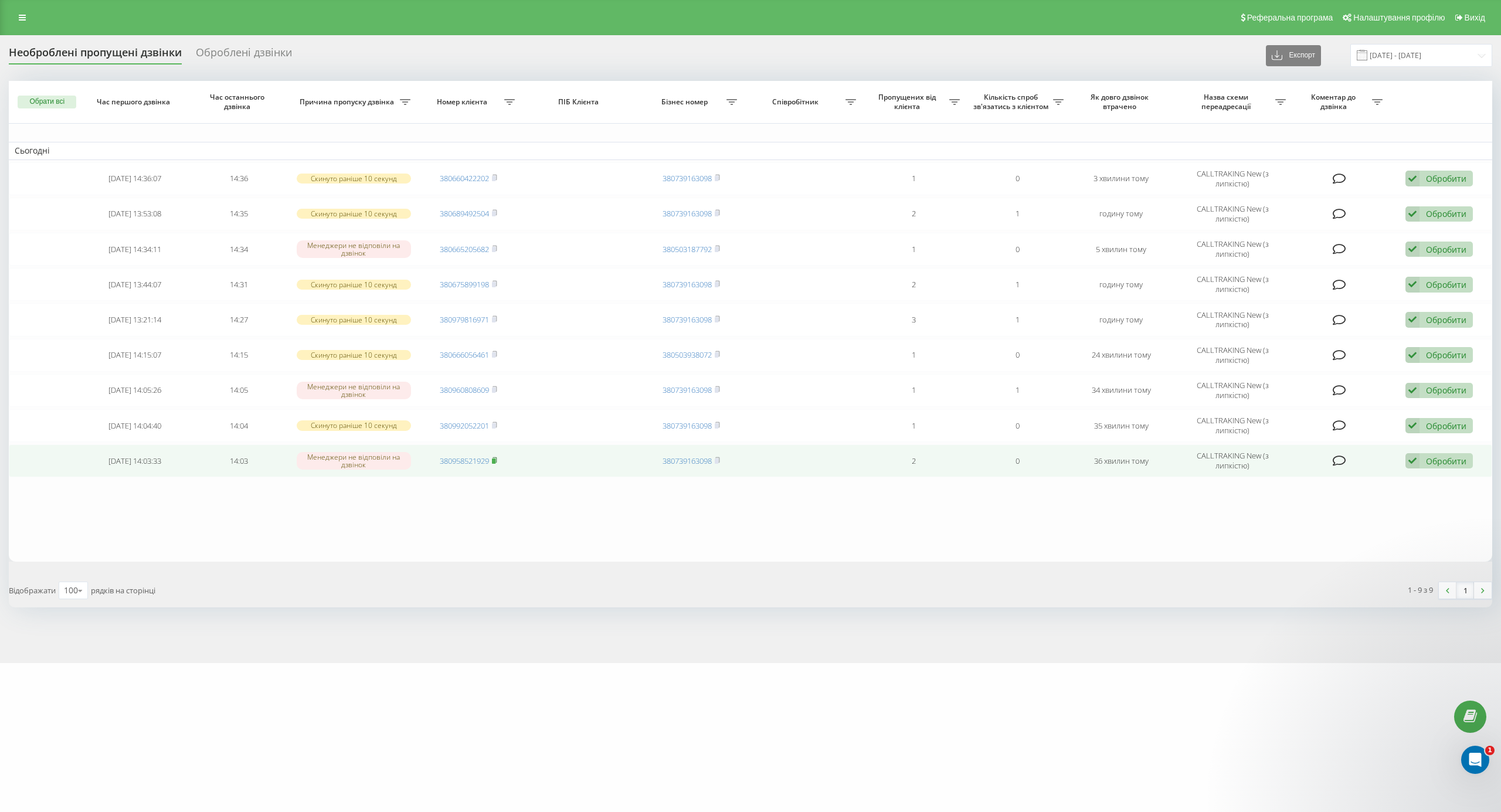
click at [496, 461] on icon at bounding box center [494, 461] width 5 height 7
click at [1413, 469] on icon at bounding box center [1413, 461] width 14 height 15
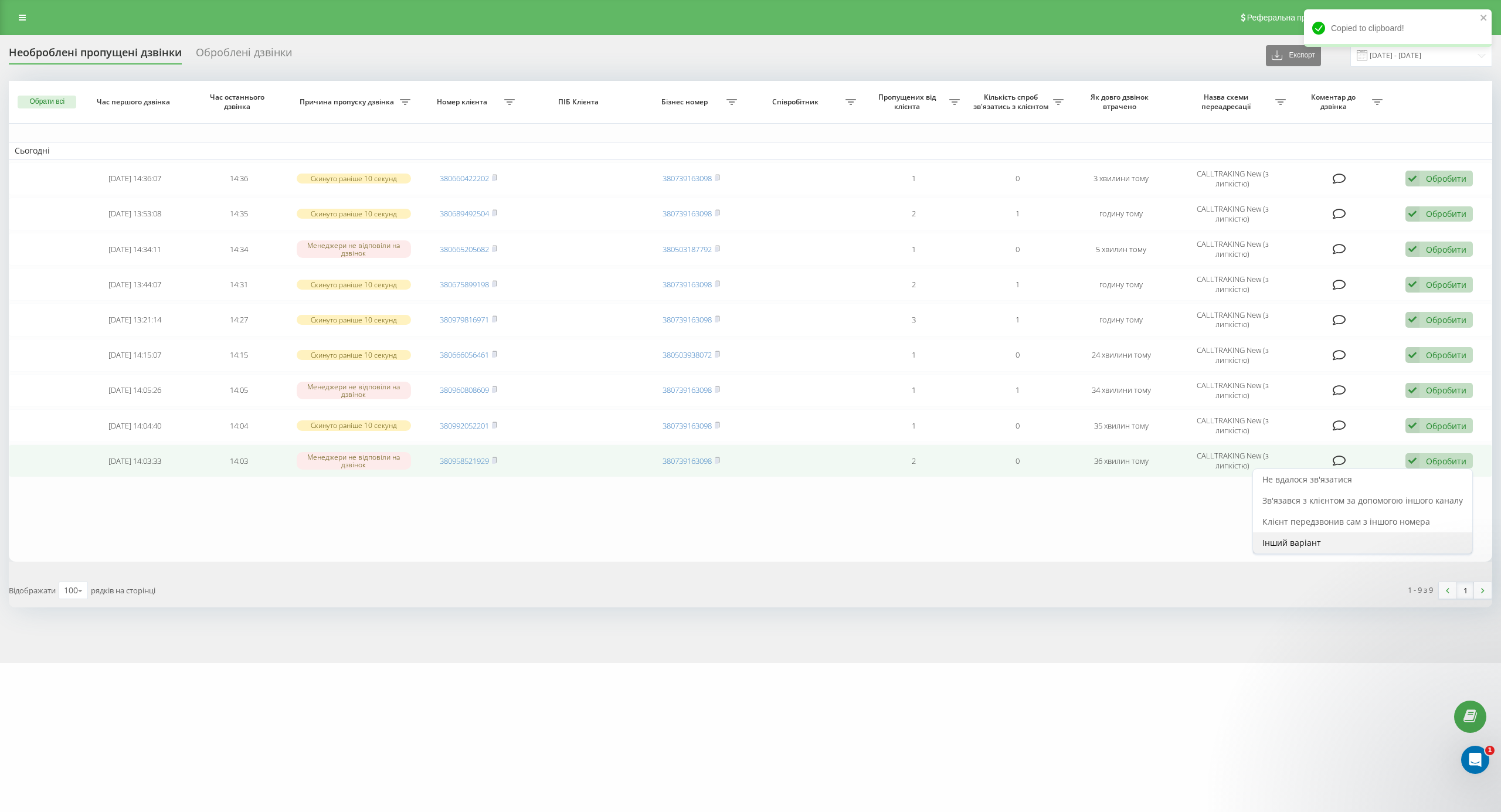
click at [1330, 537] on div "Інший варіант" at bounding box center [1362, 542] width 219 height 21
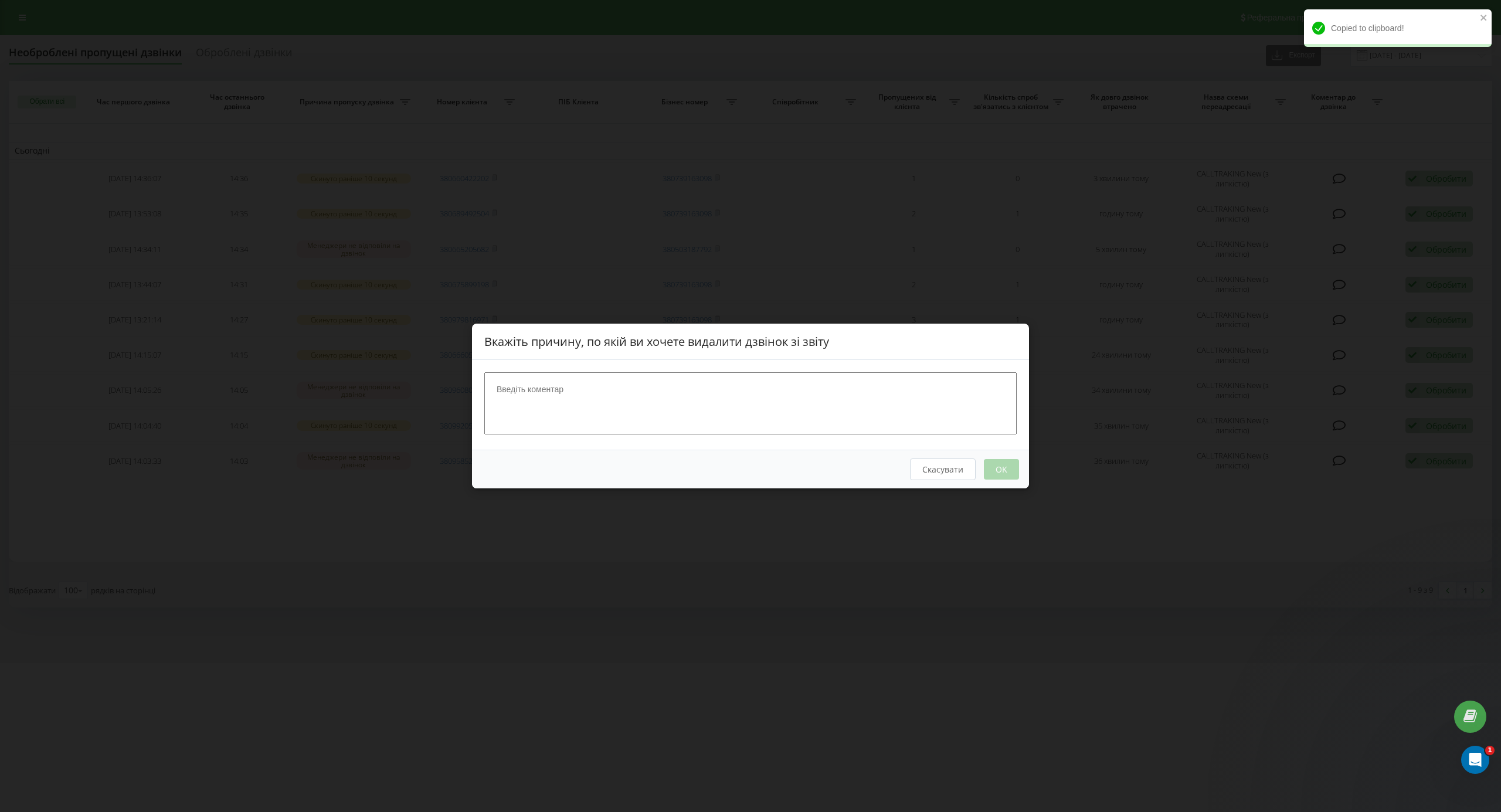
click at [722, 433] on textarea at bounding box center [750, 403] width 532 height 62
type textarea "спілкуюся вайбер"
click at [1001, 475] on button "OK" at bounding box center [1001, 469] width 35 height 21
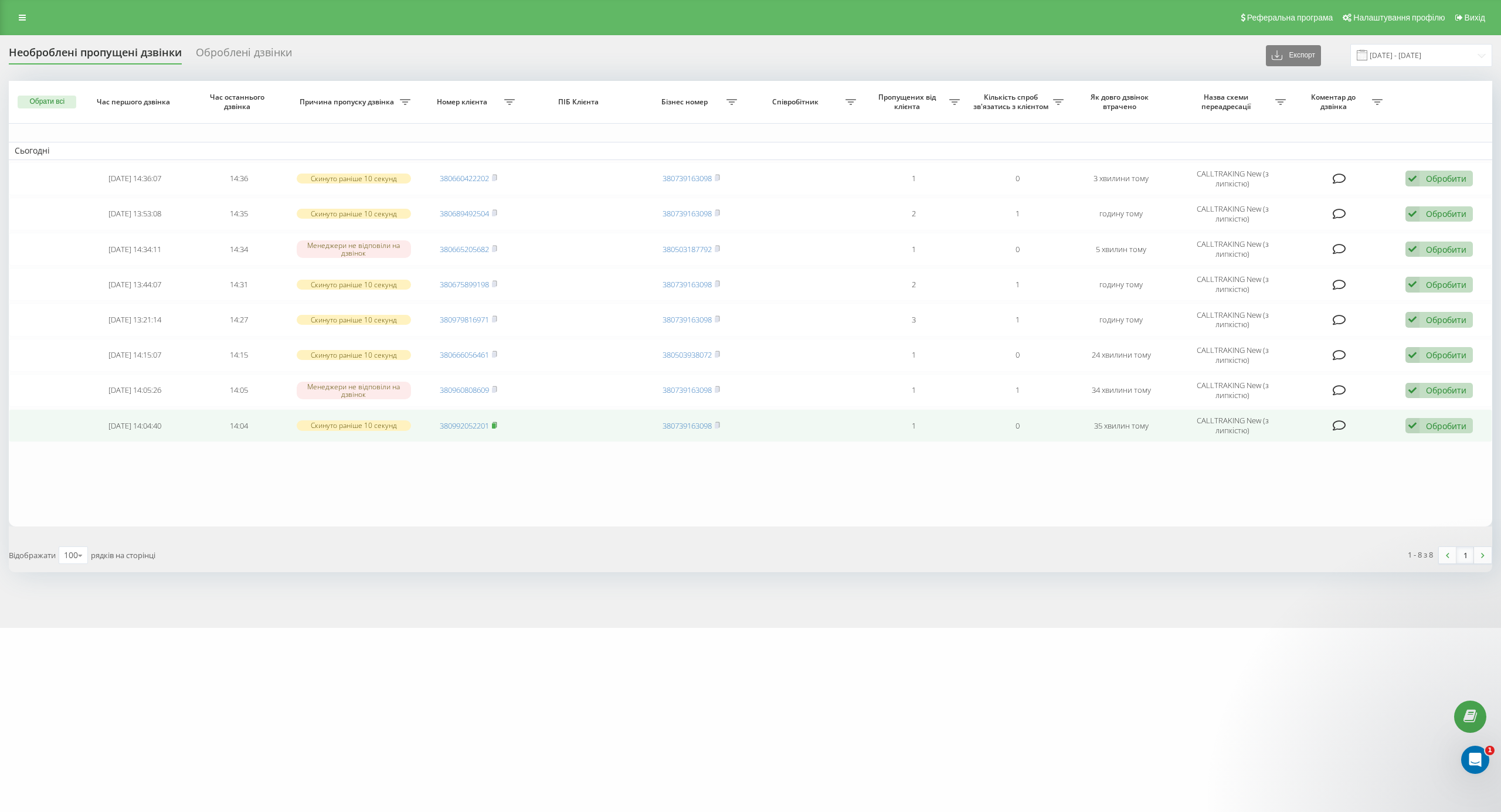
click at [495, 425] on icon at bounding box center [494, 425] width 5 height 7
drag, startPoint x: 1420, startPoint y: 425, endPoint x: 1412, endPoint y: 445, distance: 21.5
click at [1420, 425] on icon at bounding box center [1413, 425] width 14 height 15
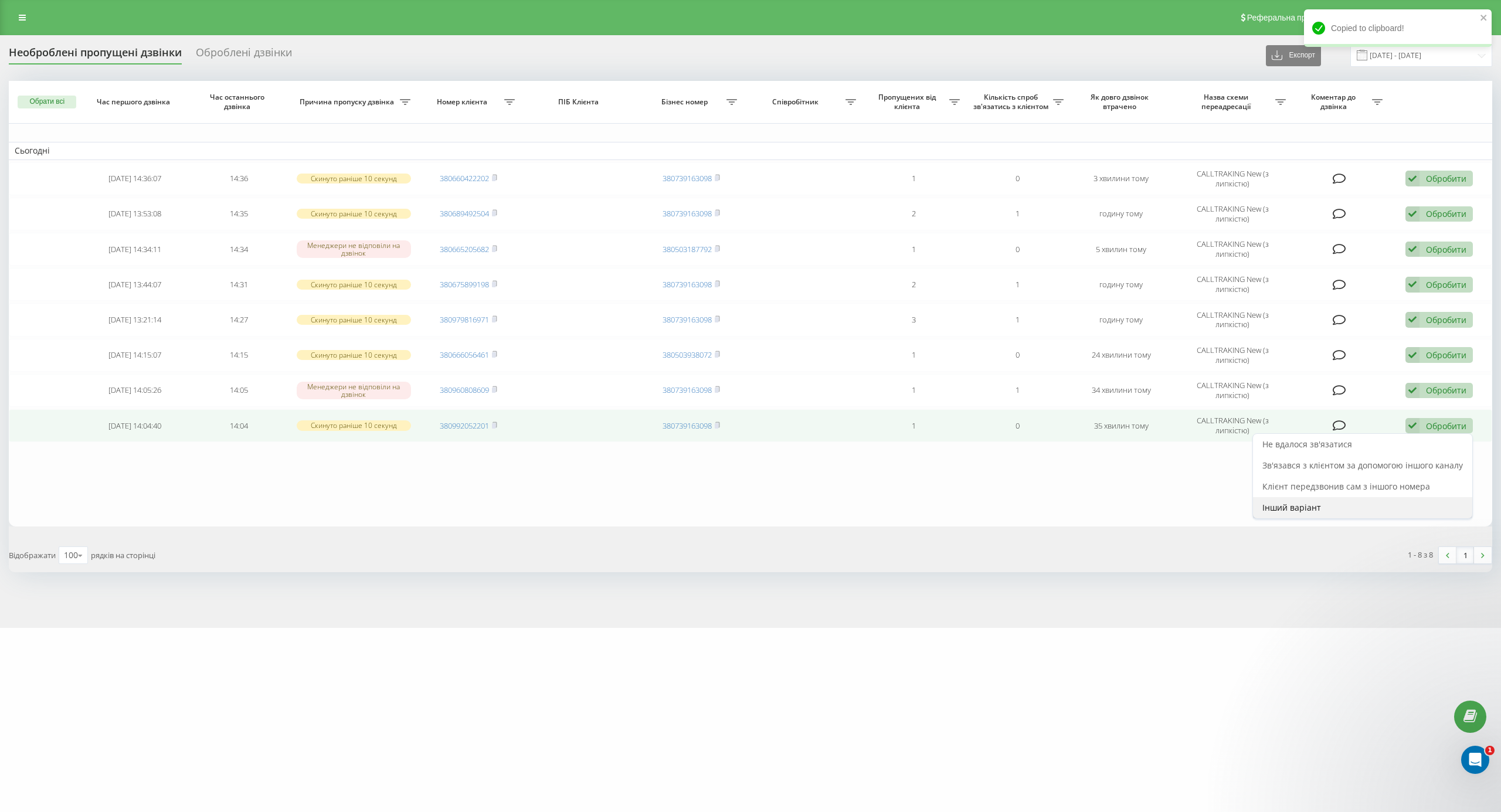
click at [1371, 505] on div "Інший варіант" at bounding box center [1362, 507] width 219 height 21
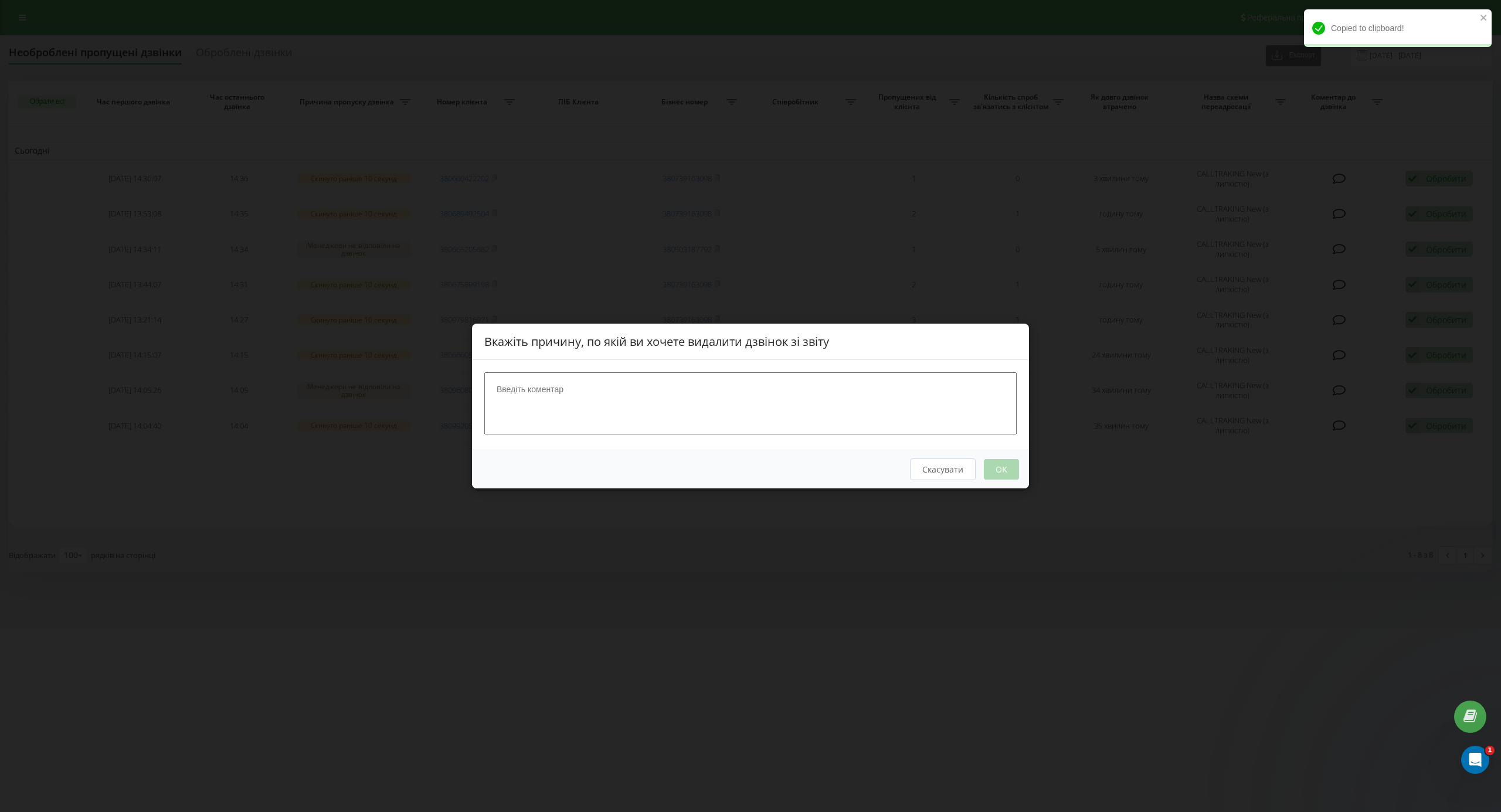
click at [868, 420] on textarea at bounding box center [750, 403] width 532 height 62
type textarea "не дозвон"
click at [1011, 459] on button "OK" at bounding box center [1001, 469] width 35 height 21
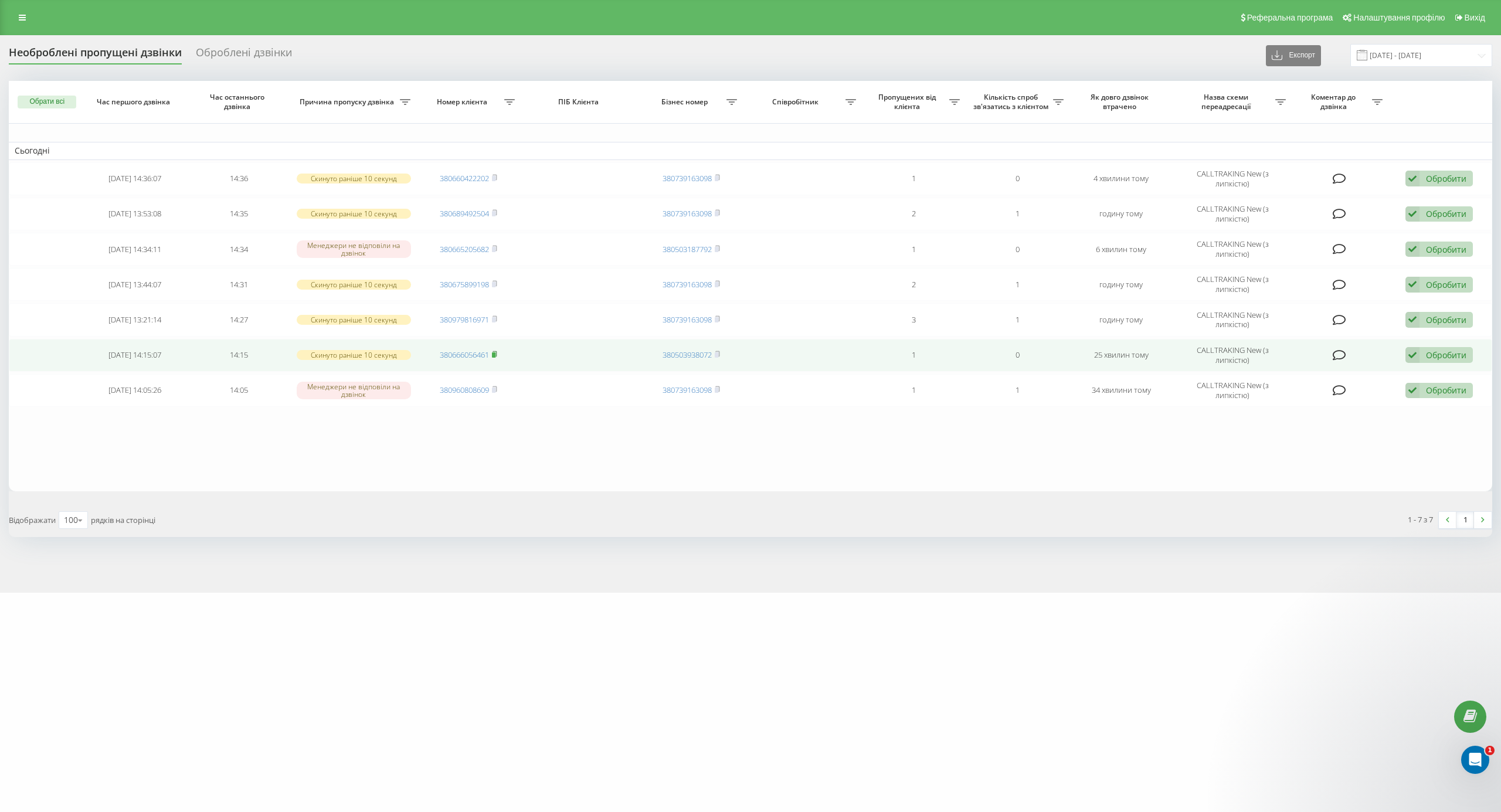
click at [493, 358] on rect at bounding box center [493, 355] width 4 height 5
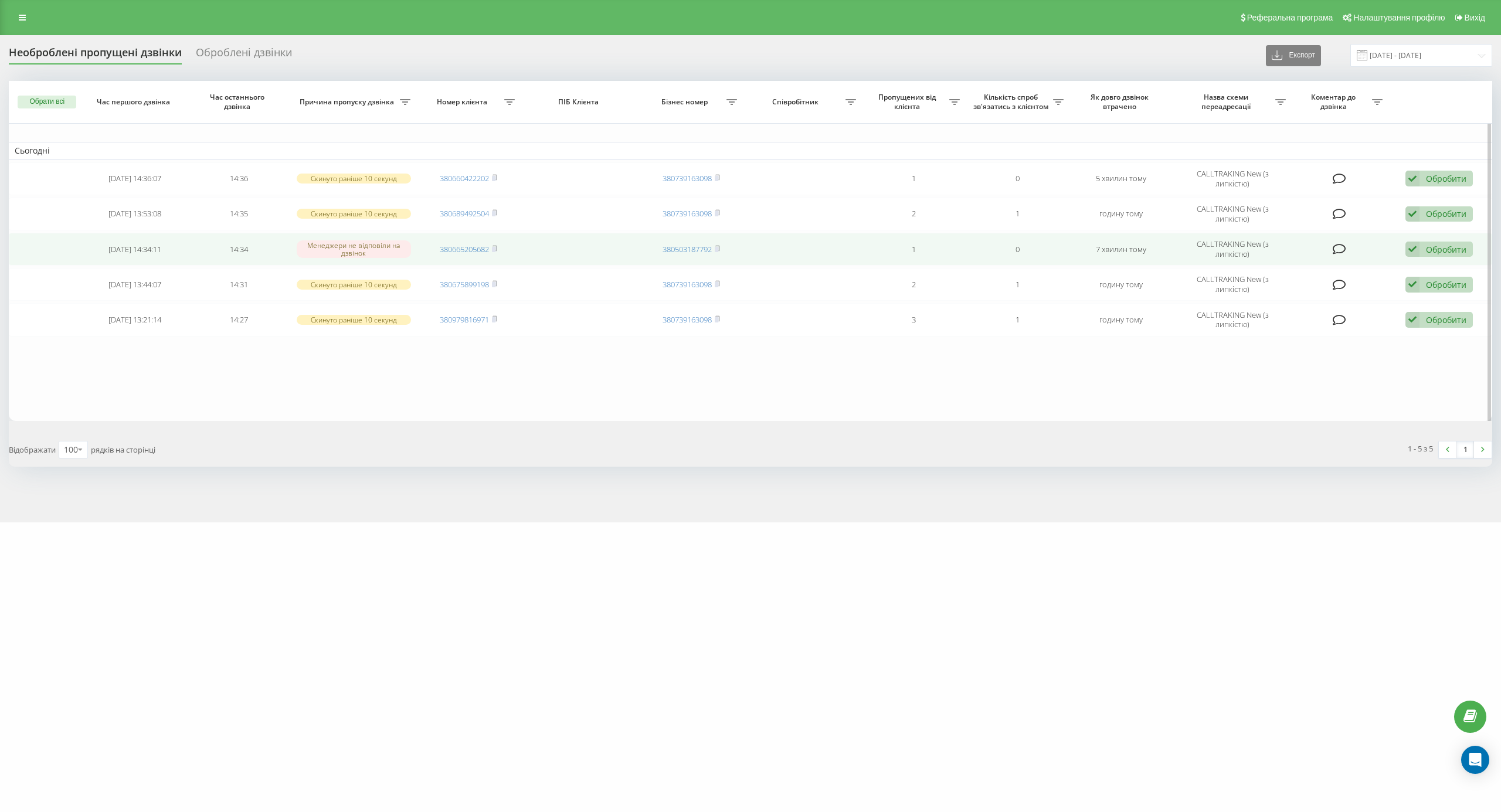
click at [495, 249] on rect at bounding box center [493, 250] width 4 height 5
